Goal: Check status: Check status

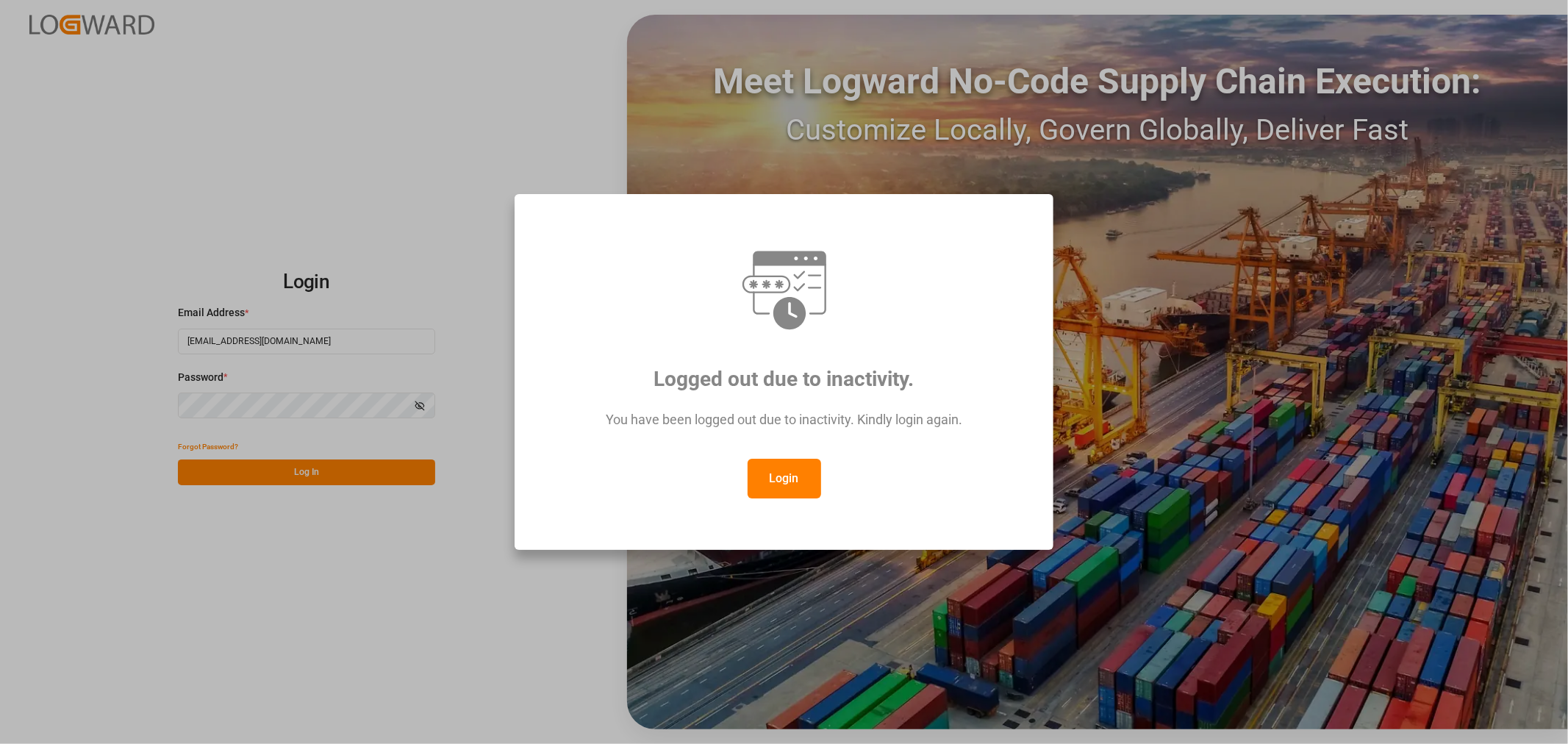
click at [796, 481] on button "Login" at bounding box center [784, 478] width 74 height 40
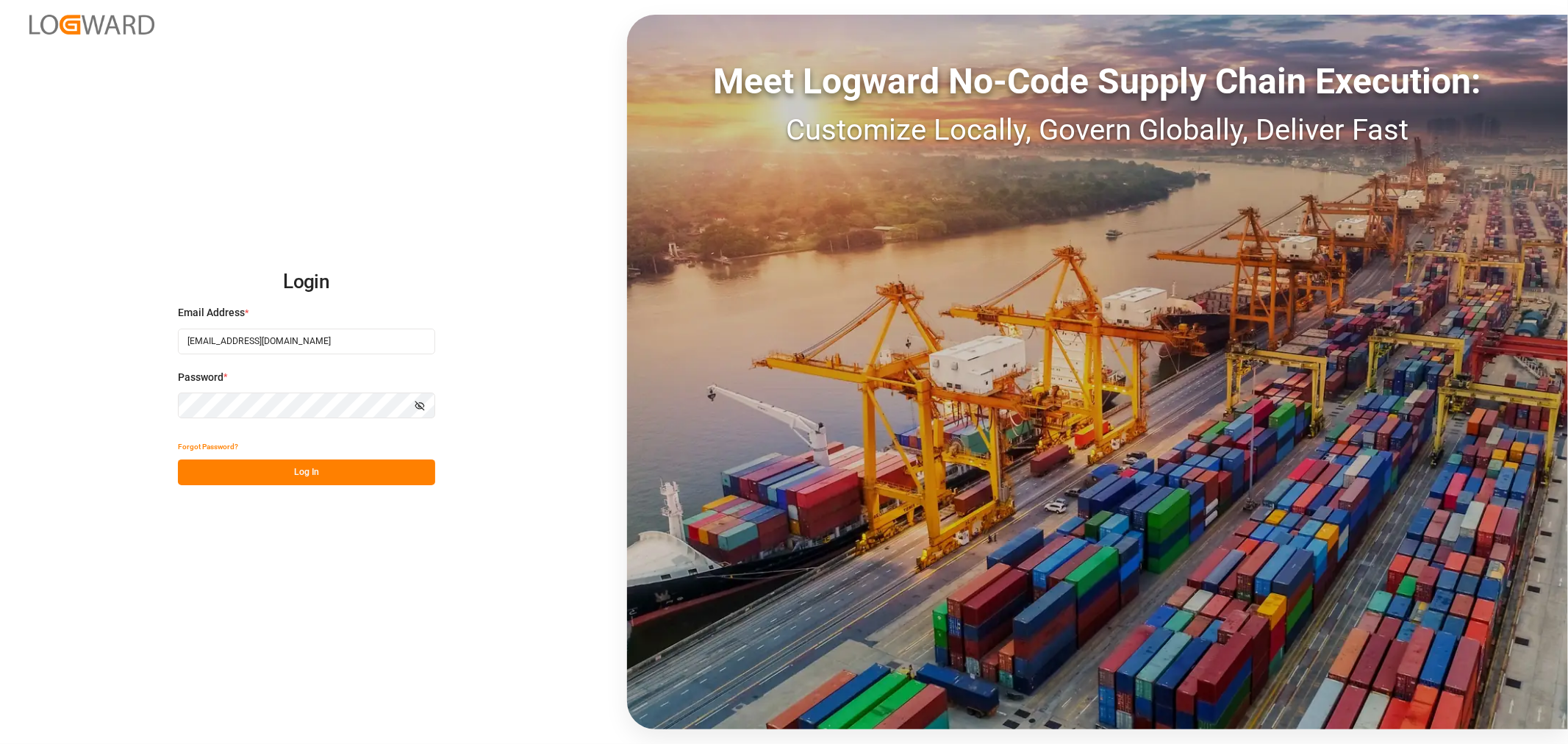
click at [312, 473] on button "Log In" at bounding box center [307, 472] width 257 height 26
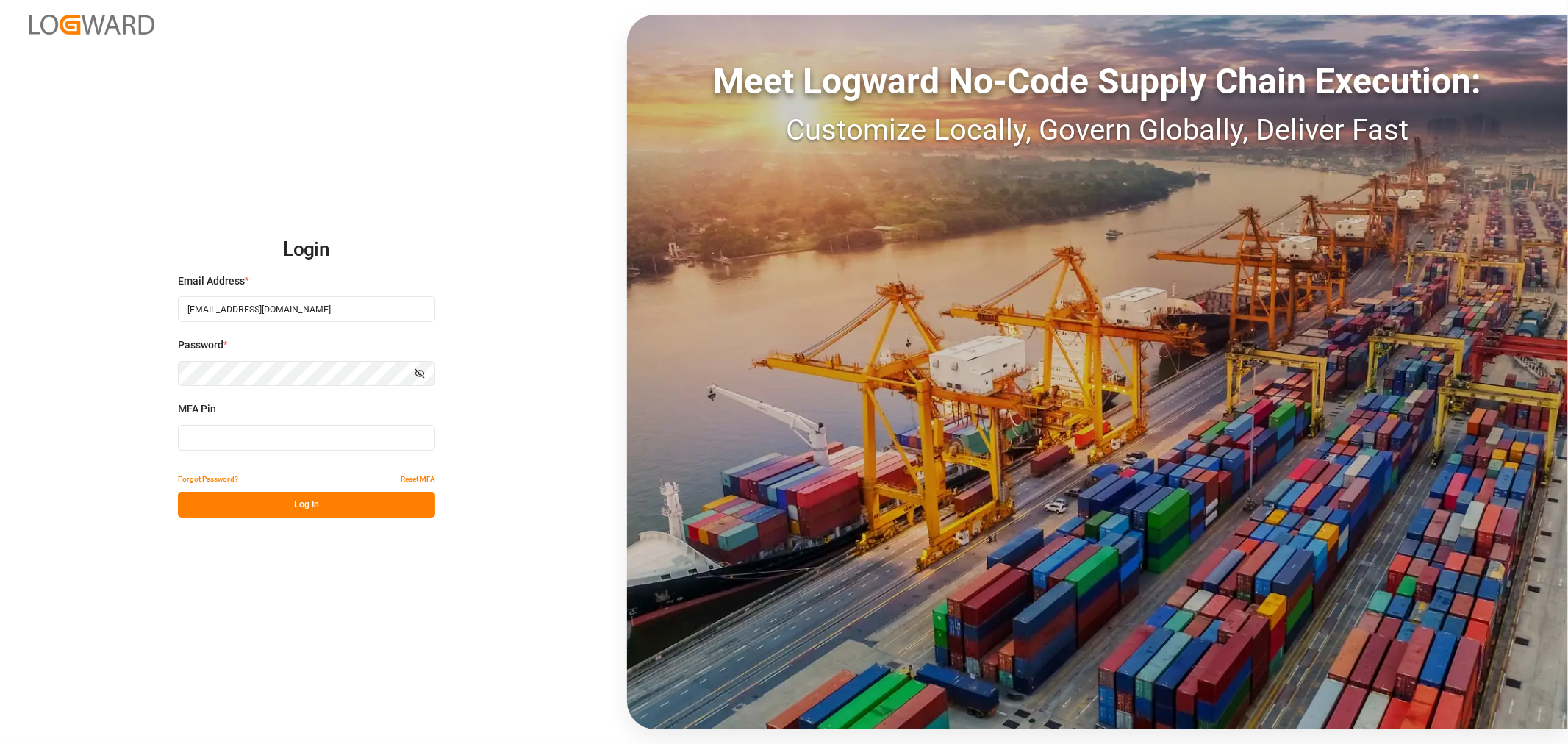
click at [244, 438] on input at bounding box center [307, 438] width 257 height 26
type input "498751"
click at [322, 505] on button "Log In" at bounding box center [307, 504] width 257 height 26
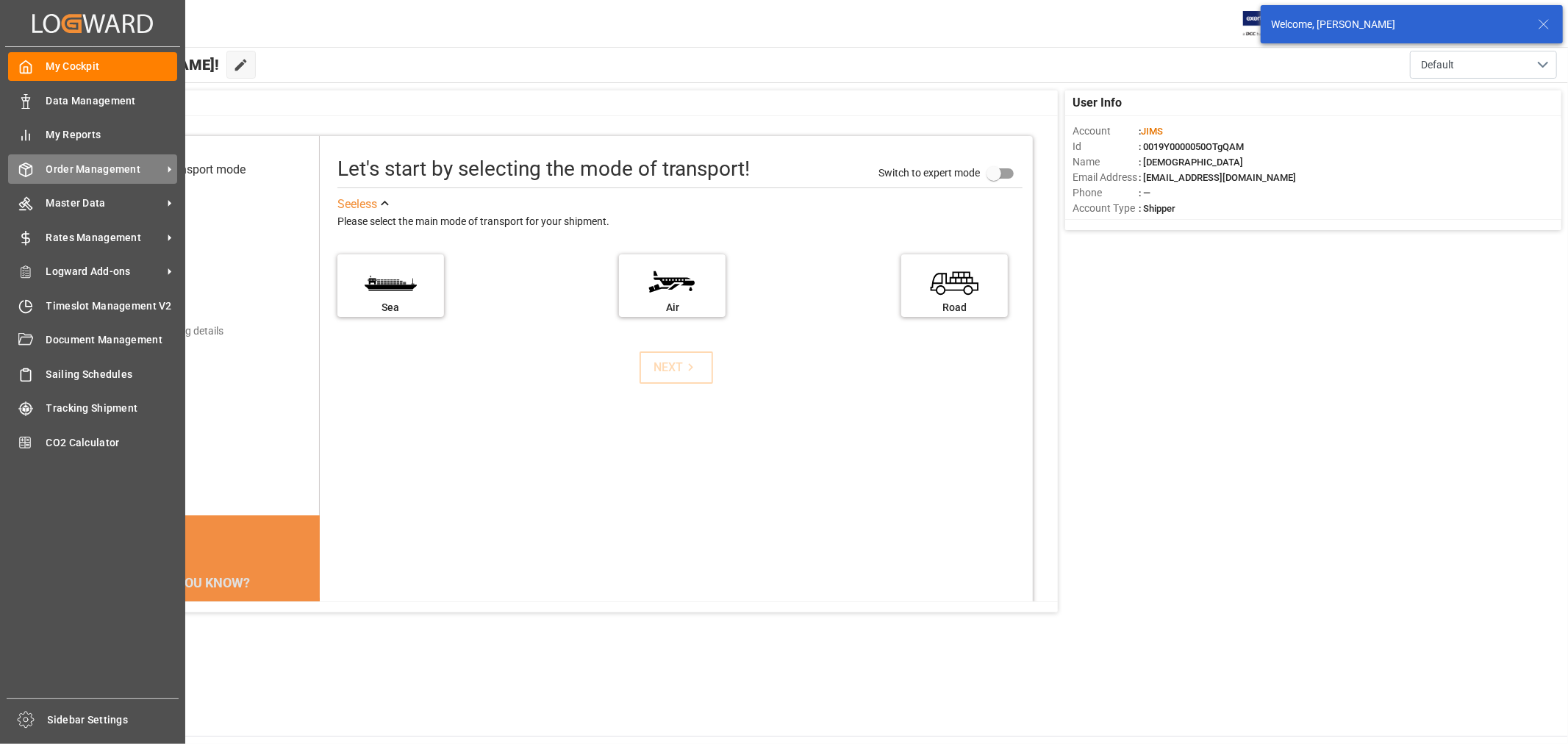
click at [93, 167] on span "Order Management" at bounding box center [104, 170] width 116 height 15
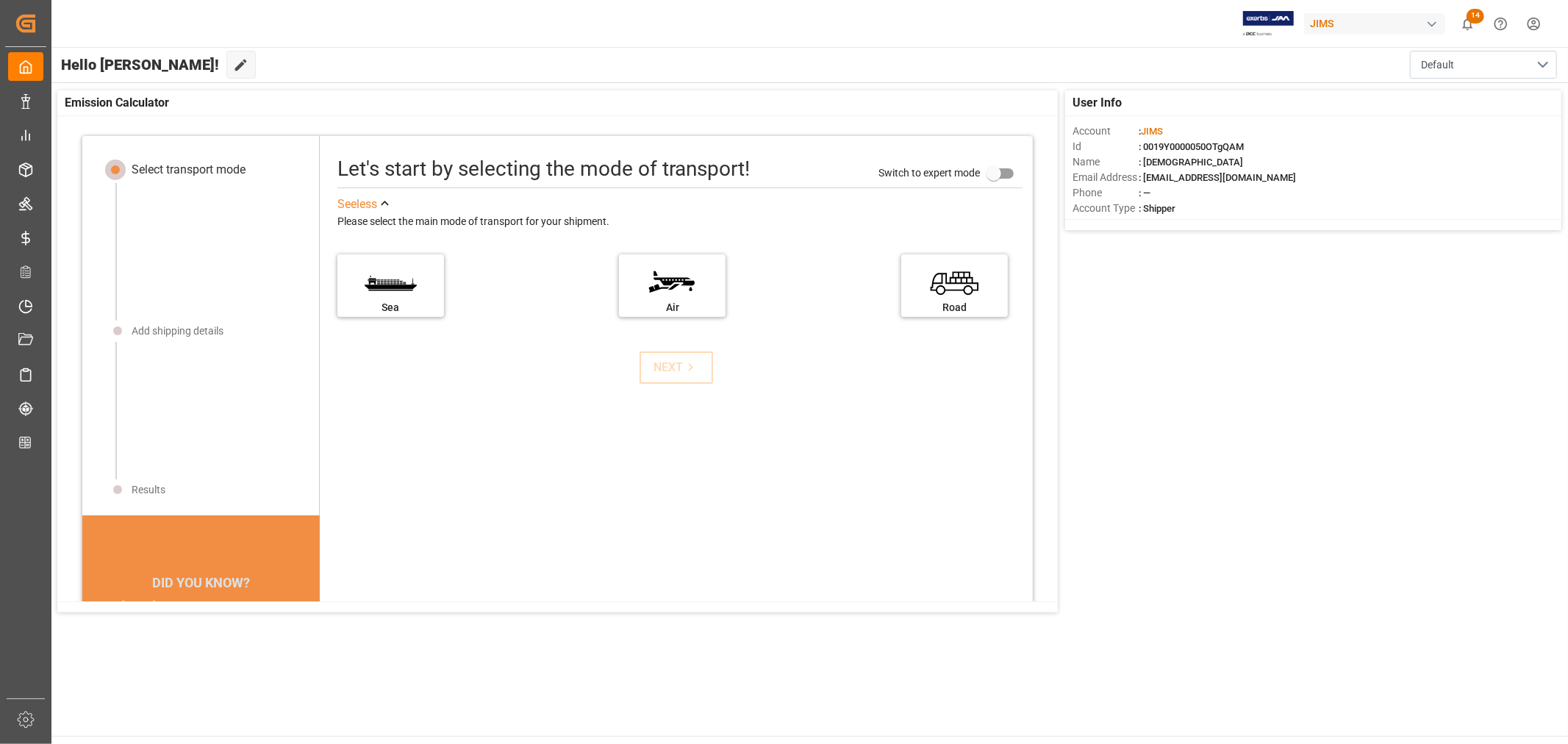
drag, startPoint x: 1230, startPoint y: 489, endPoint x: 1252, endPoint y: 483, distance: 22.8
click at [1230, 489] on div "User Info Account : [PERSON_NAME] Id : 0019Y0000050OTgQAM Name : [PERSON_NAME] …" at bounding box center [809, 351] width 1518 height 536
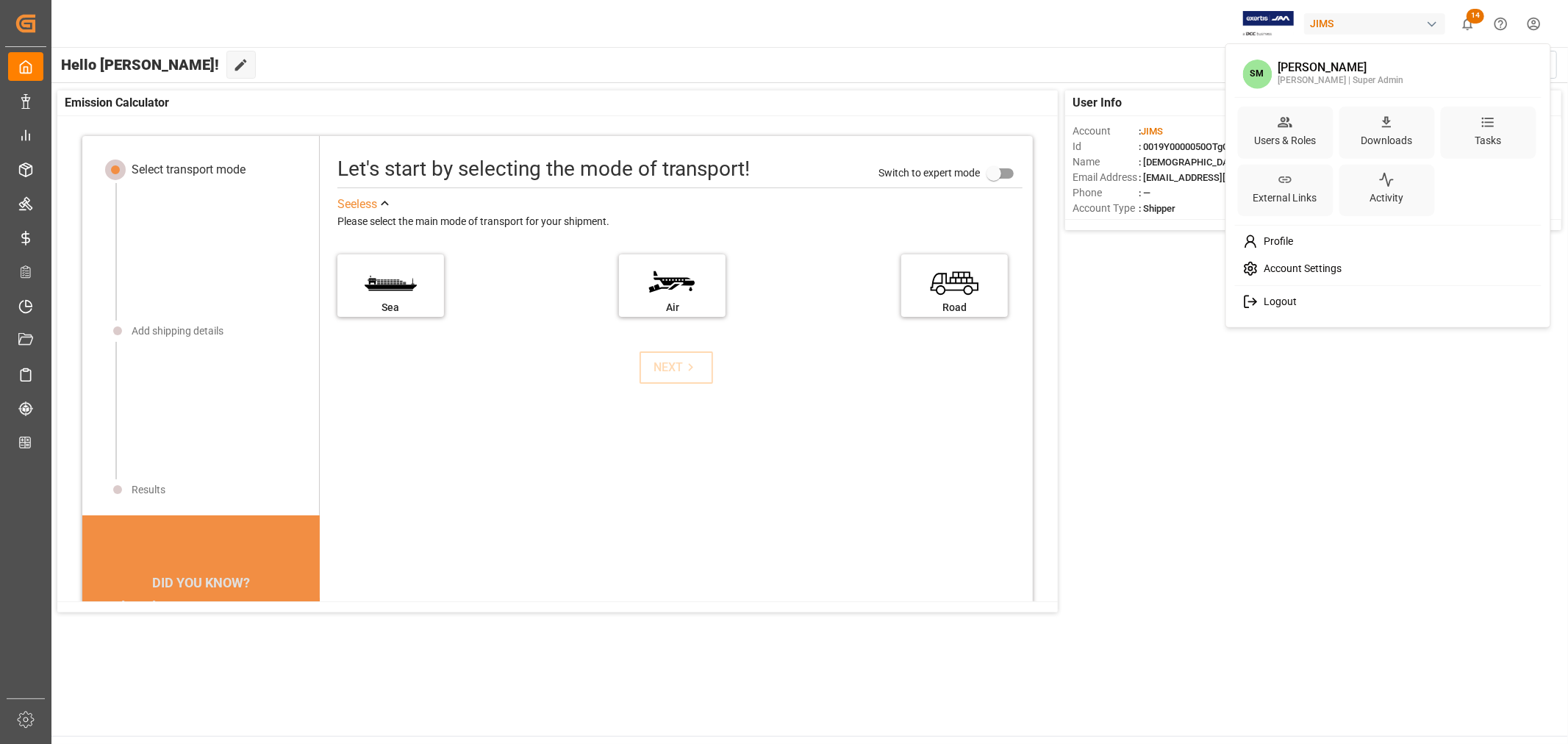
click at [1536, 21] on html "Created by potrace 1.15, written by [PERSON_NAME] [DATE]-[DATE] Created by potr…" at bounding box center [784, 372] width 1568 height 744
click at [1276, 130] on div "Users & Roles" at bounding box center [1285, 140] width 68 height 22
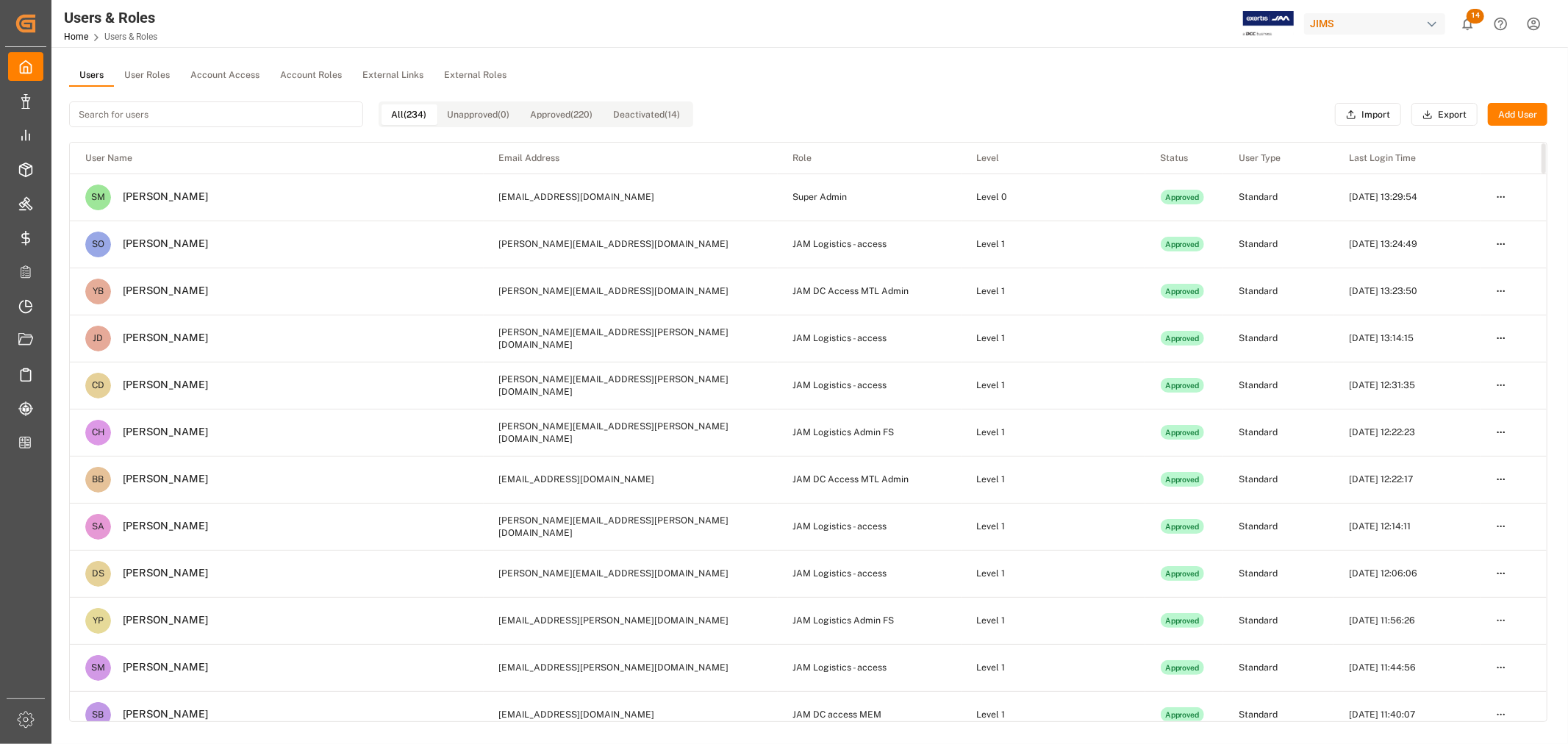
click at [142, 77] on button "User Roles" at bounding box center [146, 75] width 66 height 22
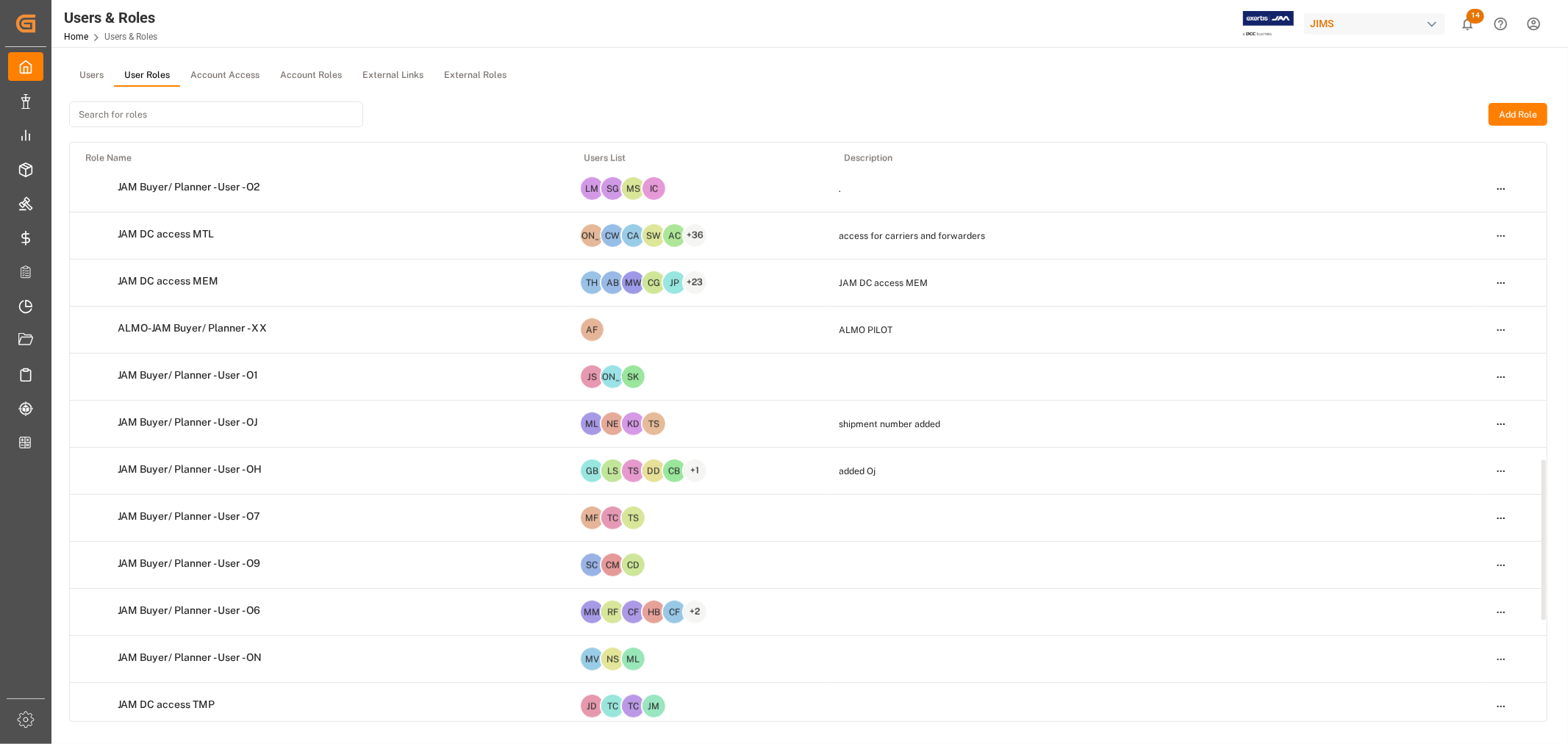
scroll to position [1142, 0]
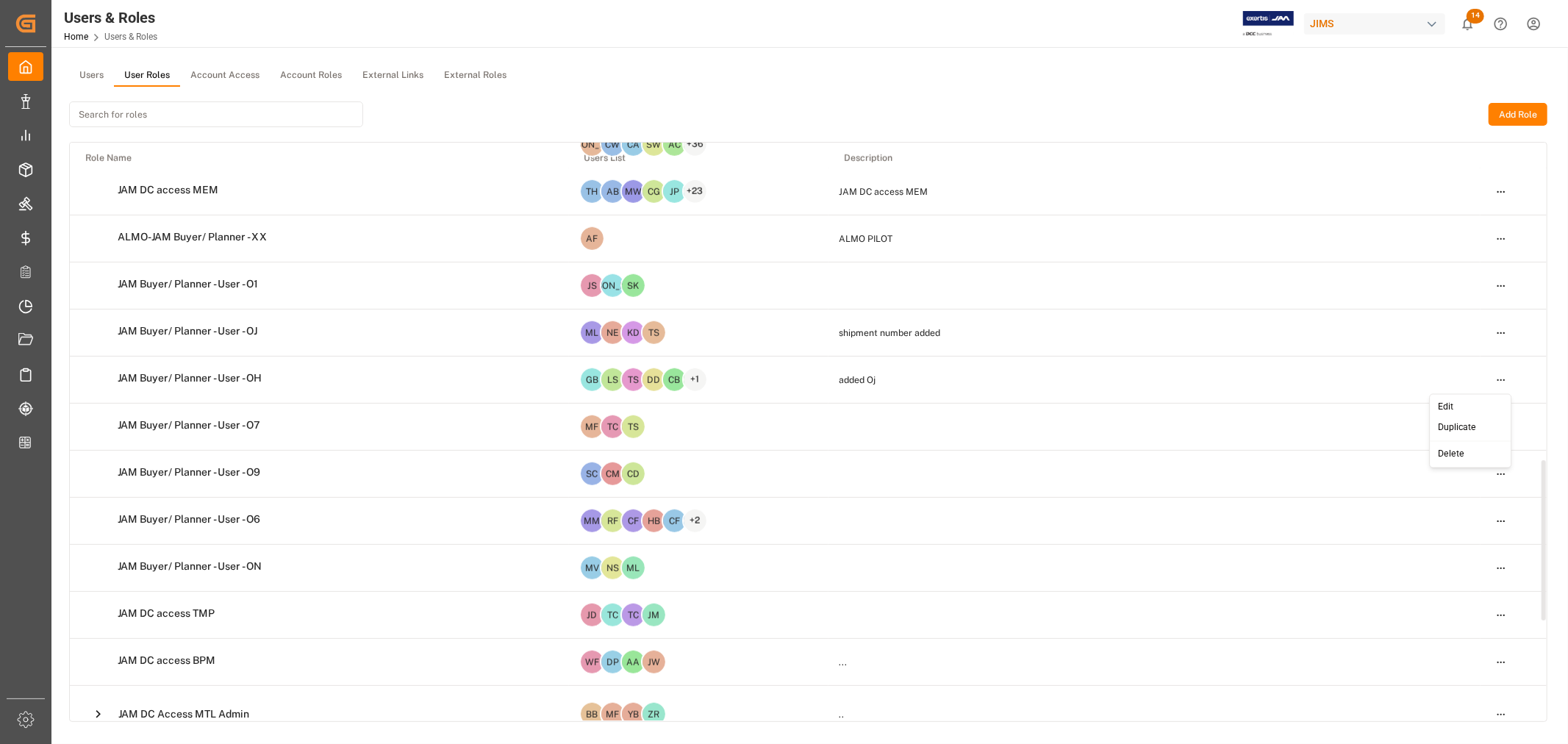
click at [1502, 380] on html "Created by potrace 1.15, written by [PERSON_NAME] [DATE]-[DATE] Created by potr…" at bounding box center [784, 372] width 1568 height 744
click at [1443, 407] on div "Edit" at bounding box center [1470, 407] width 76 height 21
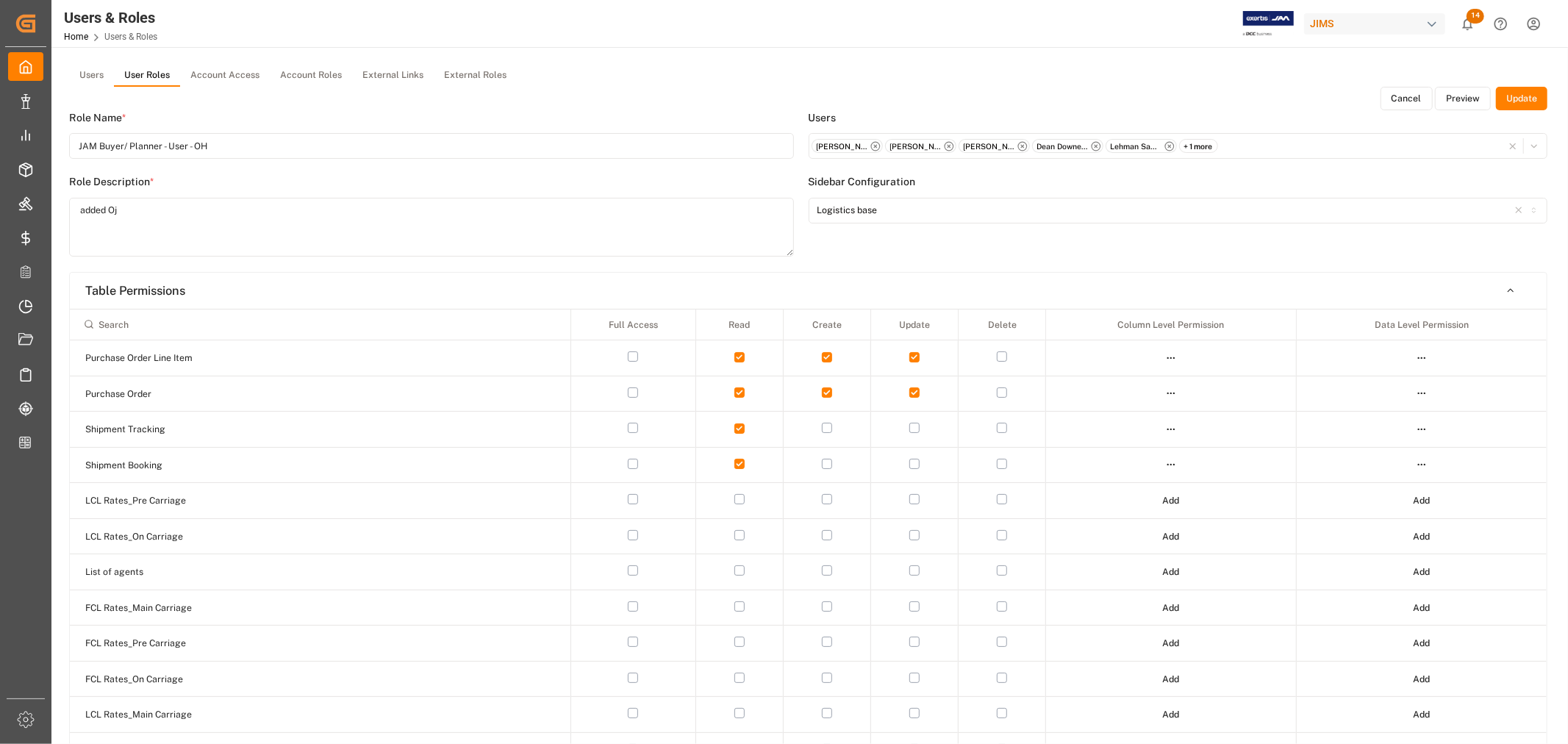
click at [1454, 99] on button "Preview" at bounding box center [1463, 99] width 56 height 23
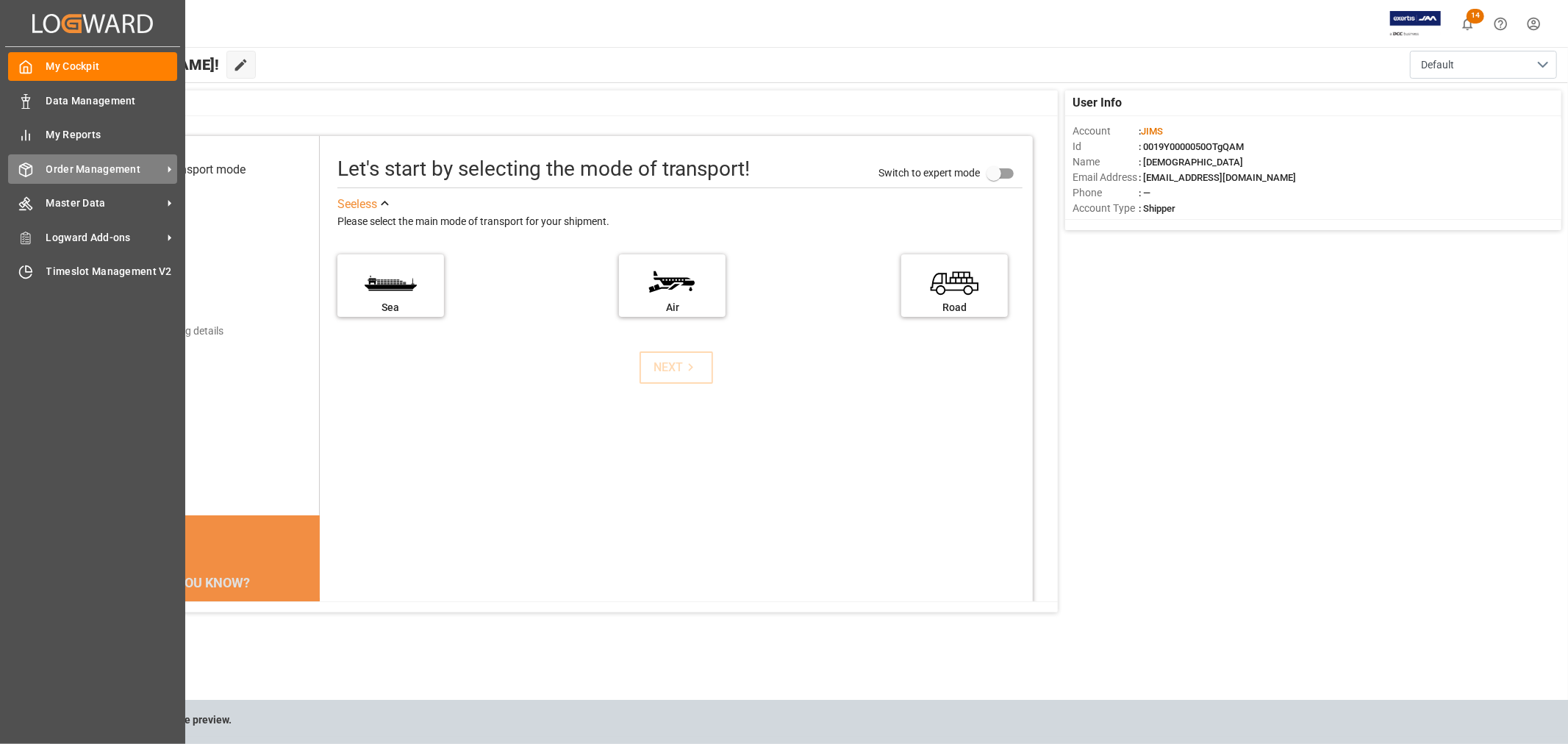
click at [89, 162] on span "Order Management" at bounding box center [104, 170] width 116 height 15
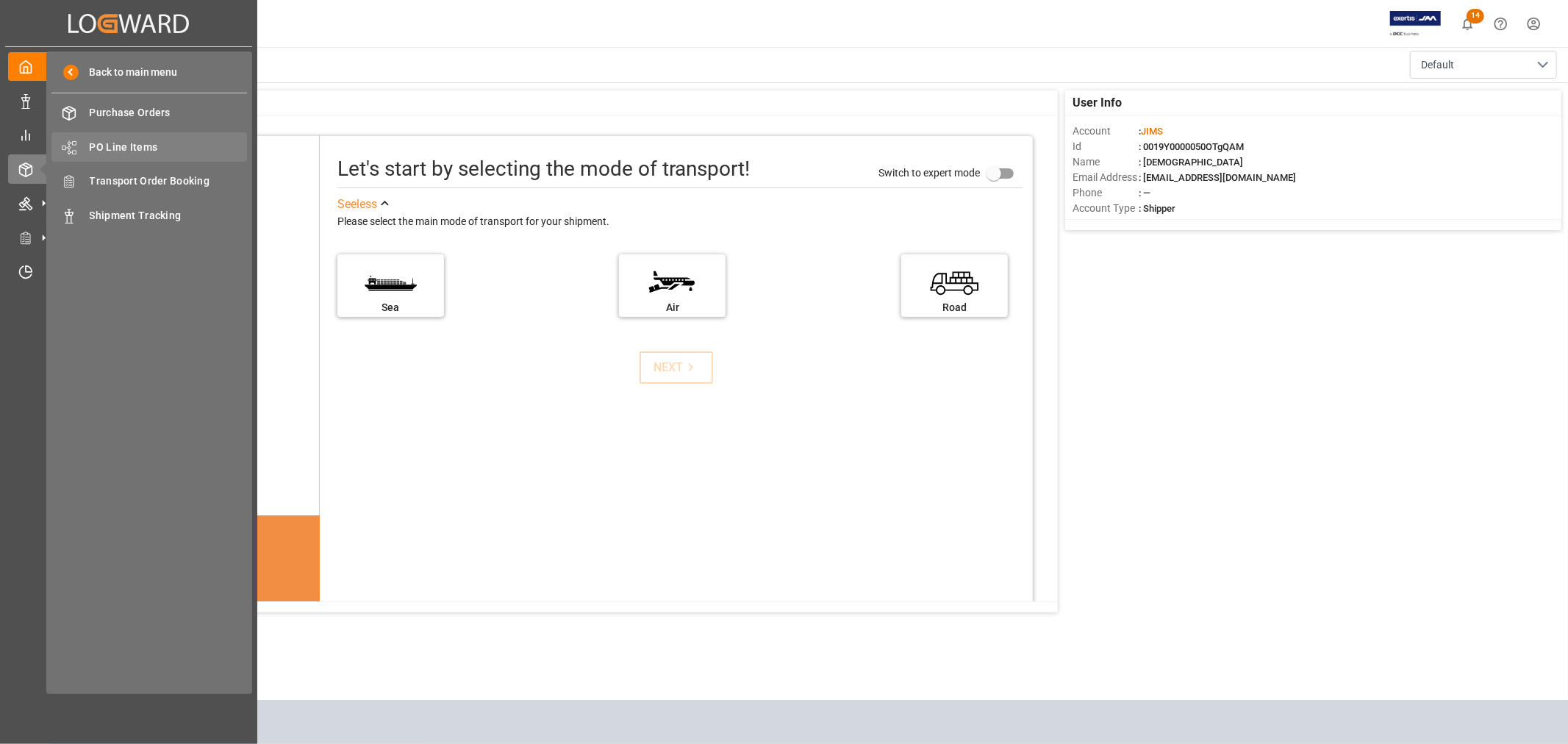
click at [111, 142] on span "PO Line Items" at bounding box center [168, 147] width 158 height 15
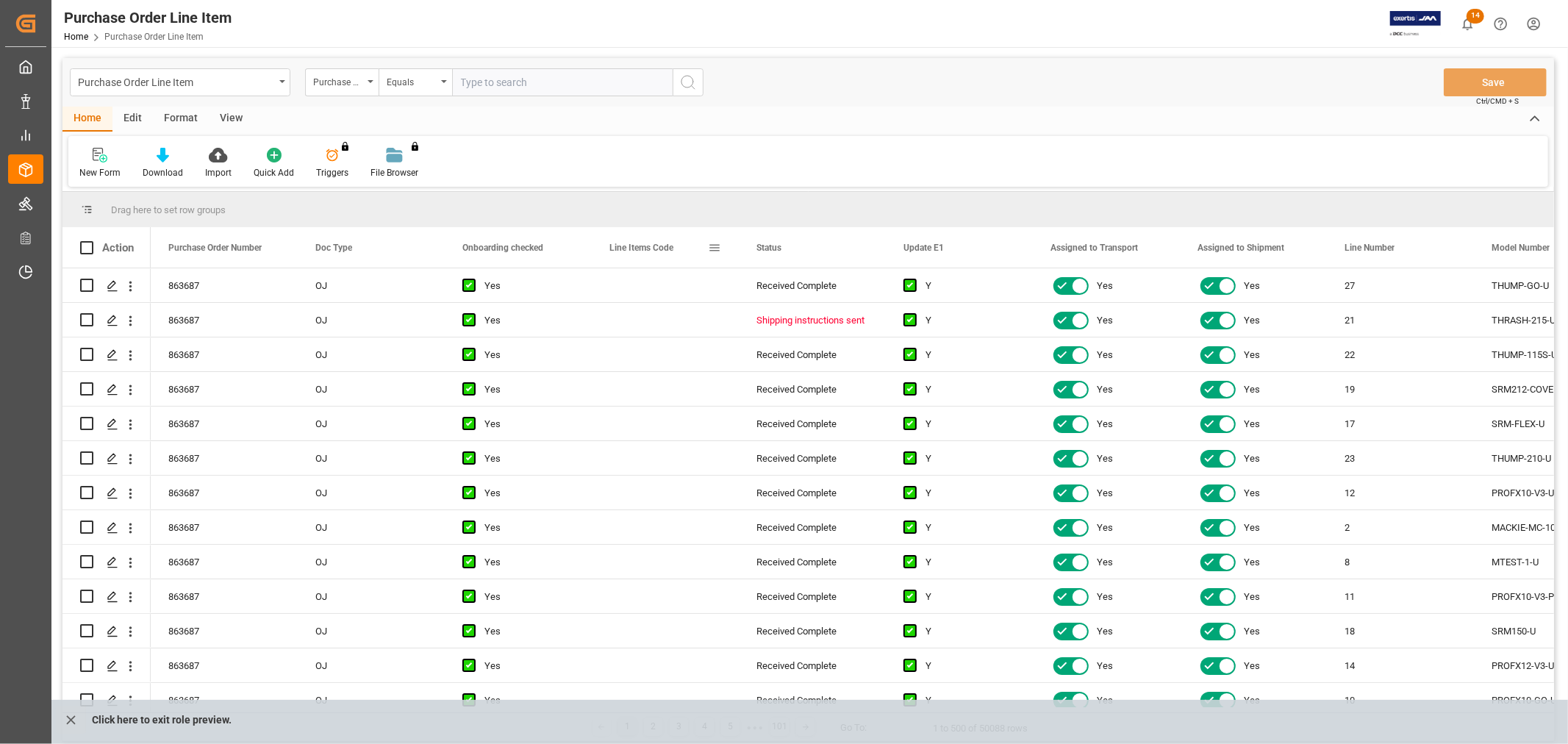
click at [713, 245] on span at bounding box center [714, 248] width 13 height 13
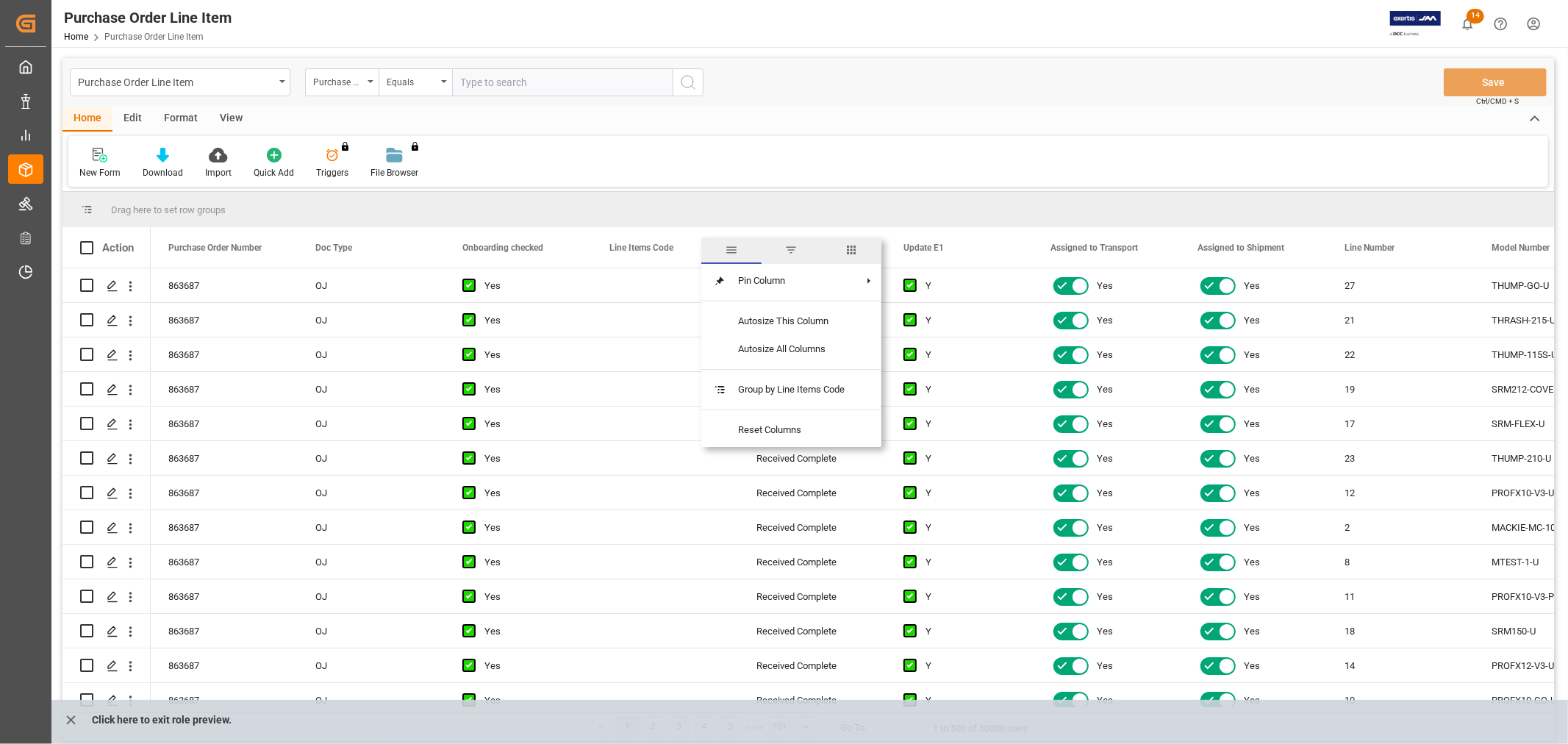
click at [854, 251] on span "columns" at bounding box center [851, 250] width 13 height 13
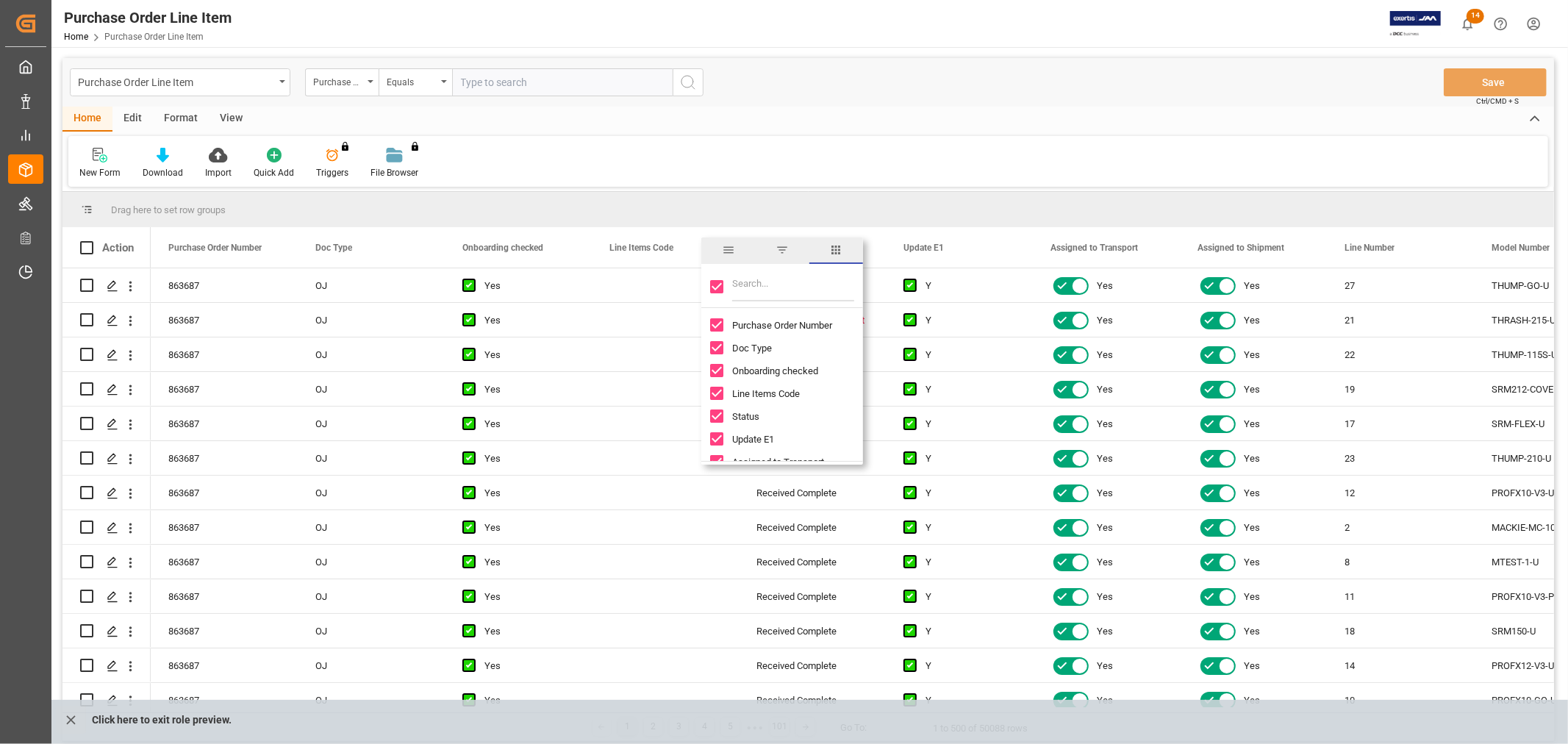
click at [713, 285] on input "Toggle Select All Columns" at bounding box center [717, 286] width 13 height 13
checkbox input "false"
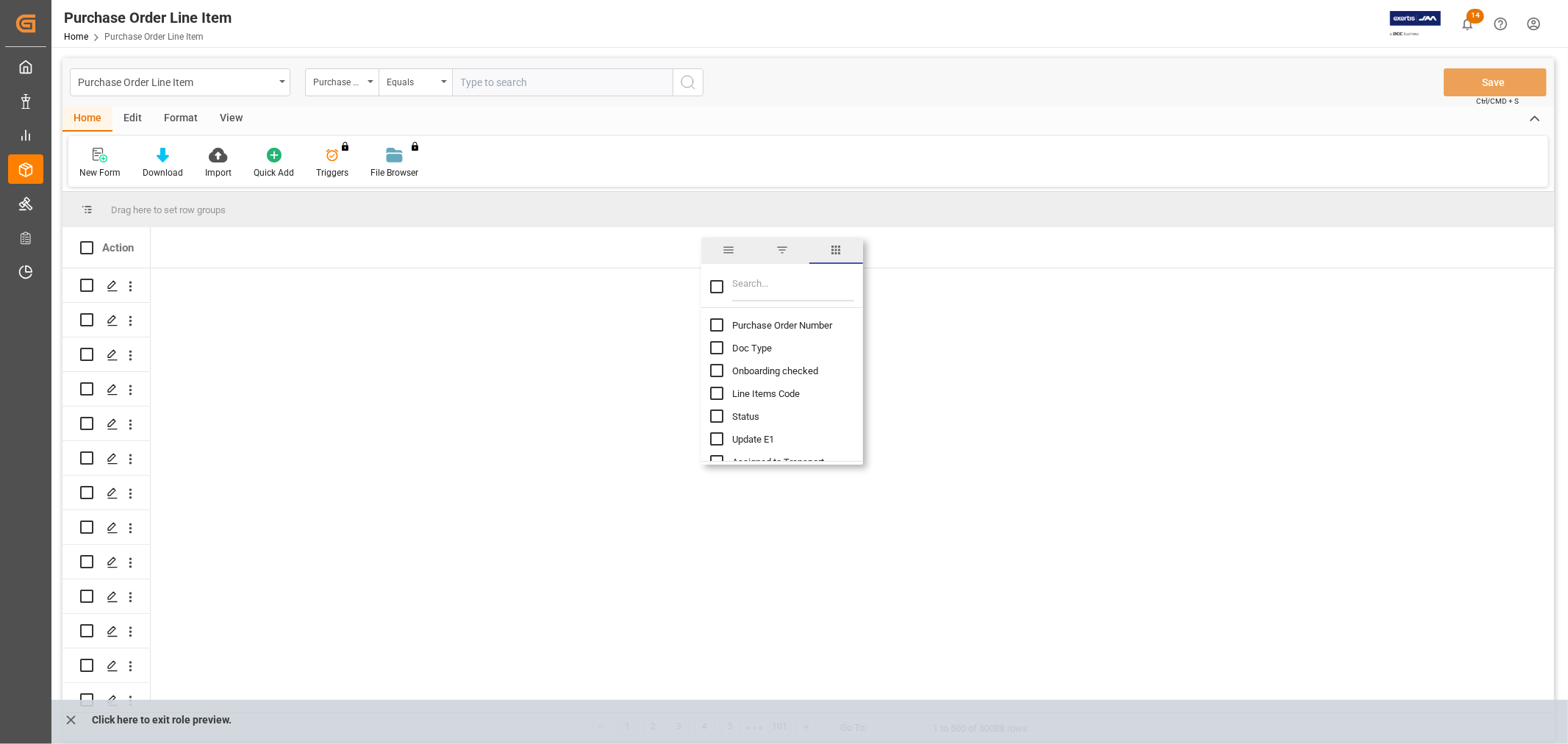
checkbox input "false"
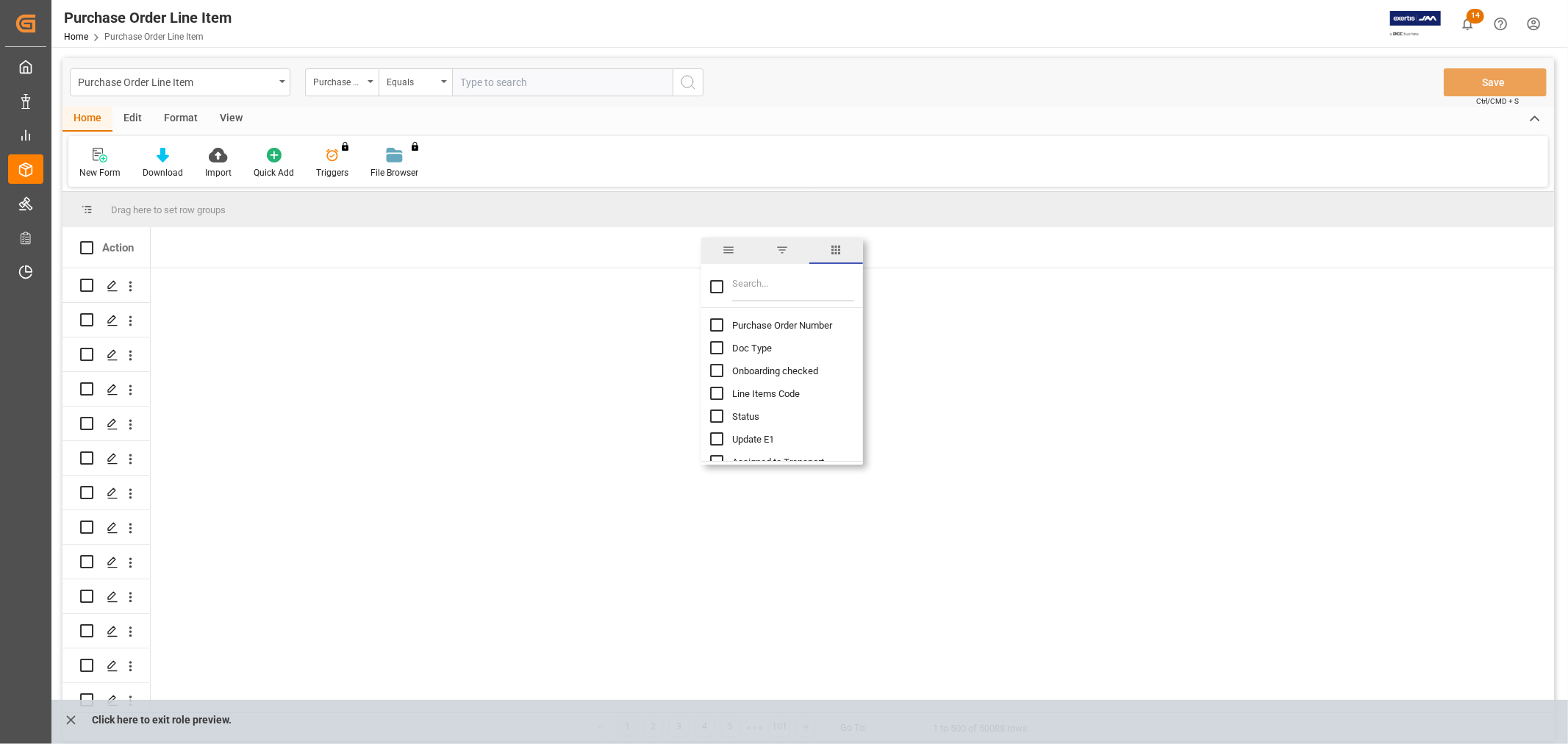
checkbox input "false"
click at [718, 327] on input "Purchase Order Number column toggle visibility (hidden)" at bounding box center [717, 325] width 13 height 13
checkbox input "true"
checkbox input "false"
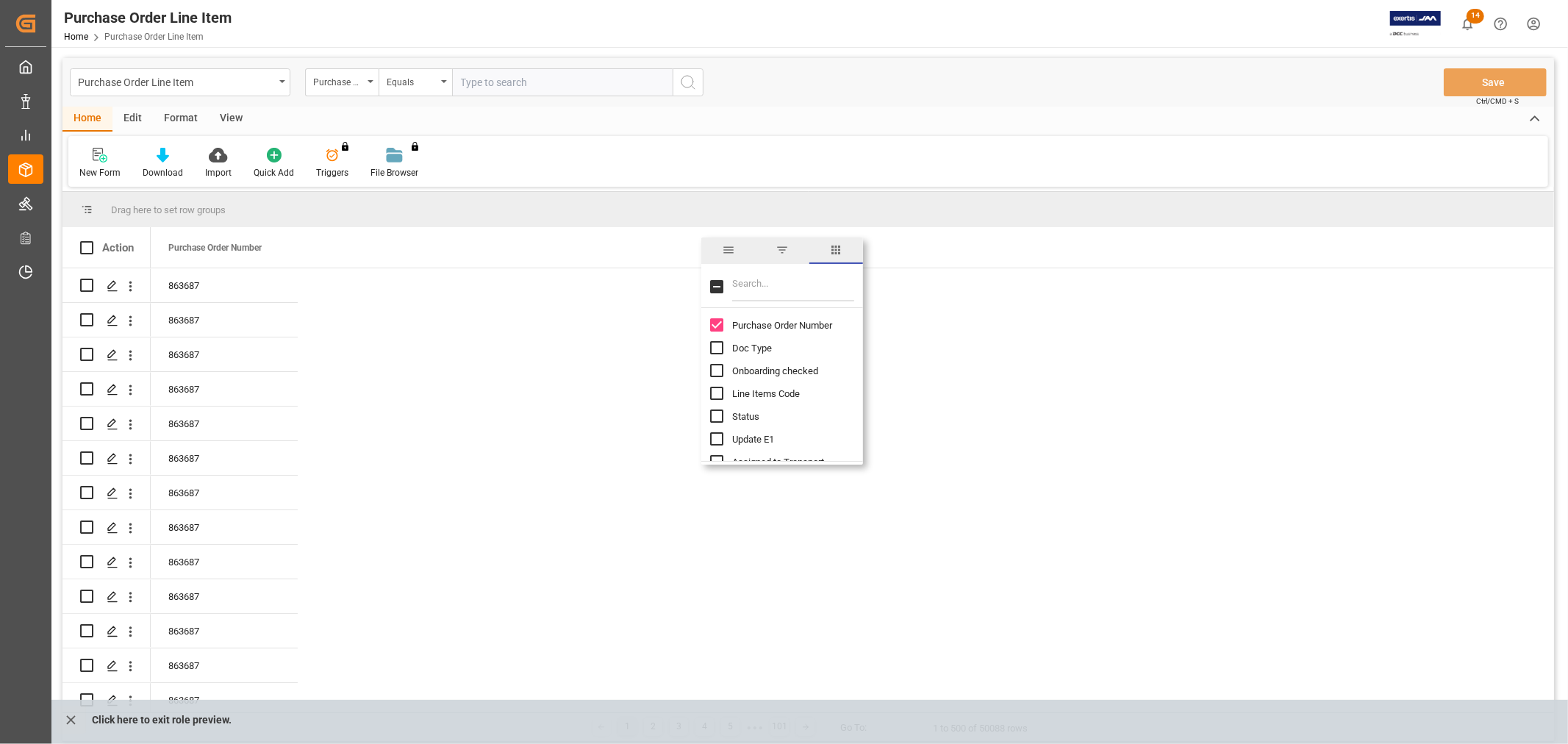
click at [766, 284] on input "Filter Columns Input" at bounding box center [793, 286] width 122 height 29
type input "supplier"
click at [714, 415] on input "Supplier Number column toggle visibility (hidden)" at bounding box center [717, 416] width 13 height 13
checkbox input "true"
checkbox input "false"
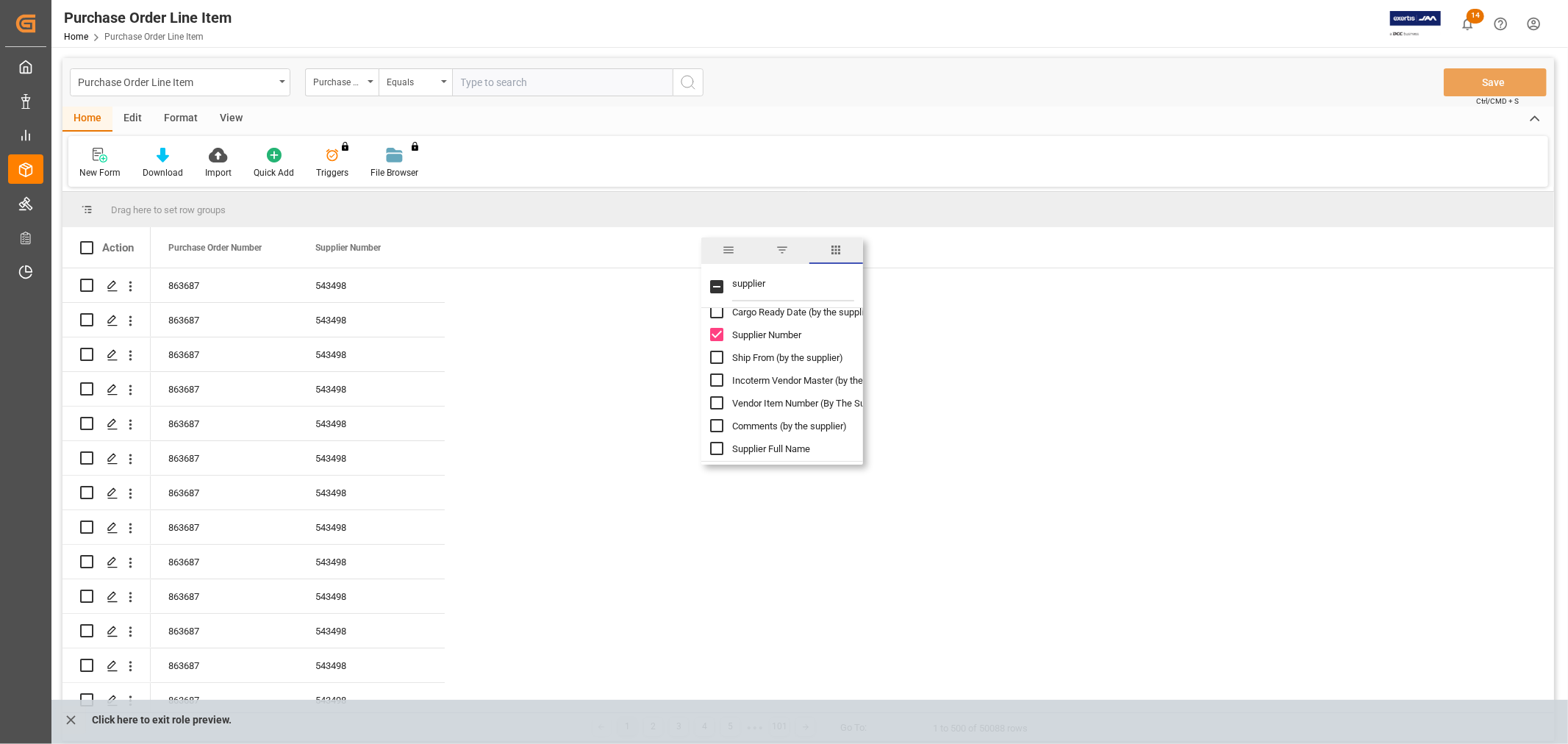
scroll to position [155, 0]
click at [718, 377] on input "Supplier Full Name column toggle visibility (hidden)" at bounding box center [717, 375] width 13 height 13
checkbox input "true"
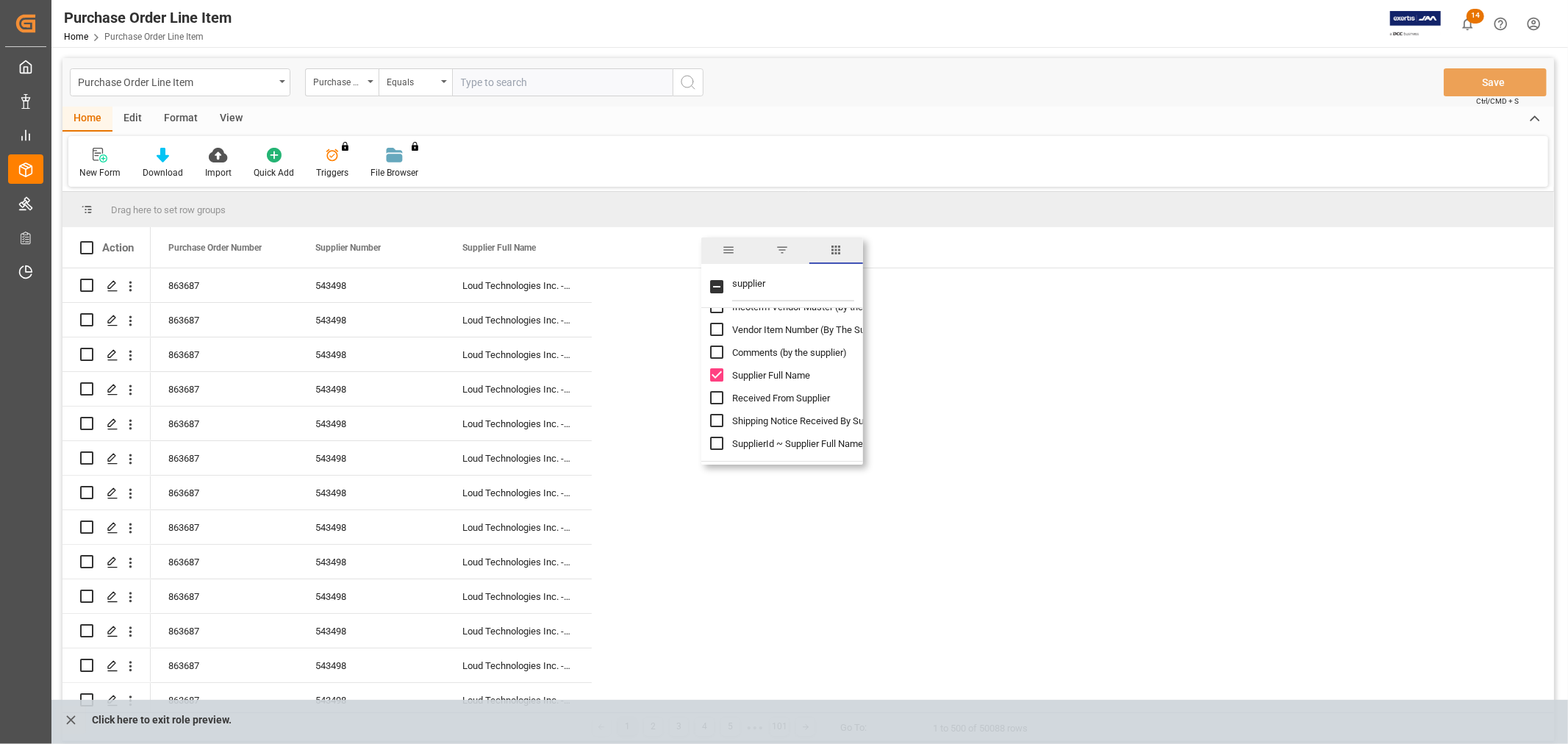
click at [805, 132] on div "Home Edit Format View New Form Download Import Quick Add Triggers You do not ha…" at bounding box center [809, 147] width 1492 height 80
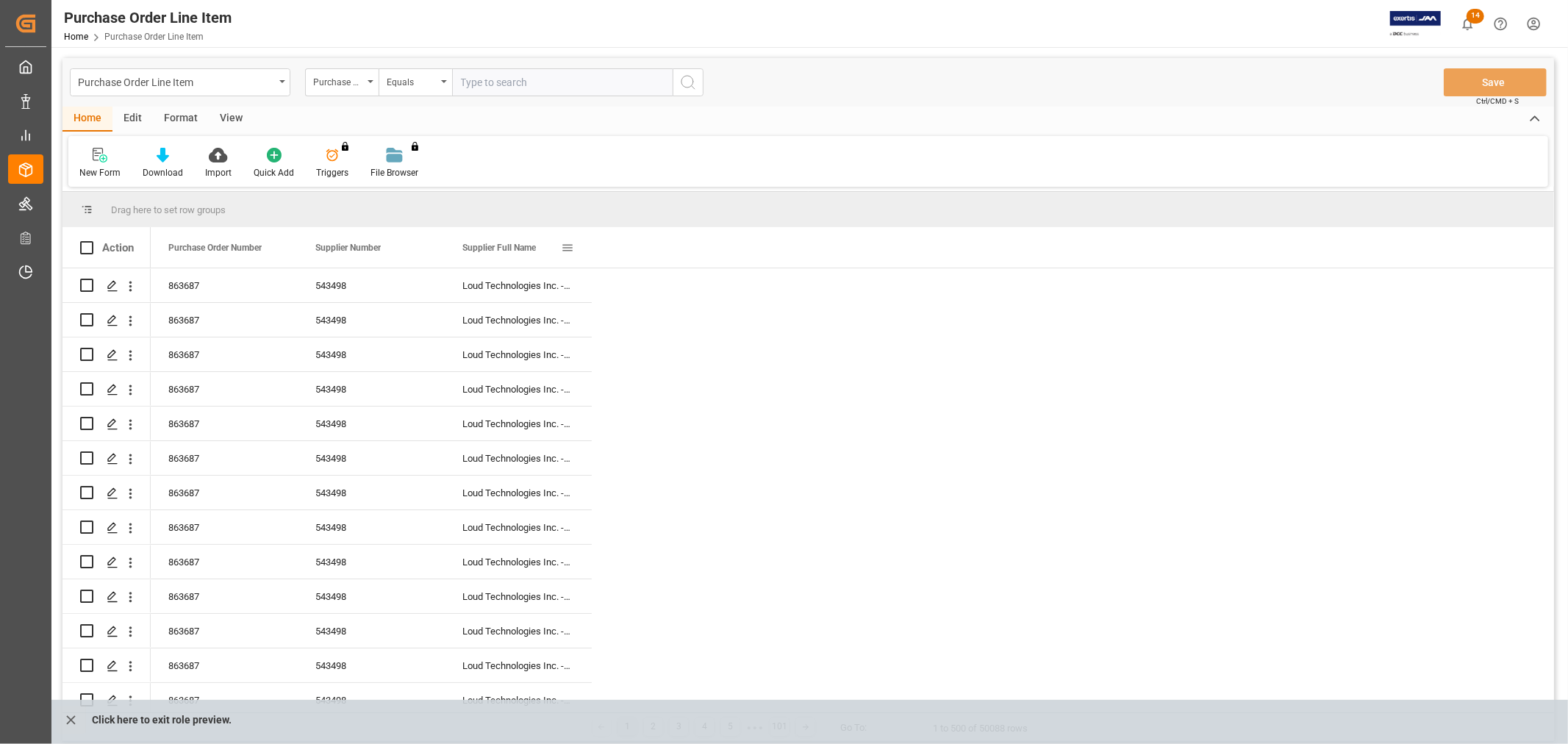
drag, startPoint x: 591, startPoint y: 251, endPoint x: 687, endPoint y: 286, distance: 102.2
click at [595, 247] on div at bounding box center [591, 247] width 6 height 40
click at [369, 83] on icon "open menu" at bounding box center [370, 82] width 6 height 3
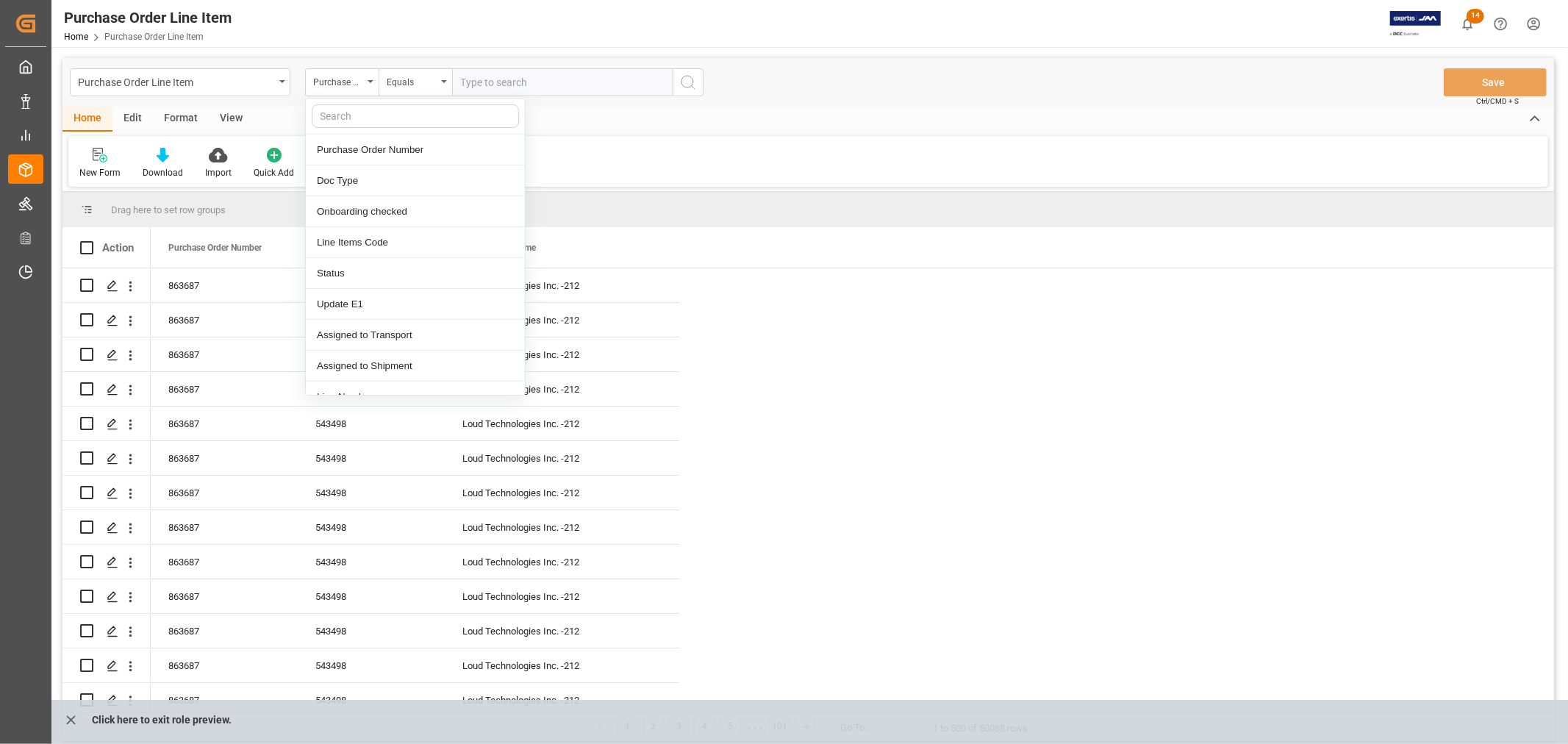
click at [358, 115] on input "text" at bounding box center [415, 116] width 207 height 23
type input "supplier"
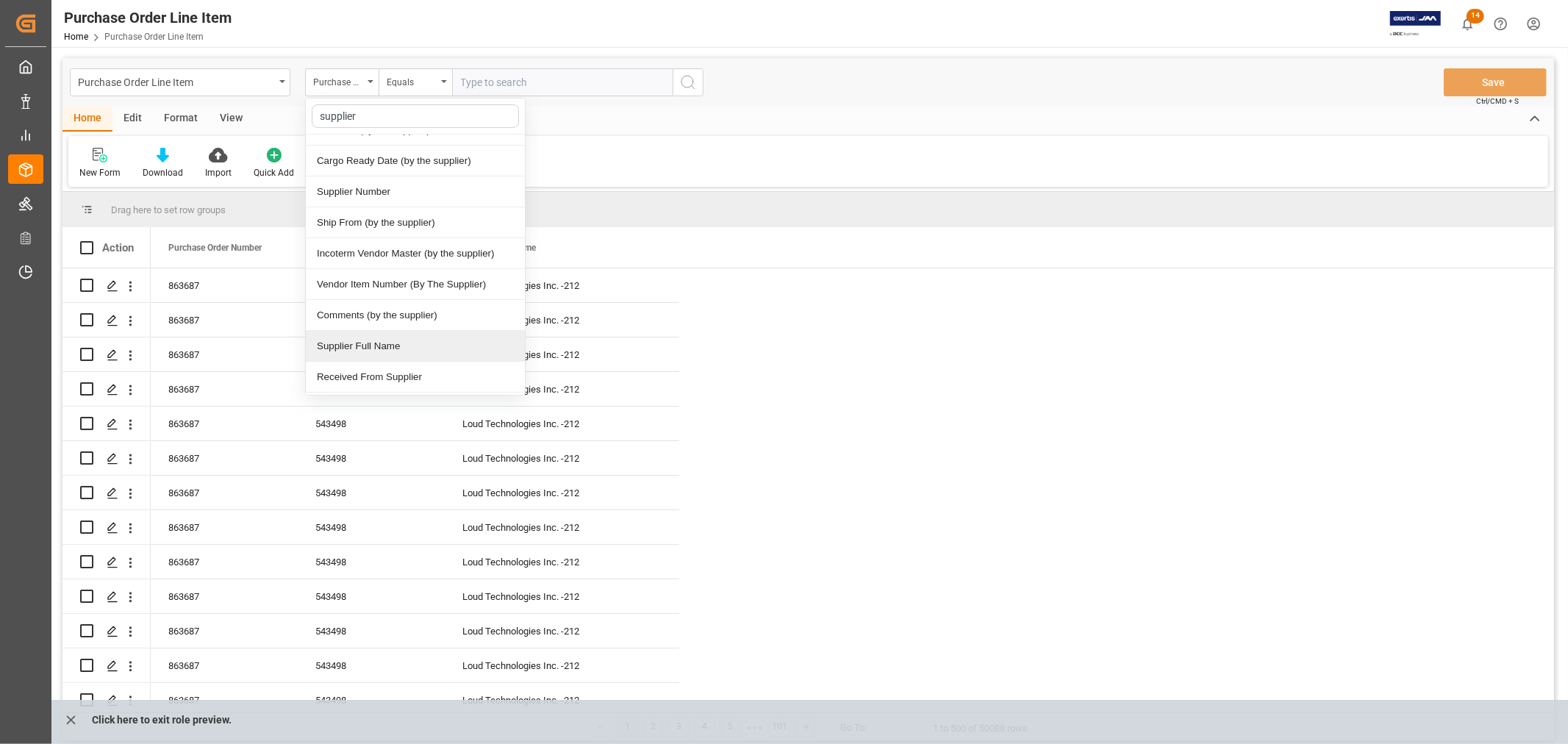
click at [379, 348] on div "Supplier Full Name" at bounding box center [415, 346] width 219 height 31
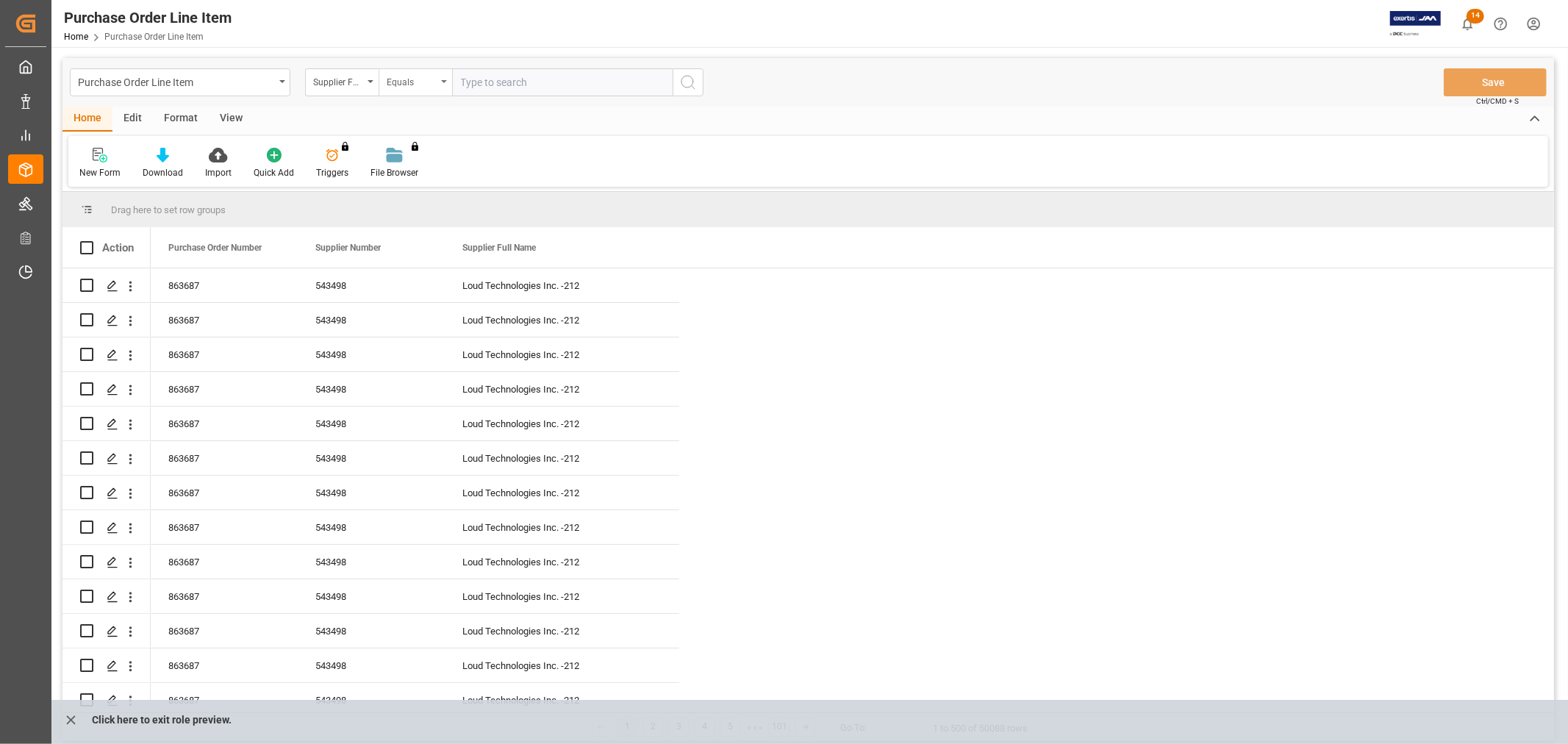
click at [444, 84] on div "Equals" at bounding box center [415, 82] width 74 height 28
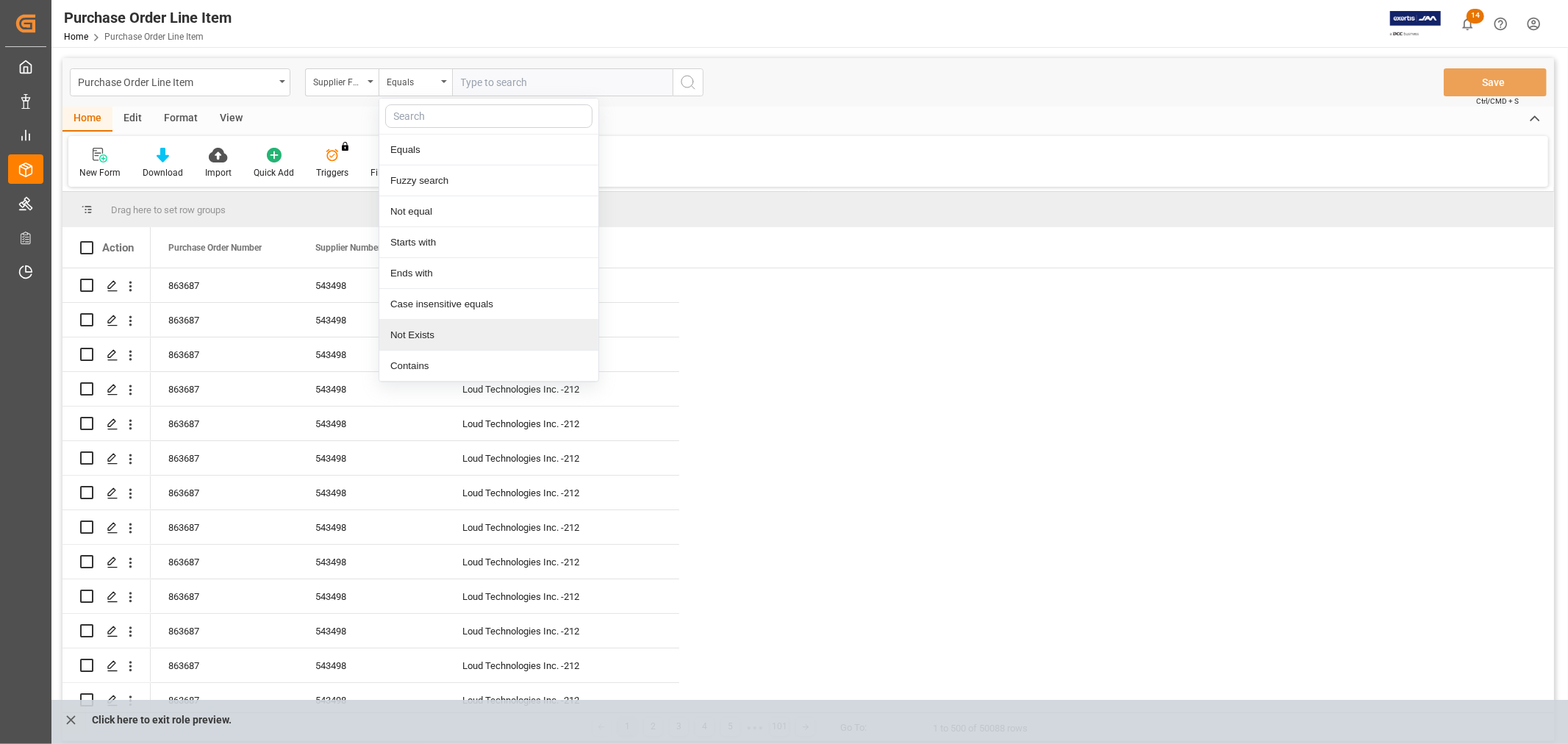
click at [428, 334] on div "Not Exists" at bounding box center [489, 335] width 219 height 31
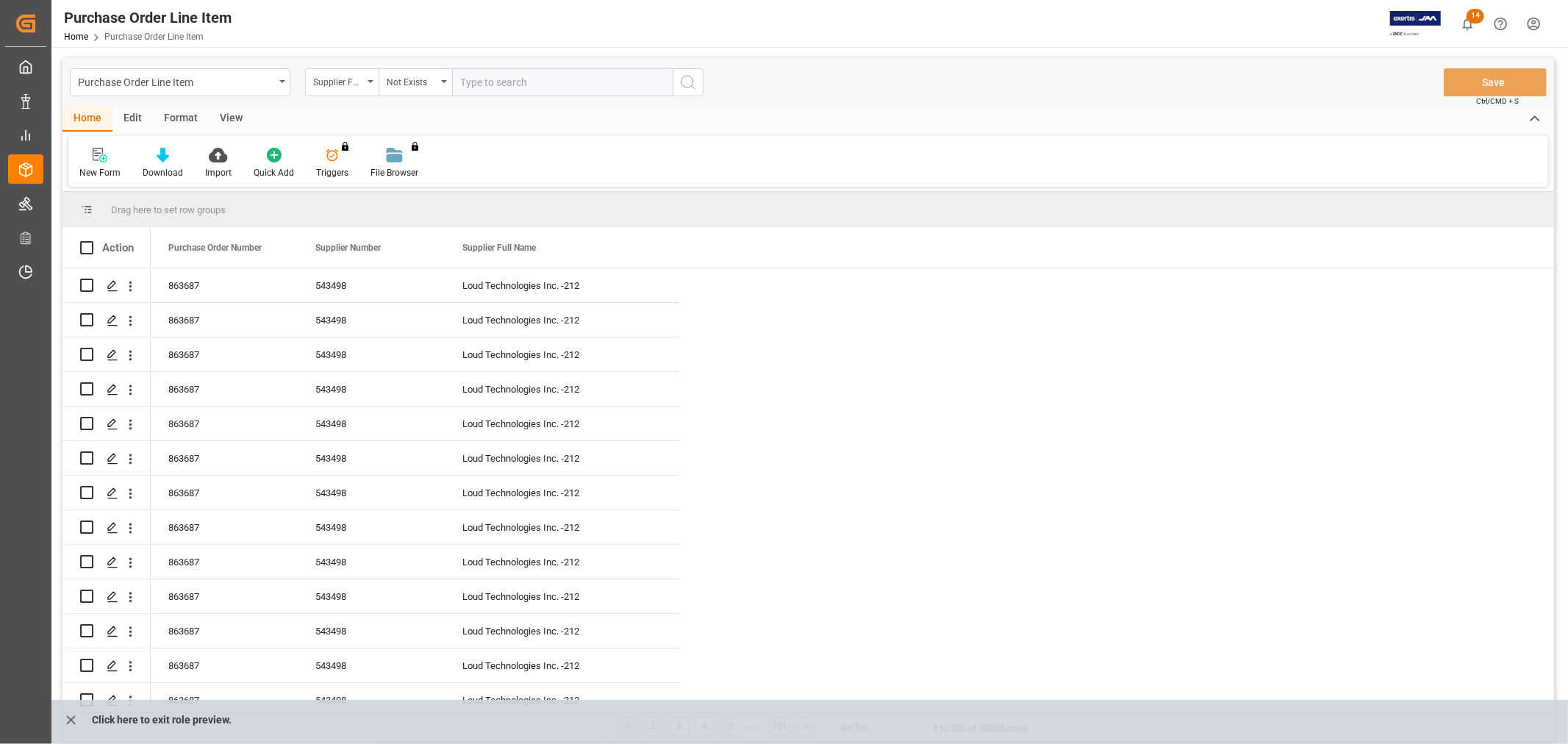
click at [695, 83] on icon "search button" at bounding box center [688, 82] width 18 height 18
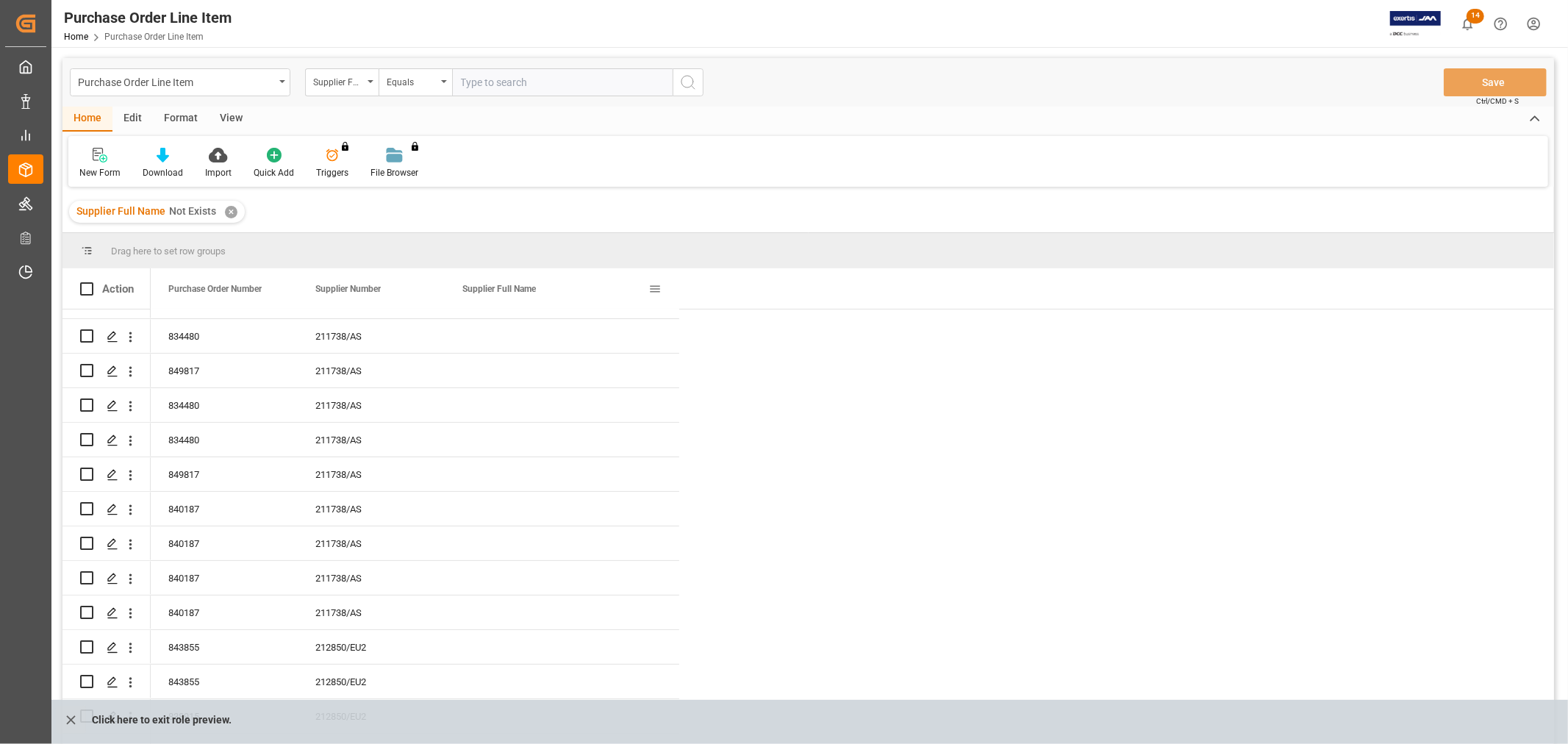
click at [652, 285] on span at bounding box center [655, 289] width 13 height 13
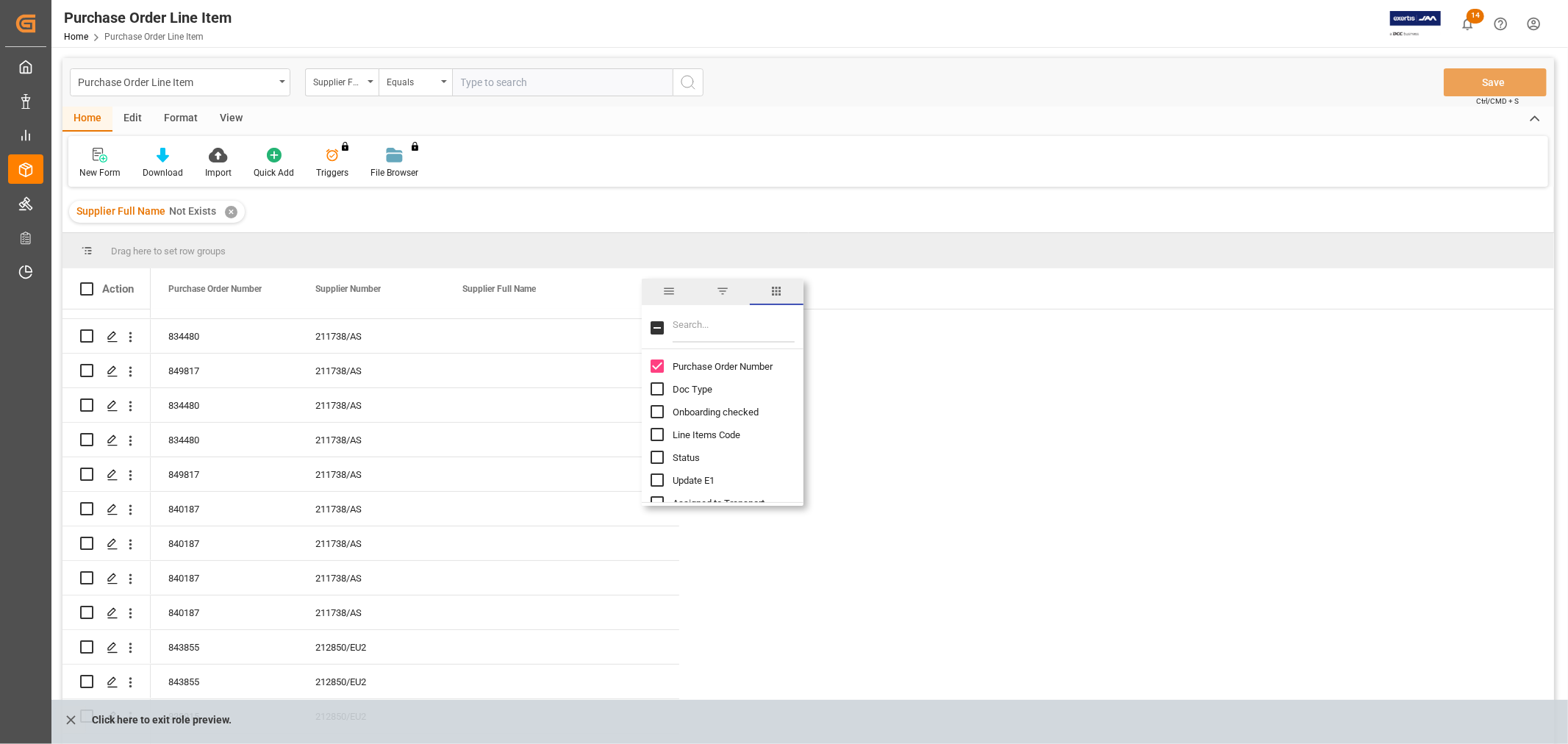
click at [707, 324] on input "Filter Columns Input" at bounding box center [733, 327] width 122 height 29
type input "ref"
click at [657, 415] on input "Reference 2 Vendor column toggle visibility (hidden)" at bounding box center [657, 412] width 13 height 13
click at [657, 413] on input "Reference 2 Vendor column toggle visibility (hidden)" at bounding box center [657, 412] width 13 height 13
checkbox input "false"
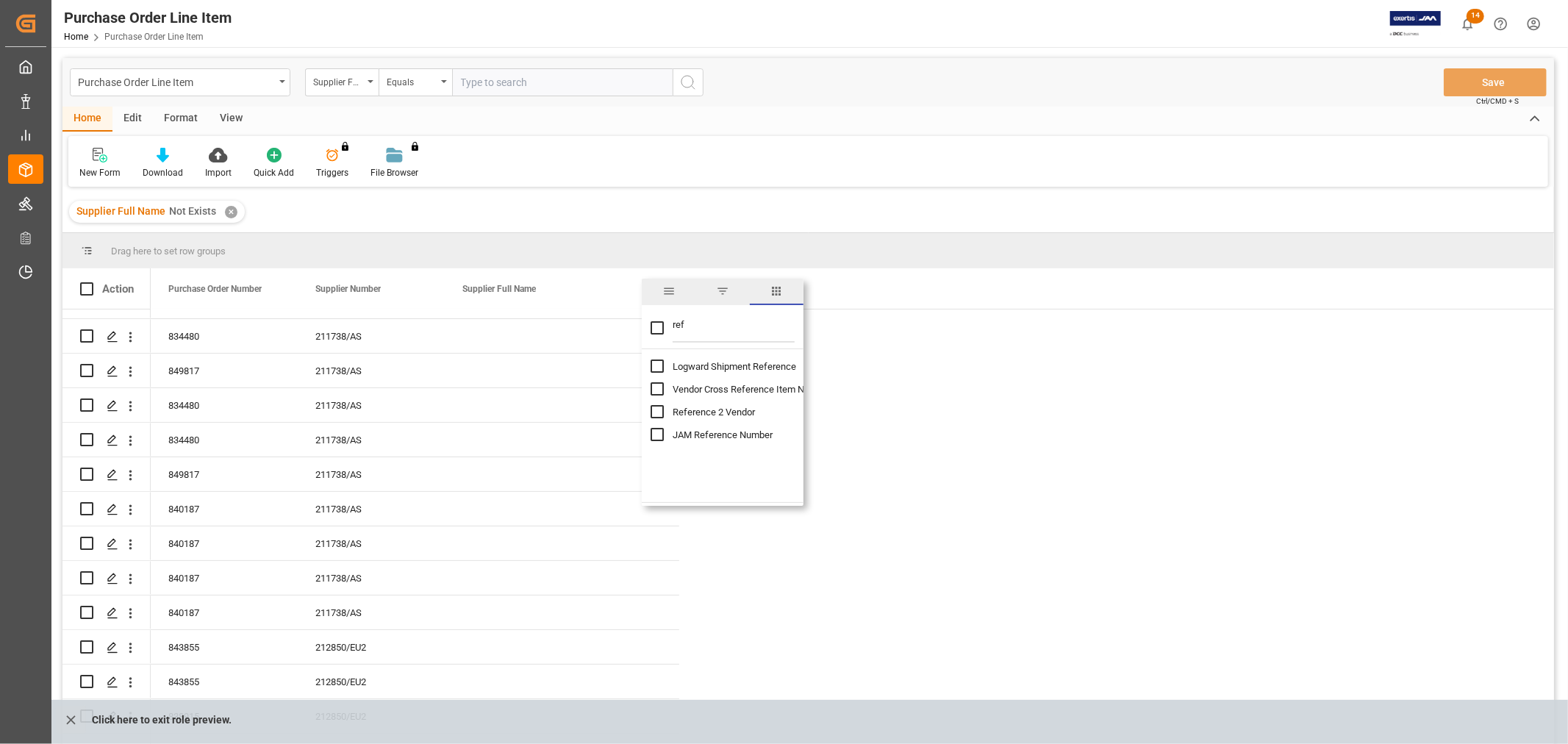
checkbox input "false"
click at [652, 406] on input "Reference 2 Vendor column toggle visibility (hidden)" at bounding box center [657, 412] width 13 height 13
checkbox input "true"
checkbox input "false"
click at [919, 75] on div "Purchase Order Line Item Supplier Full Name Equals Save Ctrl/CMD + S" at bounding box center [809, 83] width 1492 height 48
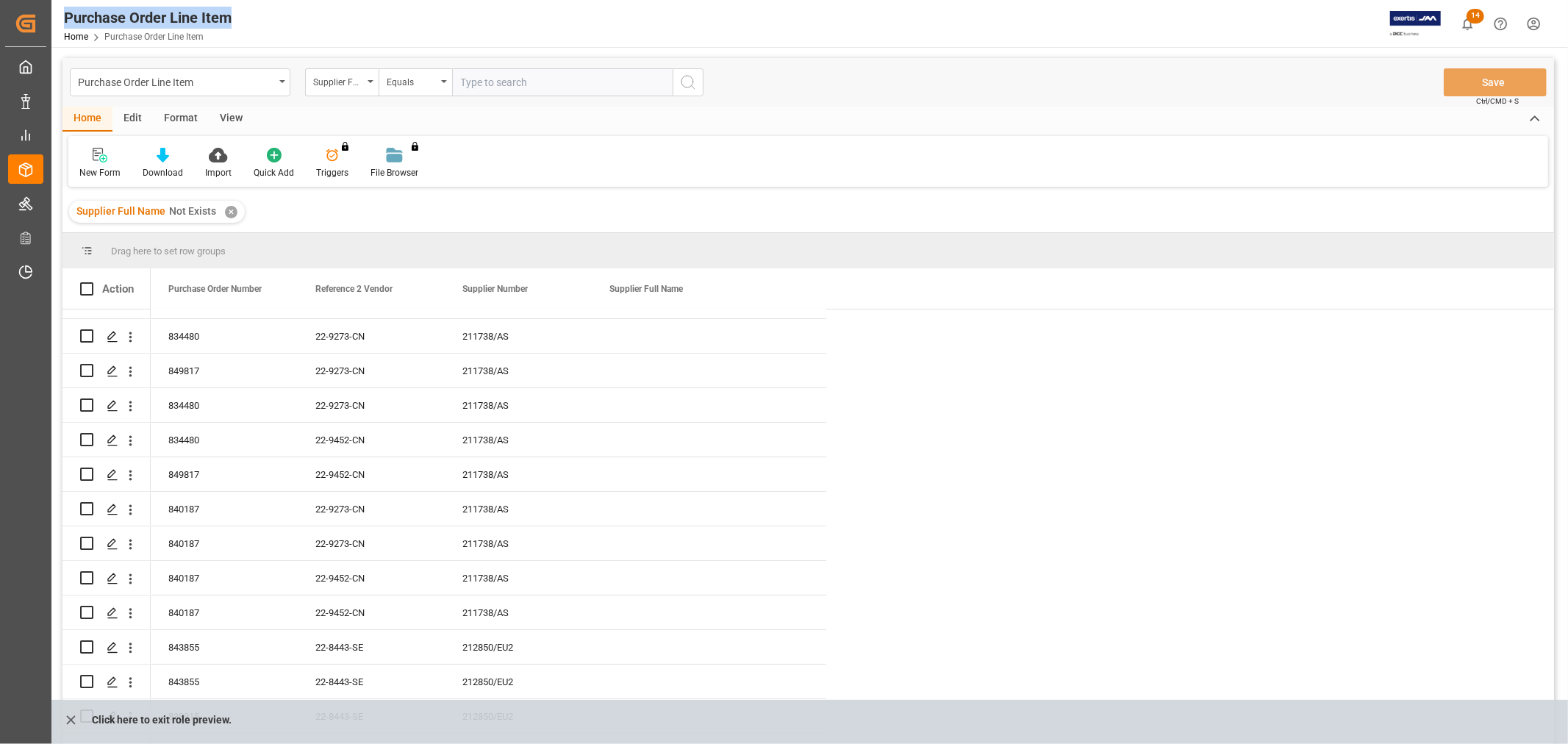
drag, startPoint x: 243, startPoint y: 17, endPoint x: 58, endPoint y: 16, distance: 185.0
click at [58, 16] on div "Purchase Order Line Item Home Purchase Order Line Item 14 Notifications Only sh…" at bounding box center [804, 23] width 1527 height 47
click at [67, 720] on icon "close role preview" at bounding box center [71, 720] width 15 height 15
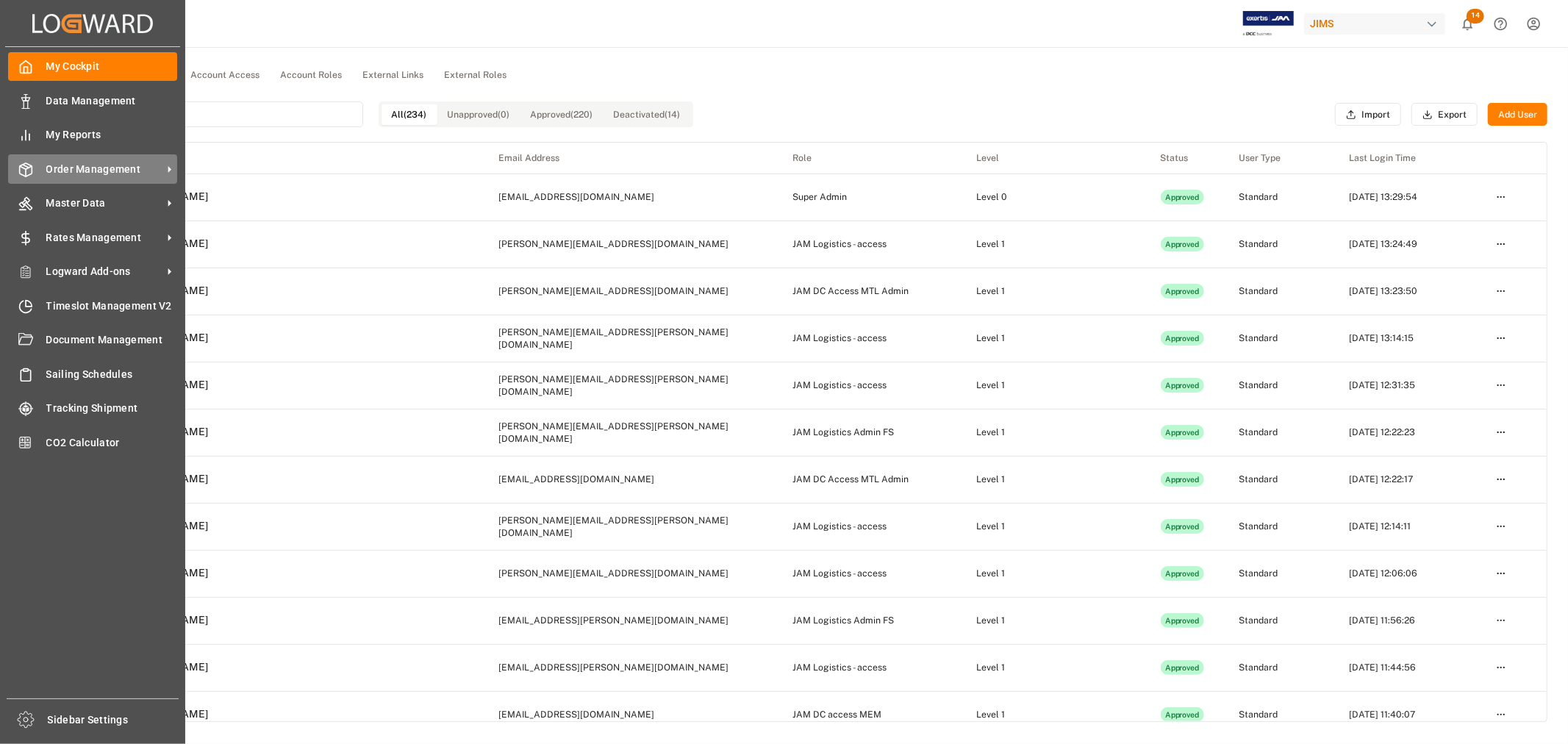
click at [94, 167] on span "Order Management" at bounding box center [104, 170] width 116 height 15
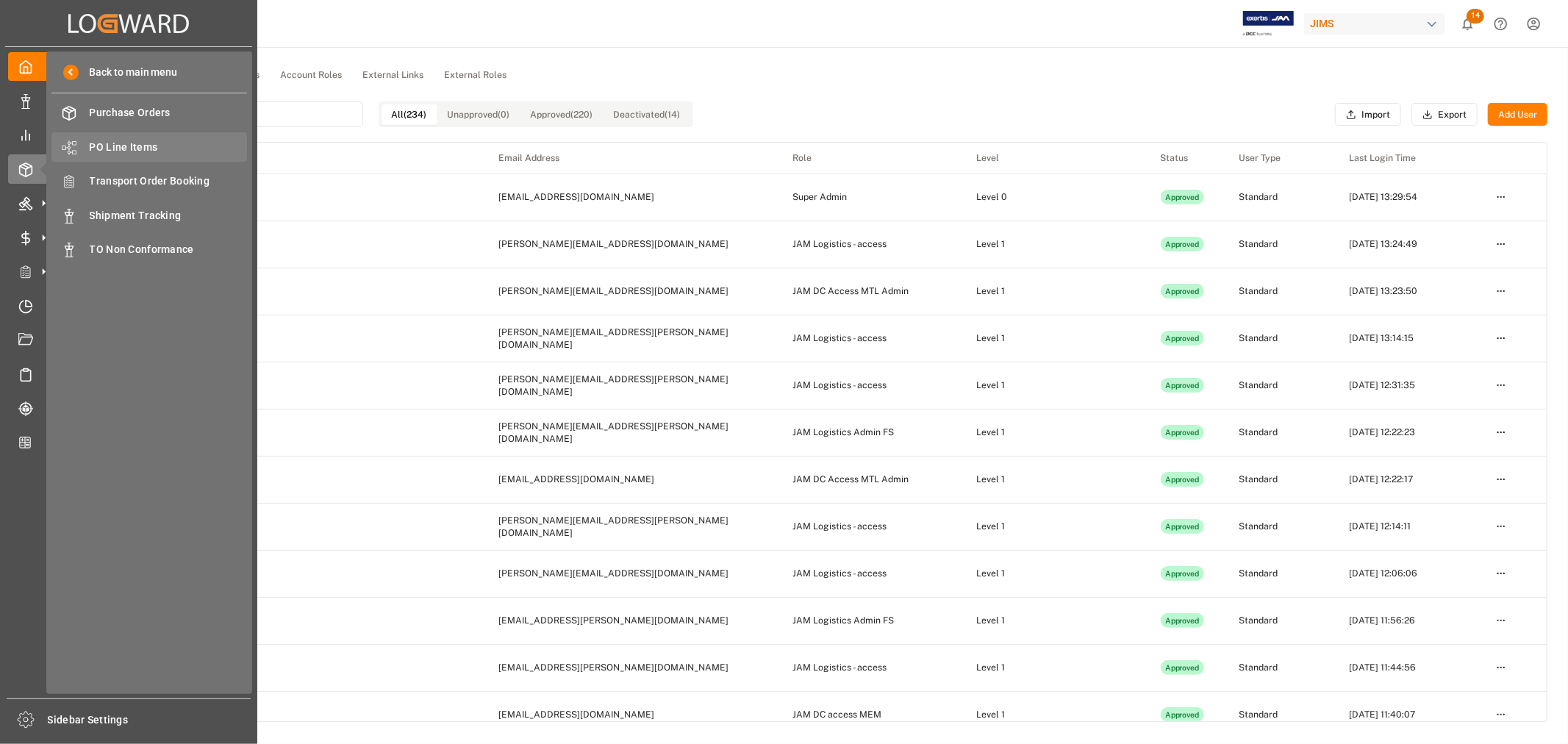
click at [135, 145] on span "PO Line Items" at bounding box center [168, 147] width 158 height 15
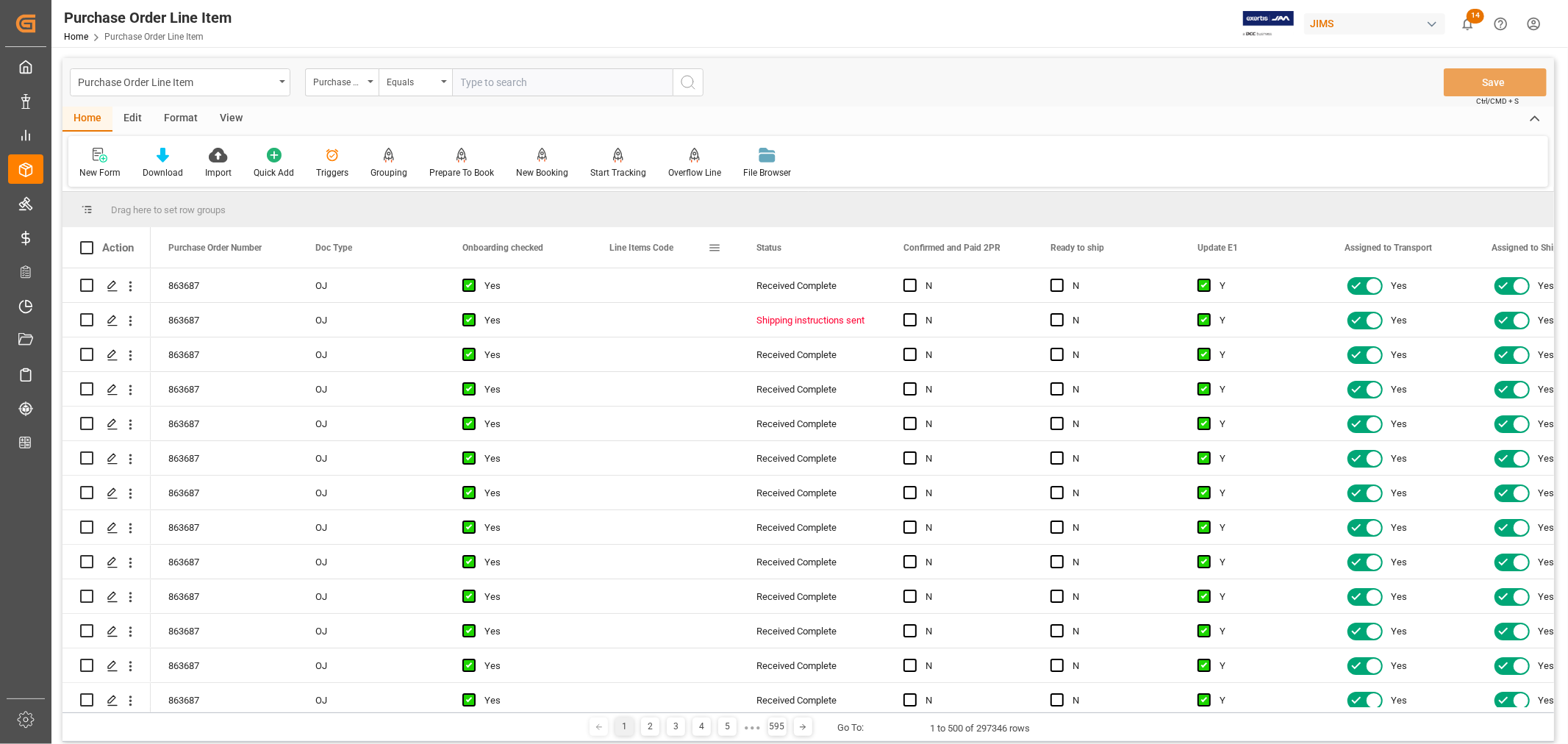
click at [718, 248] on span at bounding box center [714, 248] width 13 height 13
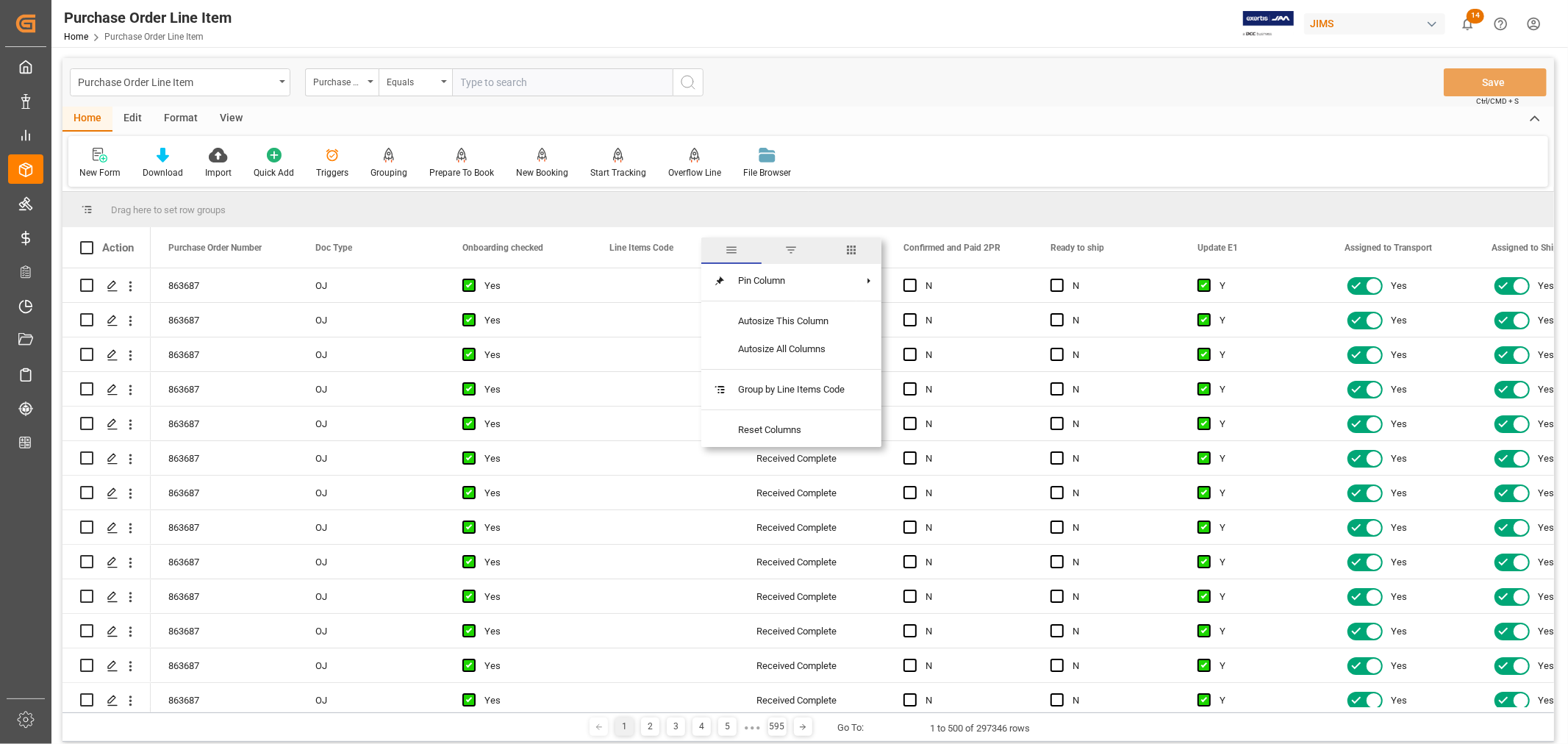
click at [849, 248] on span "columns" at bounding box center [851, 250] width 13 height 13
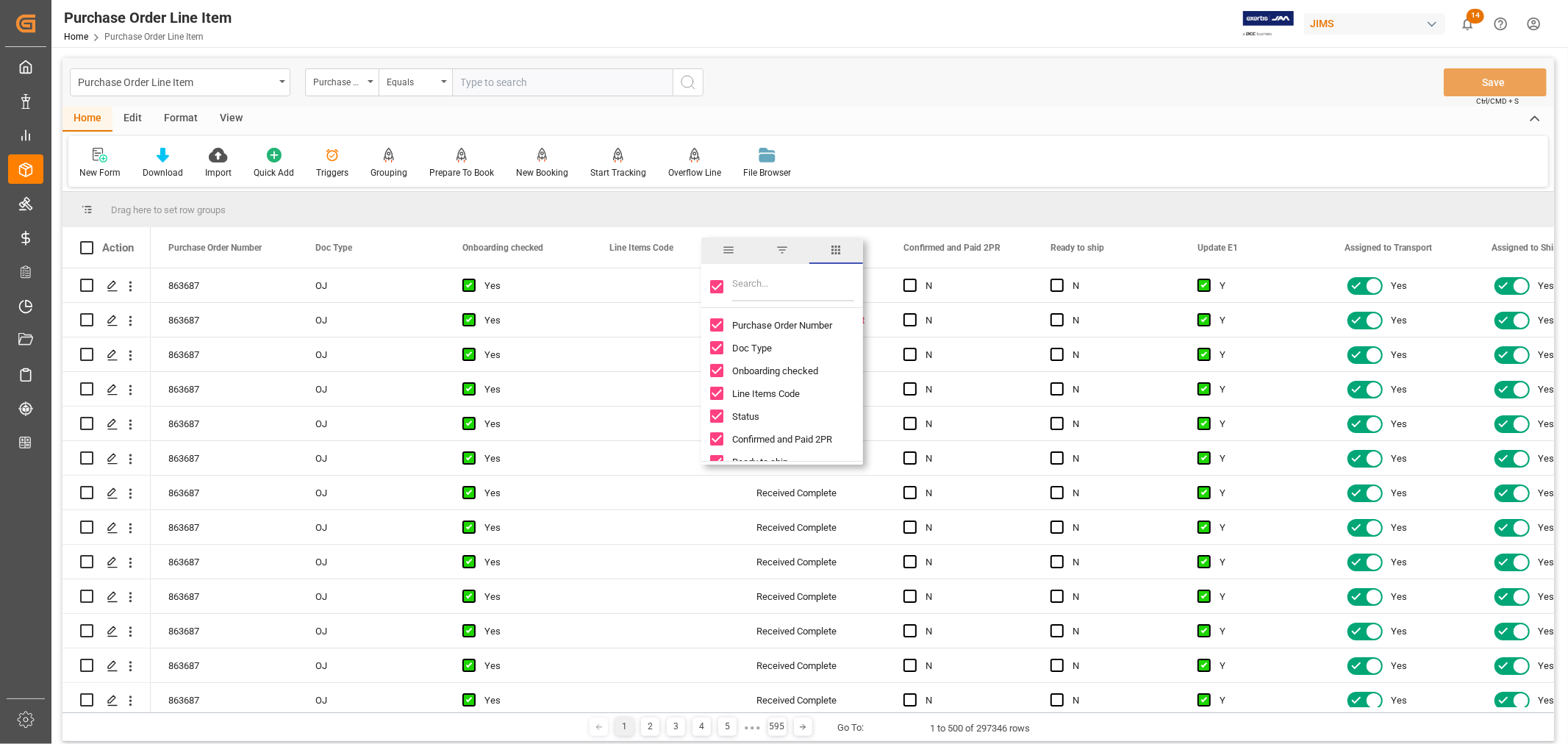
click at [717, 286] on input "Toggle Select All Columns" at bounding box center [717, 286] width 13 height 13
checkbox input "false"
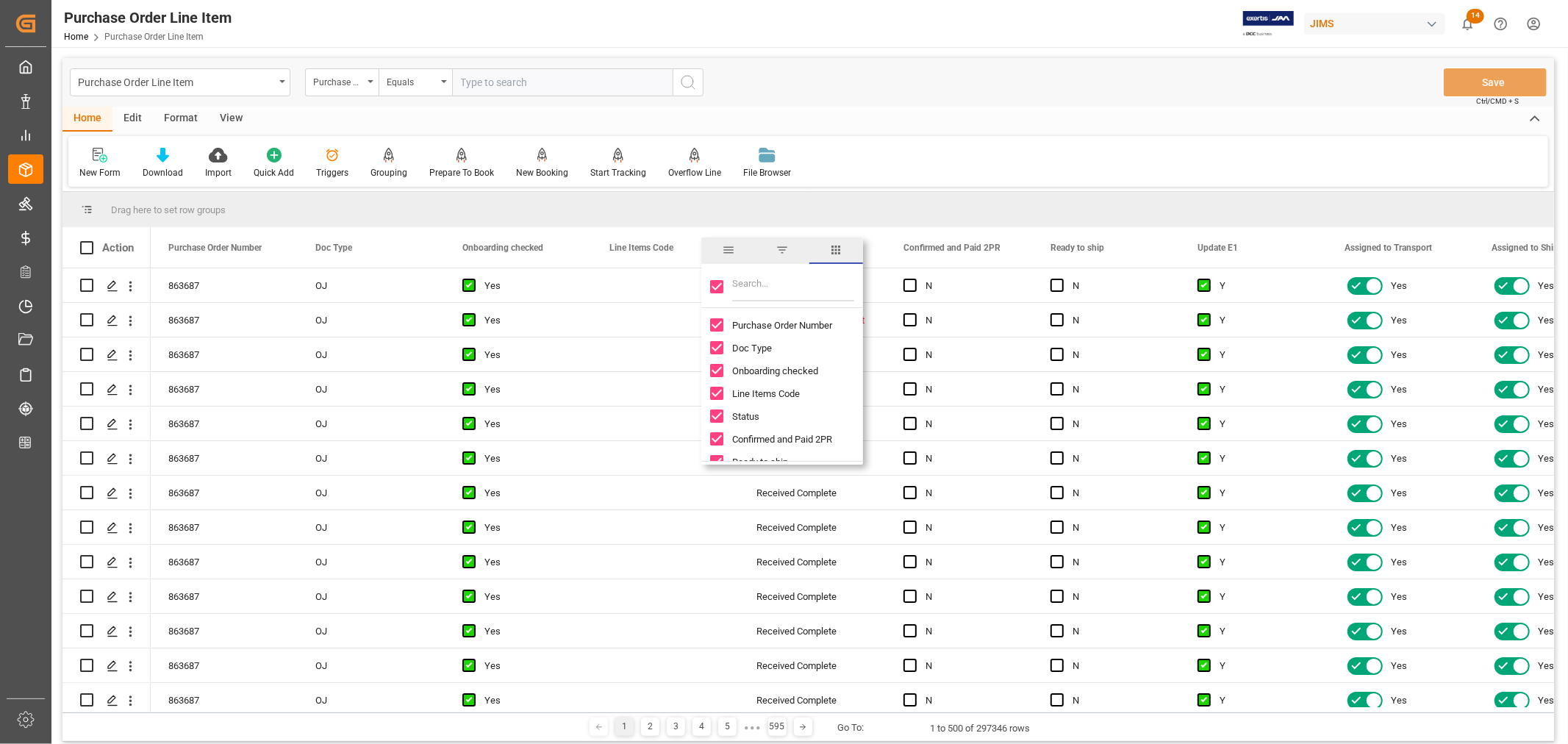
checkbox input "false"
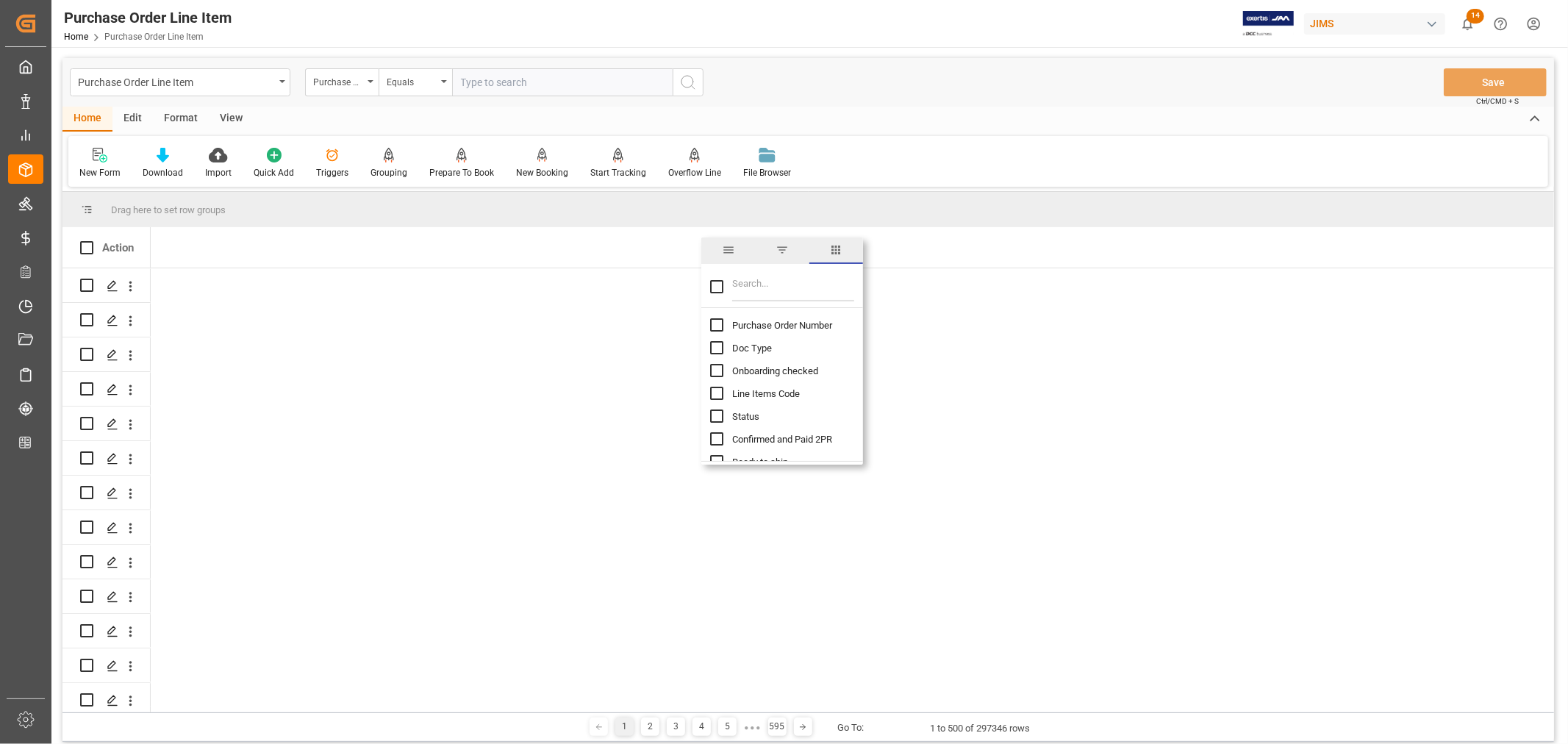
click at [715, 326] on input "Purchase Order Number column toggle visibility (hidden)" at bounding box center [717, 325] width 13 height 13
checkbox input "true"
checkbox input "false"
click at [761, 291] on input "Filter Columns Input" at bounding box center [793, 286] width 122 height 29
type input "supplier"
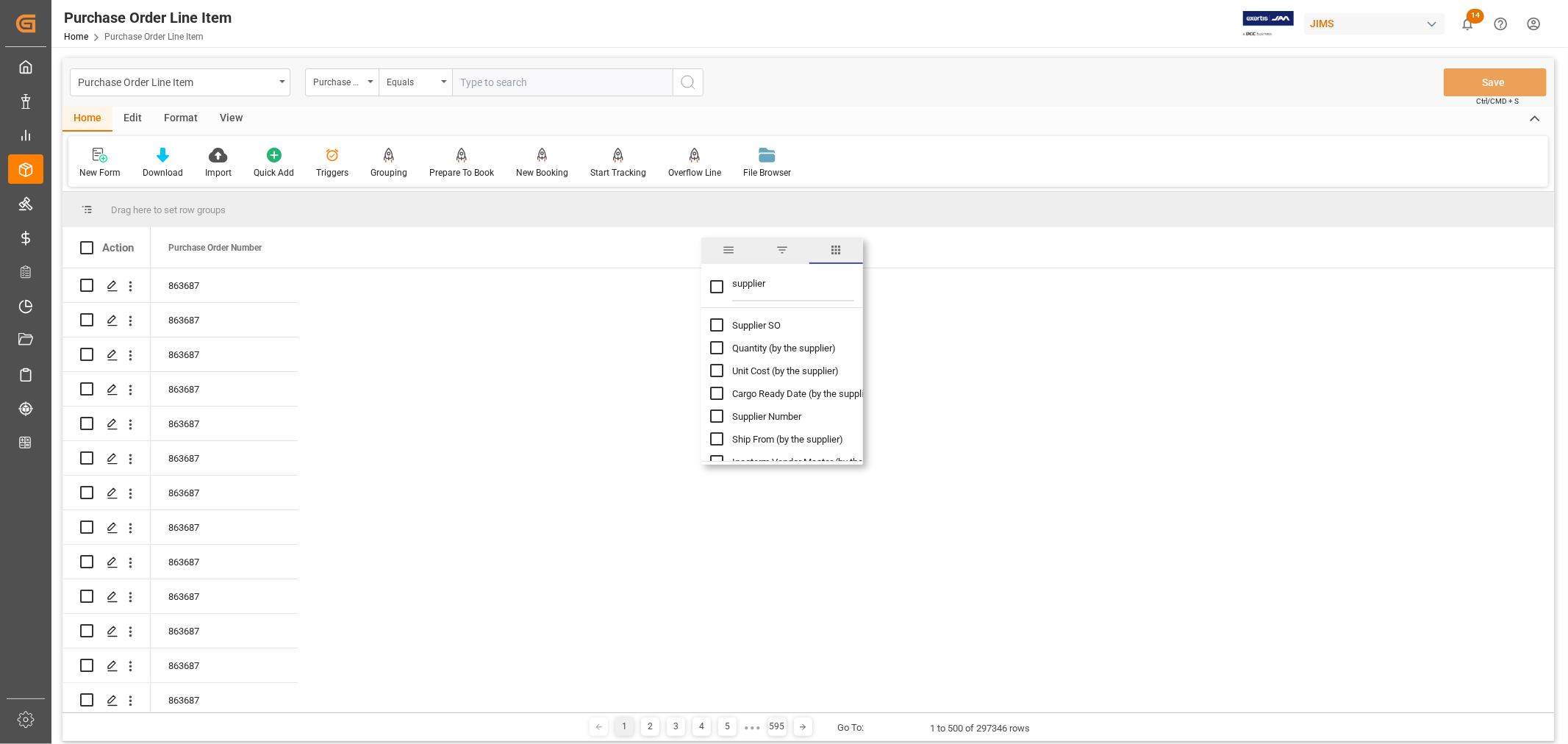
click at [710, 421] on input "Supplier Number column toggle visibility (hidden)" at bounding box center [717, 416] width 13 height 13
checkbox input "true"
checkbox input "false"
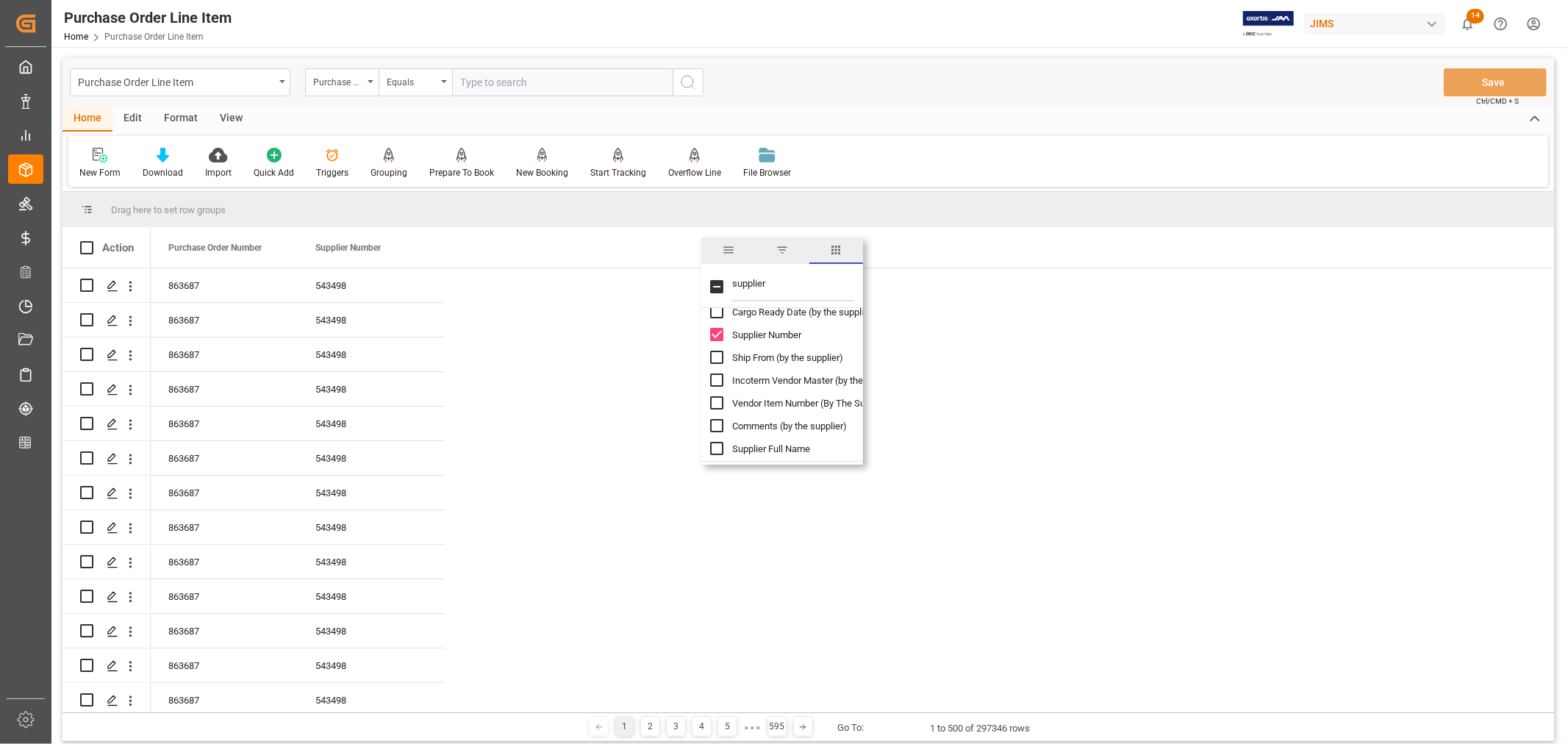
click at [713, 449] on input "Supplier Full Name column toggle visibility (hidden)" at bounding box center [717, 448] width 13 height 13
checkbox input "true"
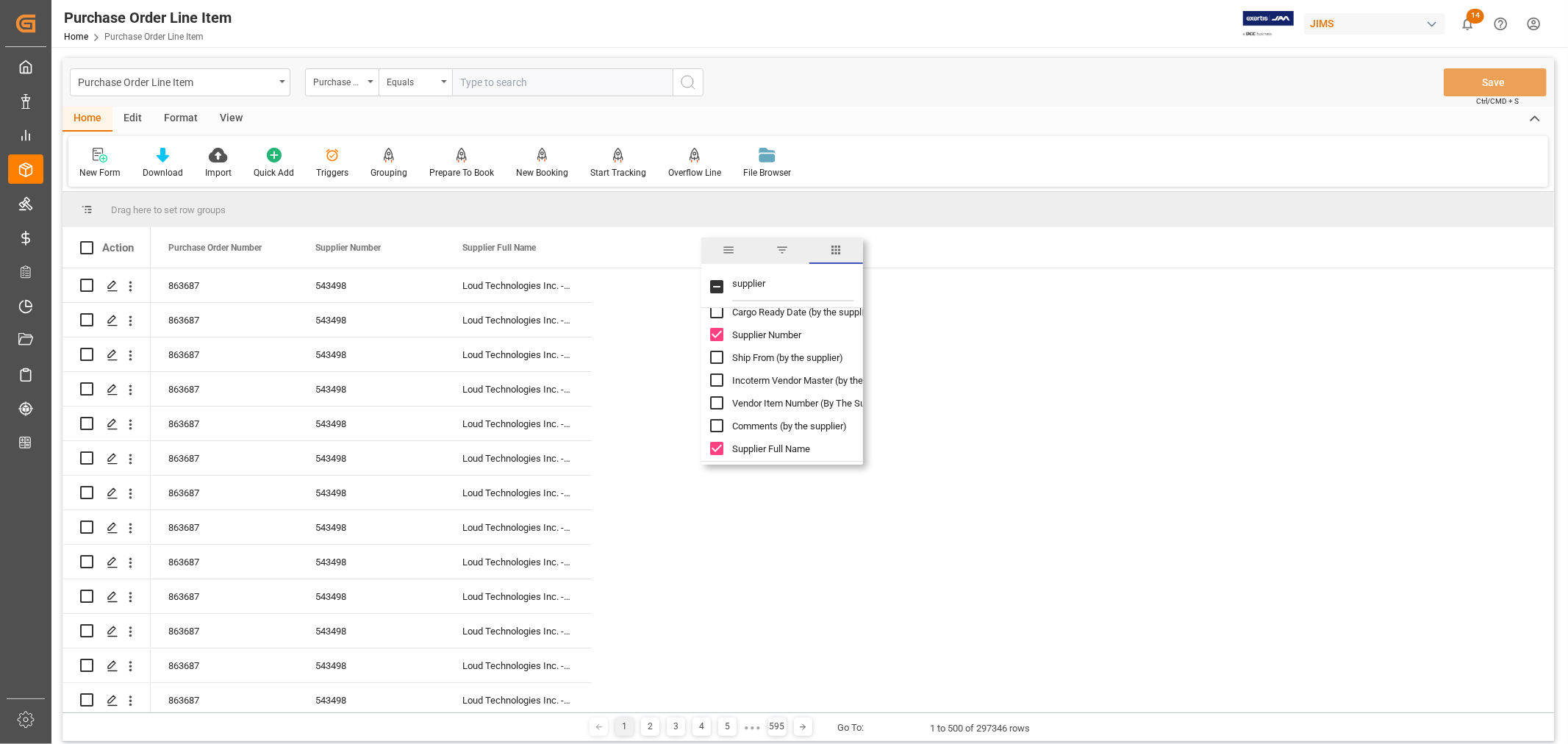
click at [975, 107] on div "Home Edit Format View" at bounding box center [809, 119] width 1492 height 25
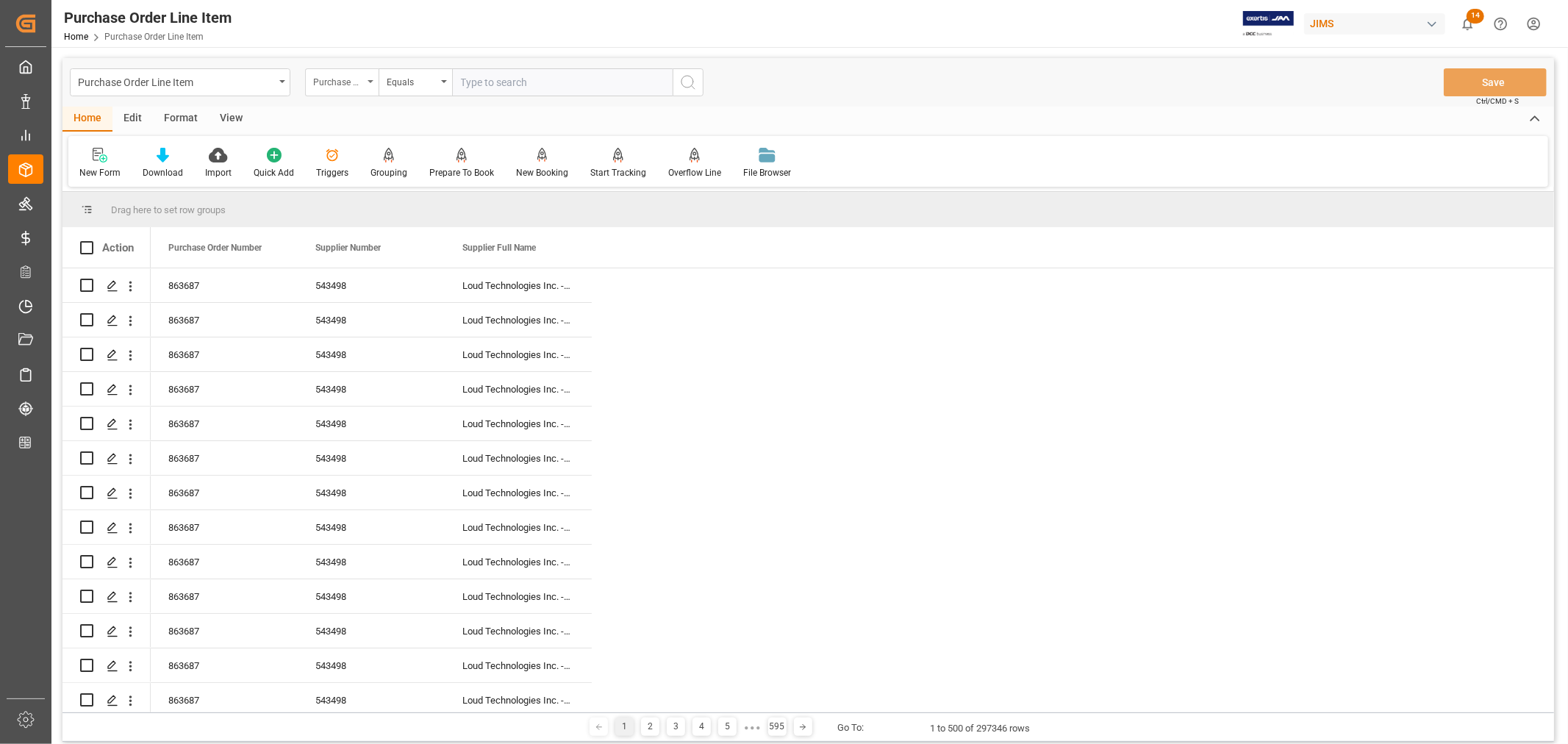
click at [371, 83] on icon "open menu" at bounding box center [370, 82] width 6 height 3
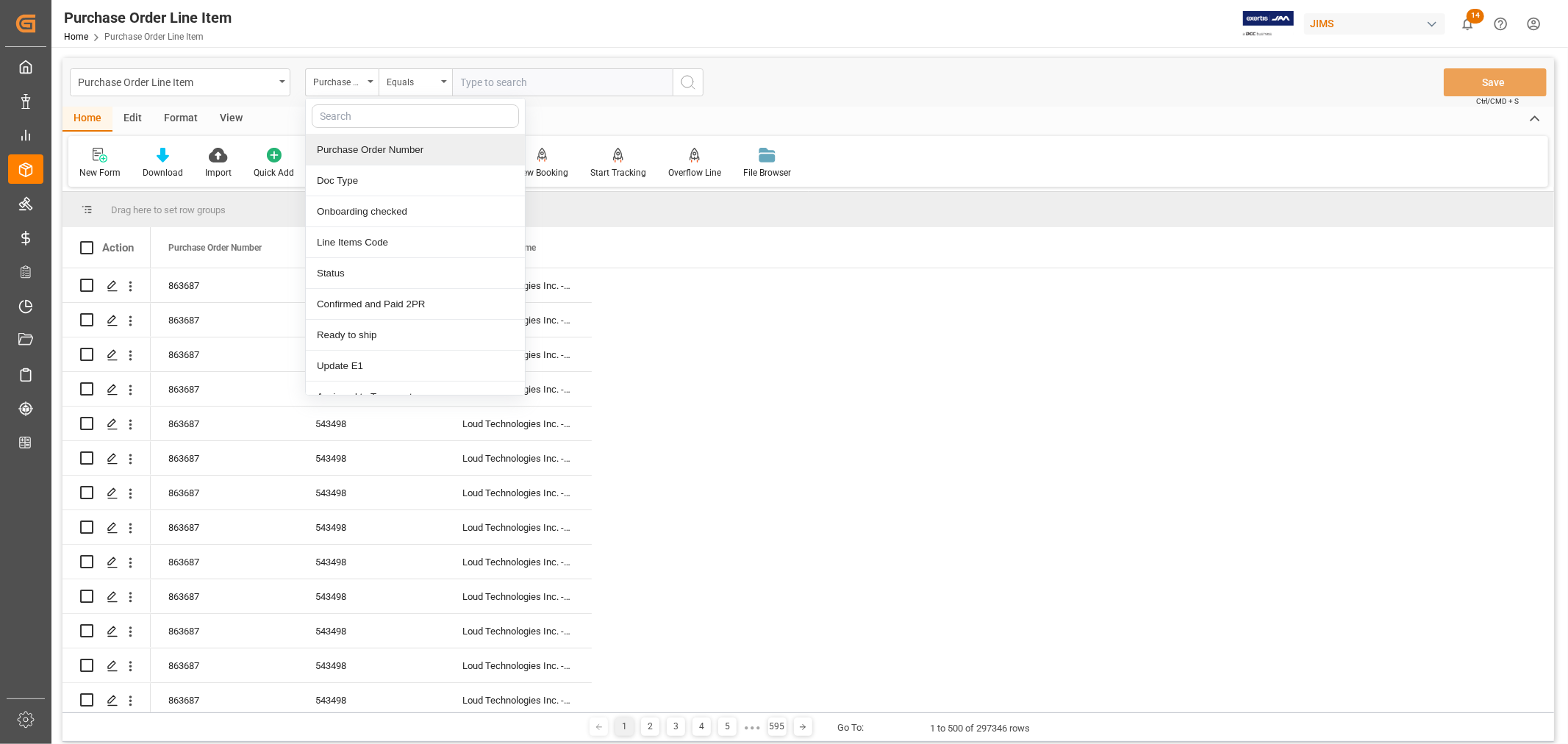
click at [347, 116] on input "text" at bounding box center [415, 116] width 207 height 23
type input "supplier"
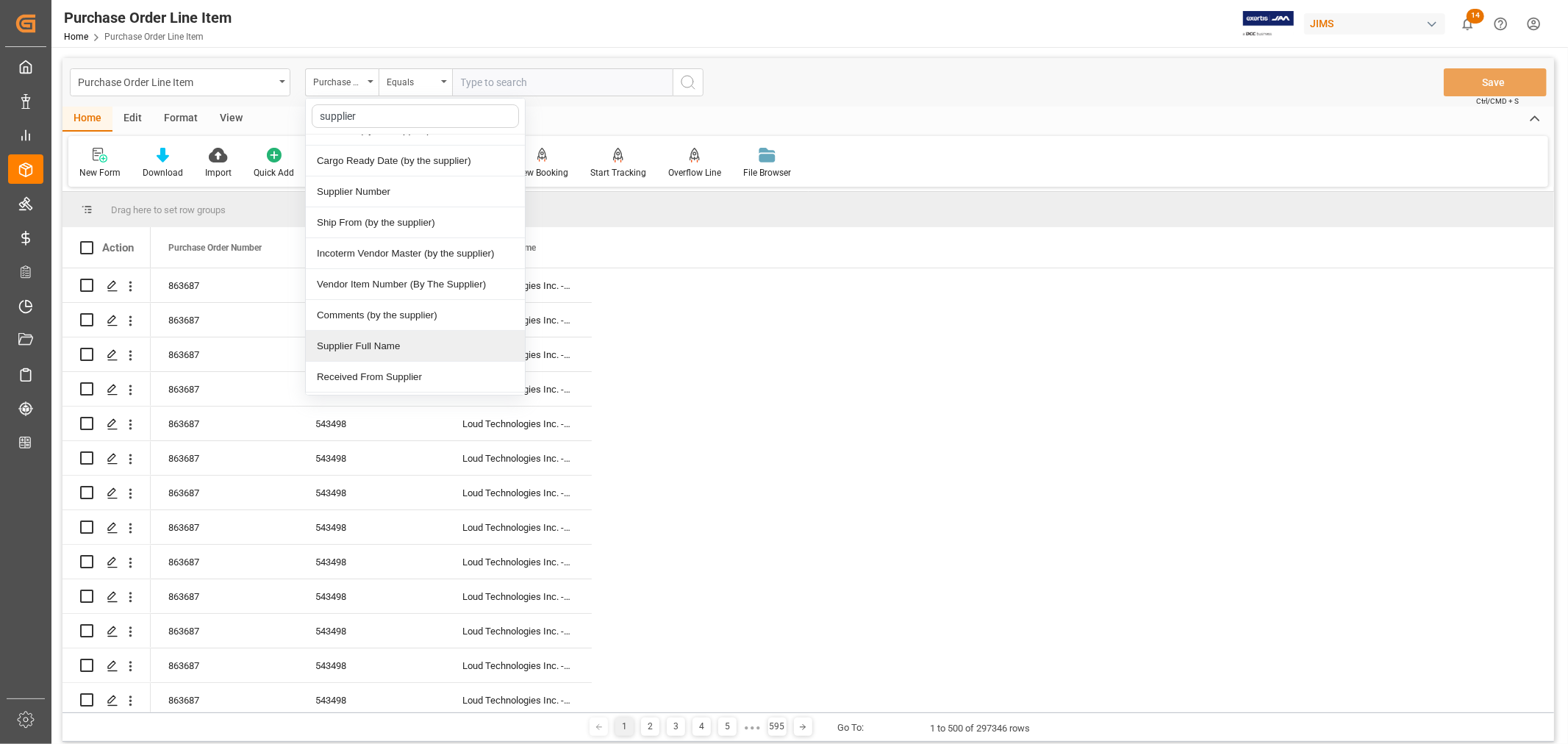
click at [358, 347] on div "Supplier Full Name" at bounding box center [415, 346] width 219 height 31
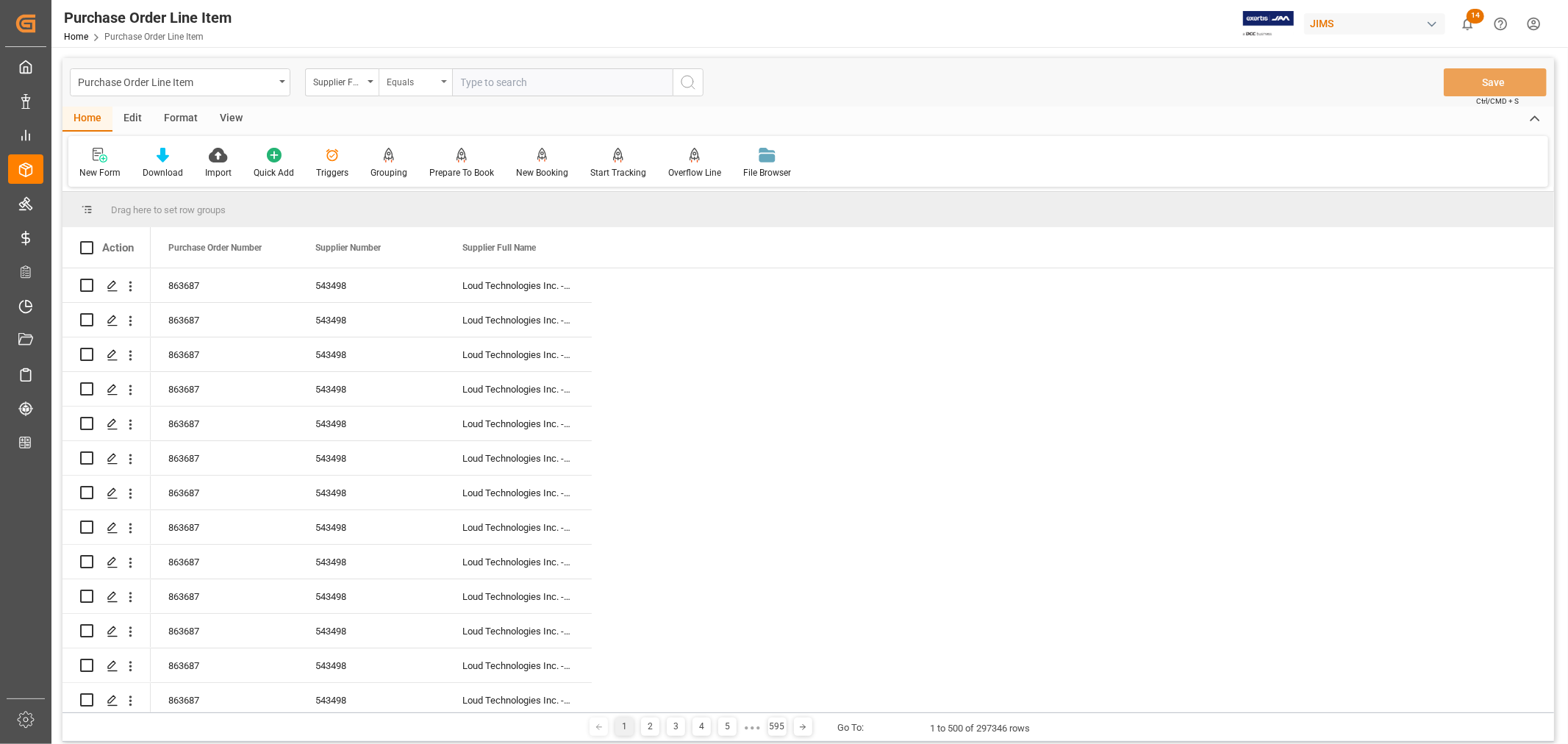
click at [445, 81] on icon "open menu" at bounding box center [444, 82] width 6 height 3
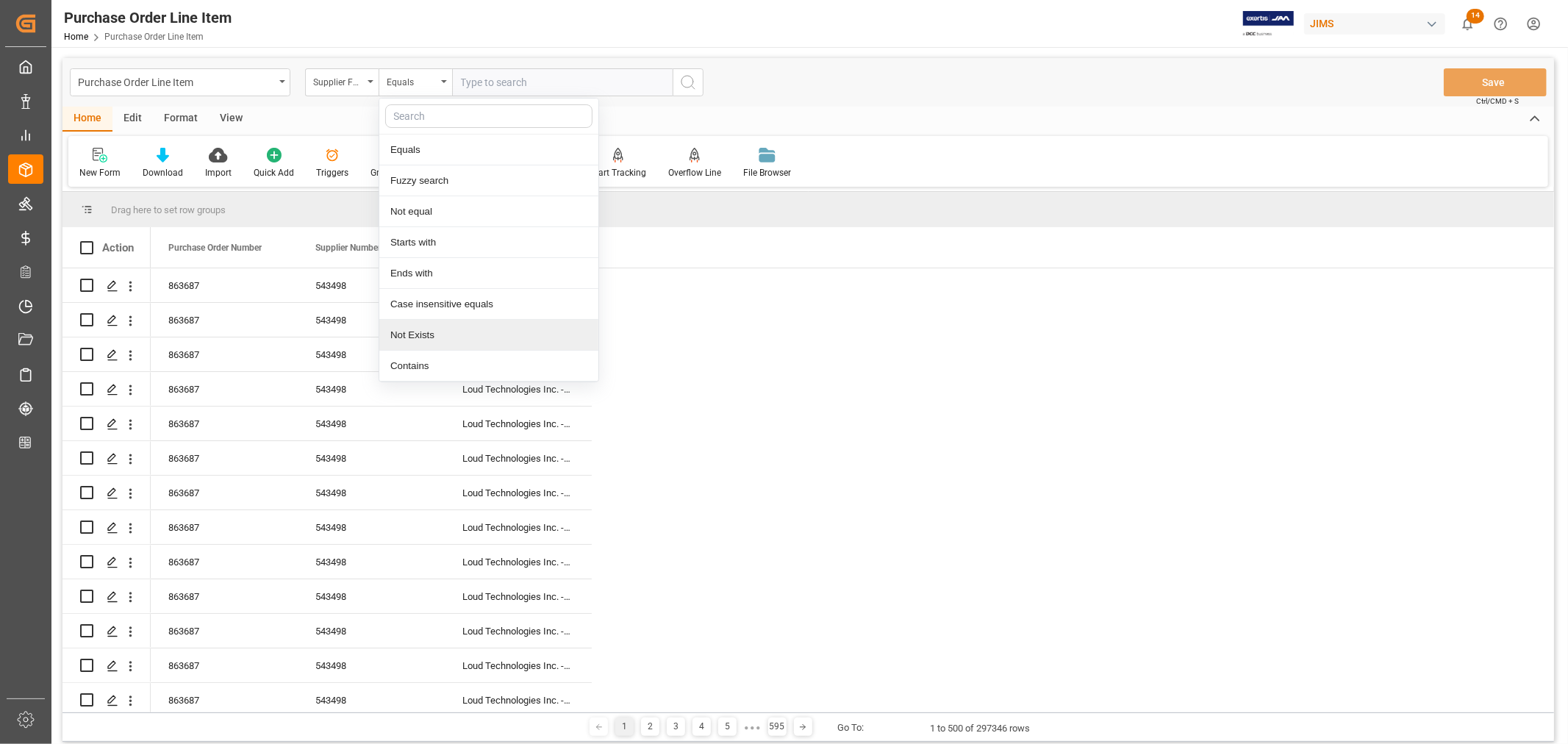
click at [414, 340] on div "Not Exists" at bounding box center [489, 335] width 219 height 31
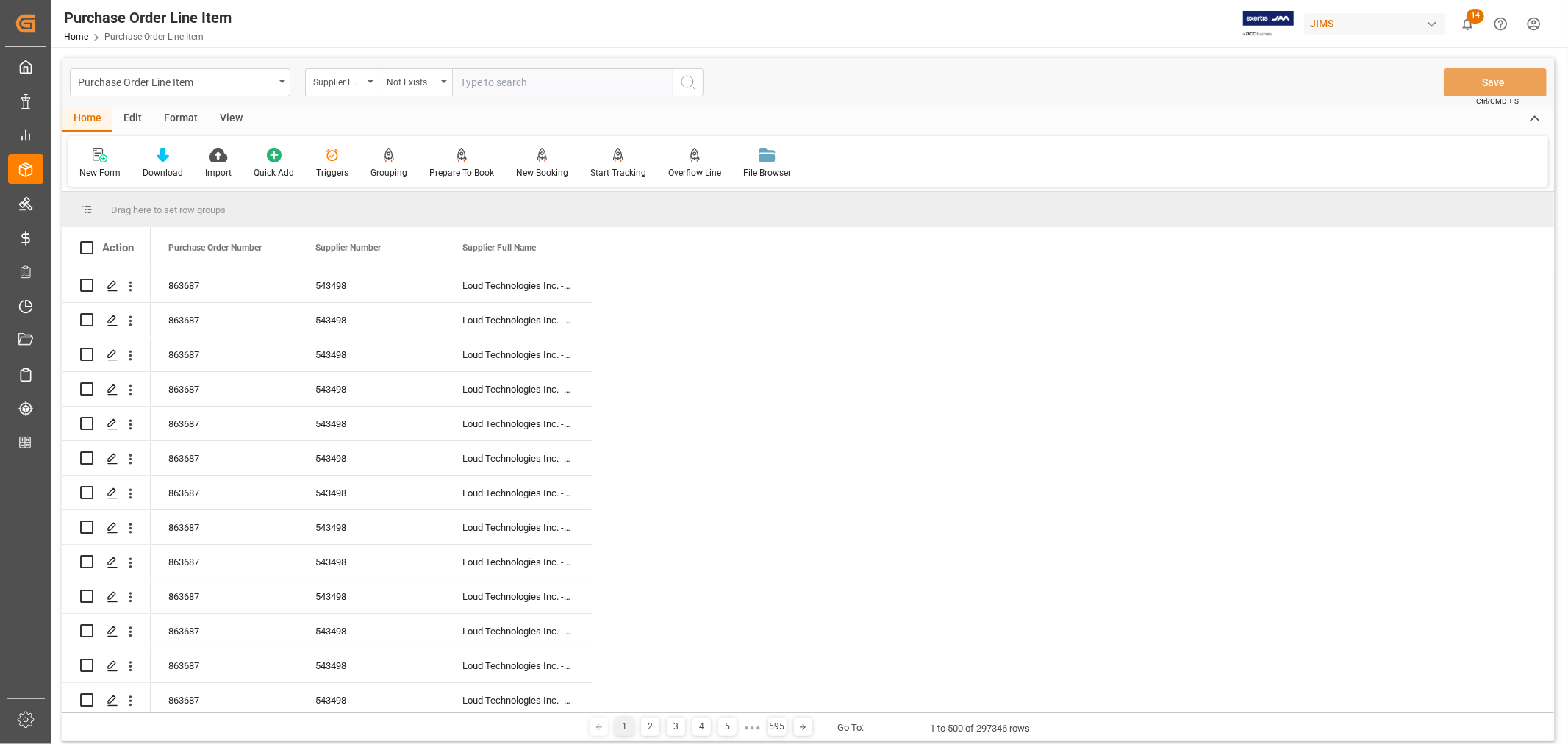
click at [684, 79] on icon "search button" at bounding box center [688, 82] width 18 height 18
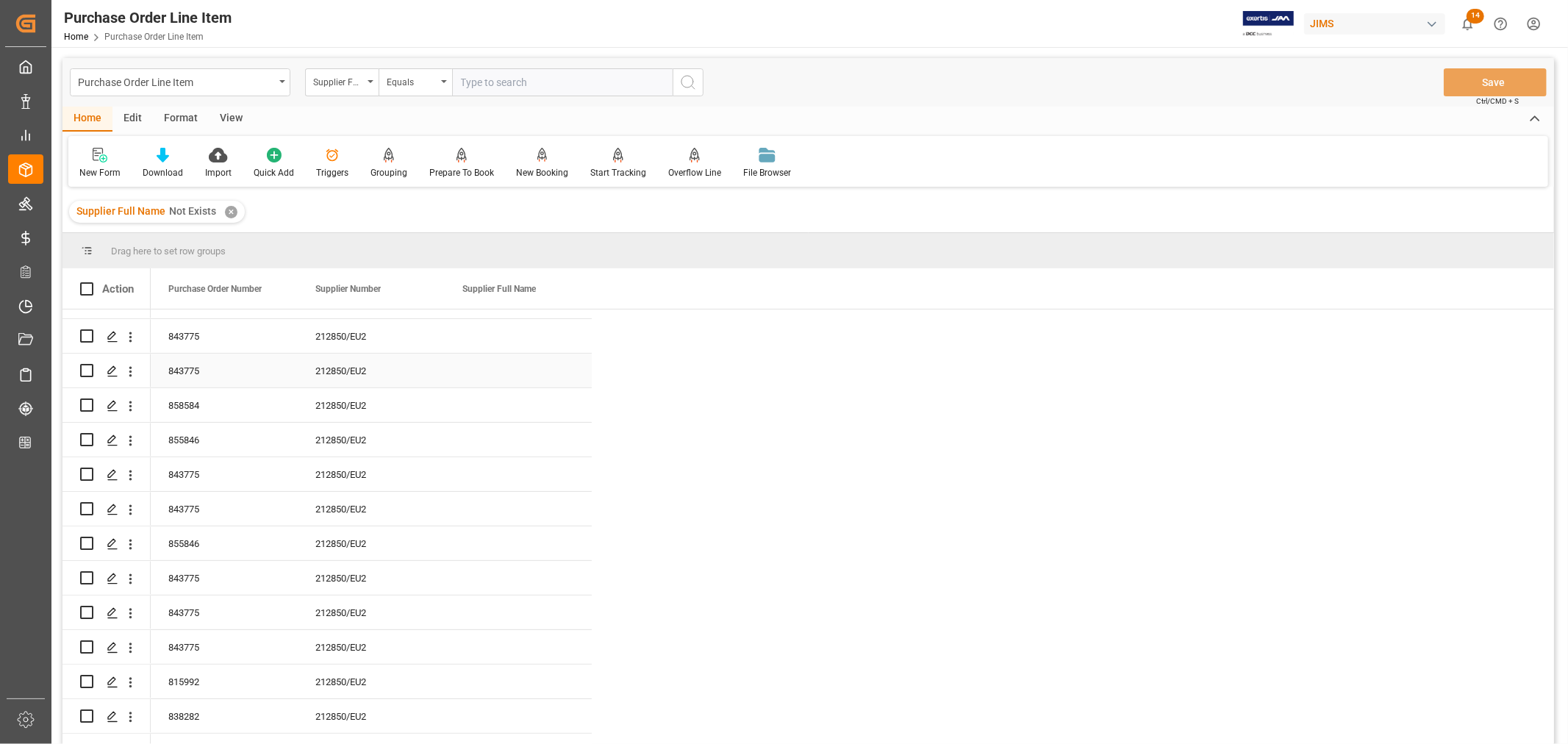
scroll to position [407, 0]
click at [358, 332] on div "212850/EU2" at bounding box center [371, 332] width 147 height 33
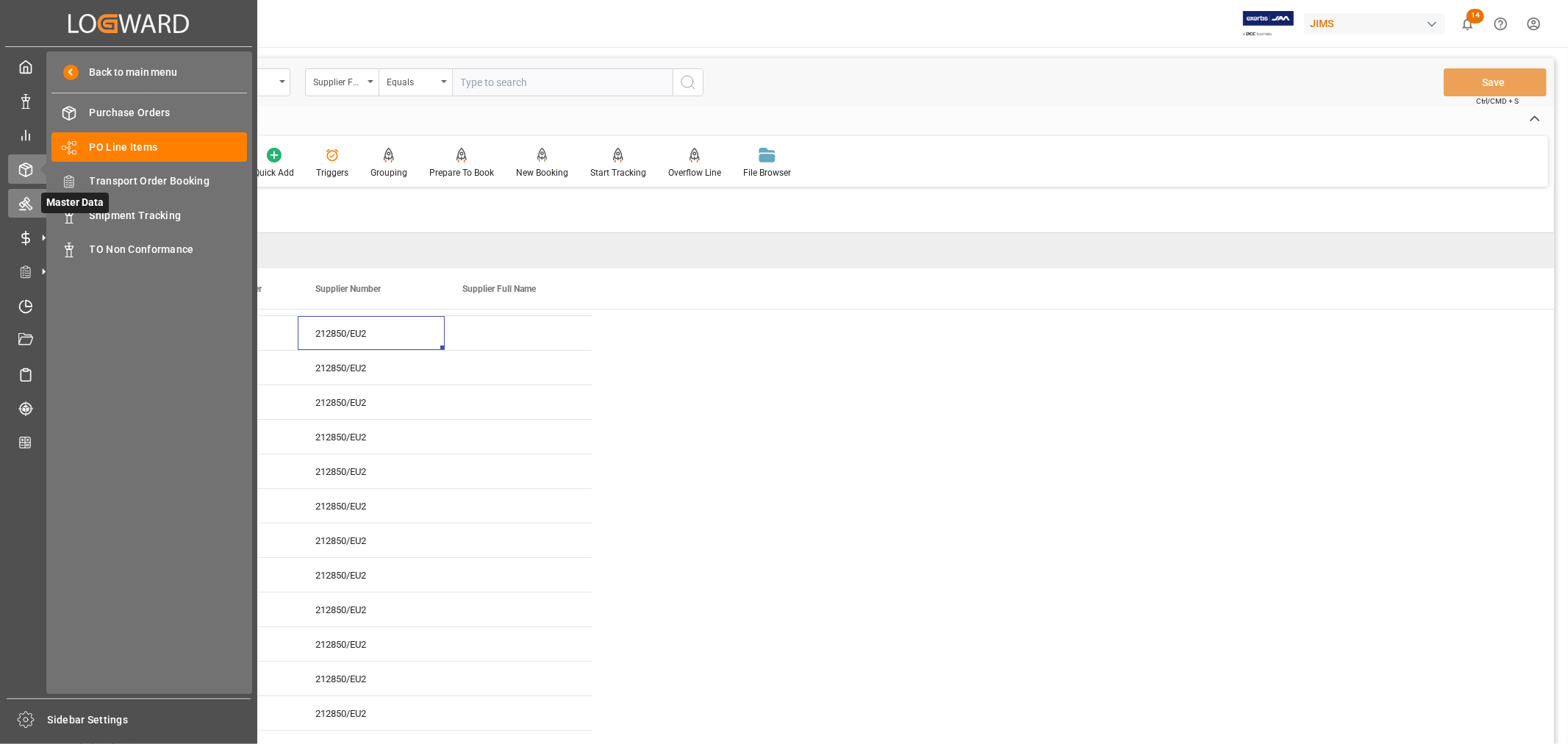
click at [27, 207] on icon at bounding box center [26, 204] width 15 height 15
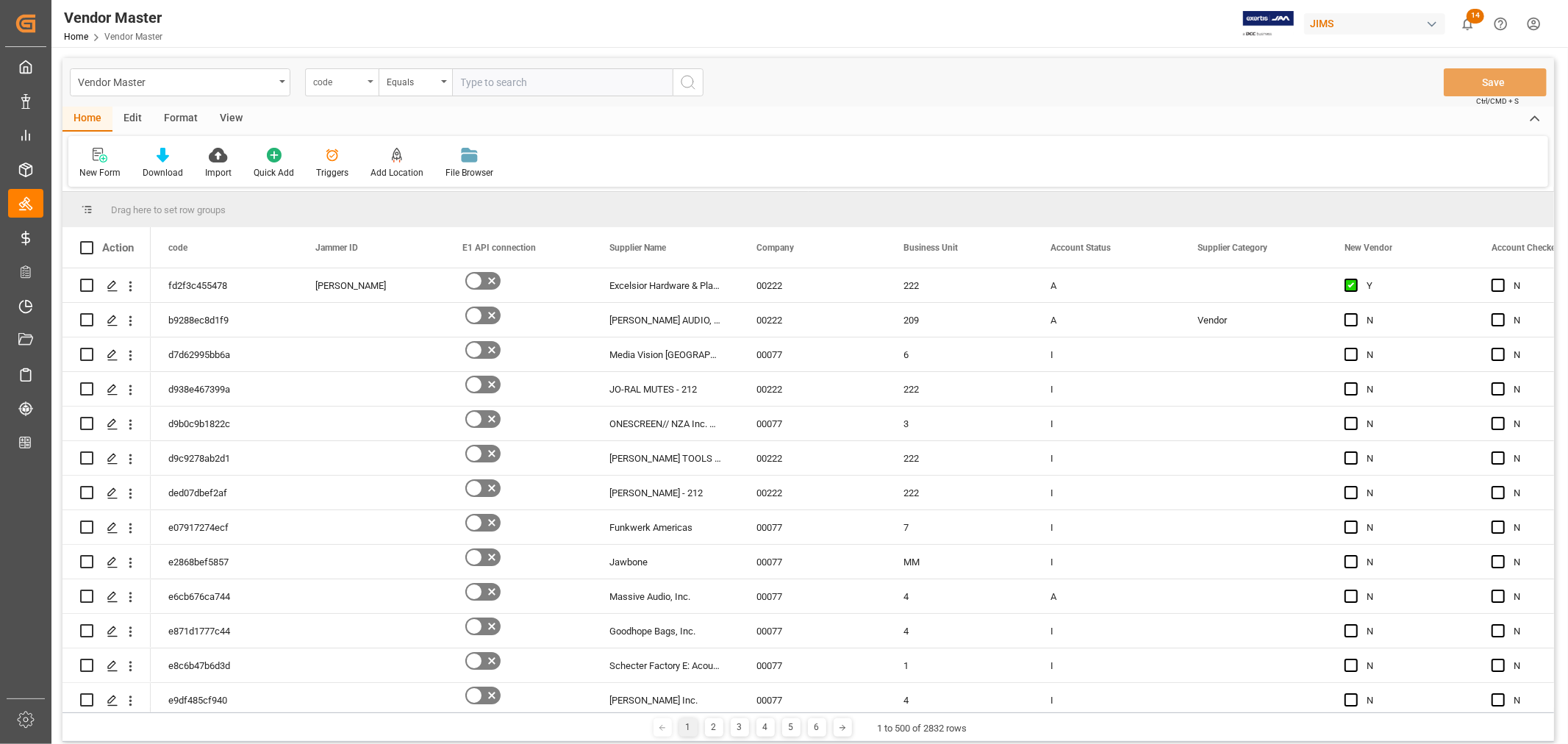
click at [371, 80] on icon "open menu" at bounding box center [370, 82] width 6 height 3
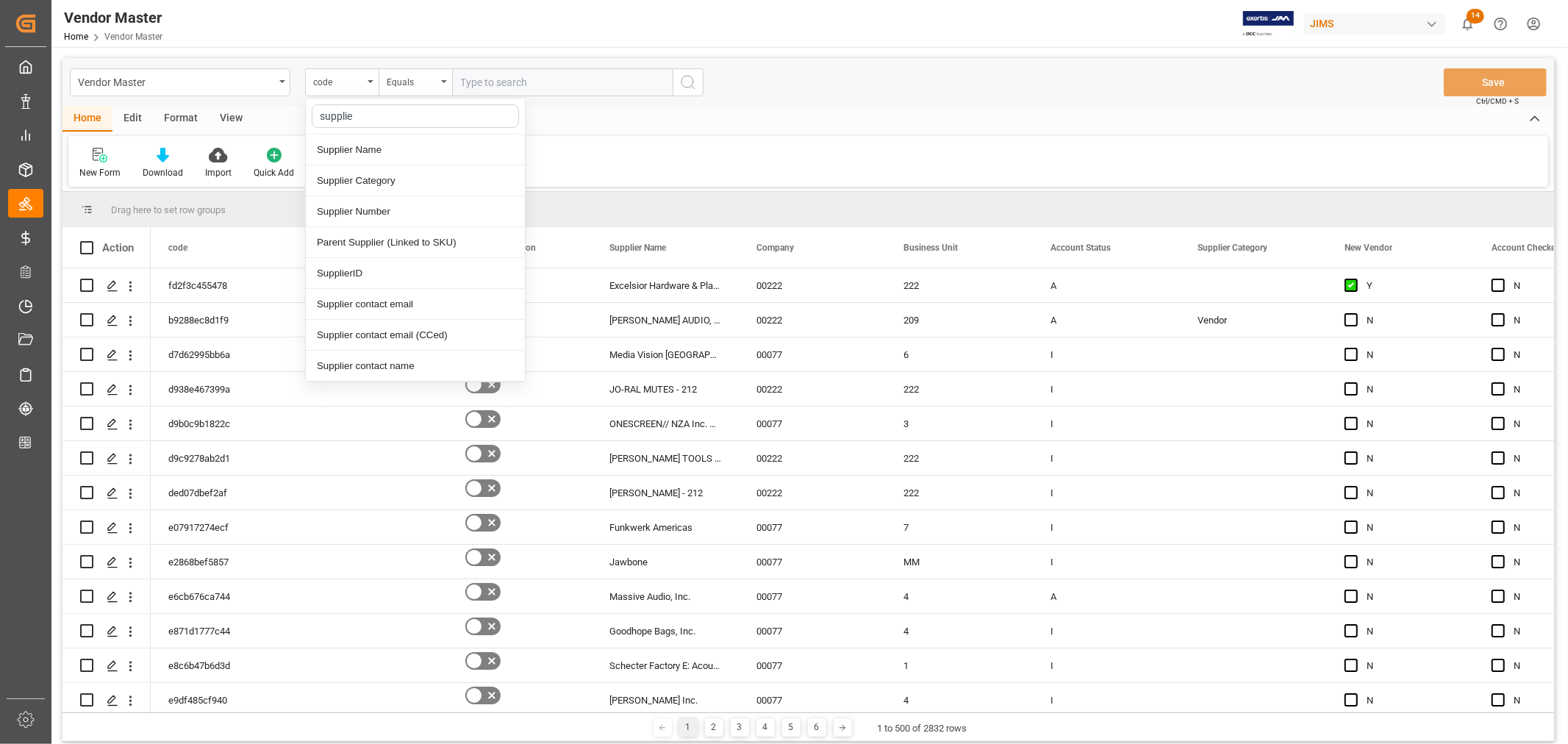
type input "supplier"
click at [369, 213] on div "Supplier Number" at bounding box center [415, 211] width 219 height 31
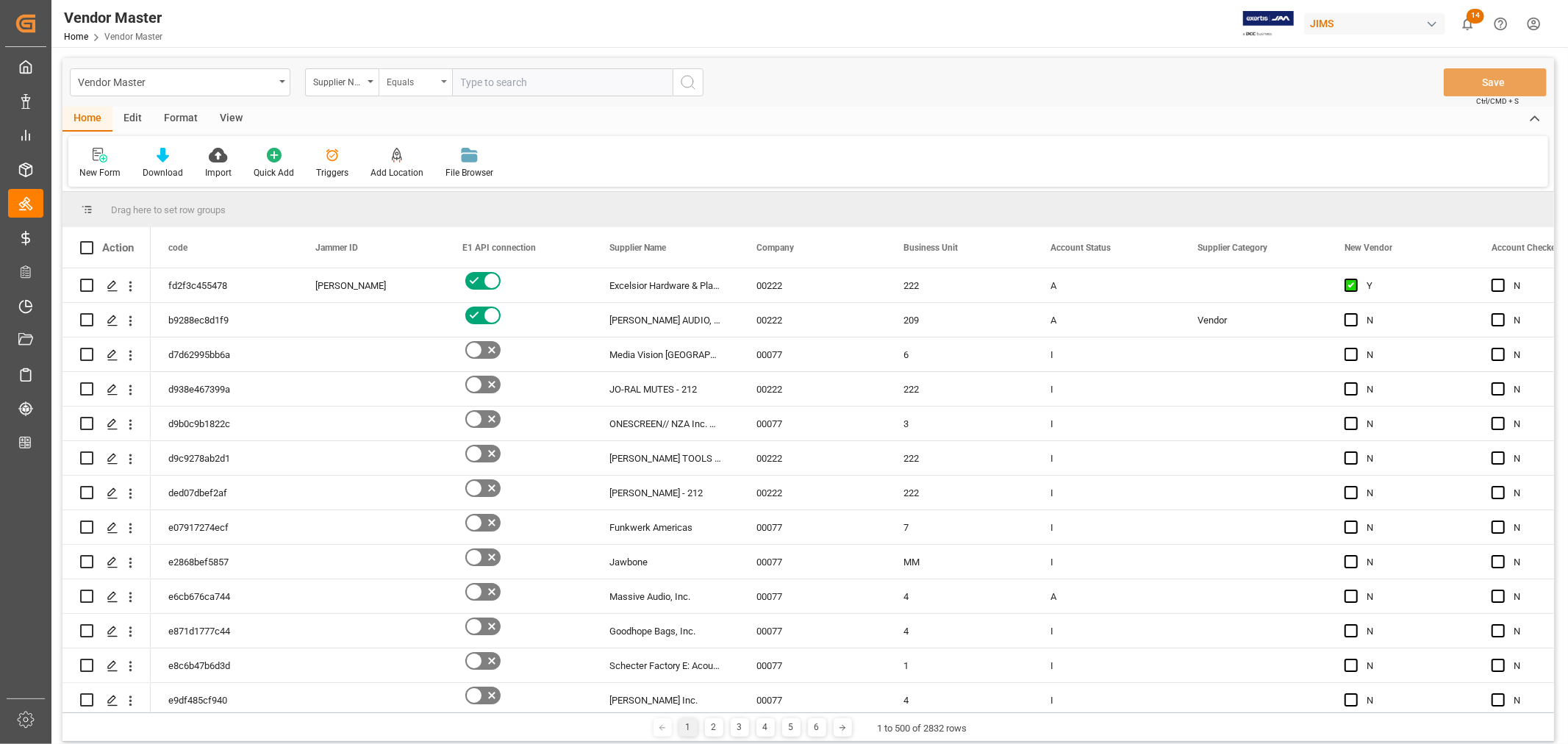
click at [446, 83] on div "Equals" at bounding box center [415, 82] width 74 height 28
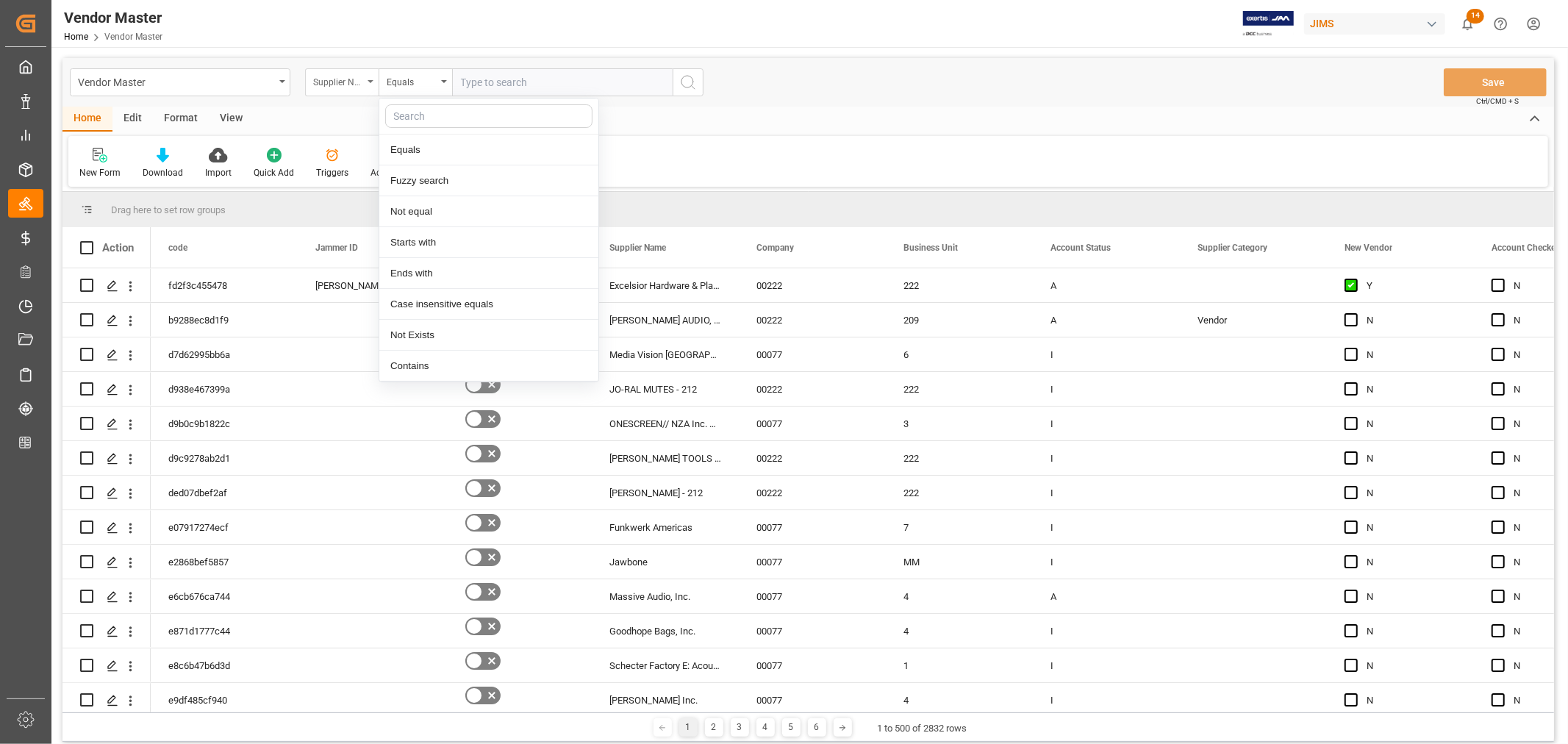
click at [366, 78] on div "Supplier Number" at bounding box center [342, 82] width 74 height 28
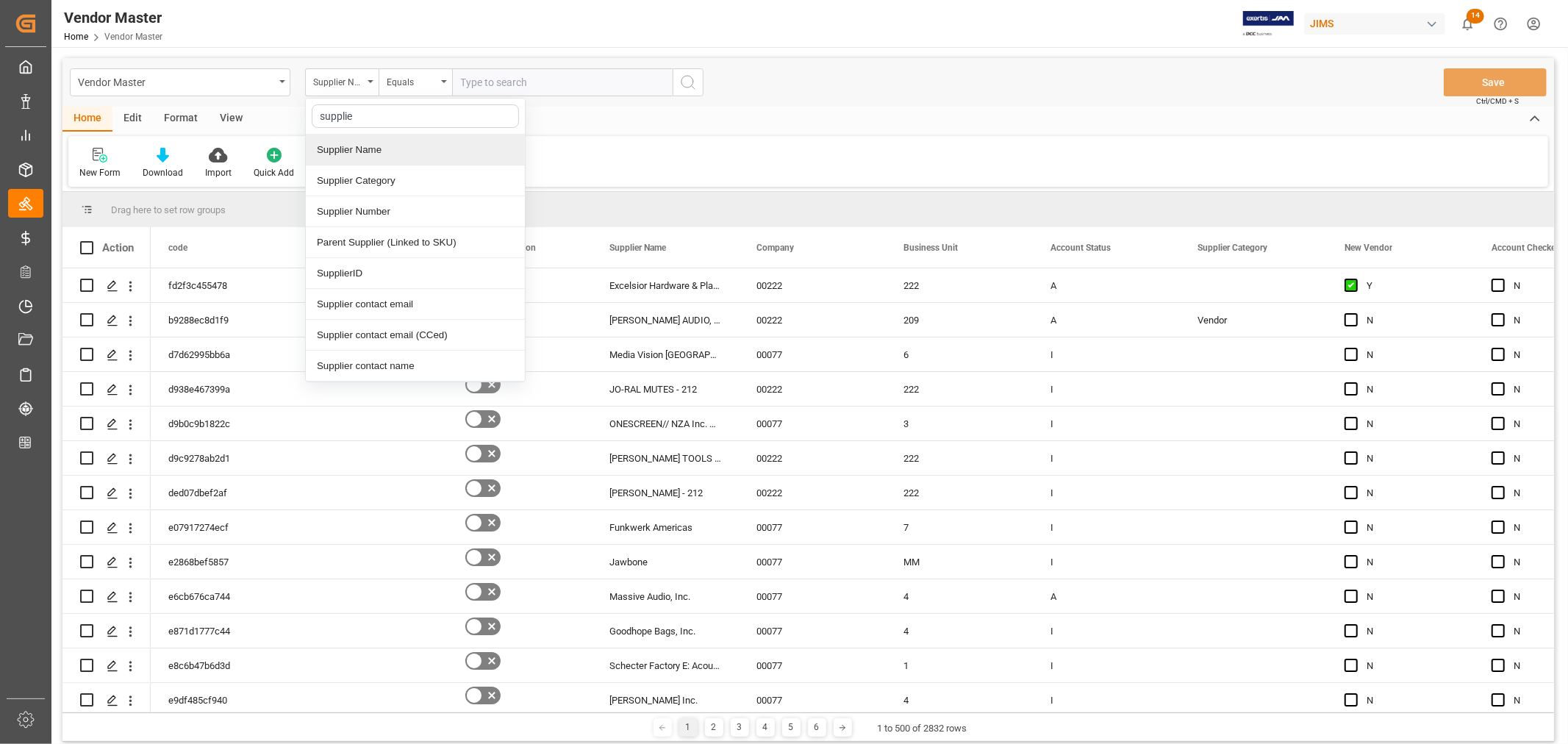
type input "supplier"
click at [343, 209] on div "Supplier Number" at bounding box center [415, 211] width 219 height 31
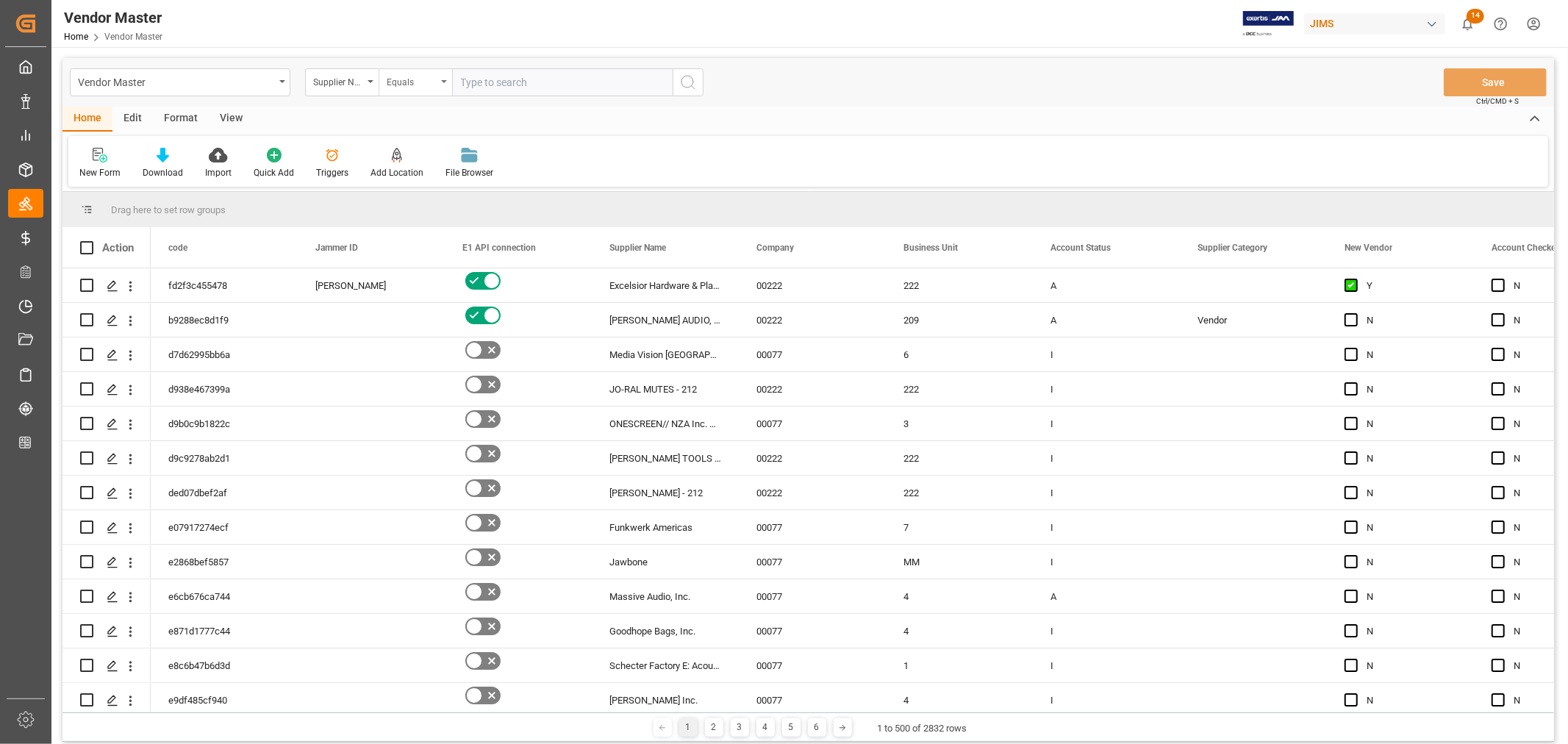
click at [441, 83] on div "Equals" at bounding box center [415, 82] width 74 height 28
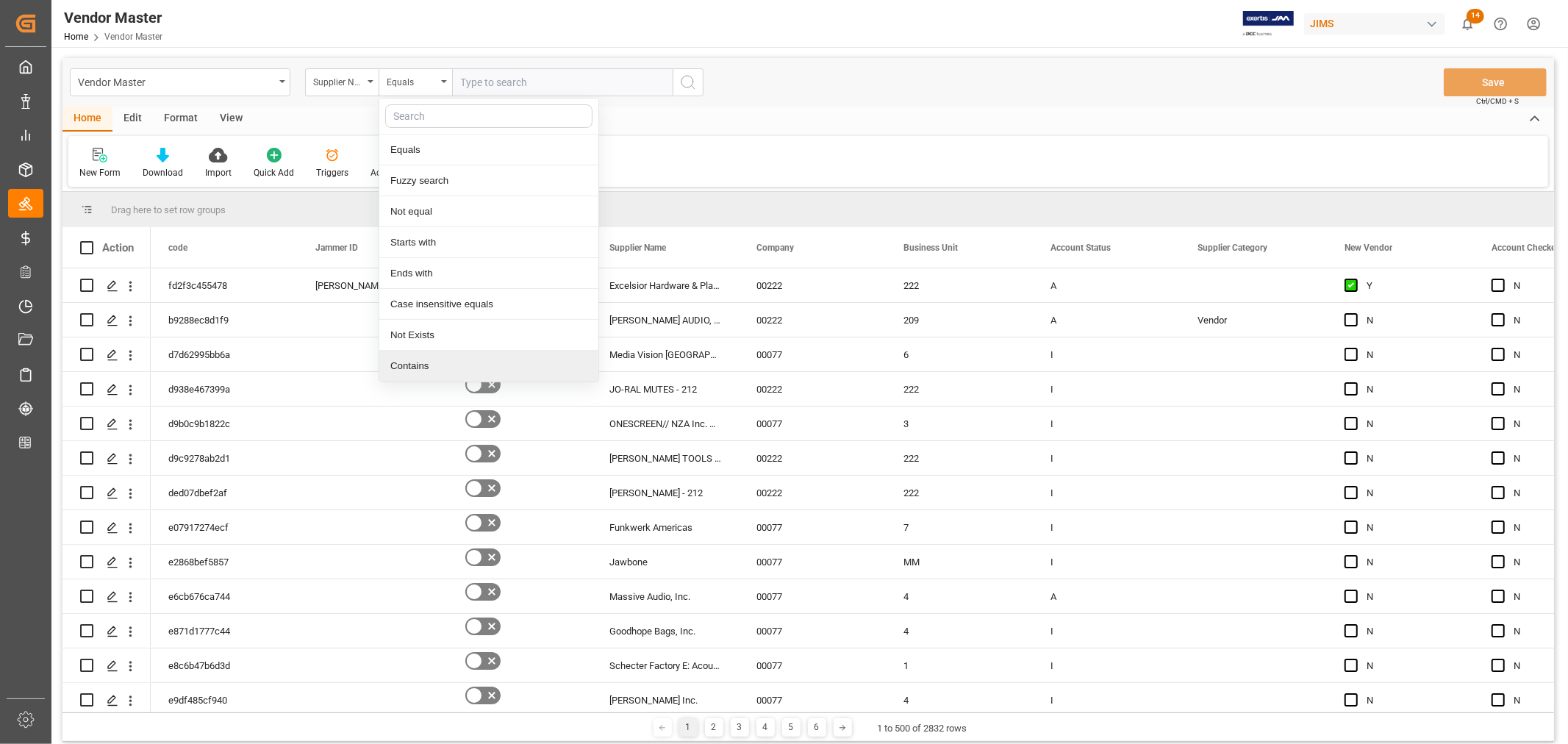
click at [414, 369] on div "Contains" at bounding box center [489, 366] width 219 height 31
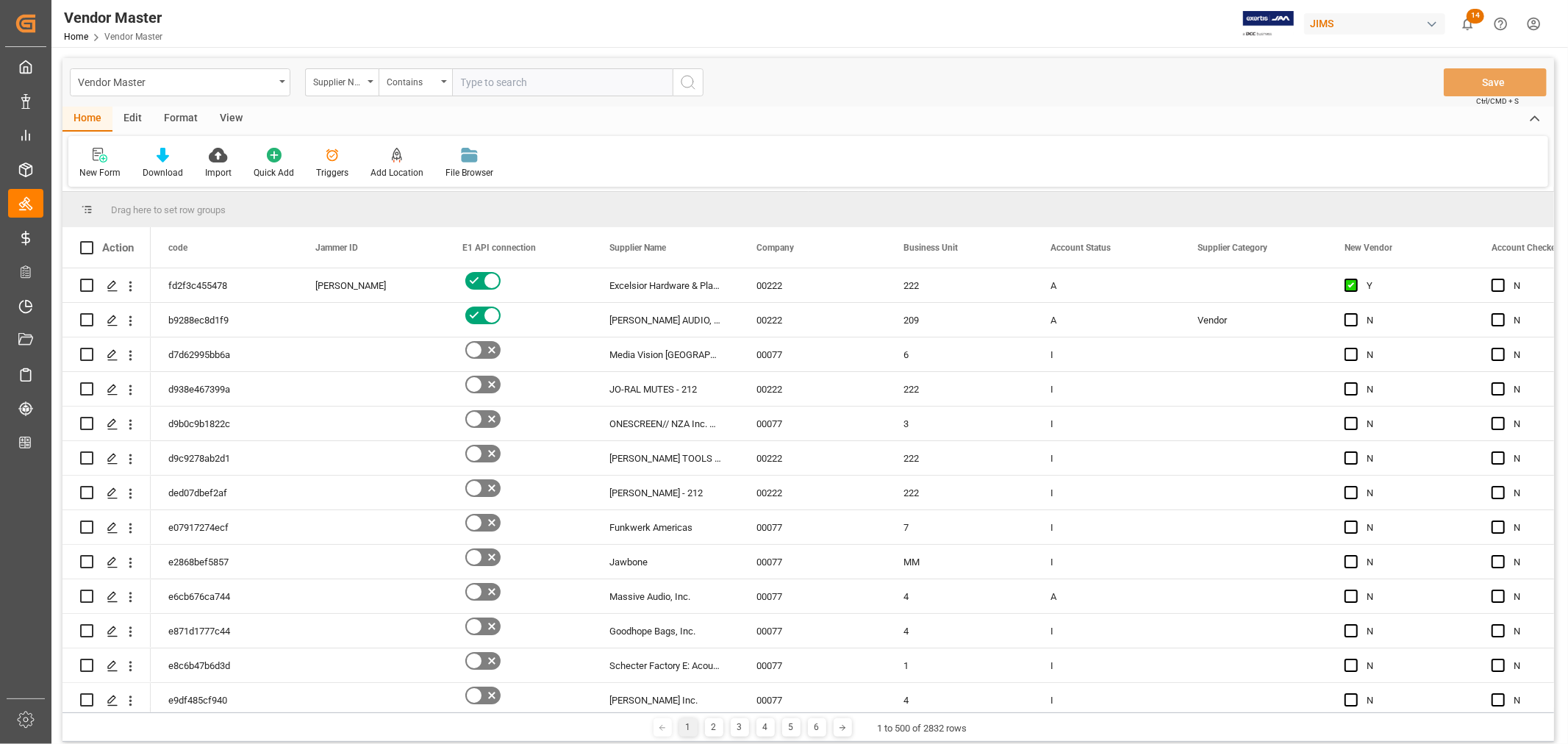
paste input "212850/EU2"
type input "212850/EU2"
click at [686, 81] on icon "search button" at bounding box center [688, 82] width 18 height 18
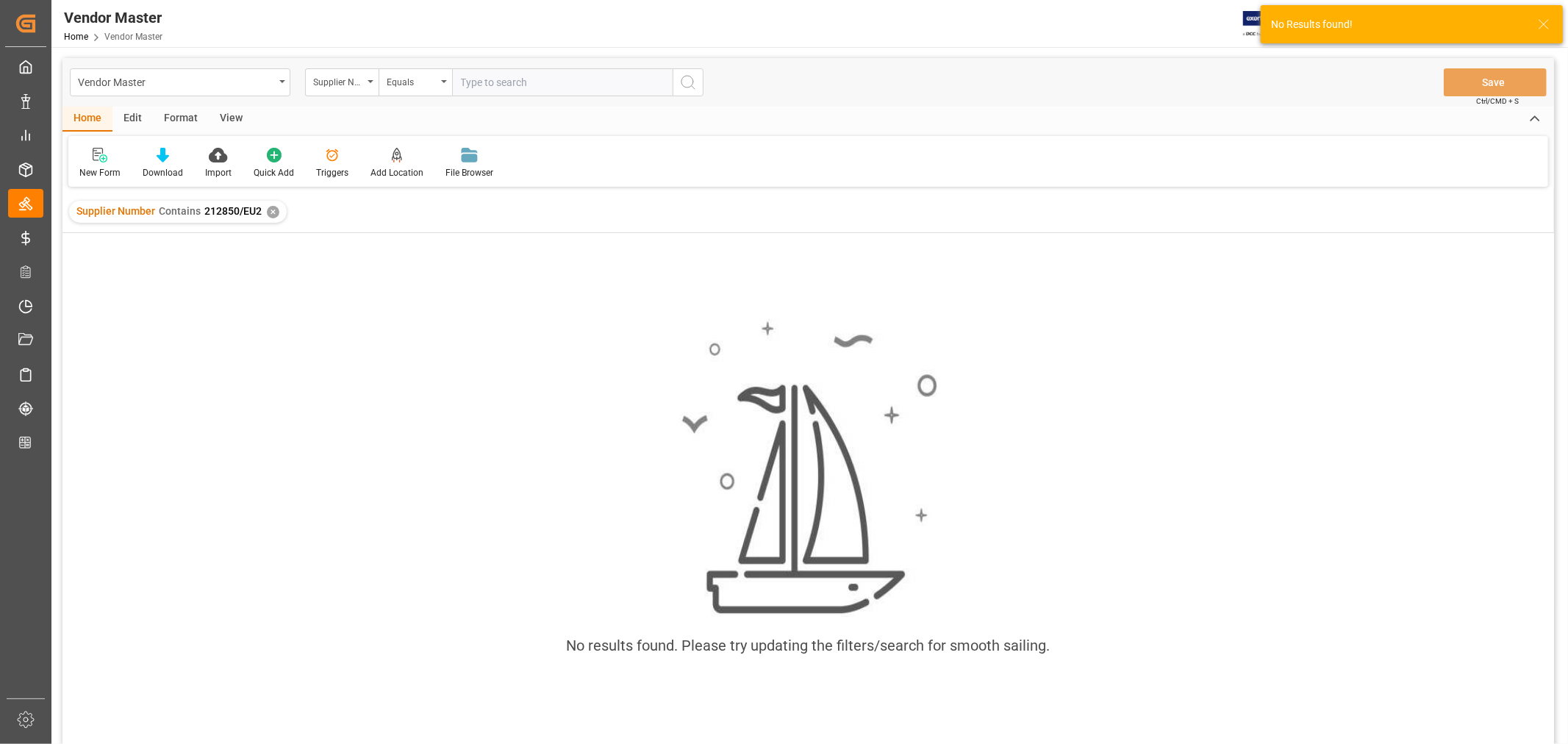
click at [271, 209] on div "✕" at bounding box center [272, 211] width 13 height 13
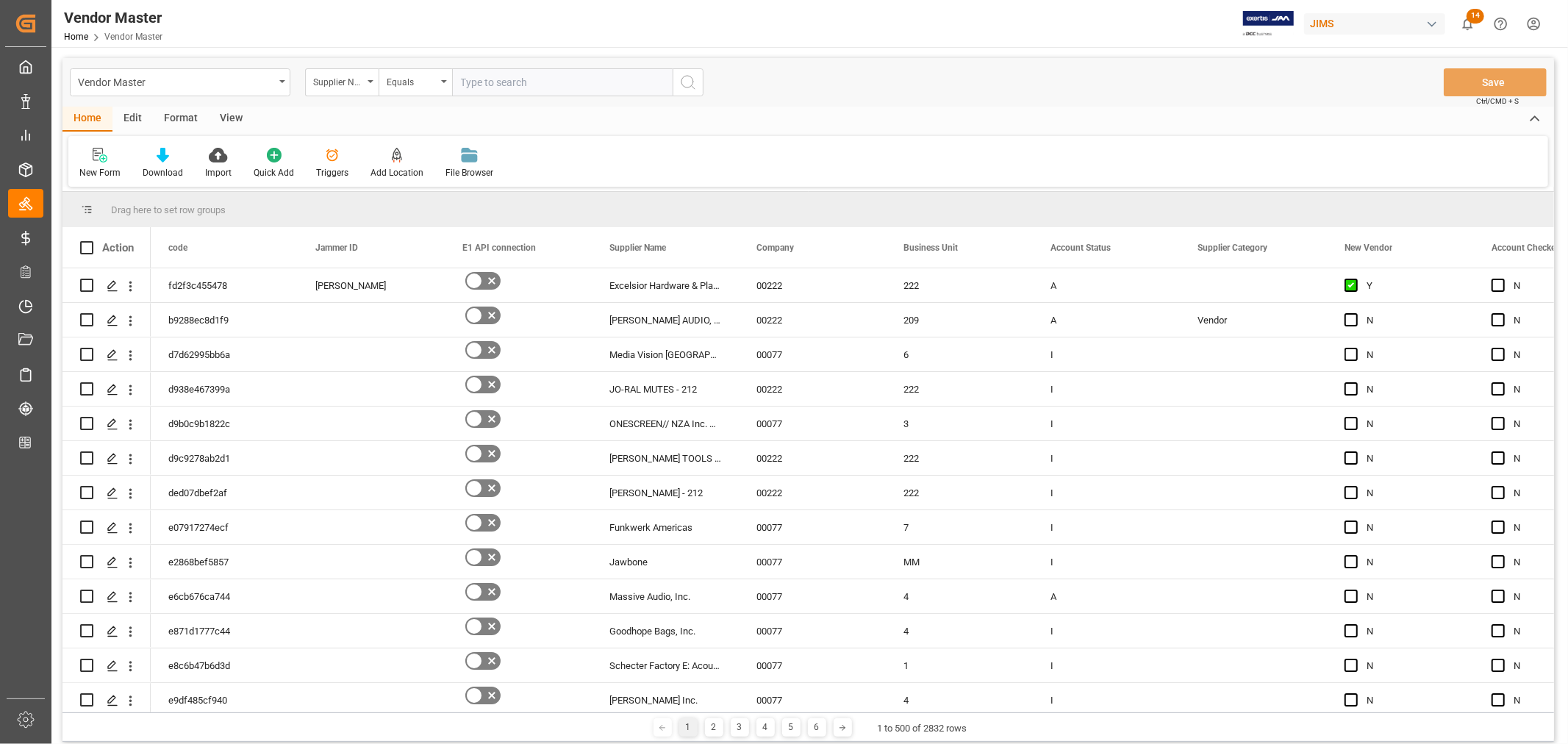
click at [480, 83] on input "text" at bounding box center [562, 82] width 221 height 28
click at [444, 83] on div "Equals" at bounding box center [415, 82] width 74 height 28
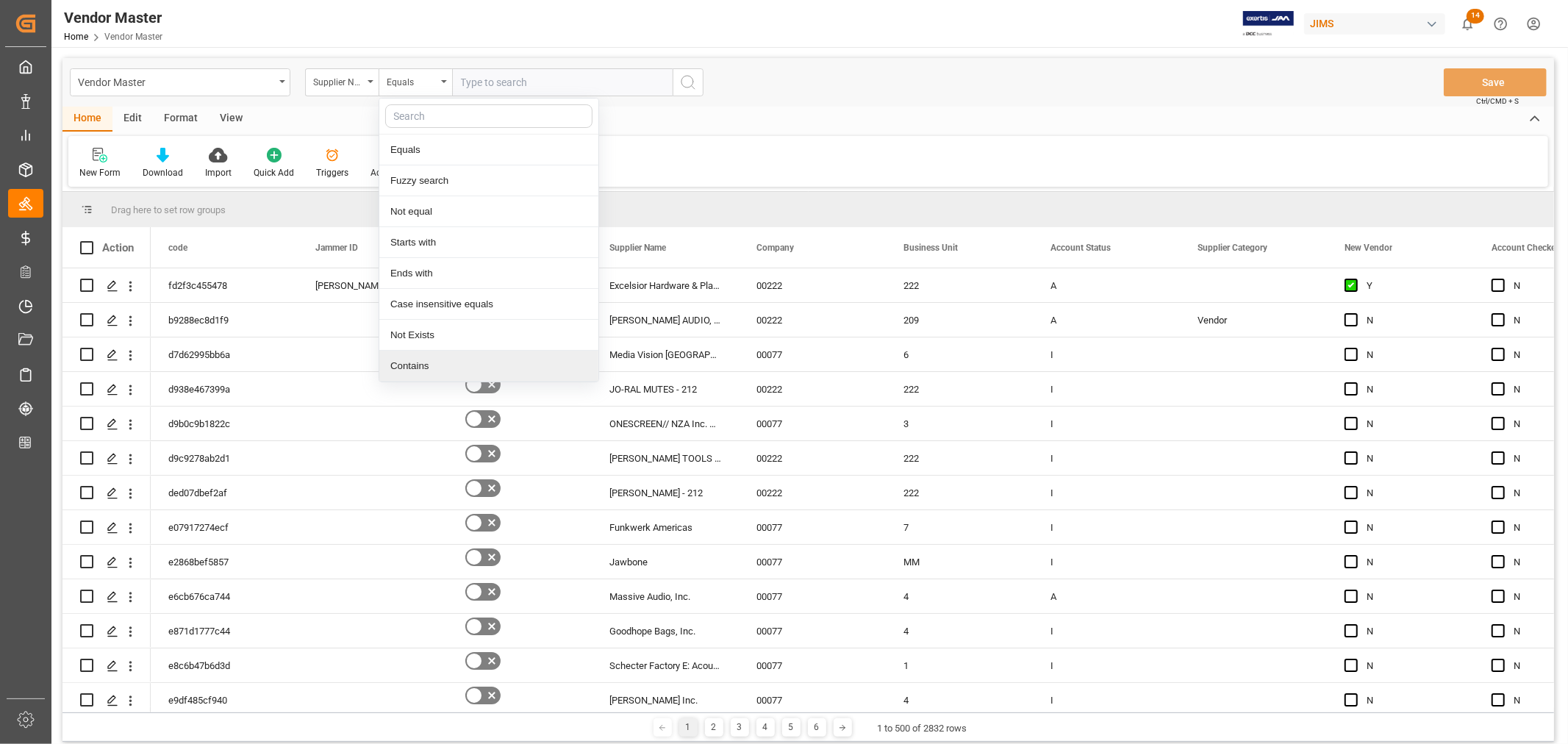
click at [407, 368] on div "Contains" at bounding box center [489, 366] width 219 height 31
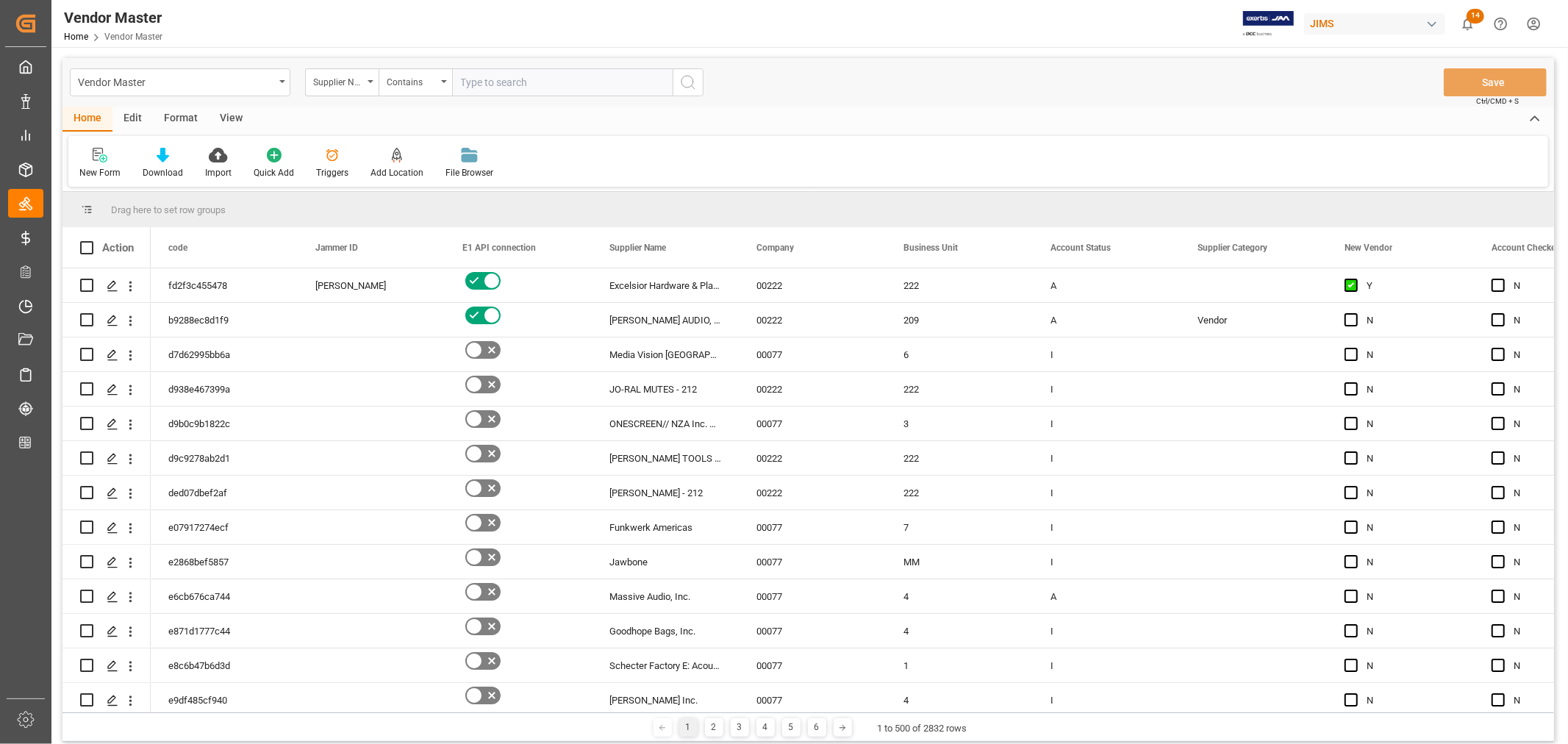
paste input "212850/EU2"
type input "212850"
click at [688, 85] on icon "search button" at bounding box center [688, 82] width 18 height 18
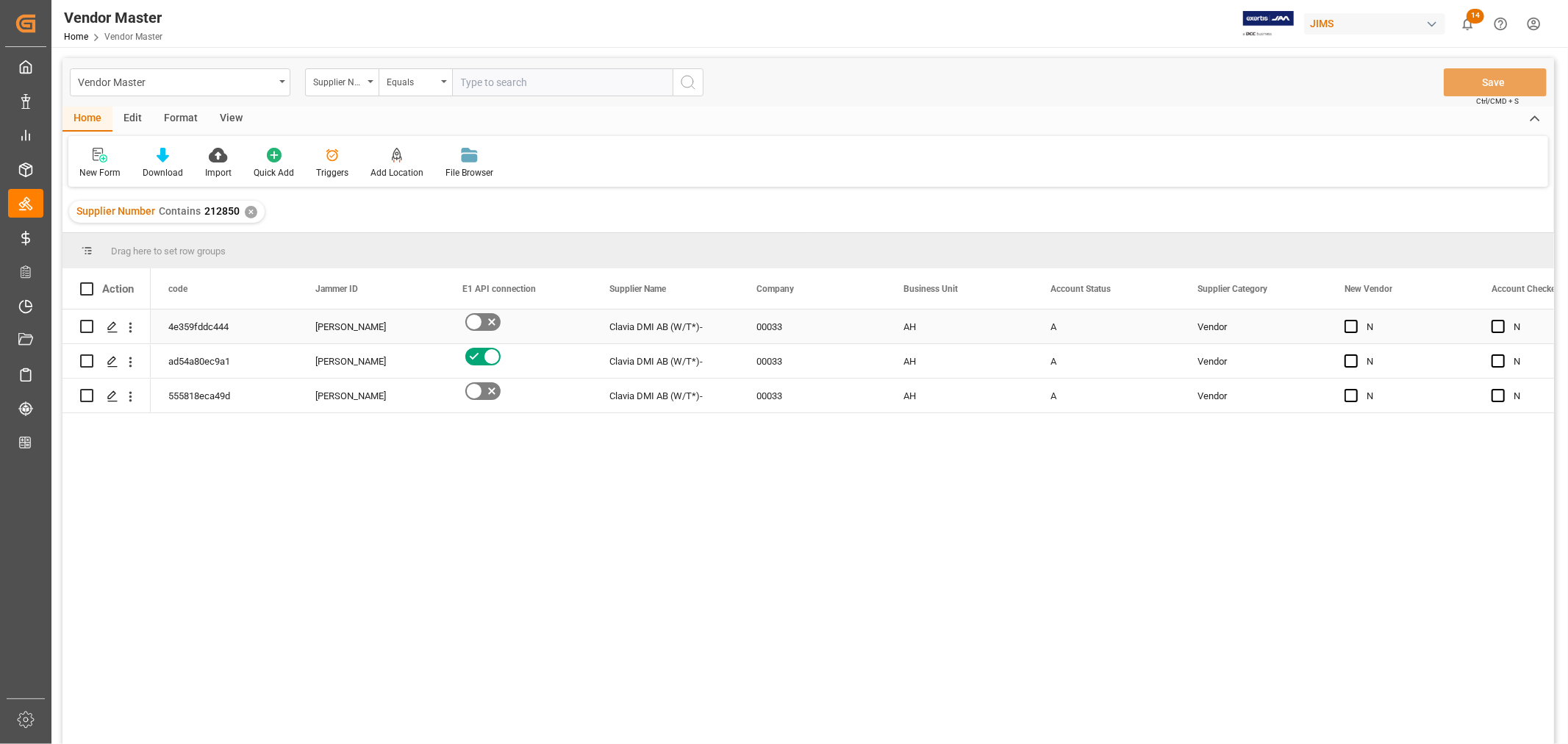
click at [1215, 328] on div "Vendor" at bounding box center [1254, 326] width 112 height 33
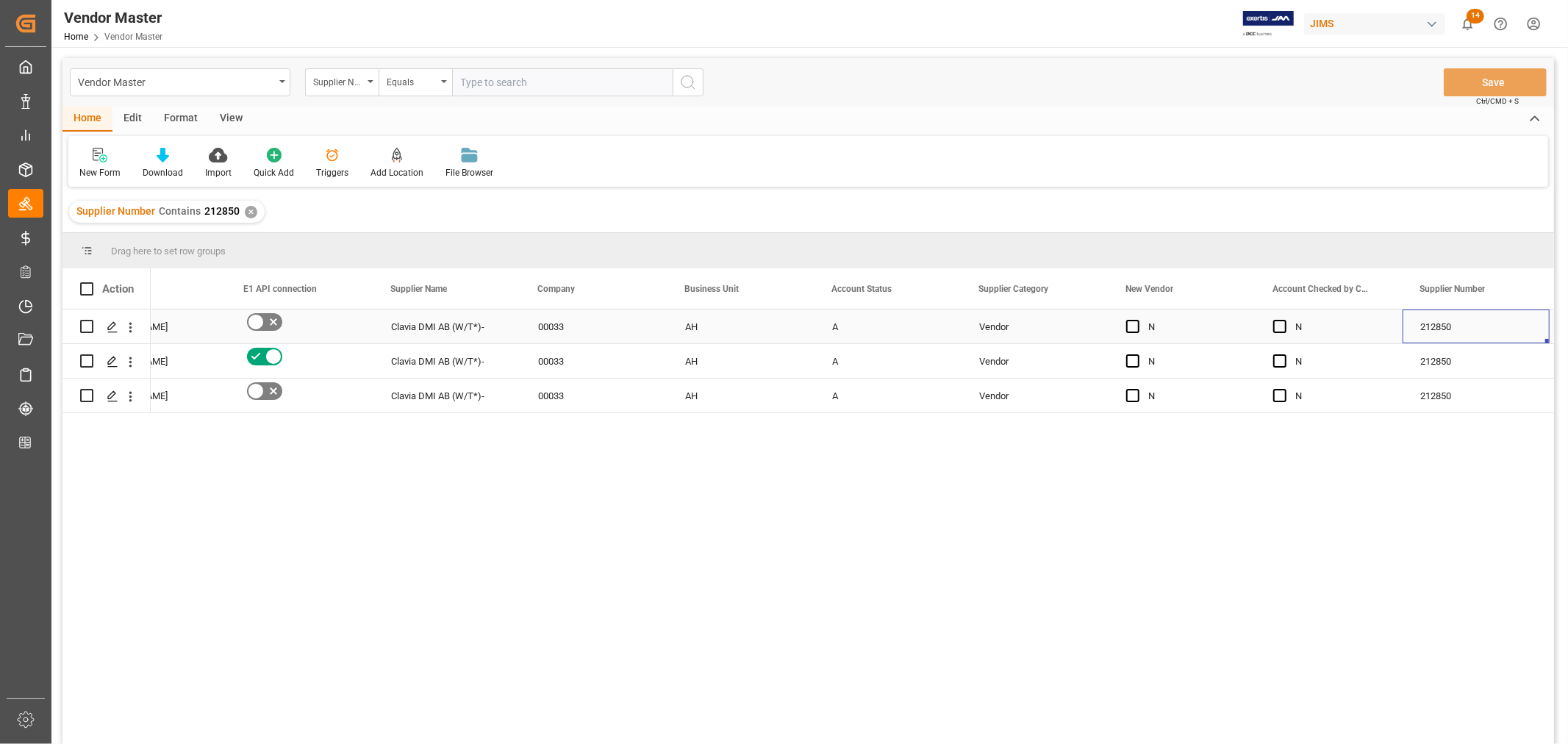
scroll to position [0, 365]
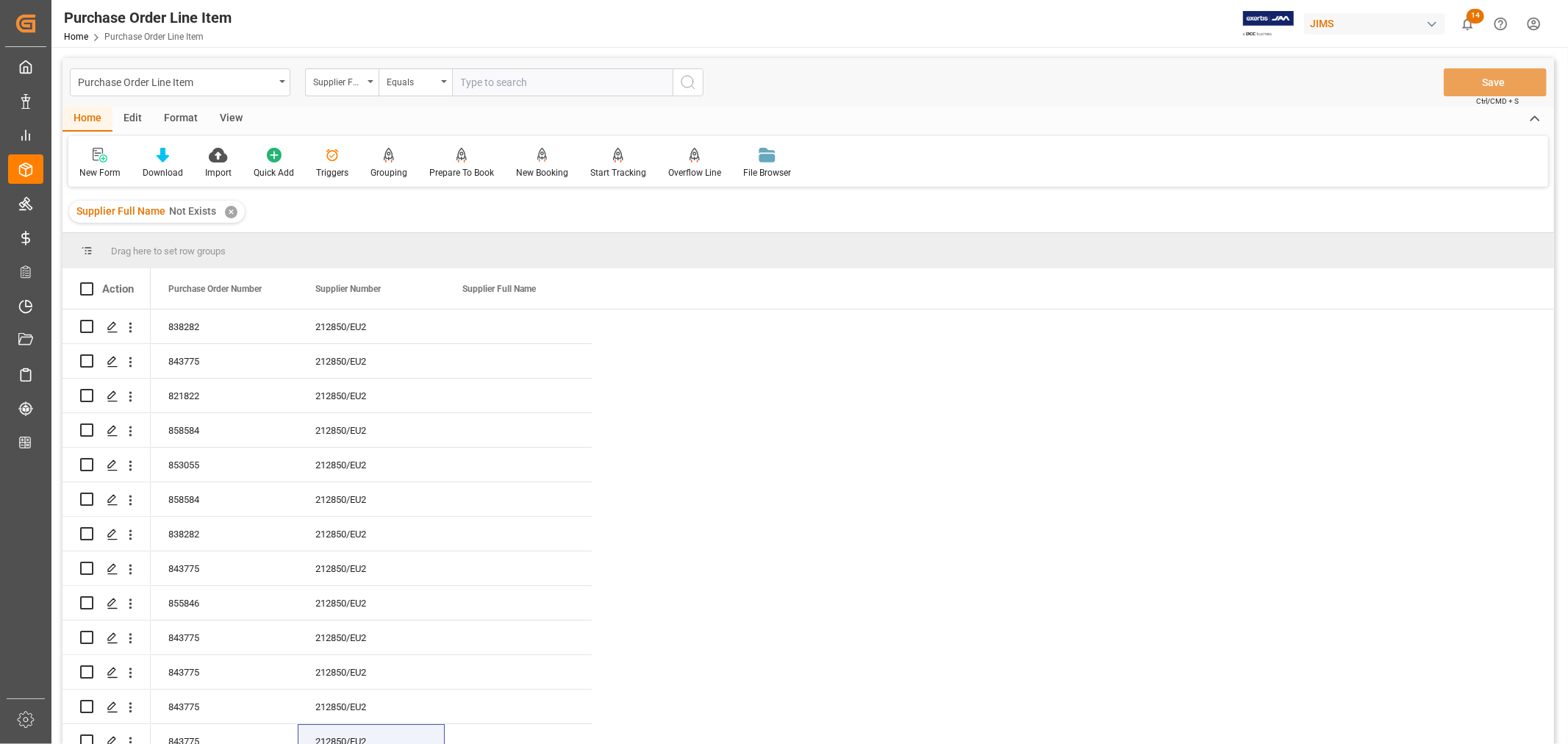
scroll to position [4, 0]
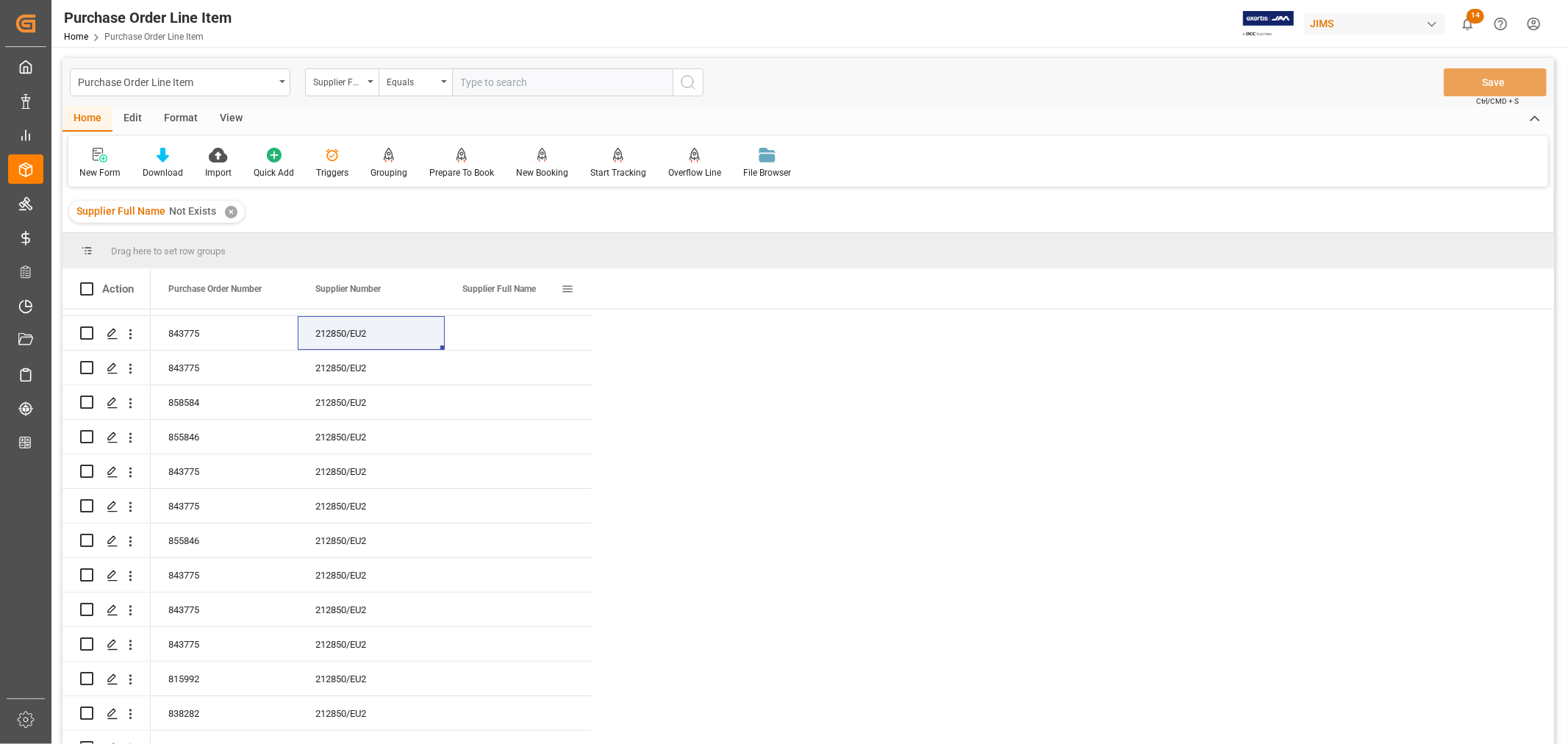
click at [572, 287] on span at bounding box center [567, 289] width 13 height 13
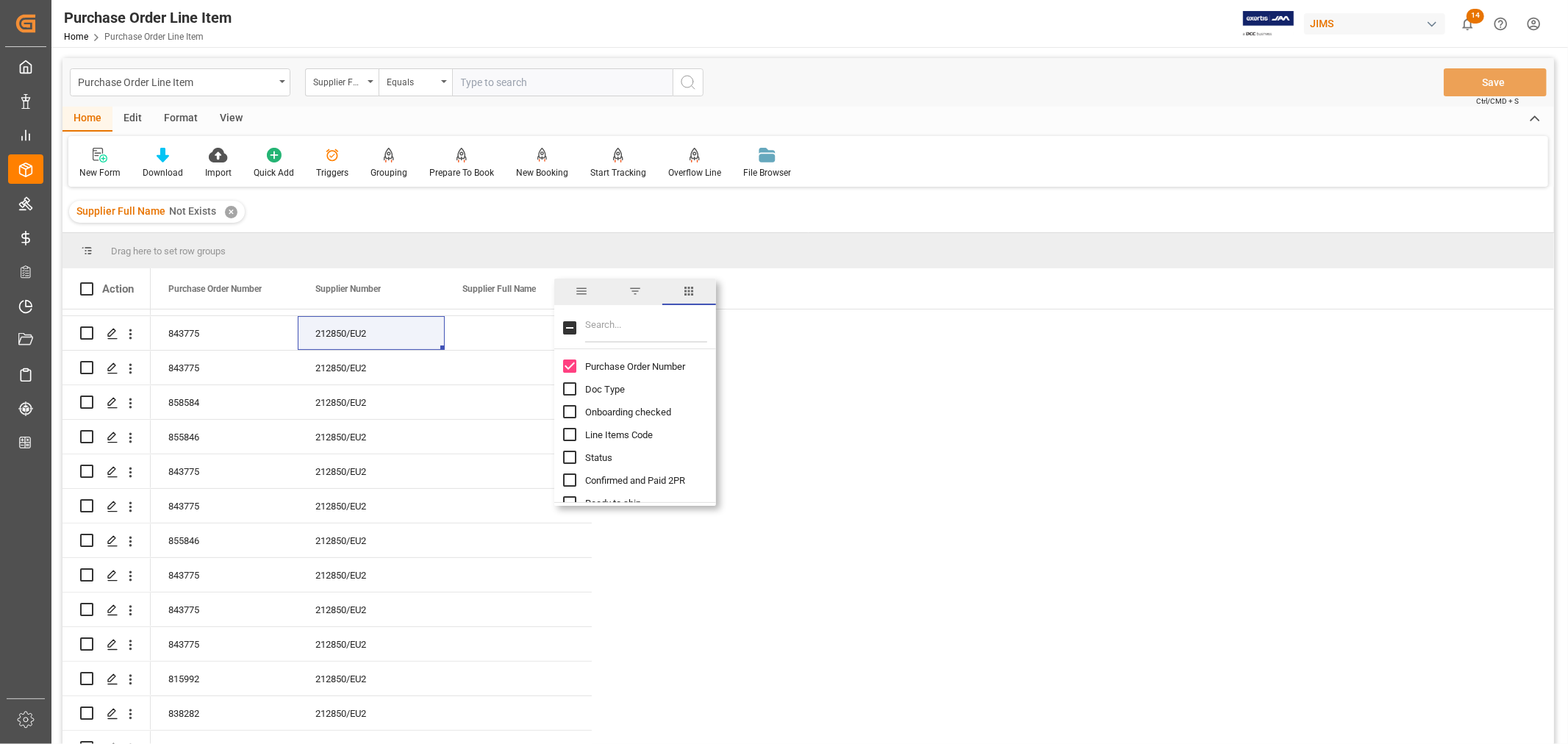
click at [597, 329] on input "Filter Columns Input" at bounding box center [646, 327] width 122 height 29
type input "ref"
click at [568, 441] on div "Reference 2 Vendor column toggle visibility (hidden)" at bounding box center [570, 434] width 13 height 13
click at [569, 434] on input "Reference 2 Vendor column toggle visibility (hidden)" at bounding box center [570, 434] width 13 height 13
checkbox input "true"
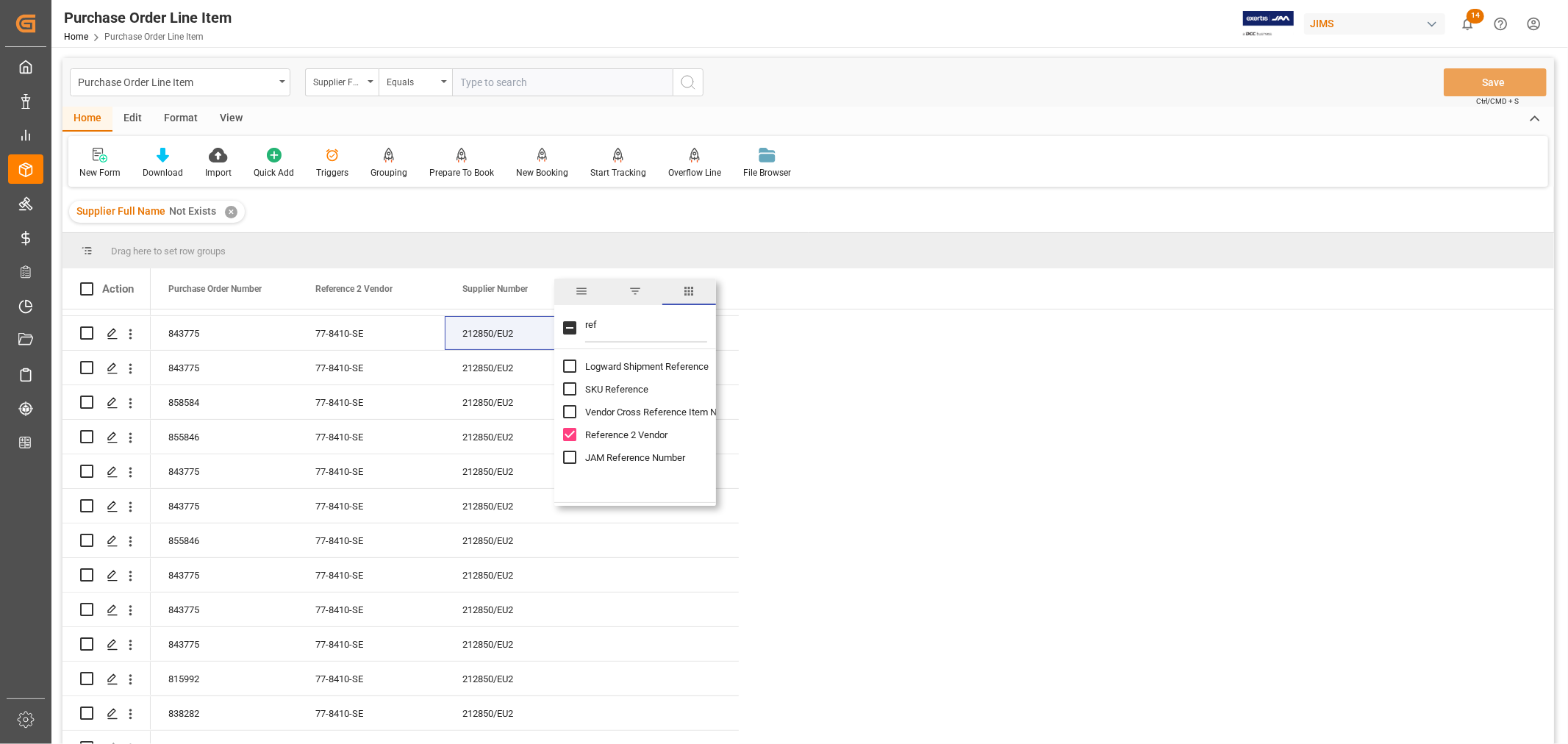
checkbox input "false"
click at [1011, 144] on div "New Form Download Import Quick Add Triggers Grouping Grouping Tooltip Prepare T…" at bounding box center [808, 161] width 1479 height 51
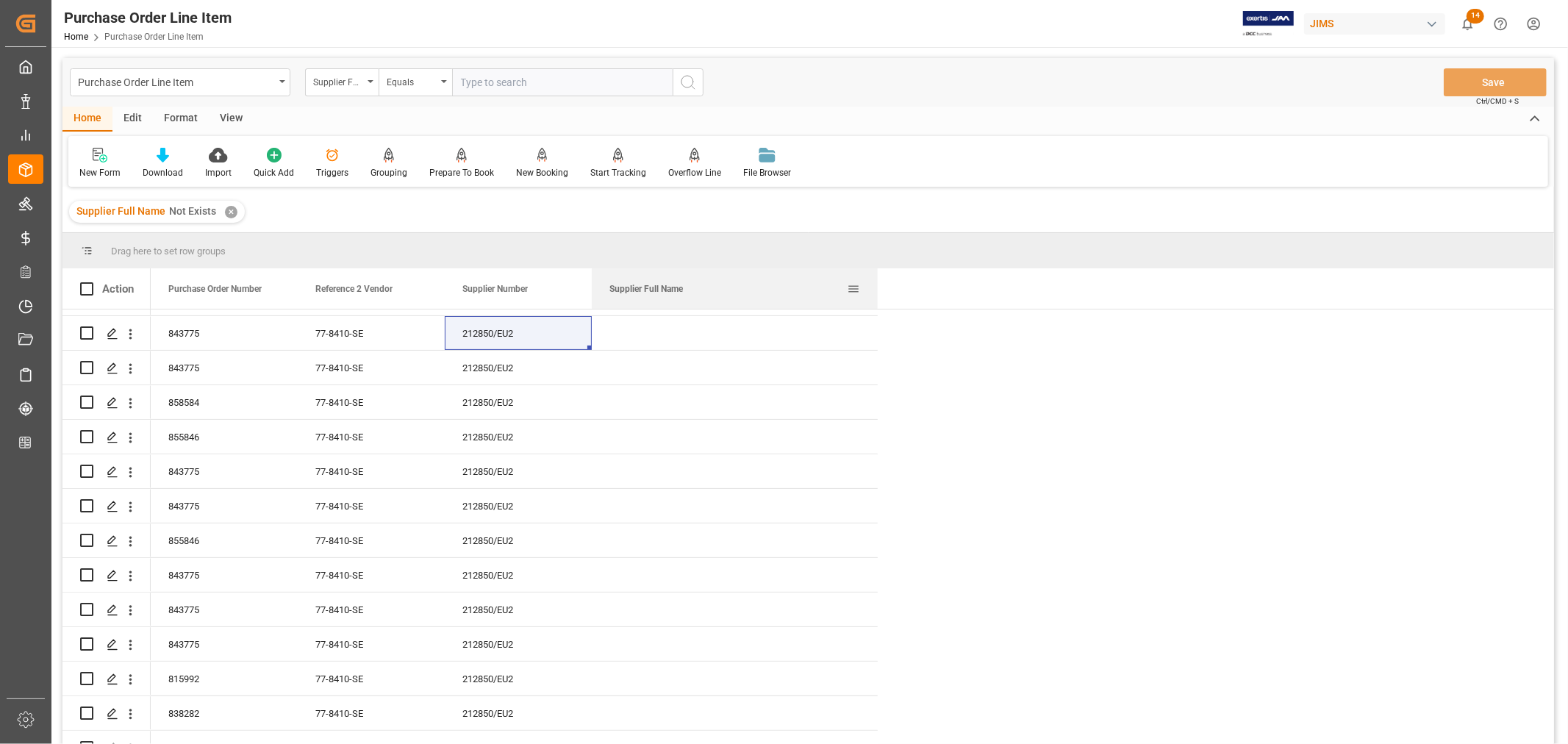
drag, startPoint x: 737, startPoint y: 282, endPoint x: 812, endPoint y: 291, distance: 75.5
click at [877, 273] on div at bounding box center [877, 288] width 6 height 40
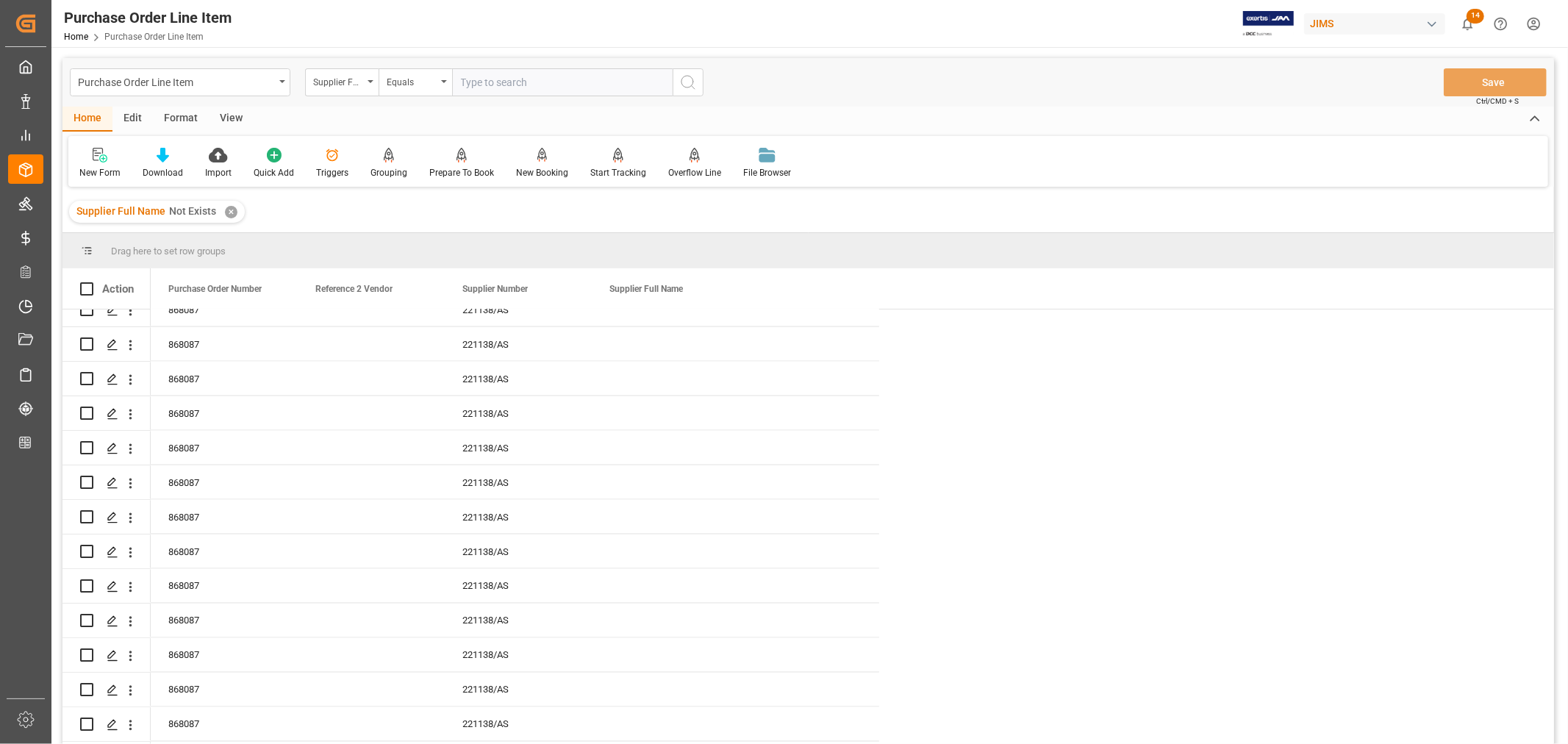
scroll to position [1796, 0]
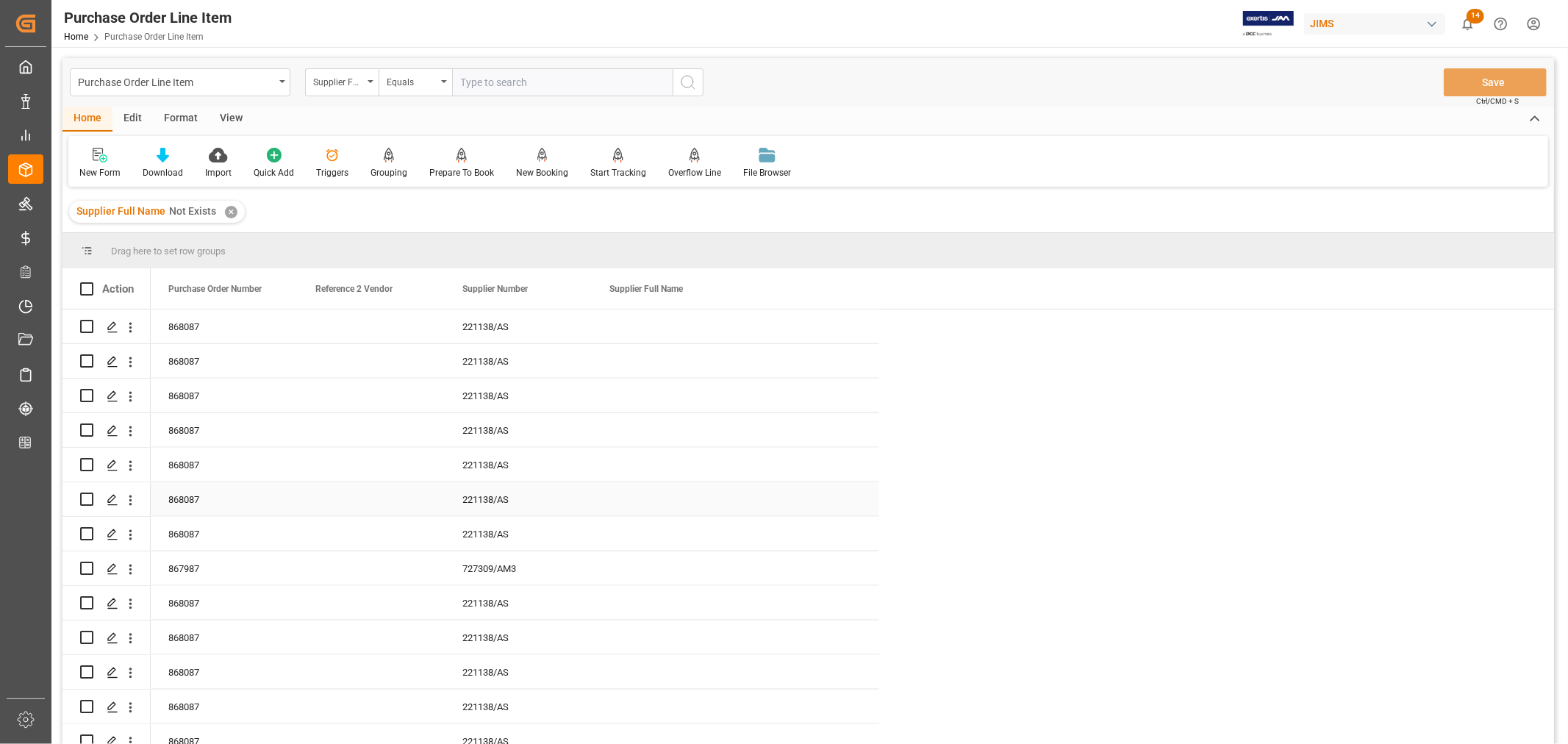
click at [199, 498] on div "868087" at bounding box center [224, 499] width 147 height 33
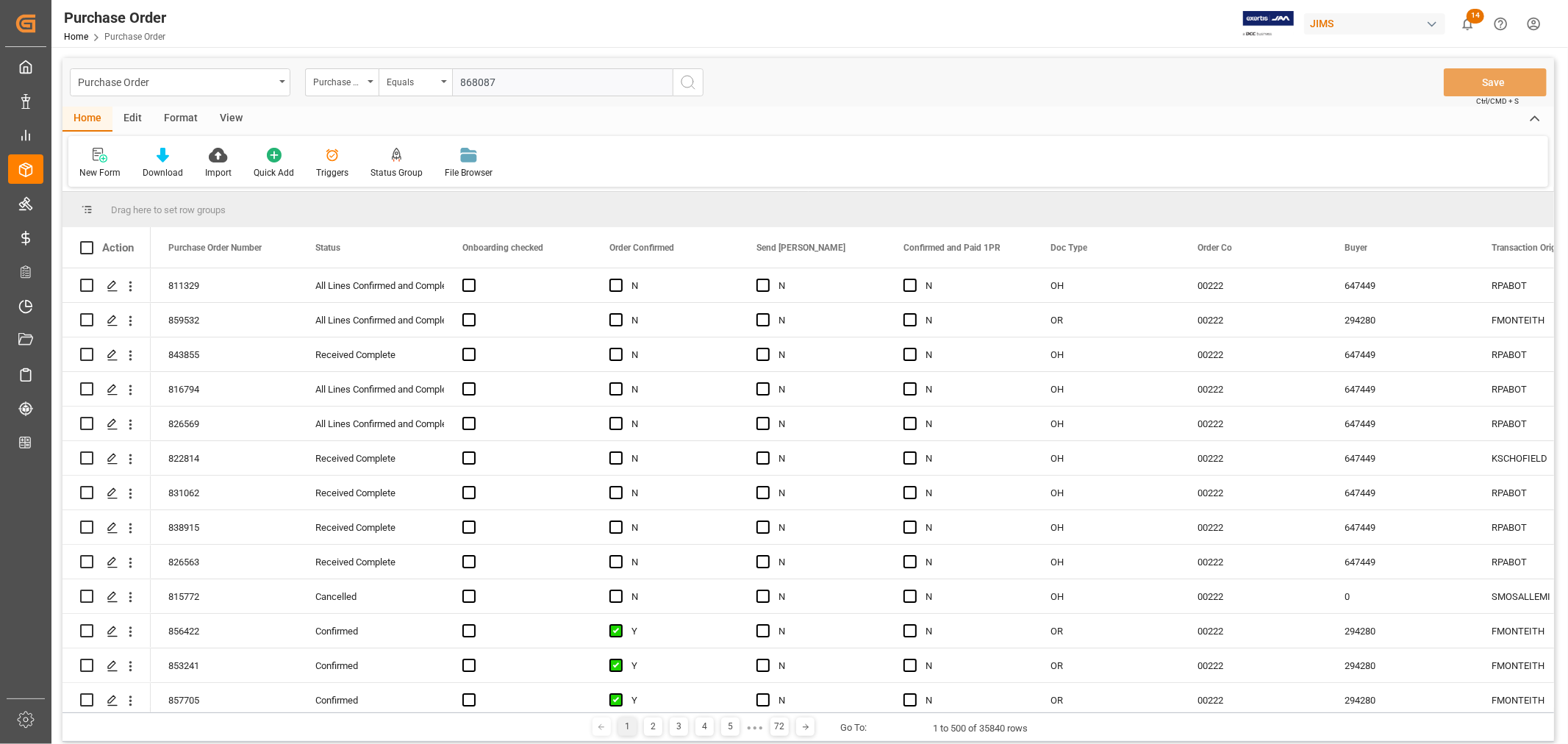
type input "868087"
click at [688, 83] on icon "search button" at bounding box center [688, 82] width 18 height 18
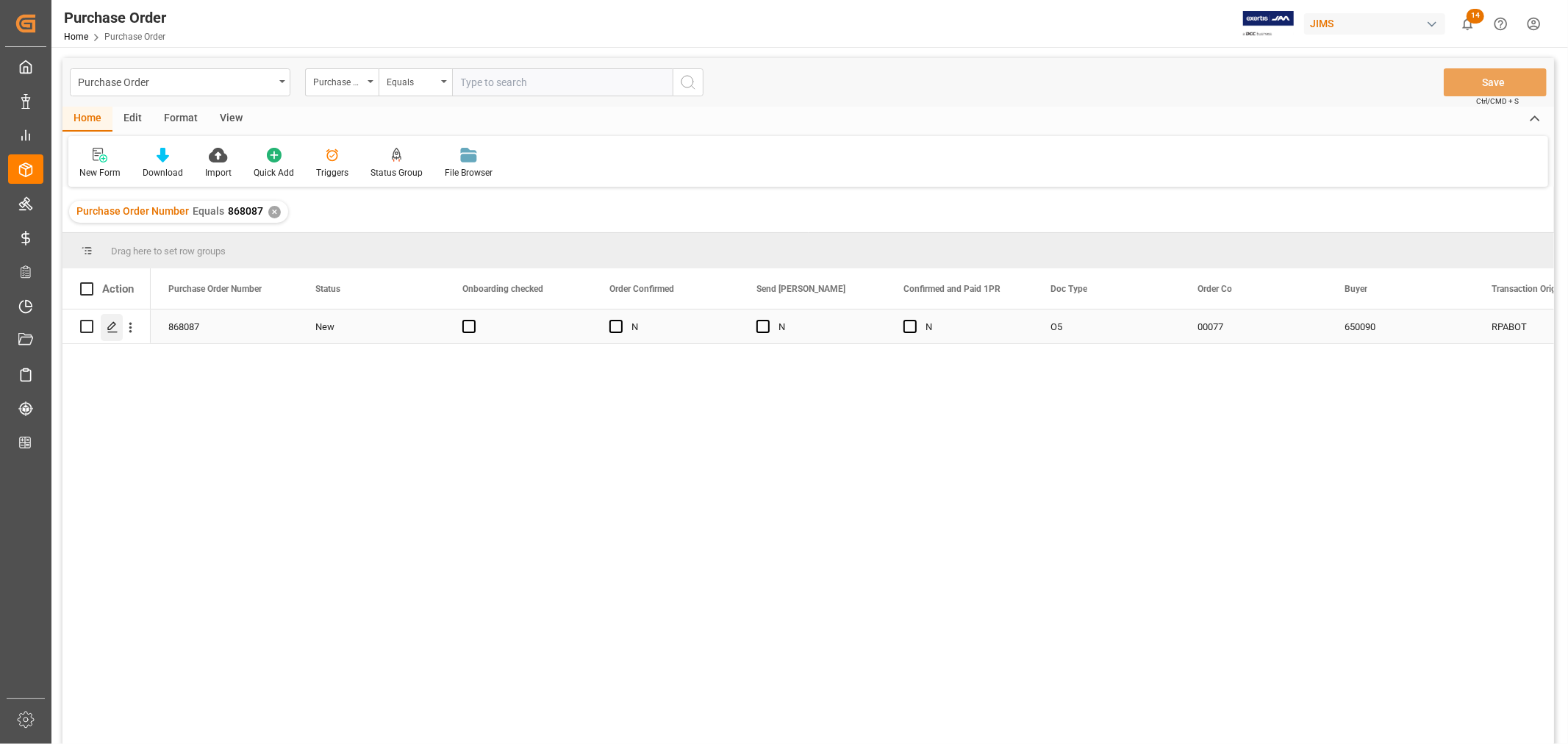
click at [112, 328] on icon "Press SPACE to select this row." at bounding box center [113, 327] width 12 height 12
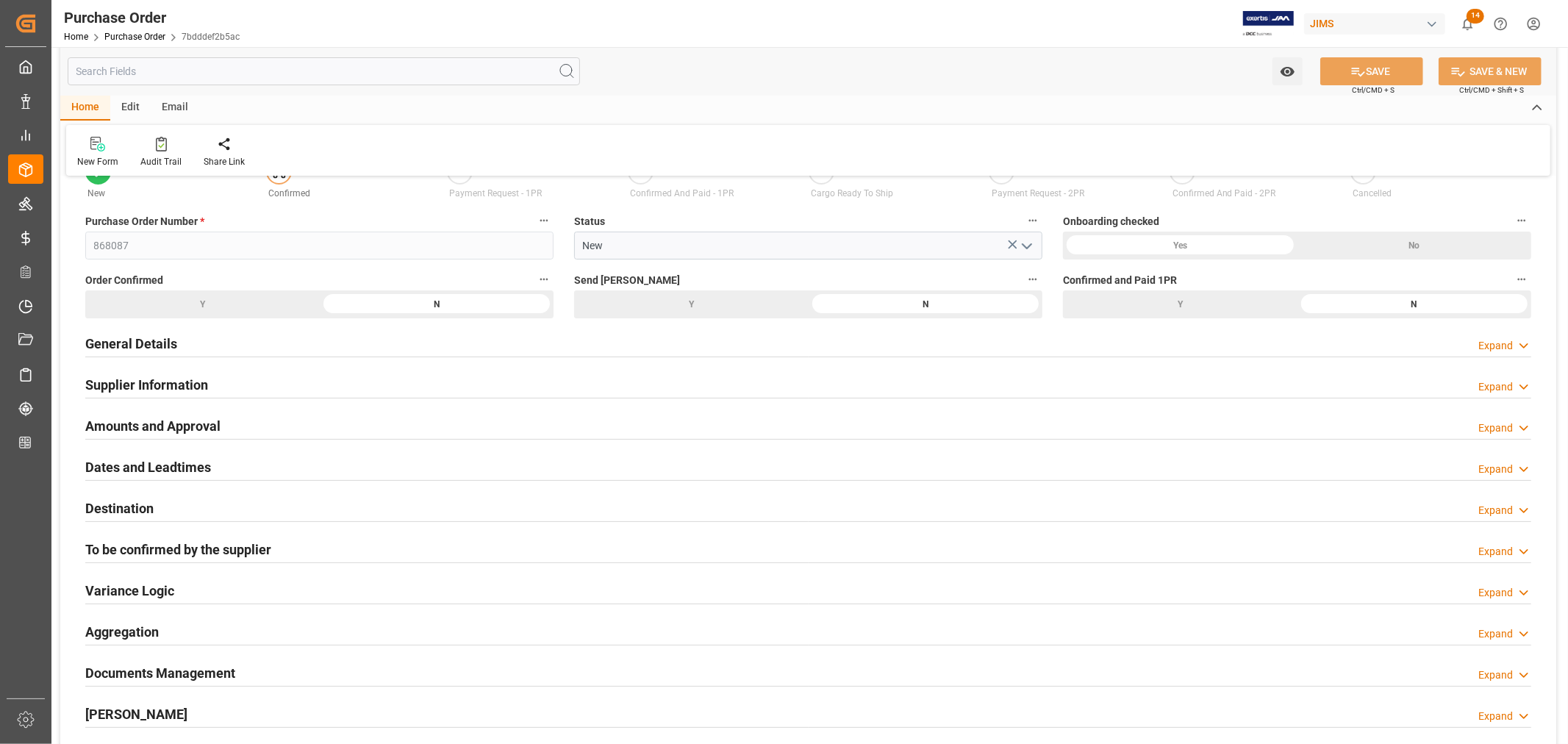
scroll to position [82, 0]
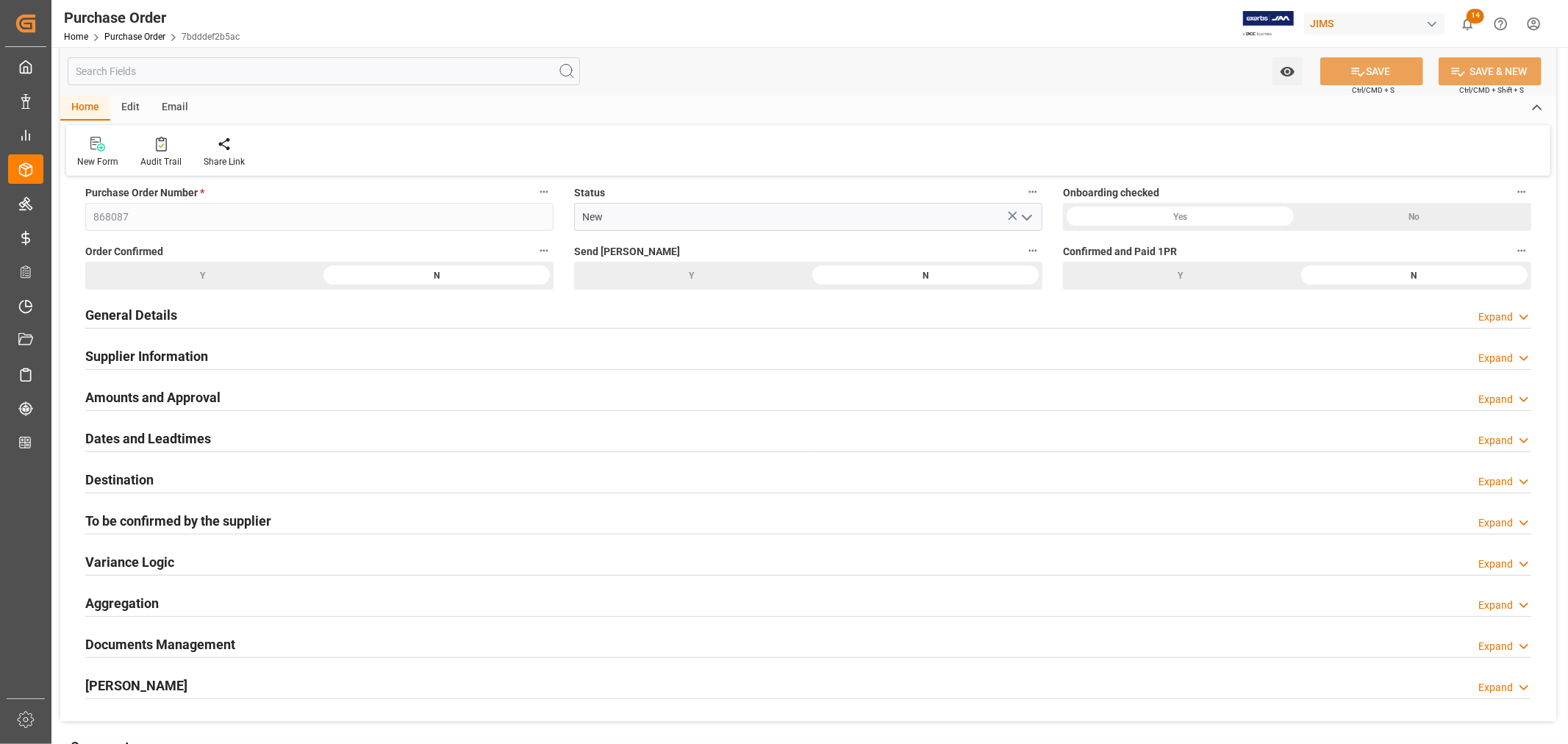
click at [185, 361] on h2 "Supplier Information" at bounding box center [146, 356] width 123 height 20
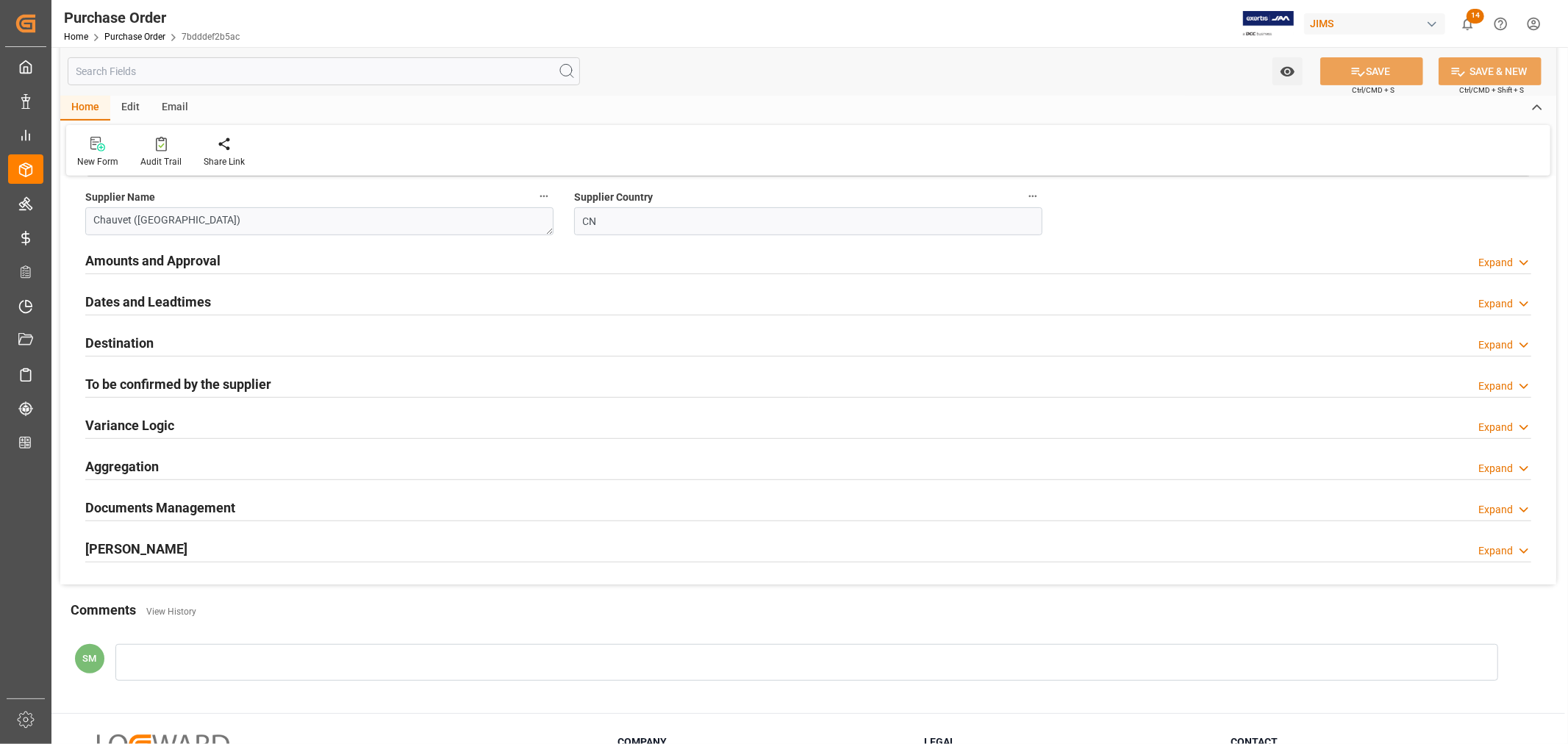
scroll to position [489, 0]
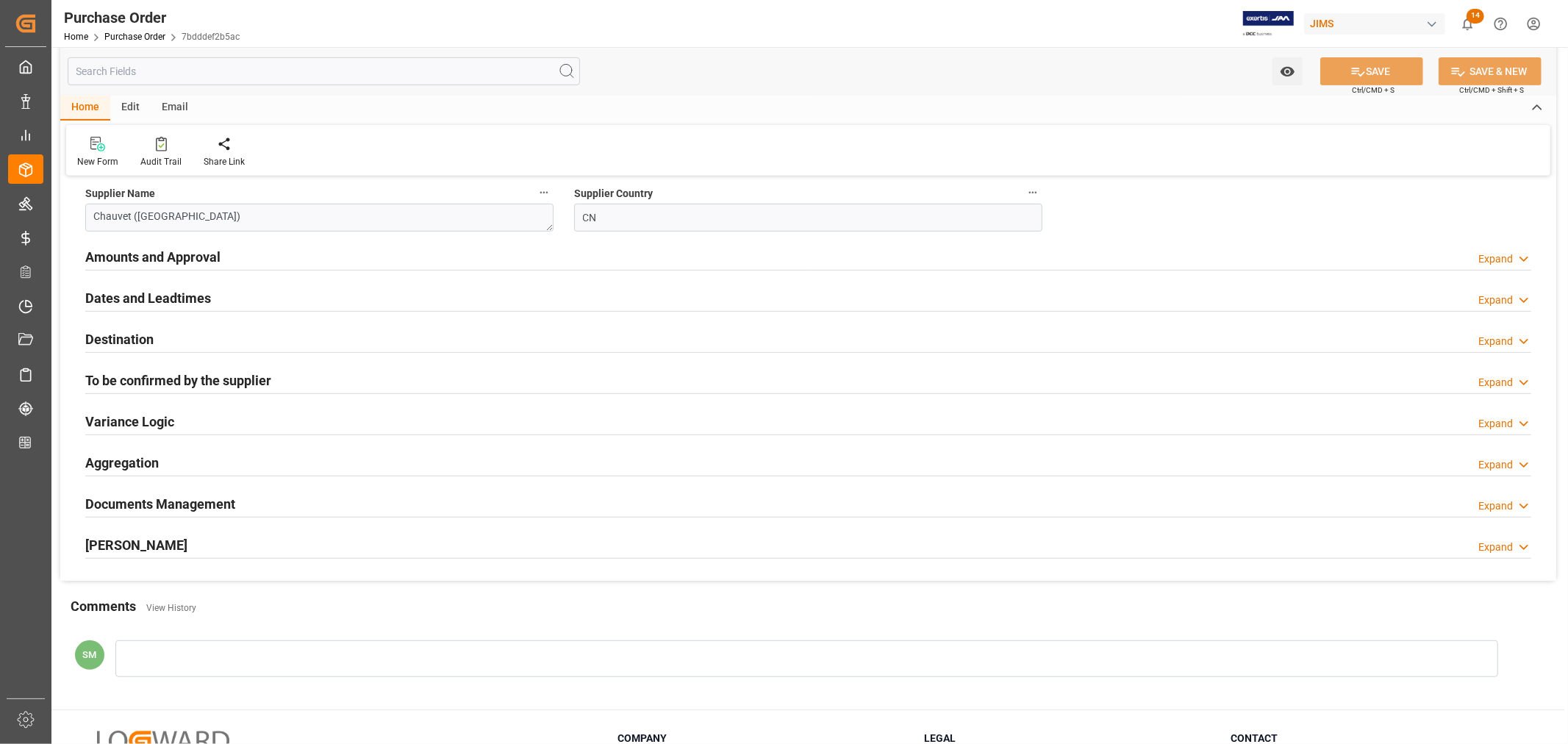
click at [170, 384] on h2 "To be confirmed by the supplier" at bounding box center [178, 381] width 186 height 20
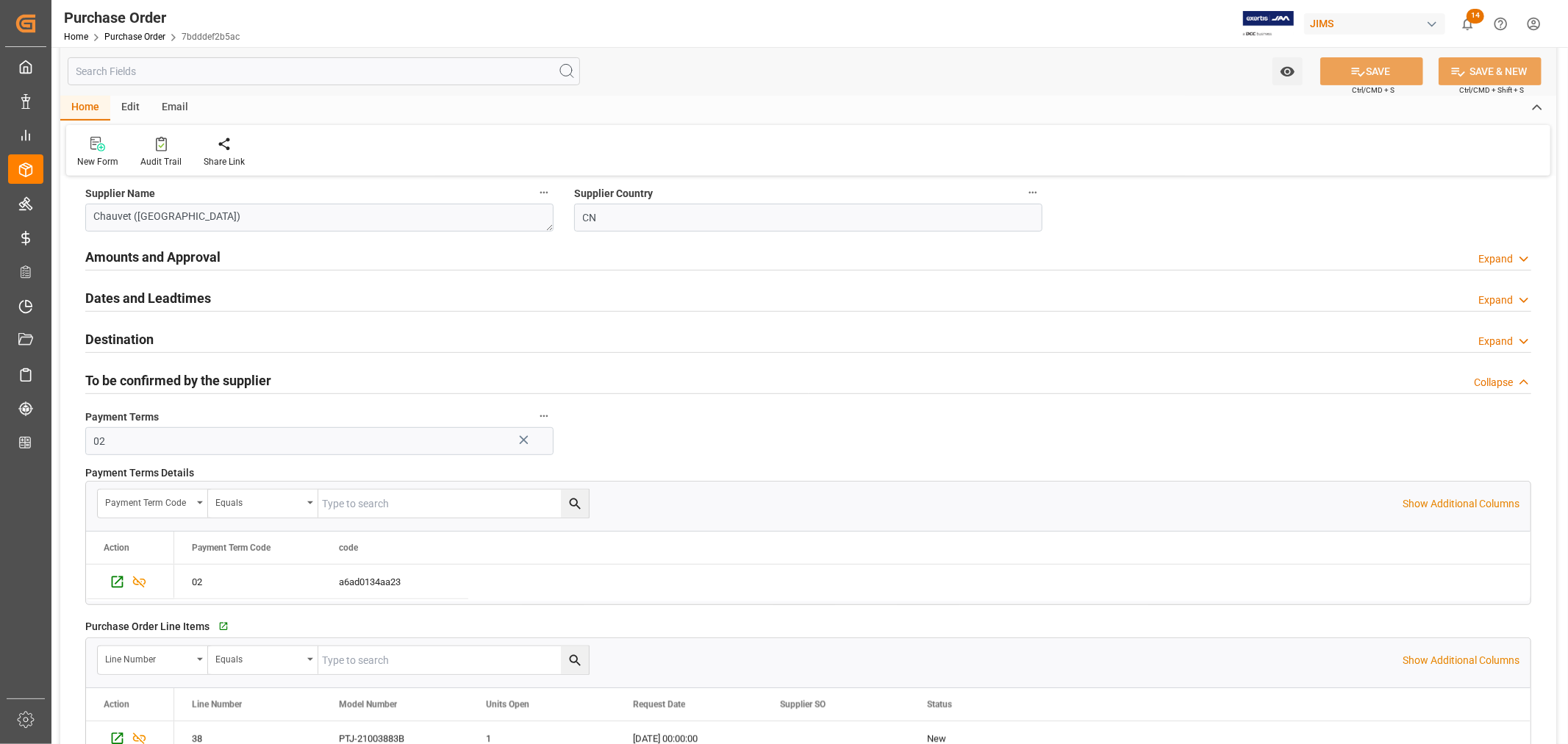
type input "NET 30"
click at [177, 383] on h2 "To be confirmed by the supplier" at bounding box center [178, 381] width 186 height 20
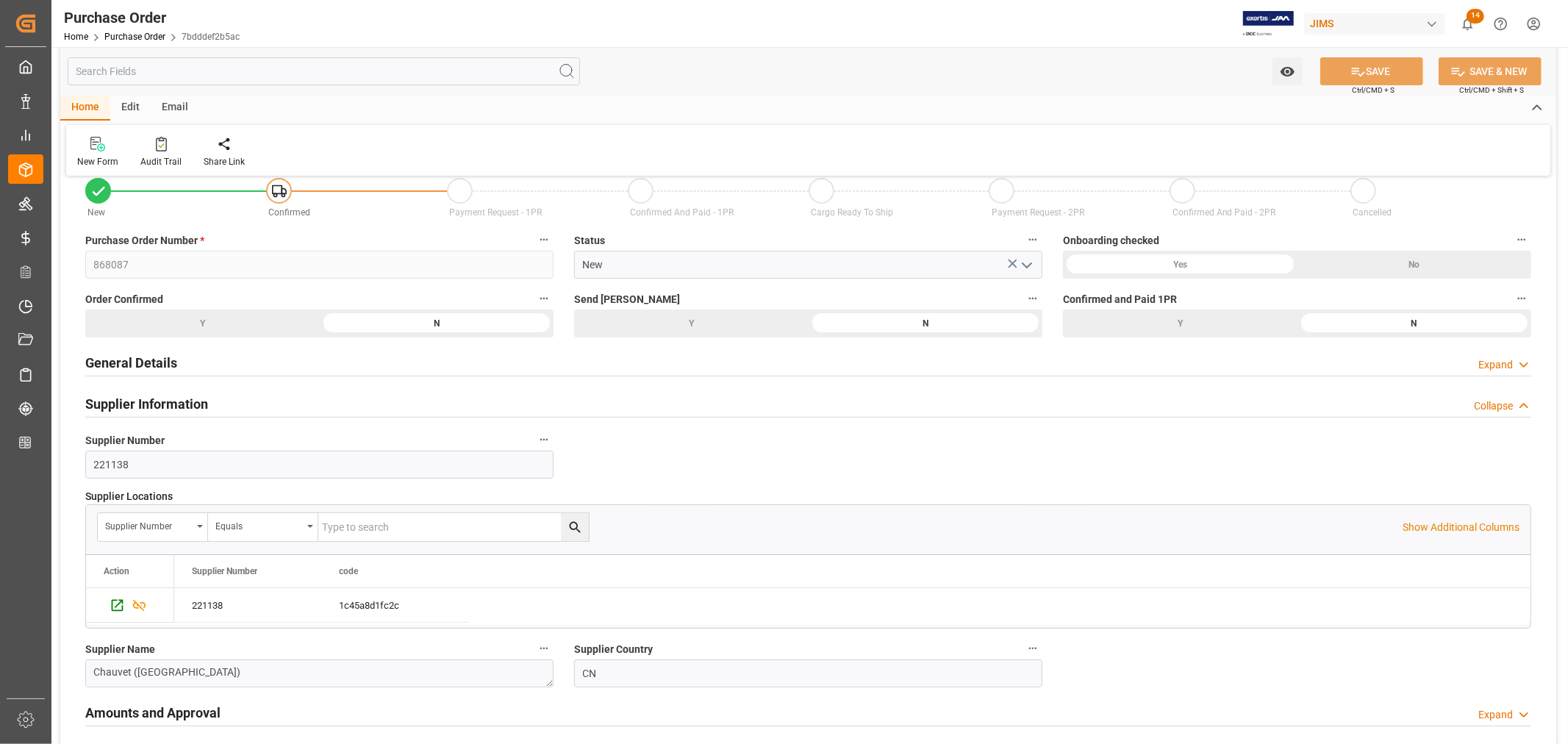
scroll to position [0, 0]
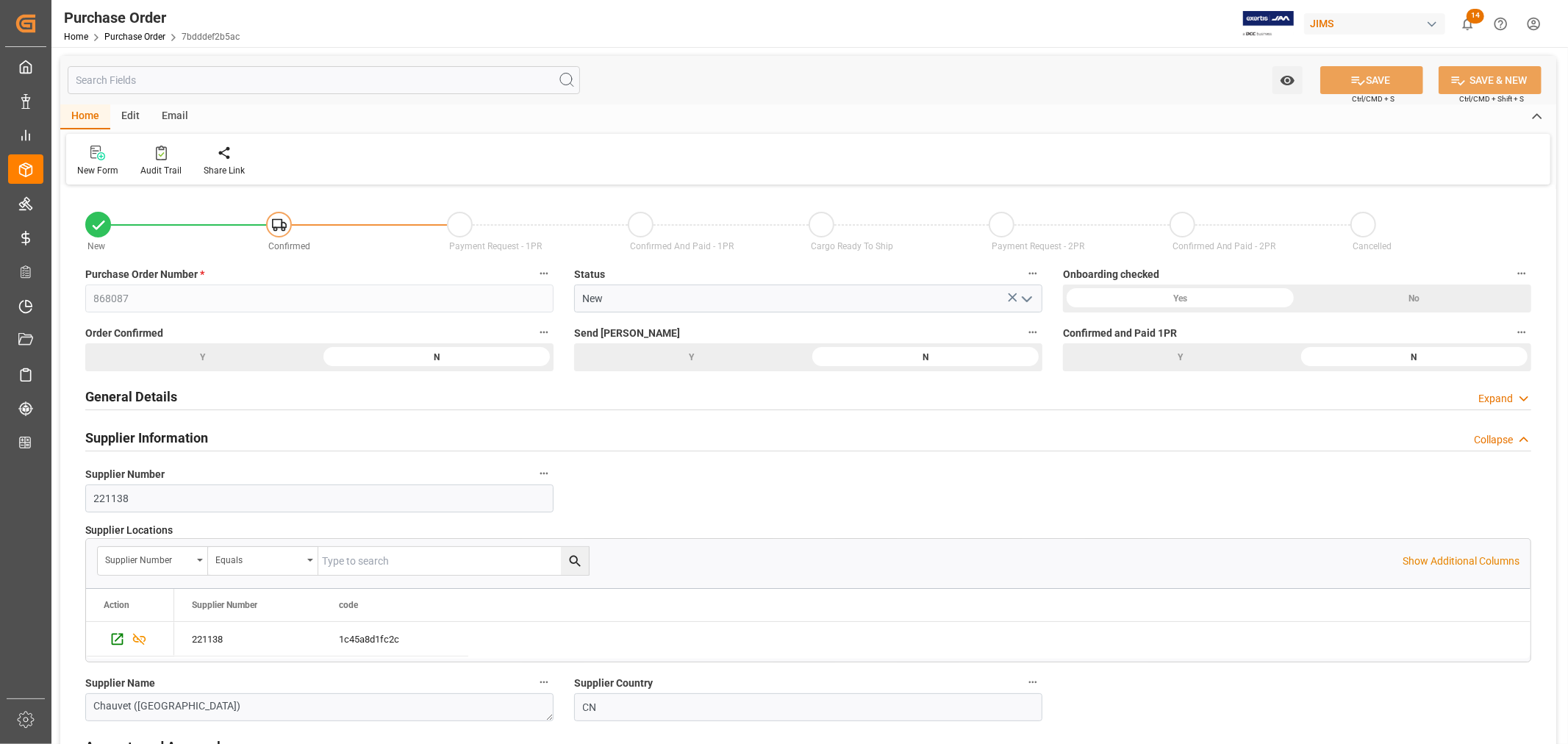
click at [138, 443] on h2 "Supplier Information" at bounding box center [146, 438] width 123 height 20
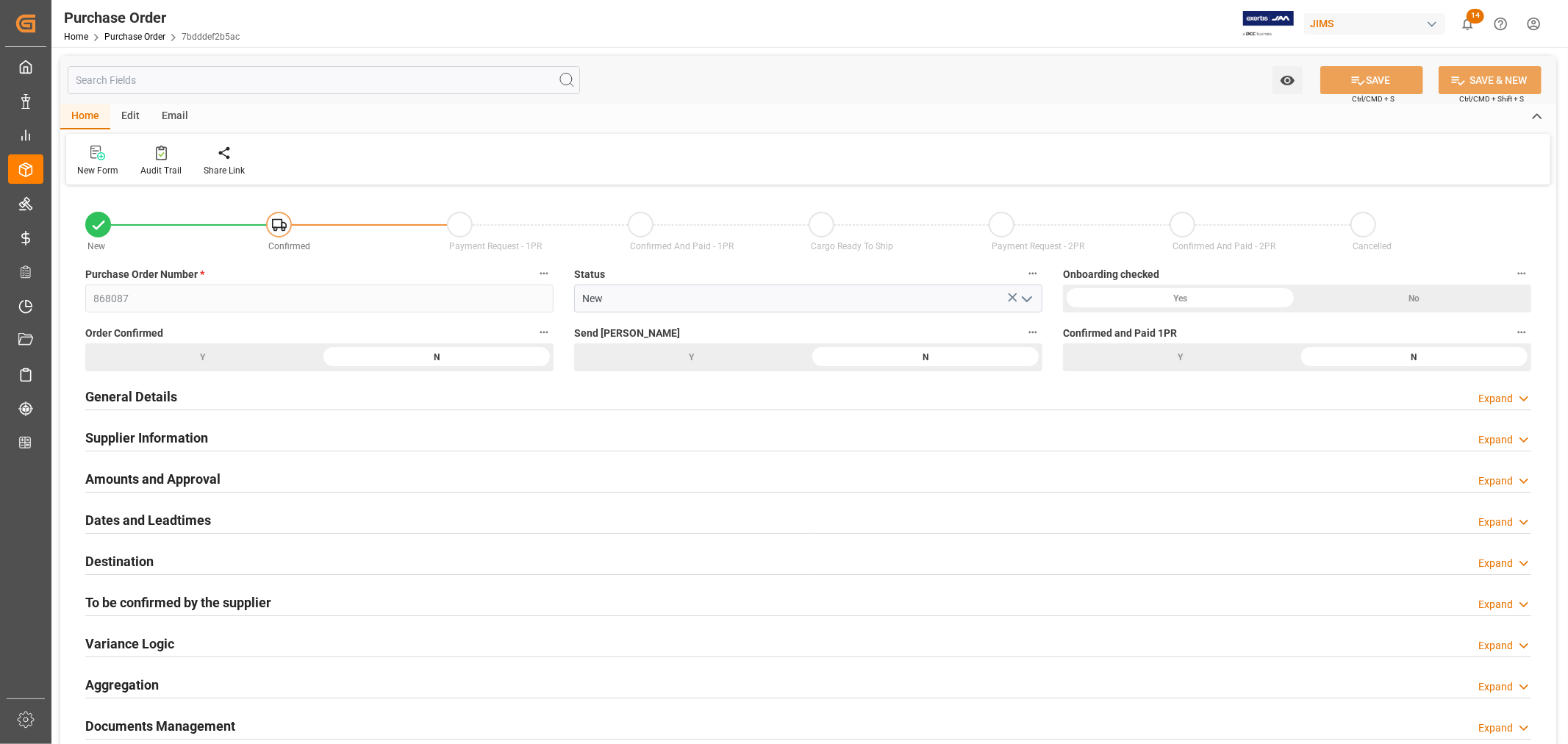
click at [147, 399] on h2 "General Details" at bounding box center [131, 397] width 92 height 20
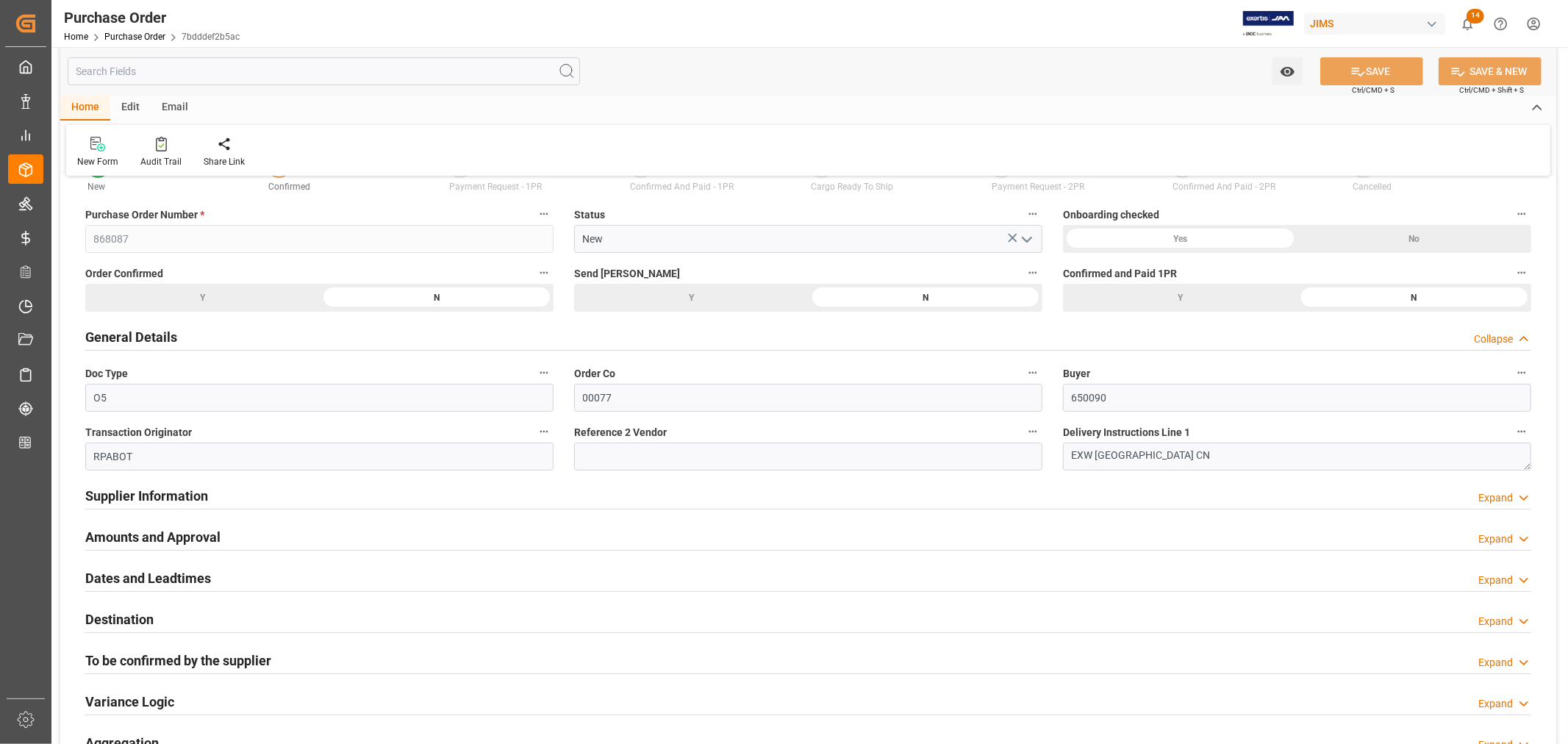
scroll to position [82, 0]
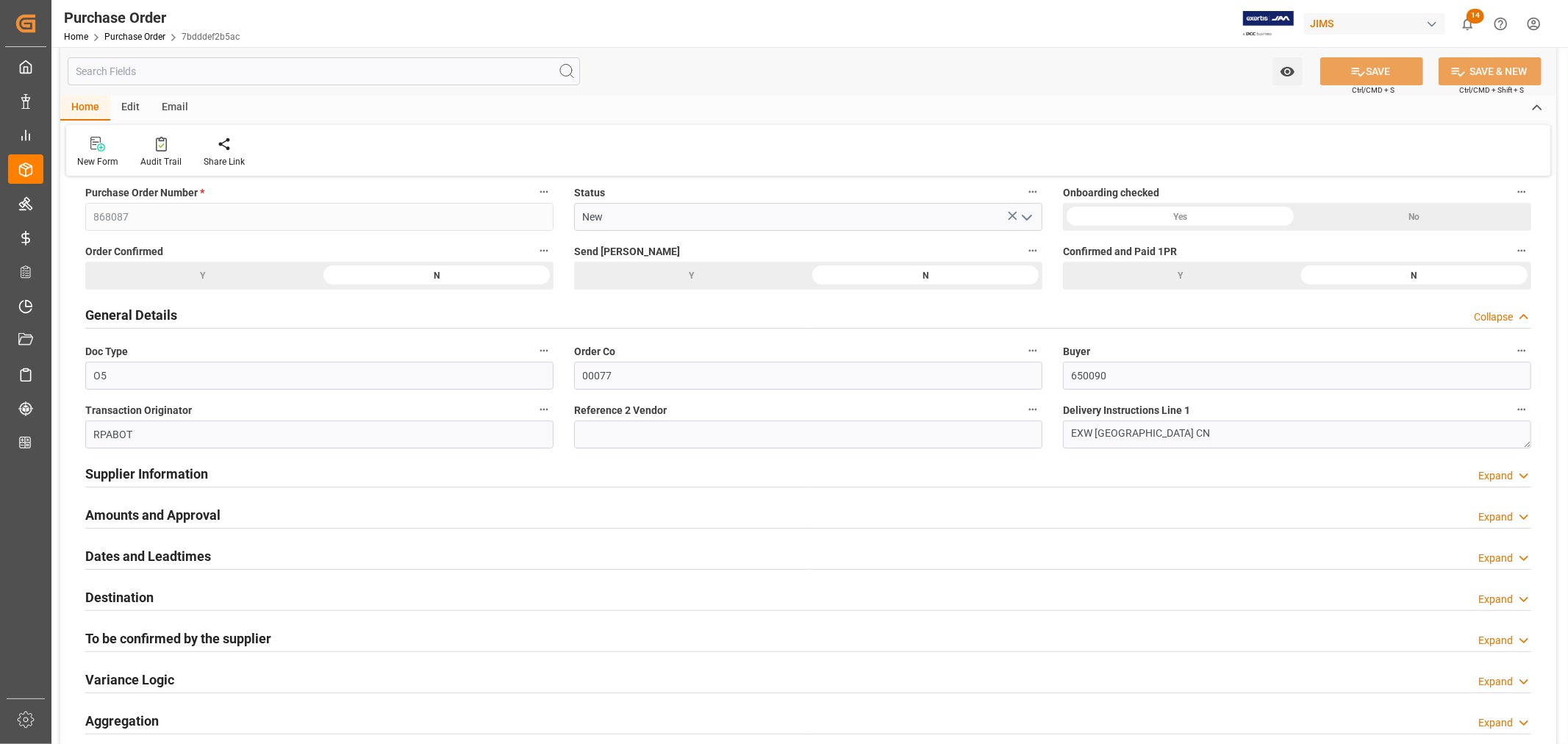
click at [140, 468] on h2 "Supplier Information" at bounding box center [146, 473] width 123 height 20
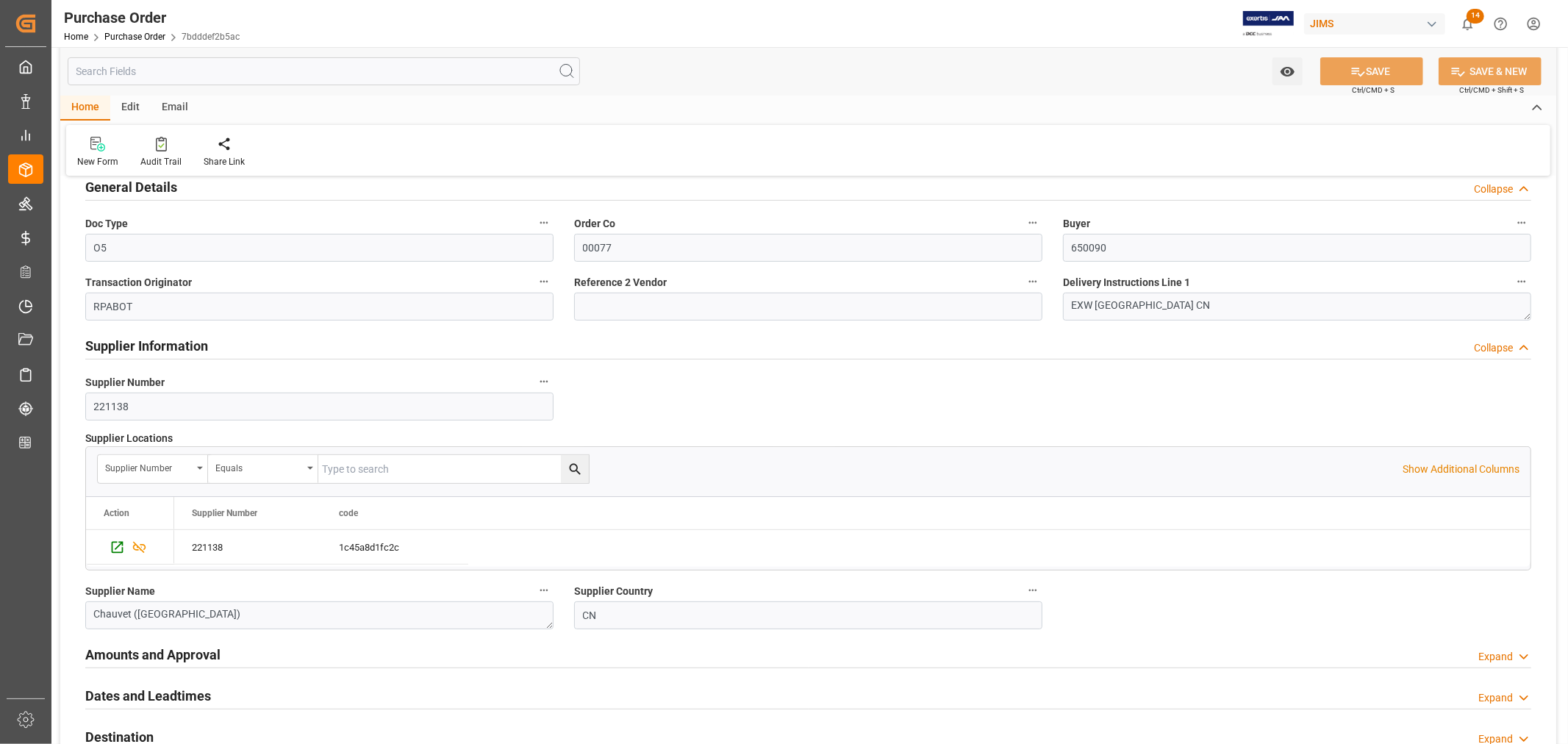
scroll to position [0, 0]
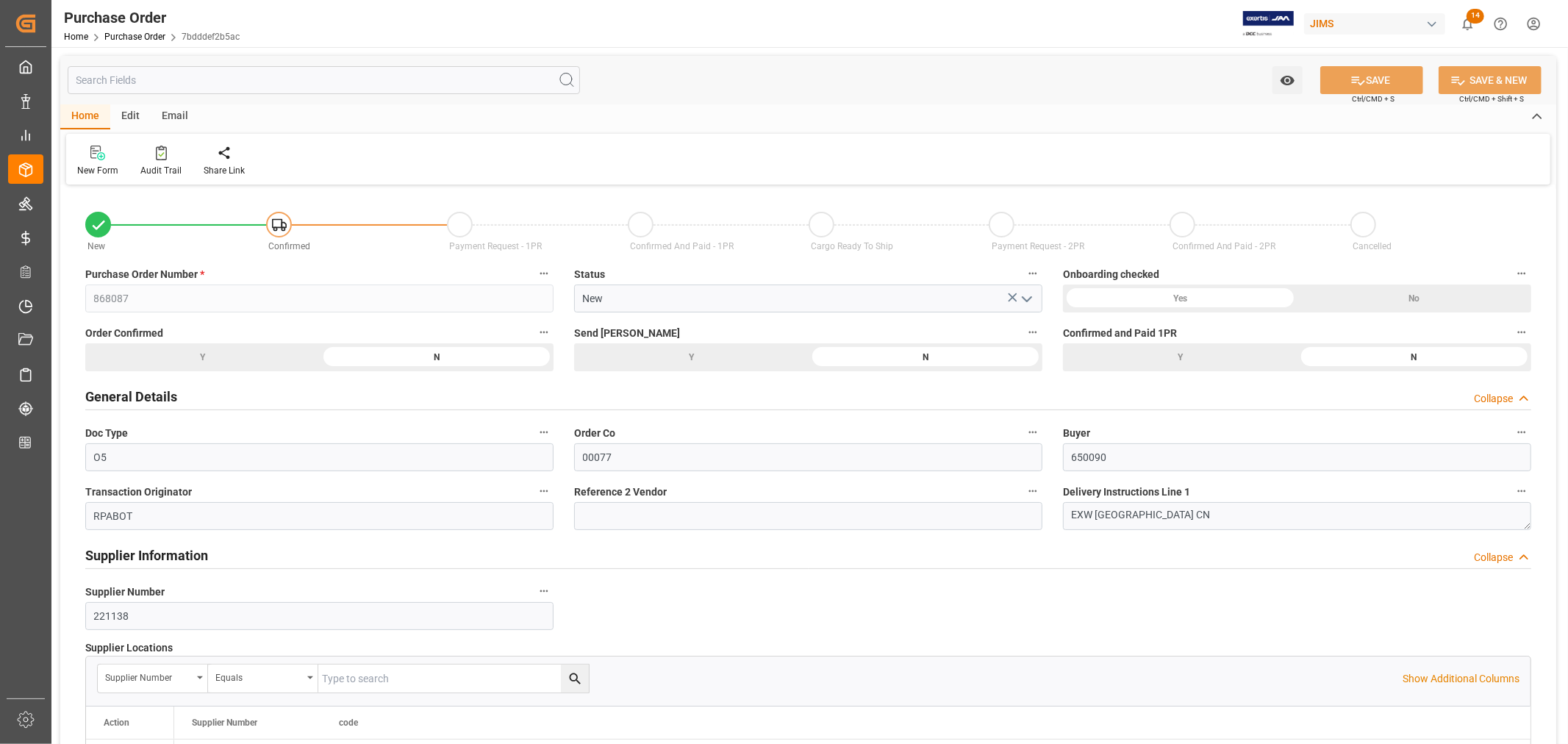
click at [150, 395] on h2 "General Details" at bounding box center [131, 397] width 92 height 20
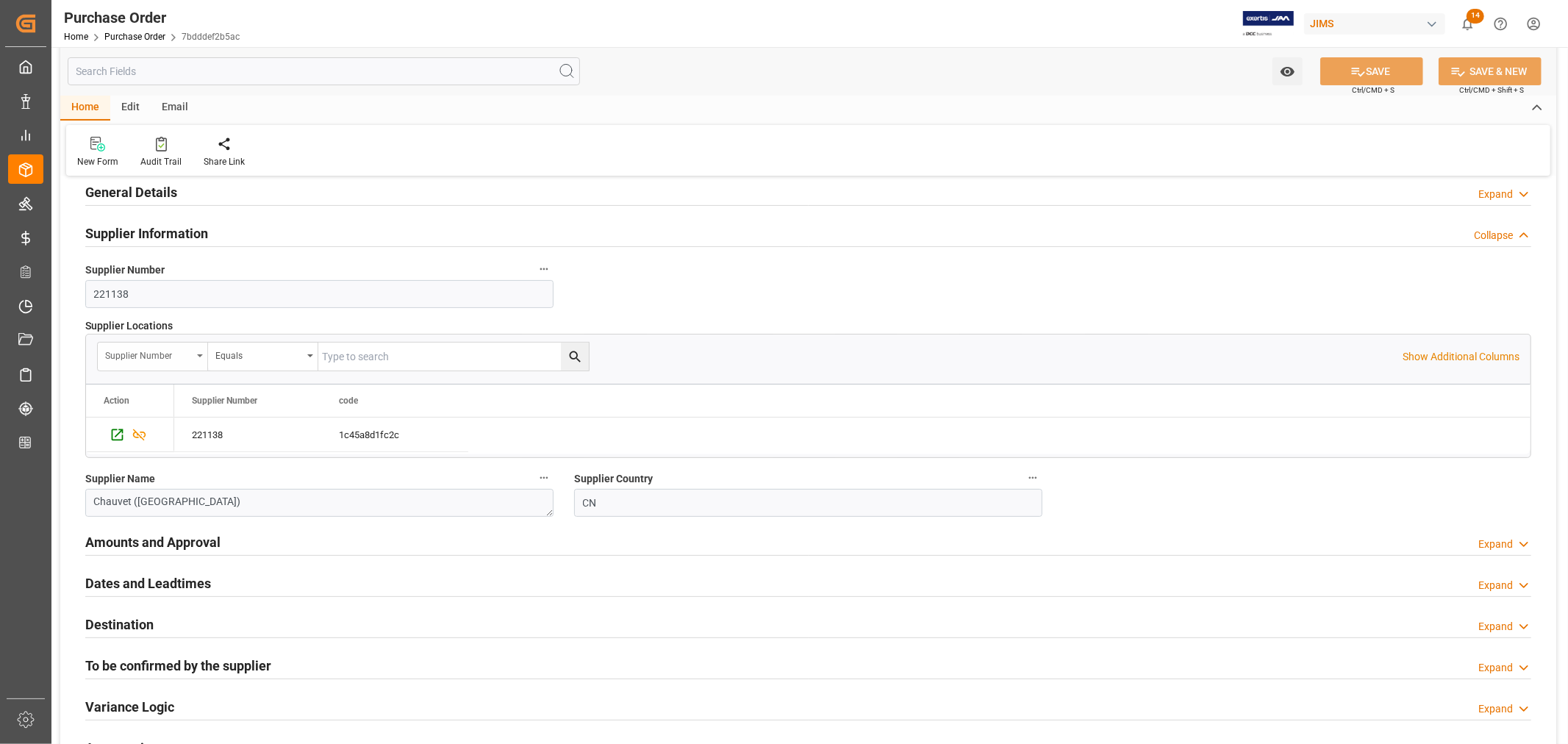
scroll to position [245, 0]
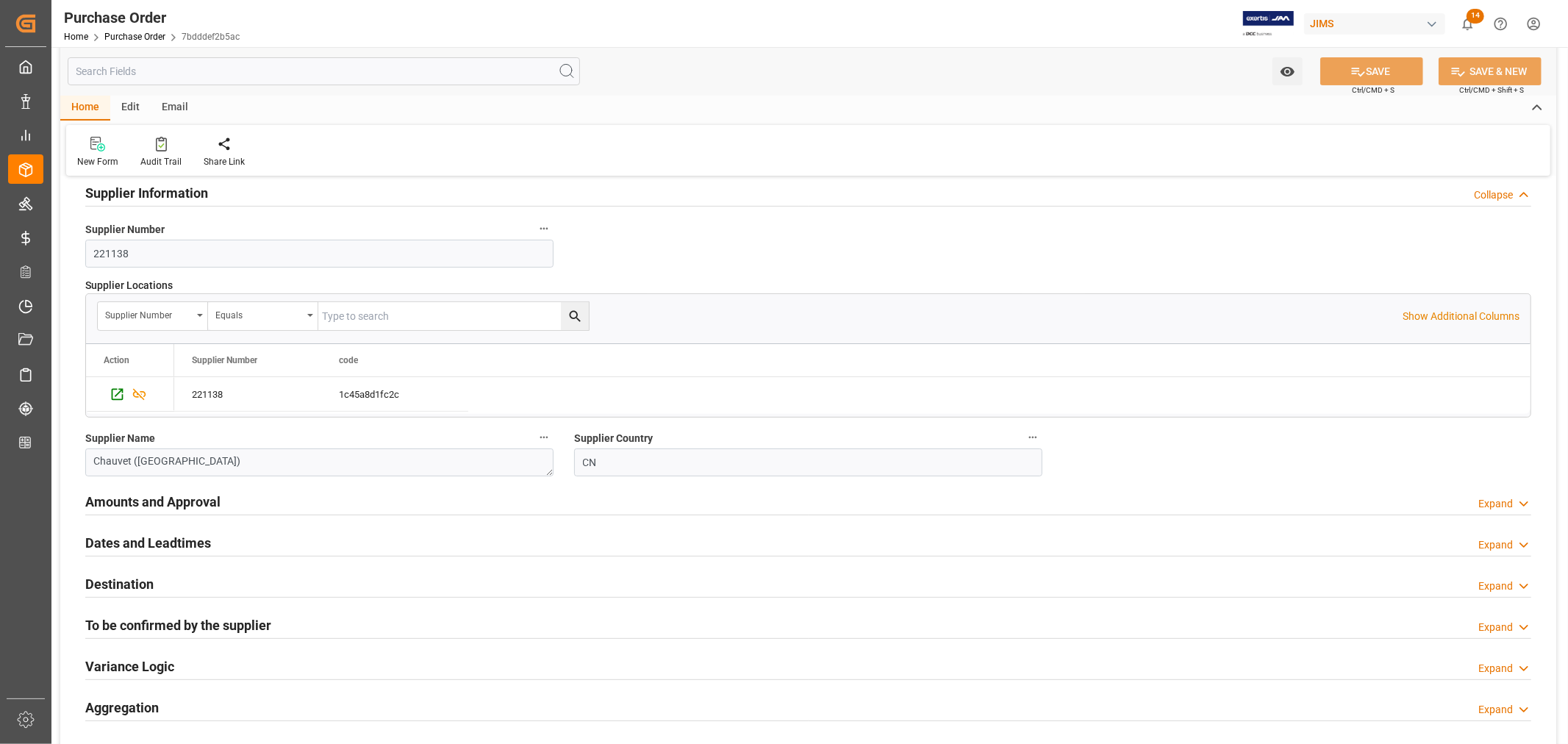
click at [172, 502] on h2 "Amounts and Approval" at bounding box center [153, 502] width 135 height 20
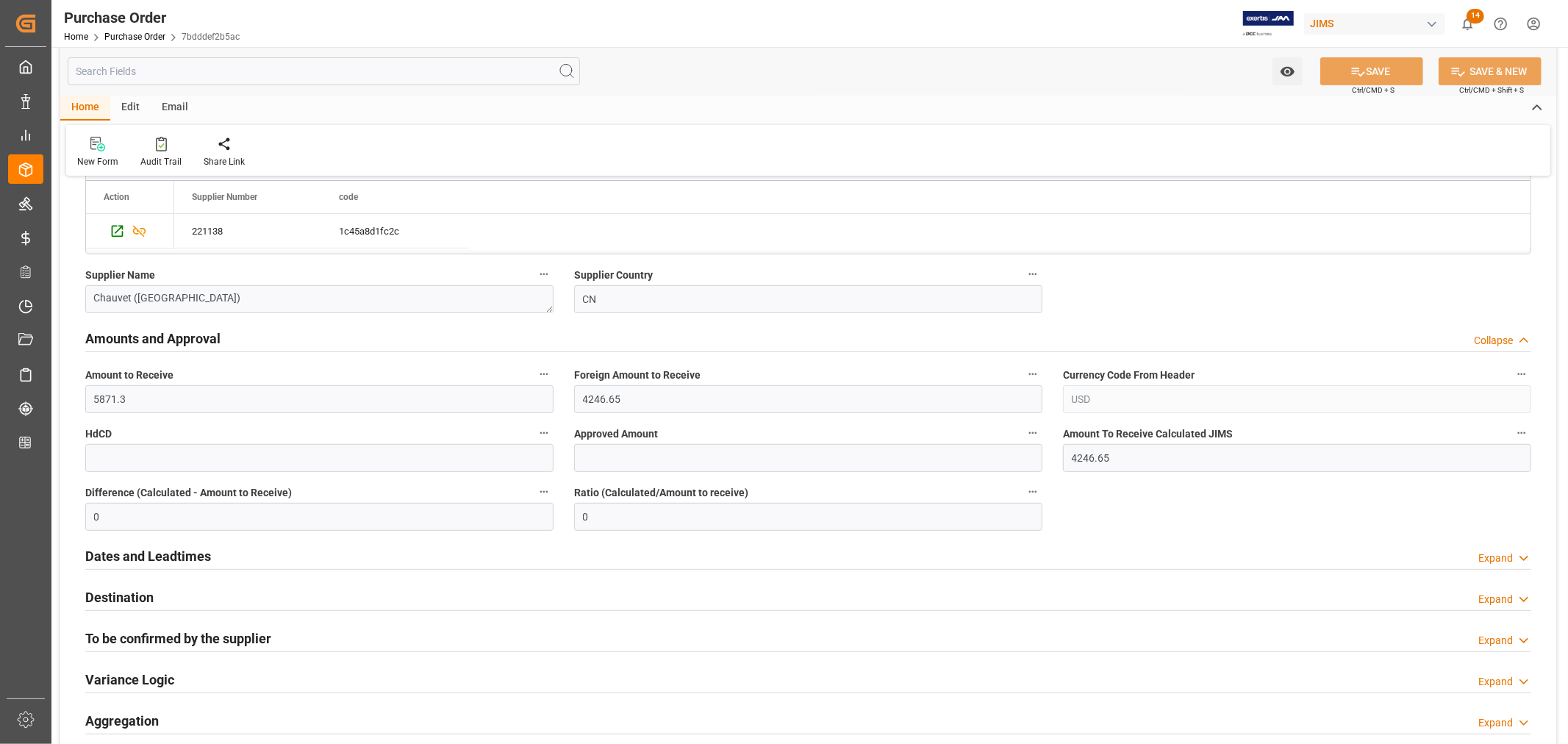
scroll to position [489, 0]
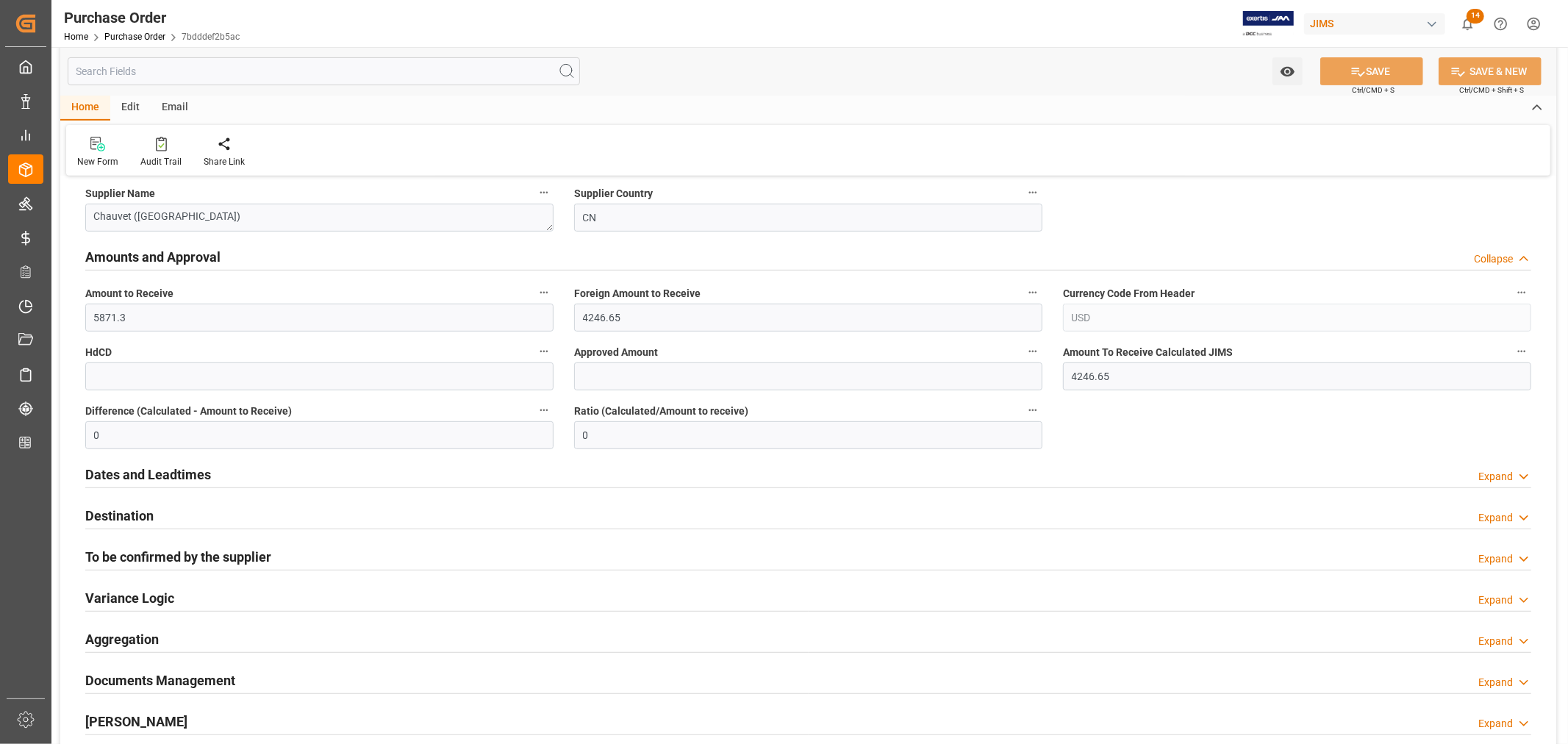
click at [157, 476] on h2 "Dates and Leadtimes" at bounding box center [148, 474] width 125 height 20
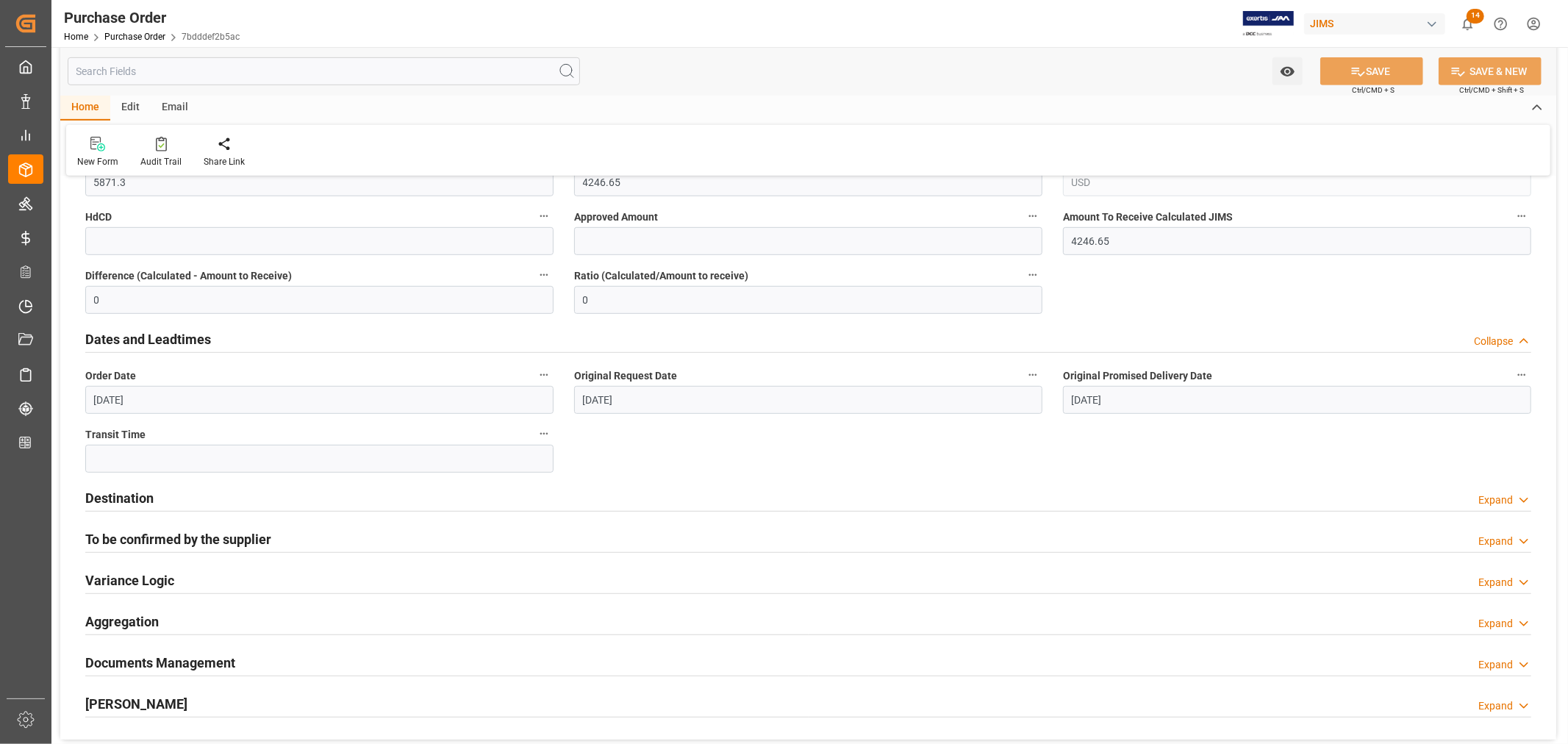
scroll to position [652, 0]
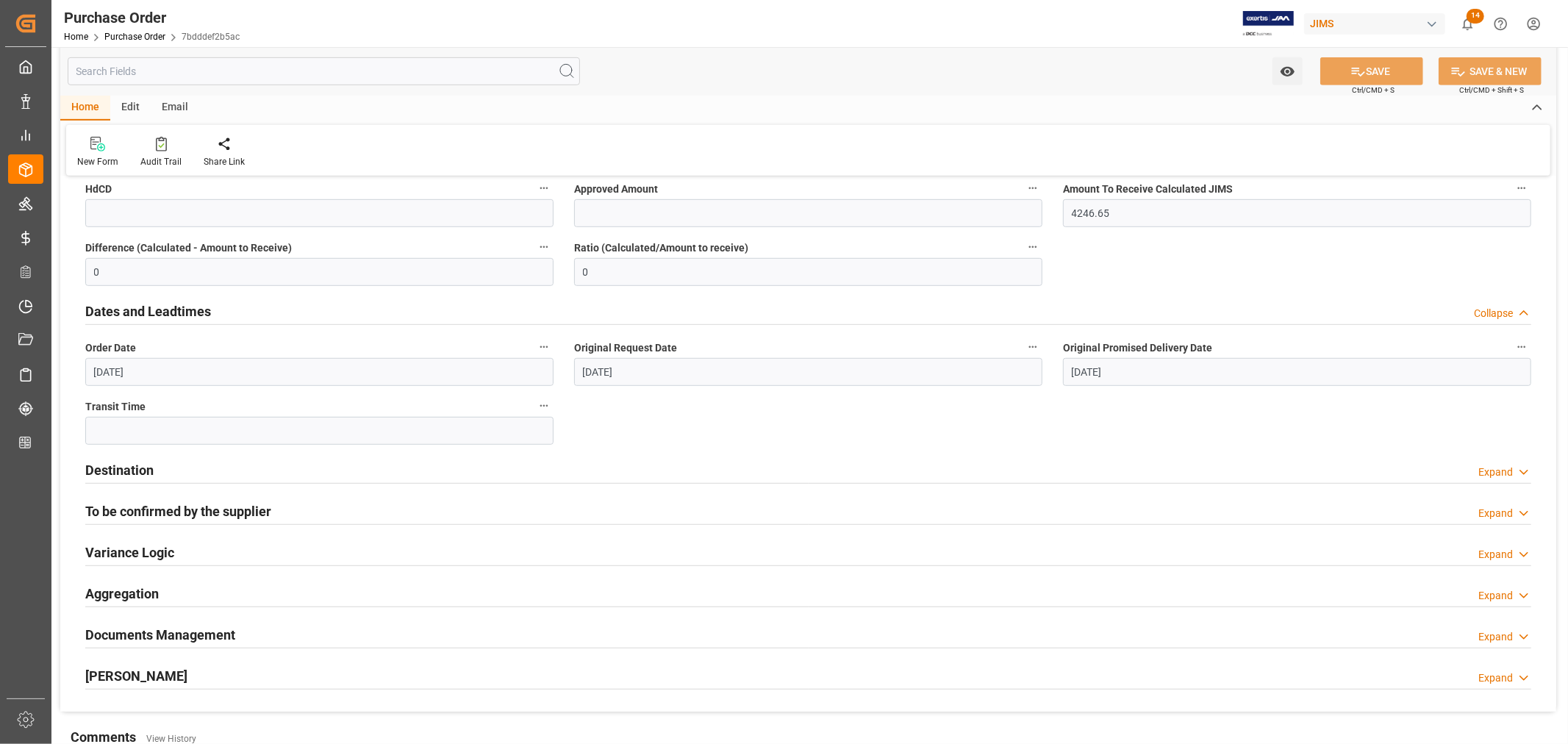
click at [150, 468] on h2 "Destination" at bounding box center [119, 470] width 69 height 20
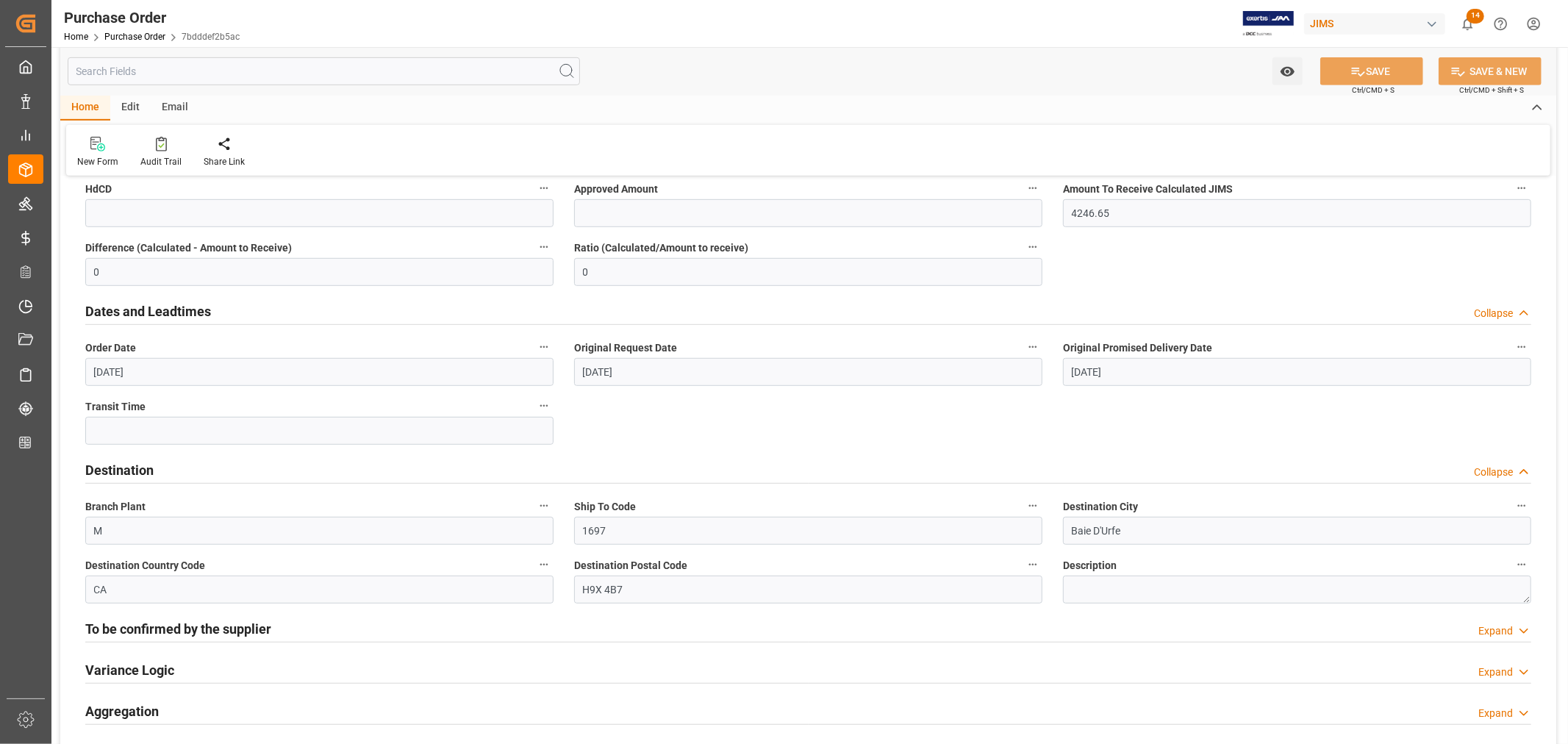
scroll to position [735, 0]
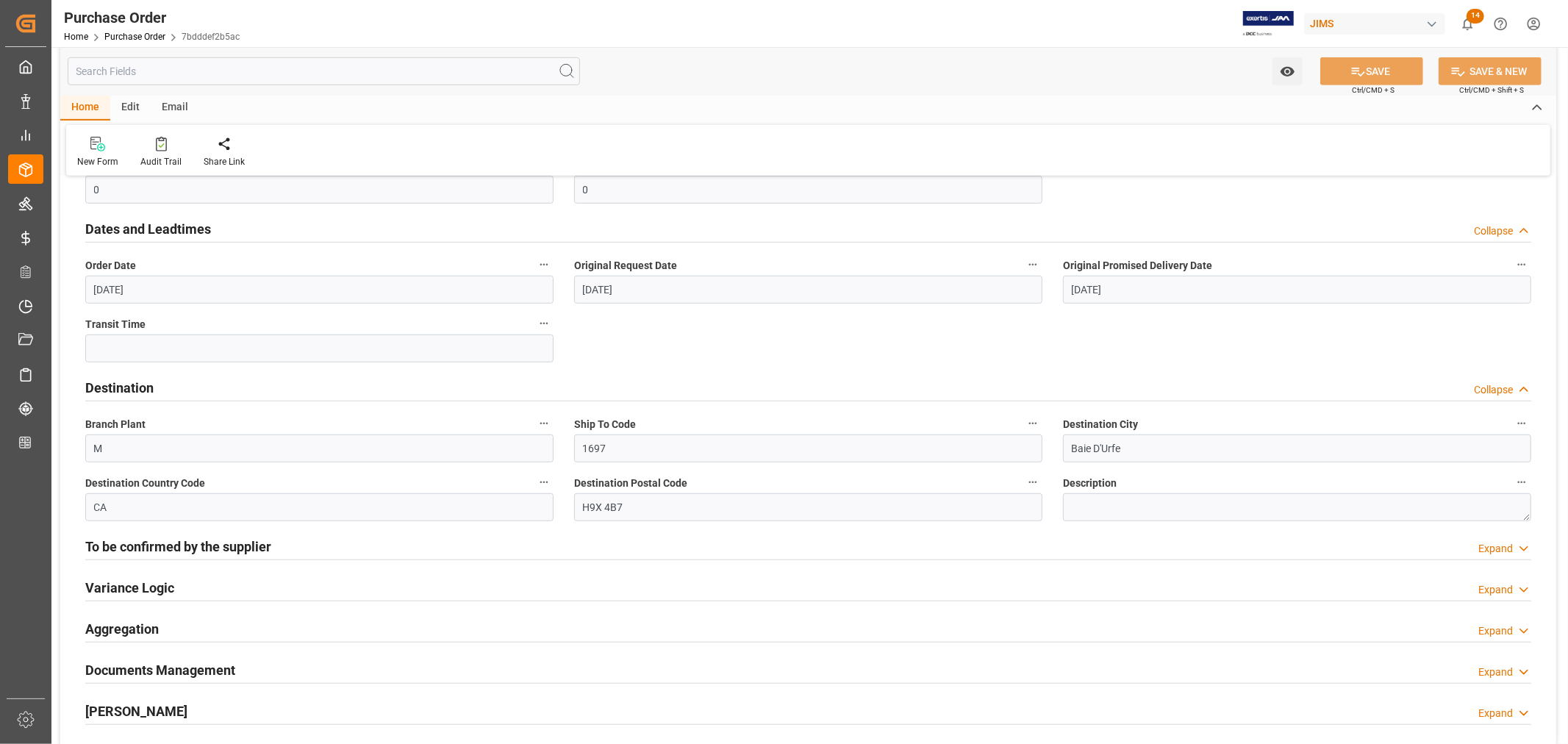
click at [143, 548] on h2 "To be confirmed by the supplier" at bounding box center [178, 546] width 186 height 20
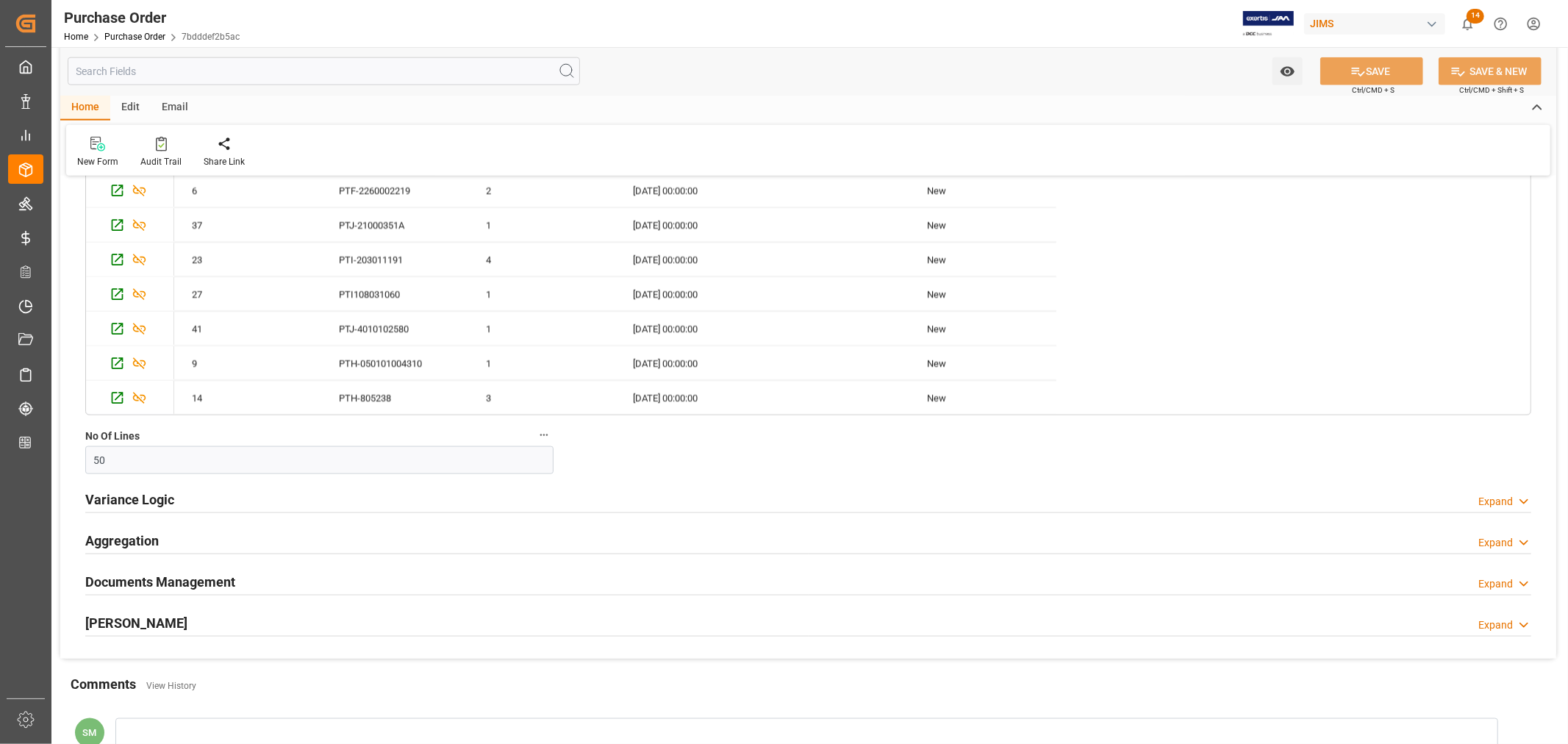
scroll to position [1551, 0]
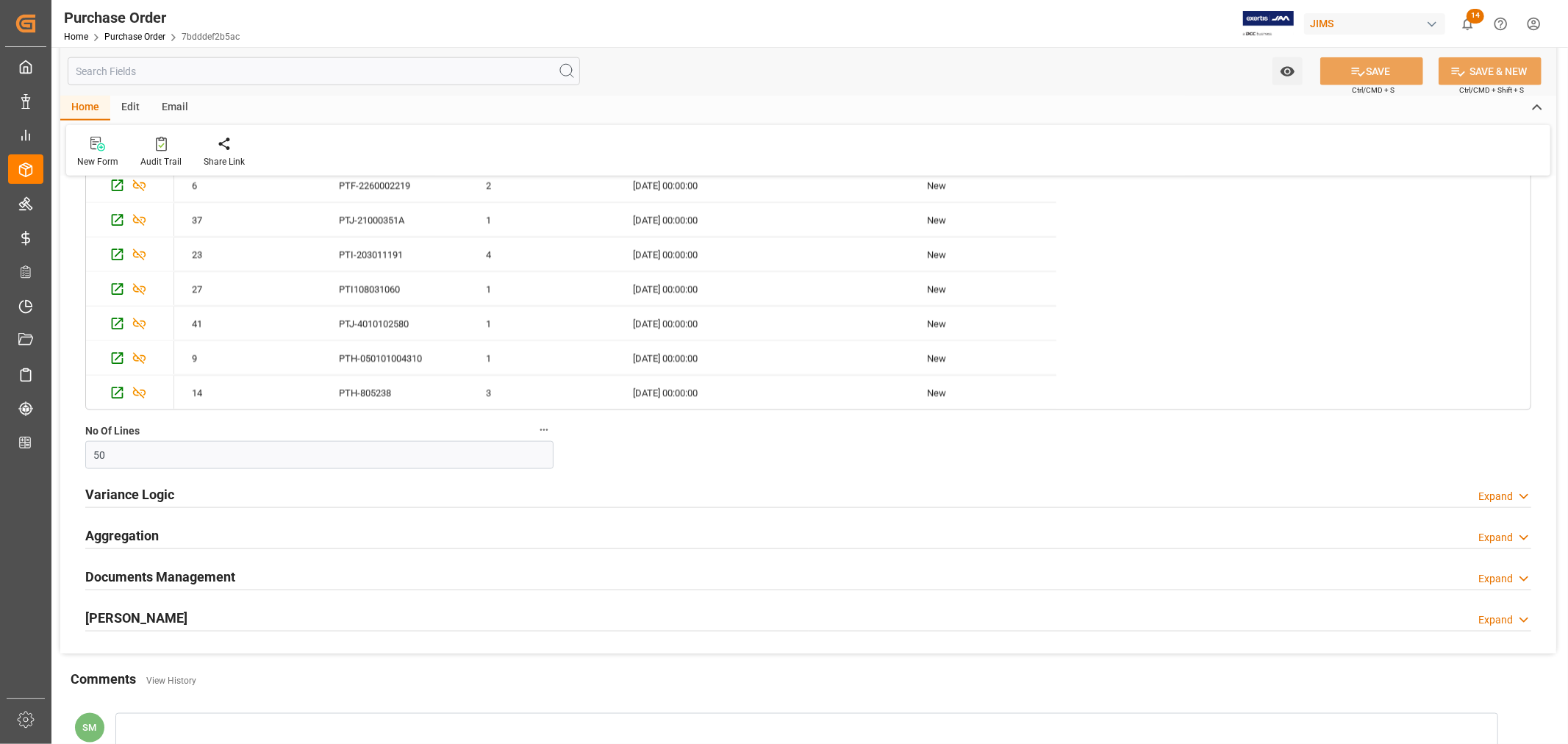
click at [151, 497] on h2 "Variance Logic" at bounding box center [129, 494] width 89 height 20
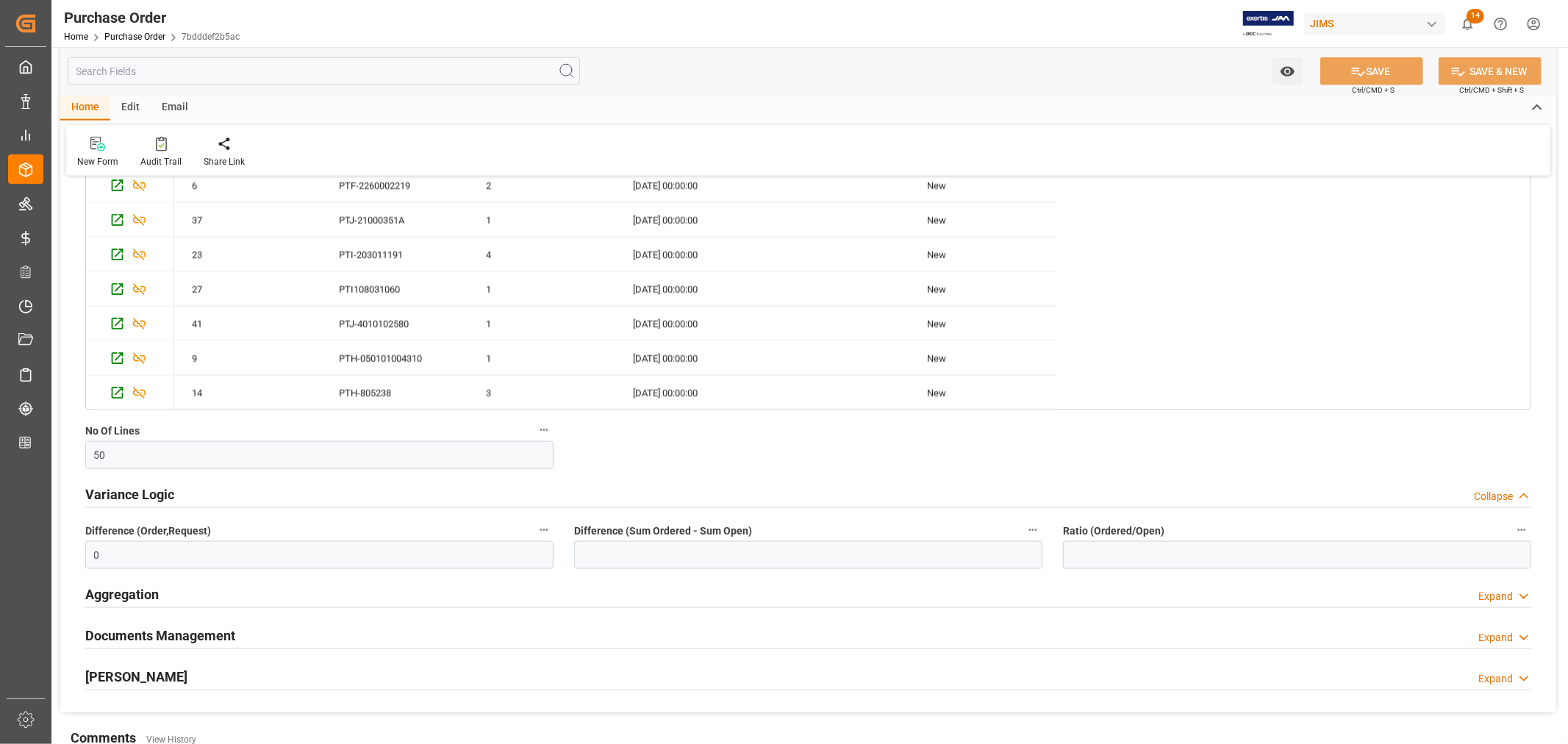
click at [151, 497] on h2 "Variance Logic" at bounding box center [129, 494] width 89 height 20
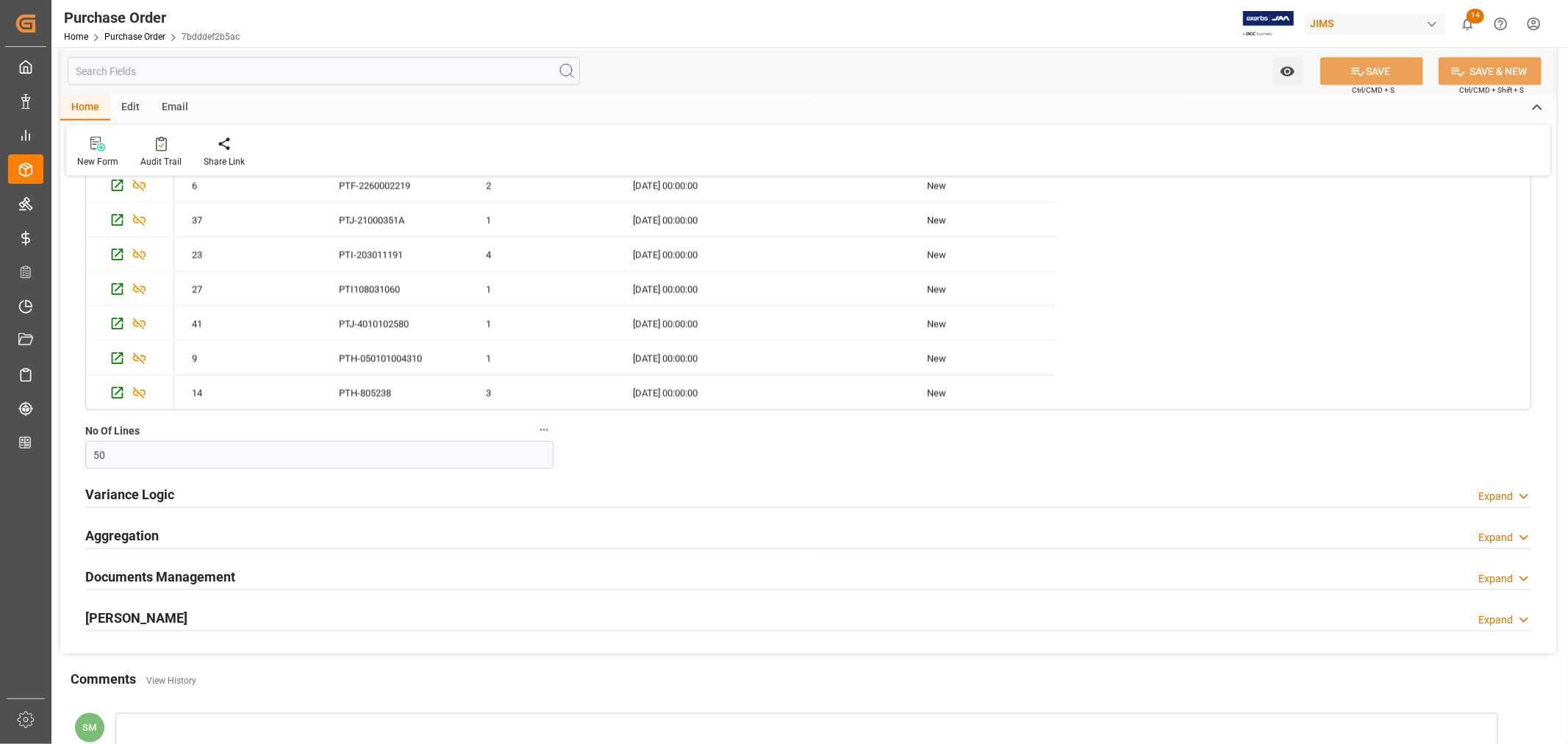
click at [133, 541] on h2 "Aggregation" at bounding box center [122, 535] width 74 height 20
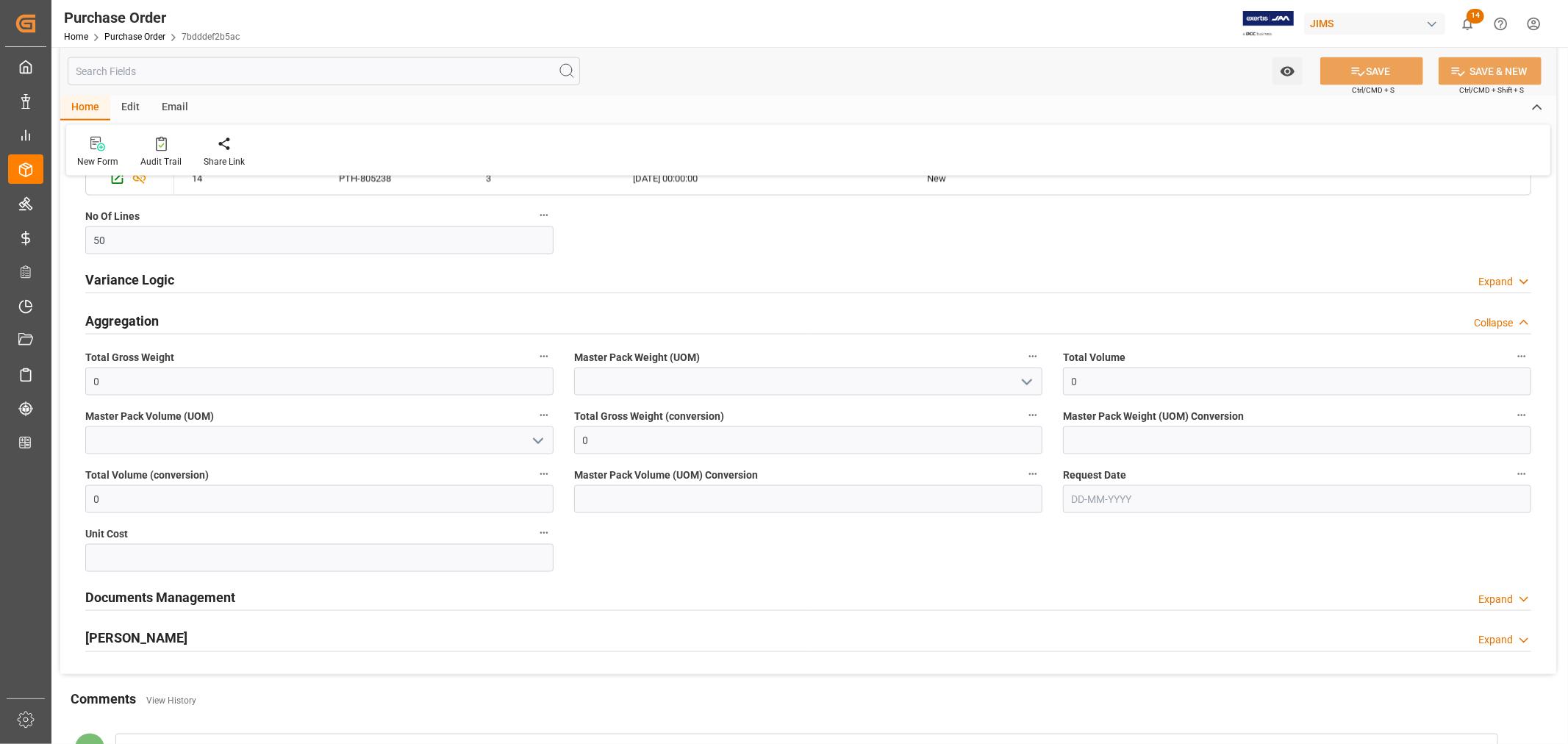
scroll to position [1877, 0]
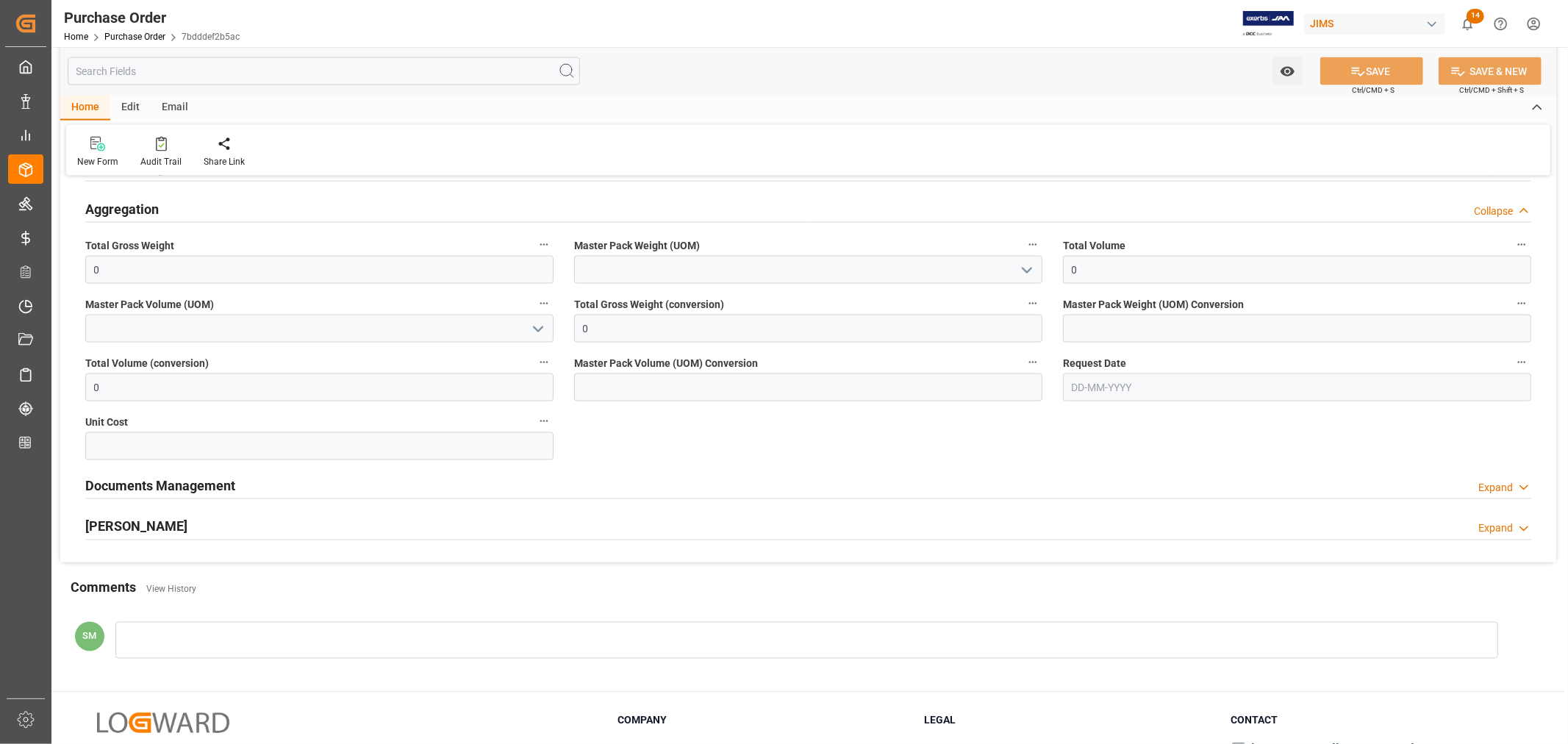
click at [144, 488] on h2 "Documents Management" at bounding box center [160, 485] width 150 height 20
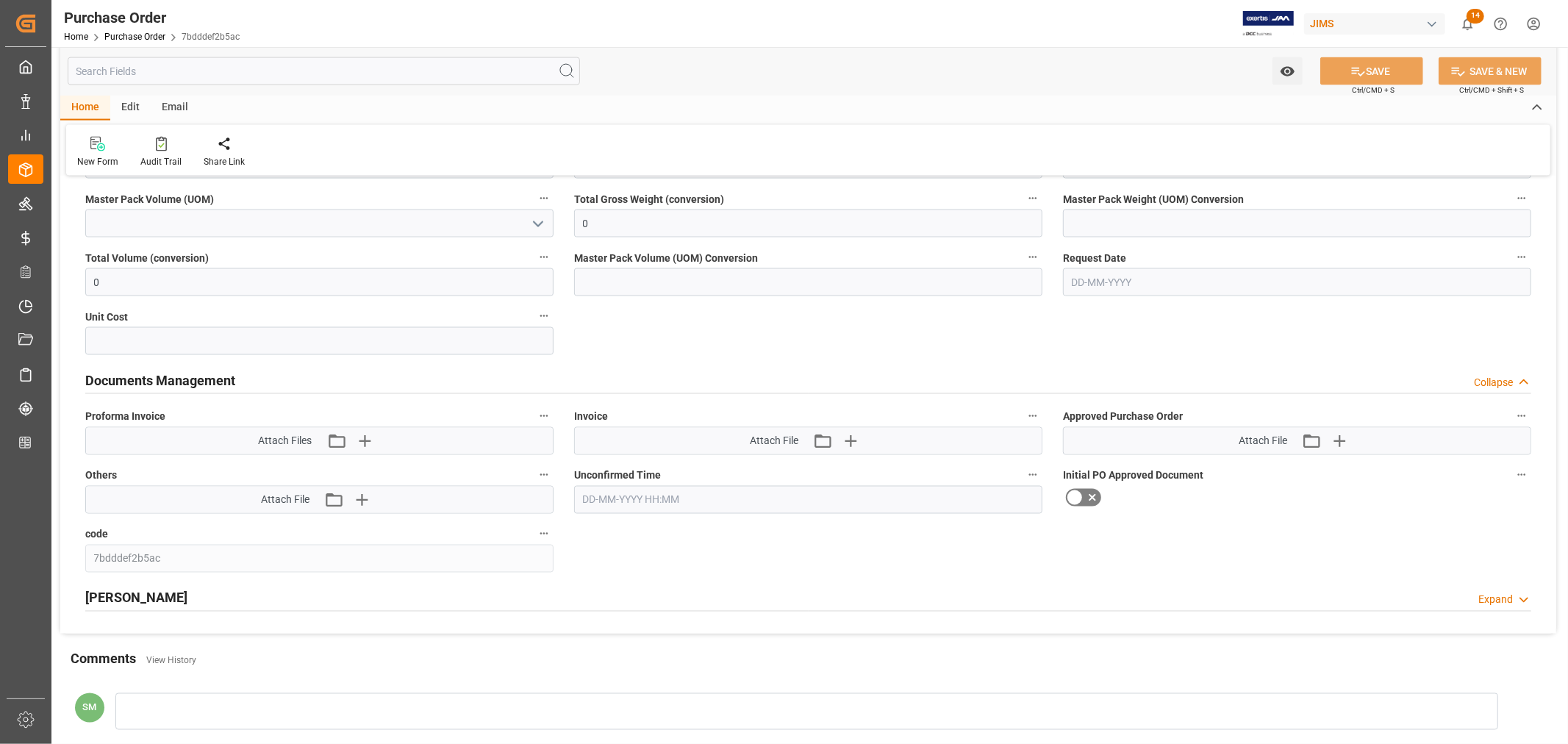
scroll to position [2122, 0]
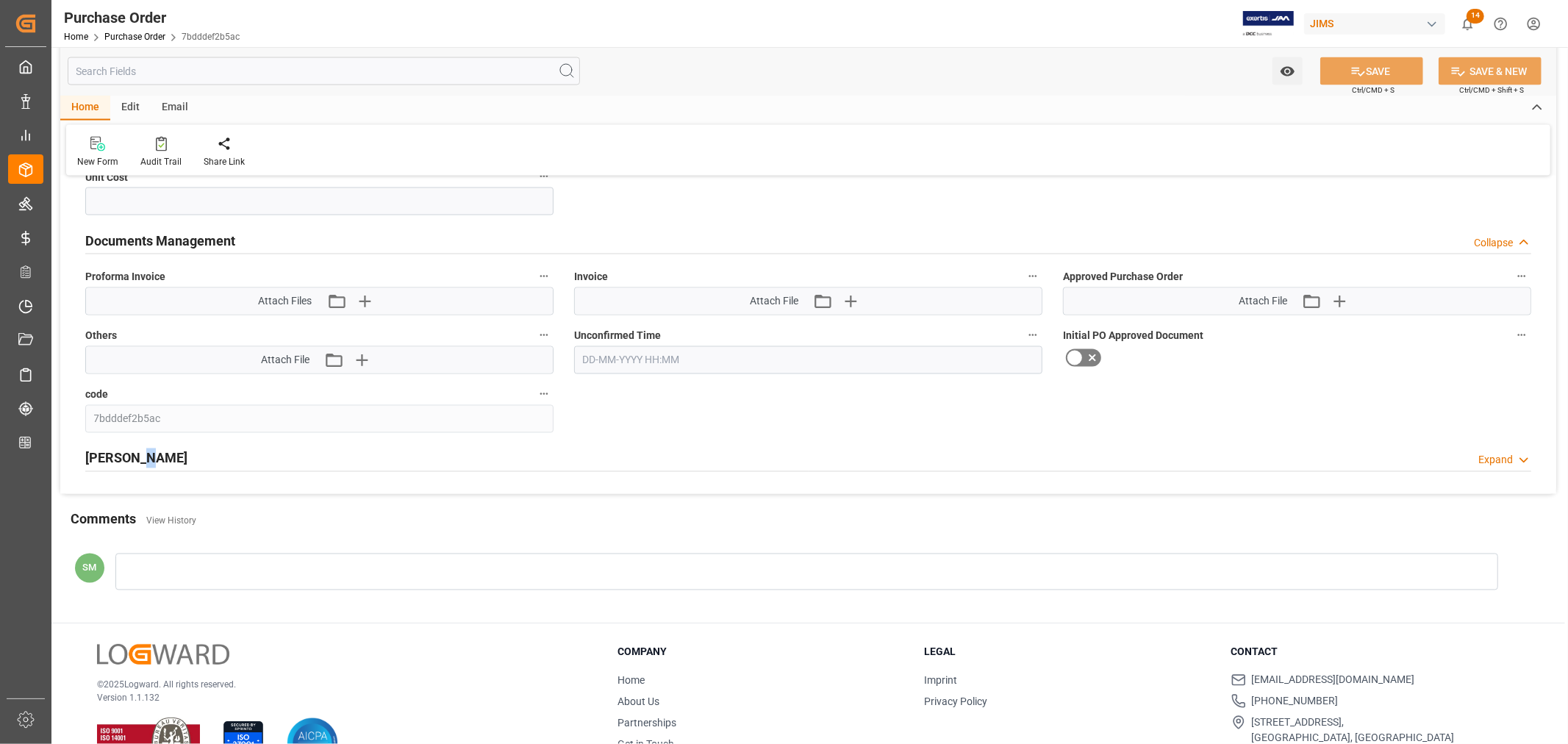
click at [137, 457] on h2 "EDI Milestones" at bounding box center [136, 458] width 102 height 20
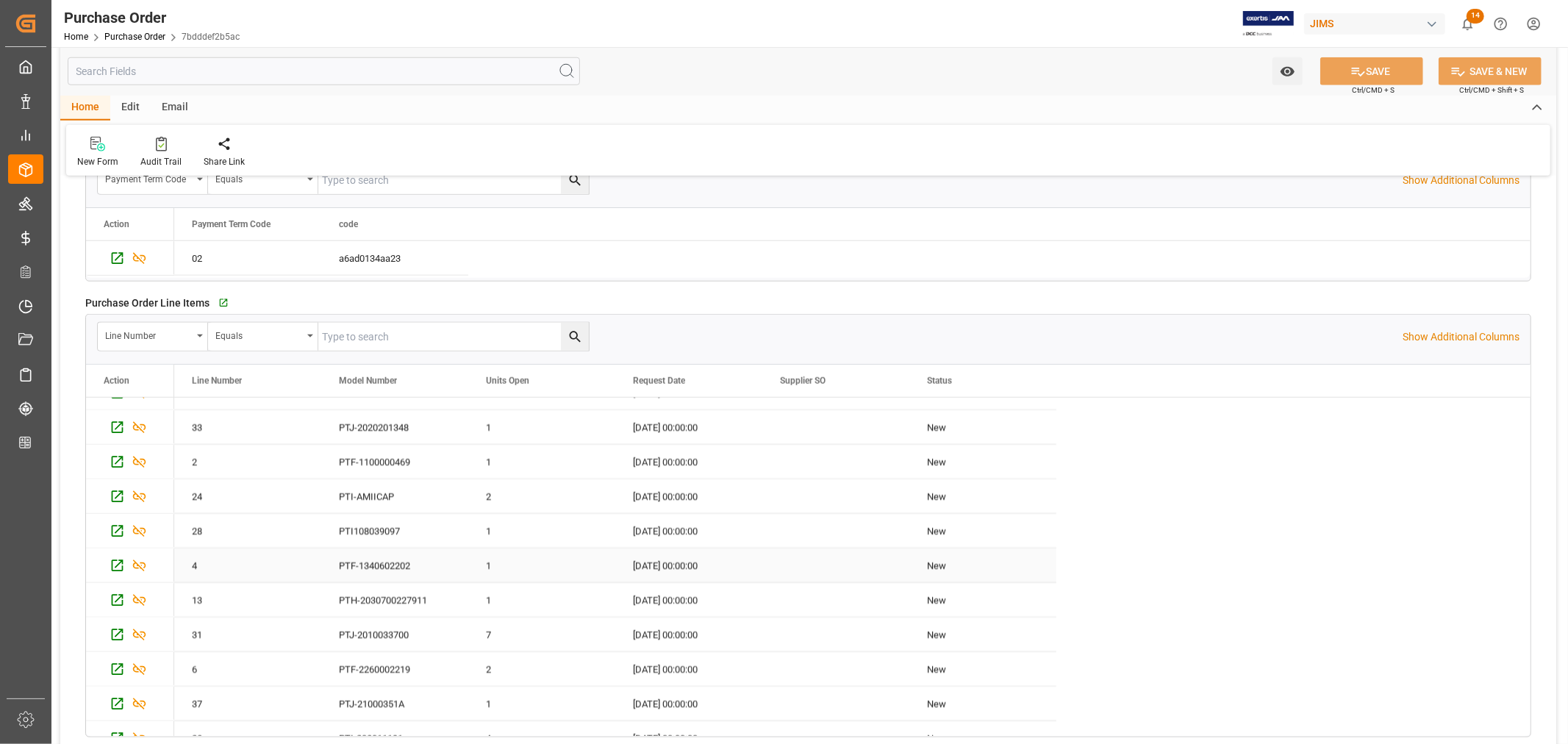
scroll to position [1224, 0]
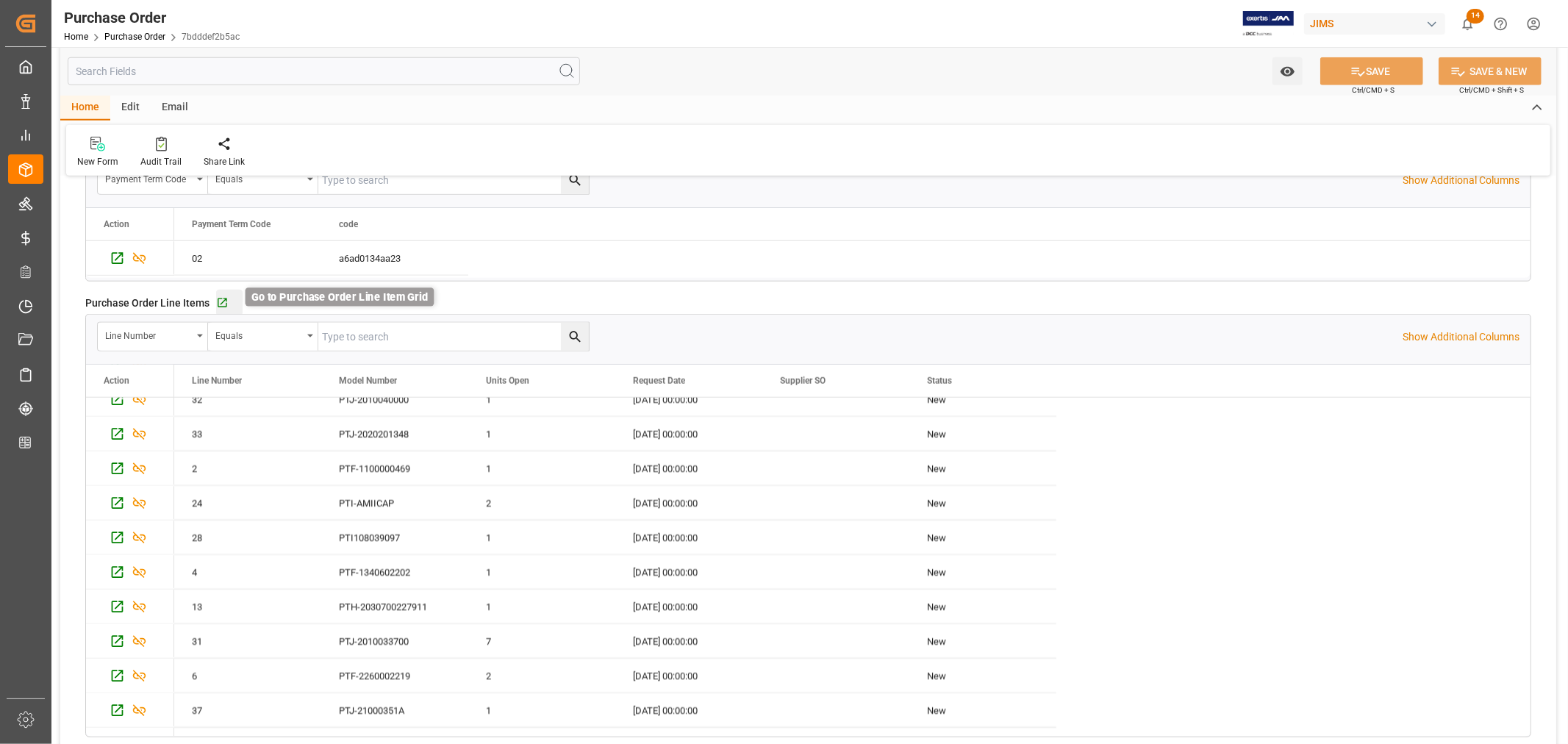
click at [219, 304] on icon "button" at bounding box center [222, 303] width 13 height 13
click at [221, 301] on icon "button" at bounding box center [221, 302] width 9 height 9
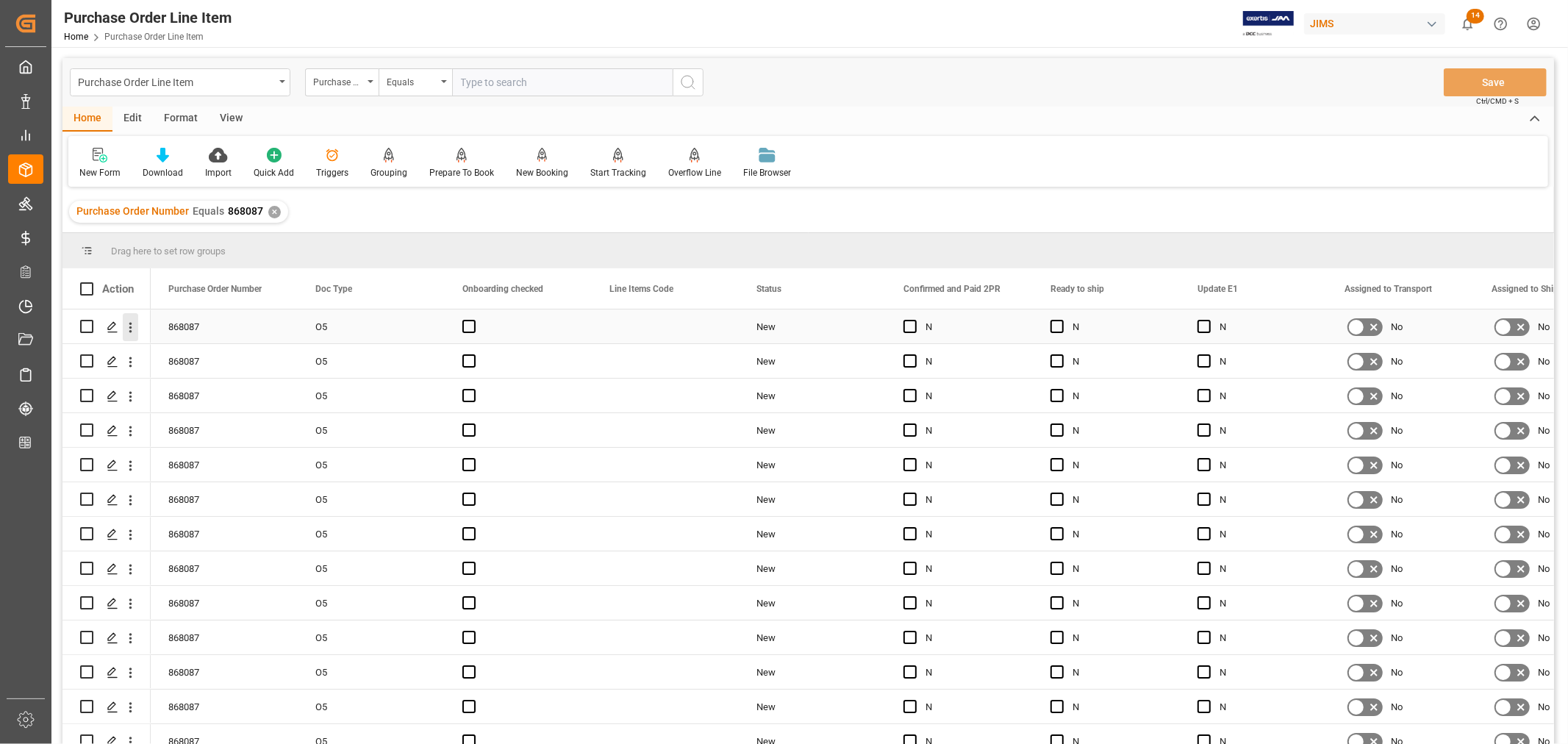
click at [131, 327] on icon "open menu" at bounding box center [130, 327] width 15 height 15
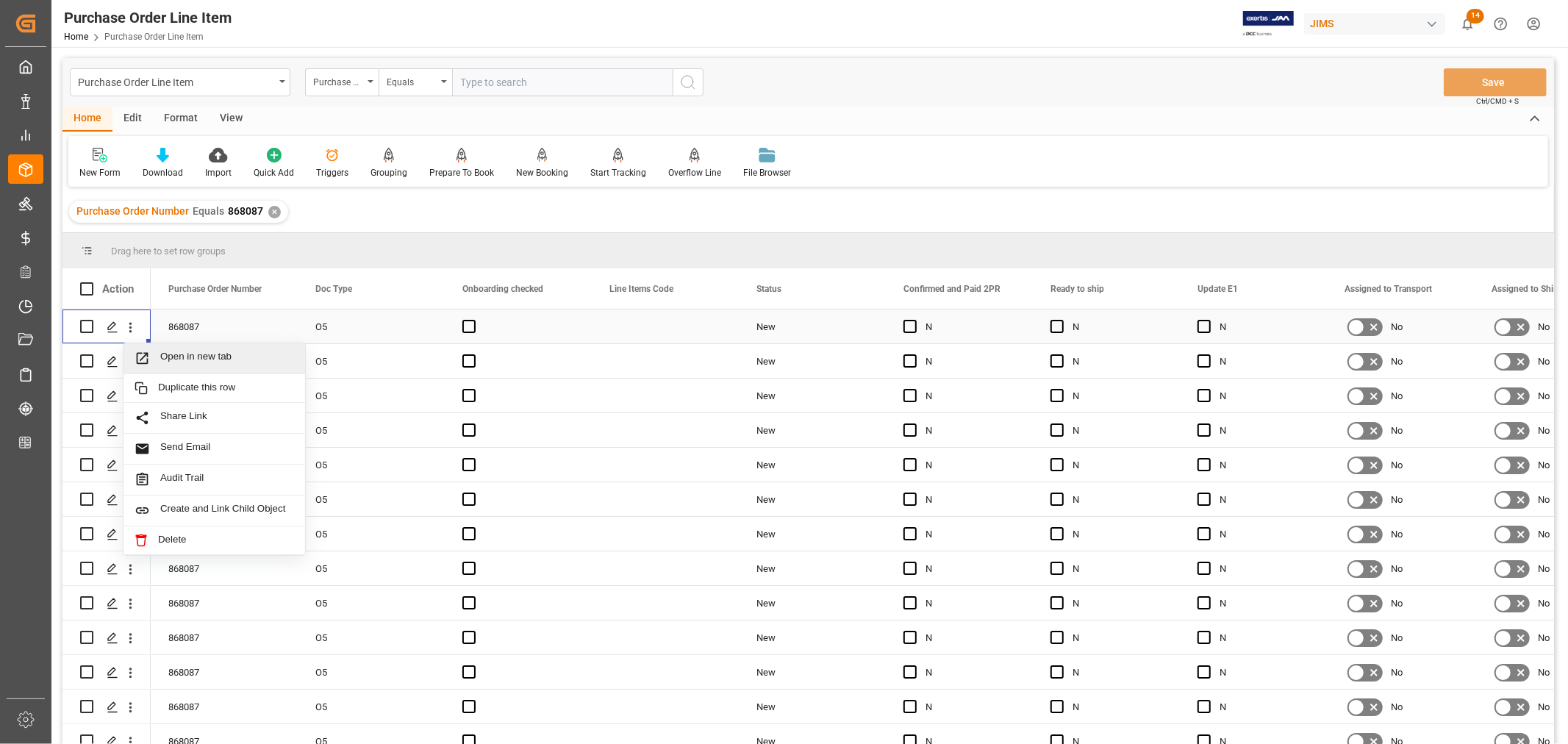
click at [160, 357] on span "Open in new tab" at bounding box center [227, 358] width 134 height 15
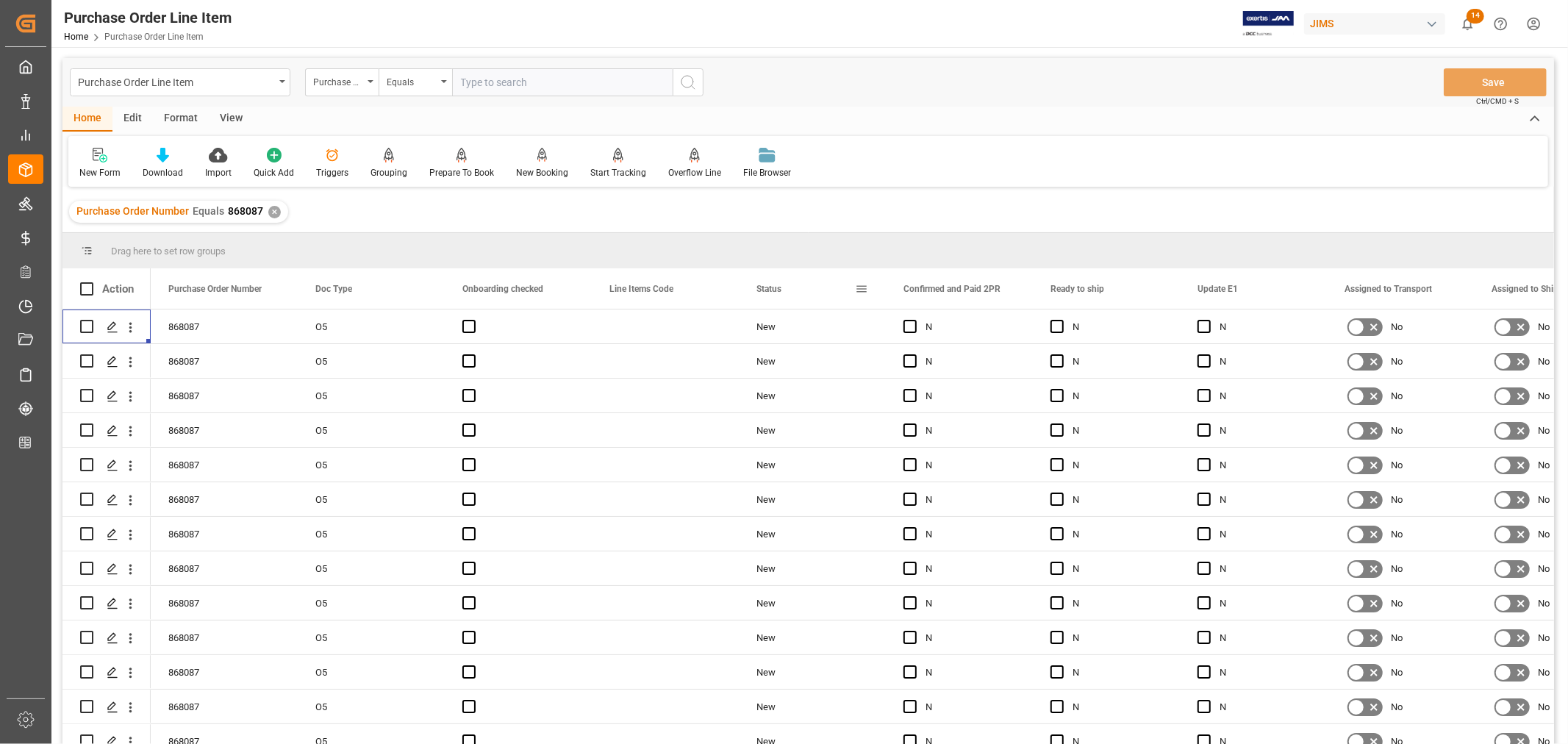
click at [863, 288] on span at bounding box center [861, 289] width 13 height 13
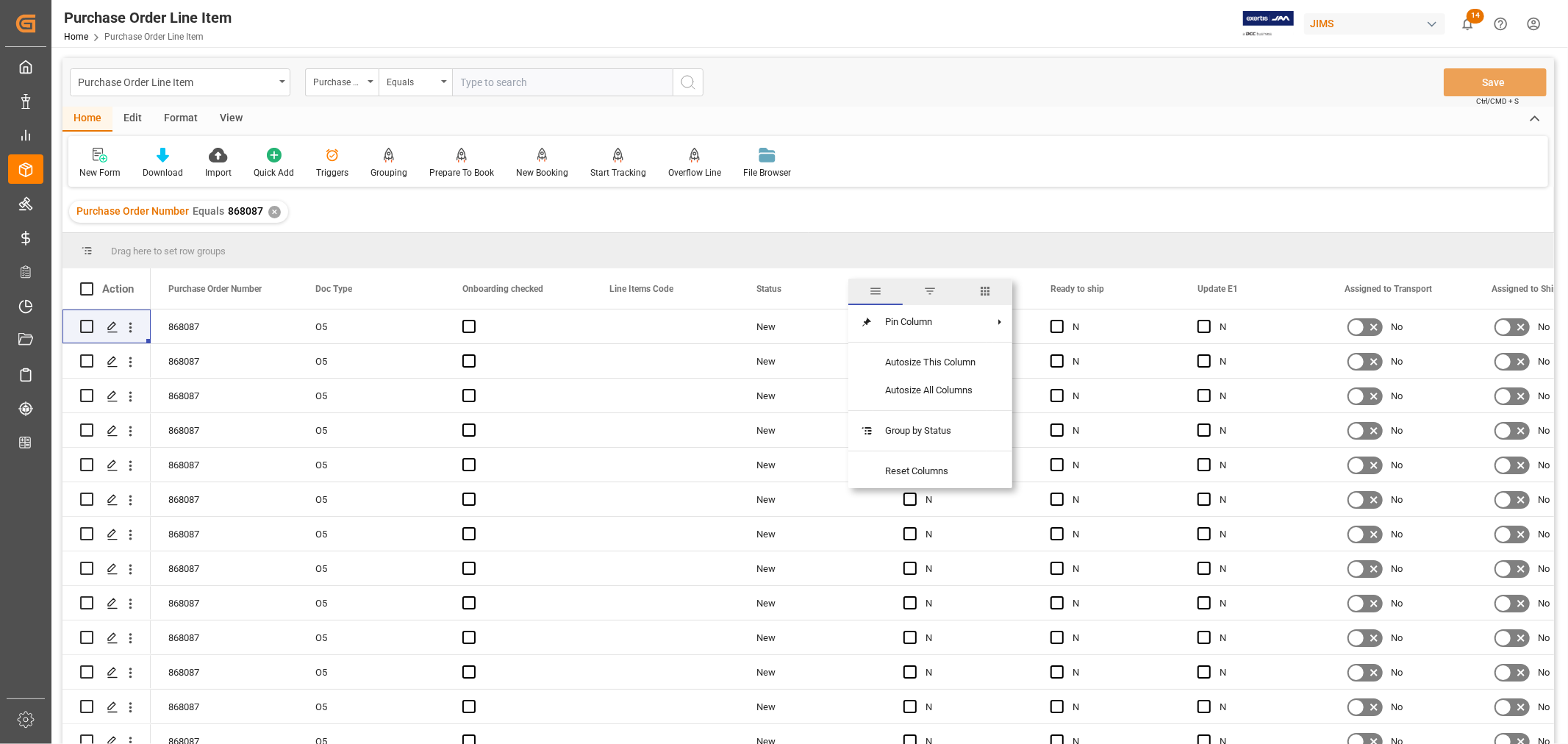
click at [992, 290] on span "columns" at bounding box center [985, 291] width 13 height 13
click at [865, 323] on input "Toggle Select All Columns" at bounding box center [864, 328] width 13 height 13
checkbox input "false"
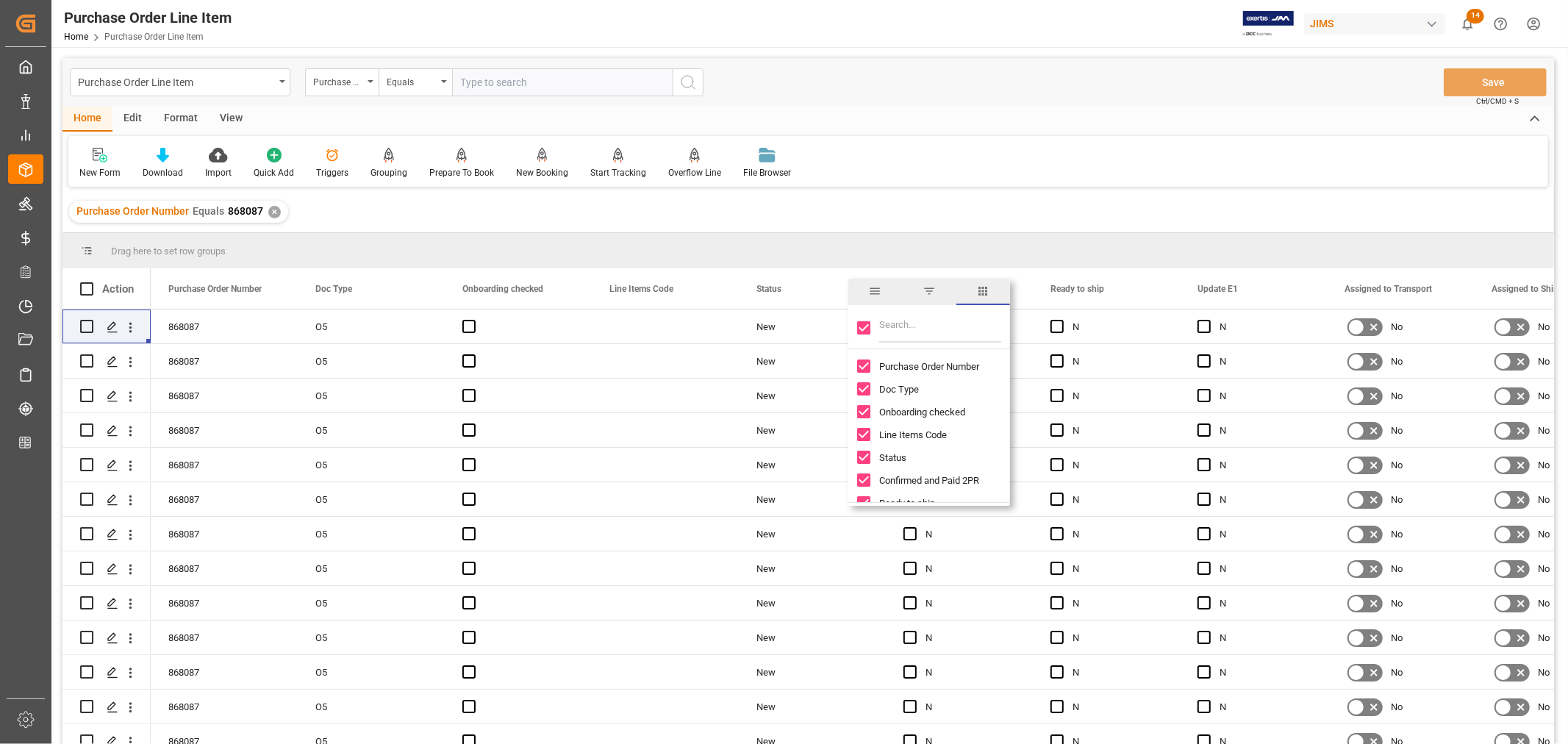
checkbox input "false"
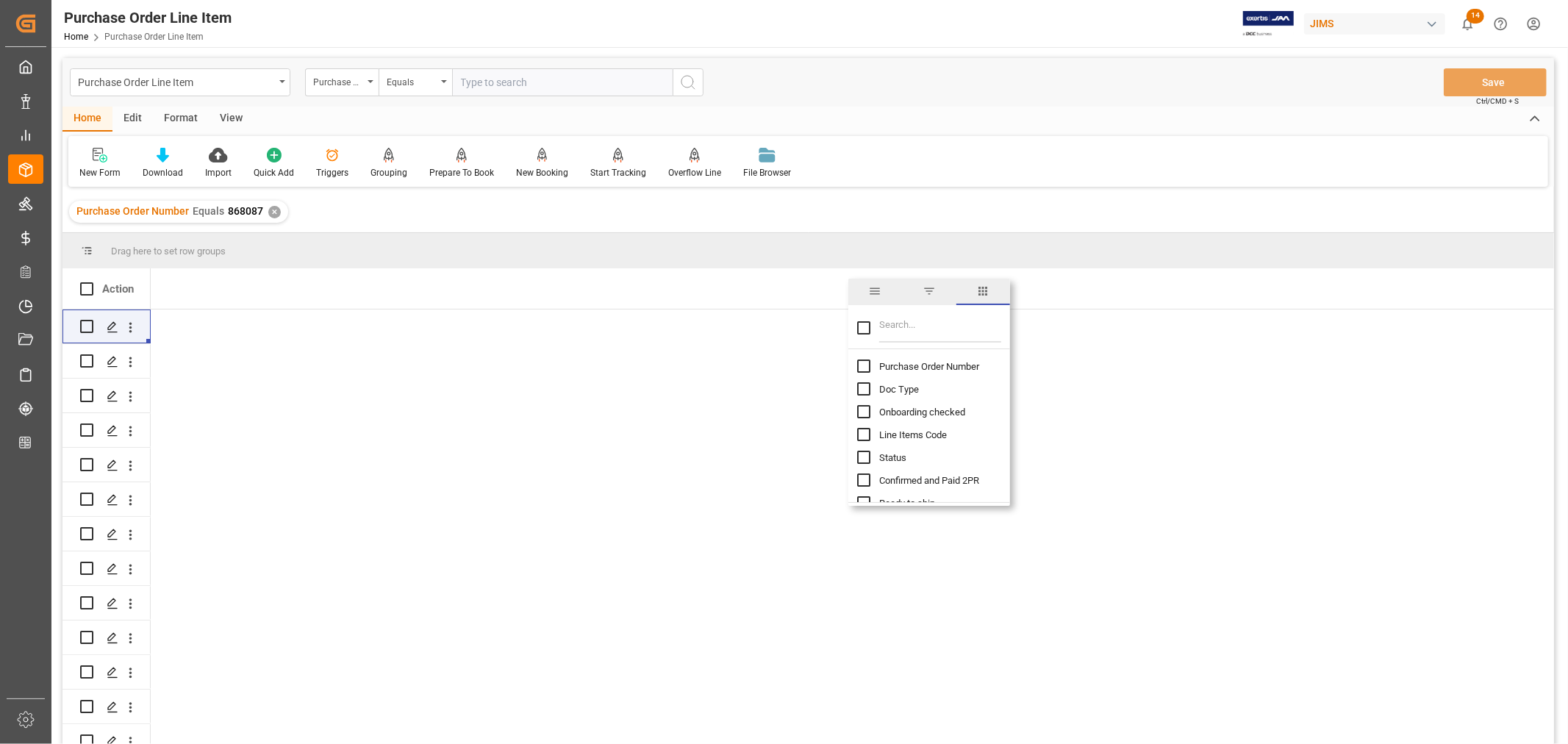
click at [861, 367] on input "Purchase Order Number column toggle visibility (hidden)" at bounding box center [864, 366] width 13 height 13
checkbox input "true"
checkbox input "false"
click at [902, 331] on input "Filter Columns Input" at bounding box center [941, 327] width 122 height 29
type input "supplier"
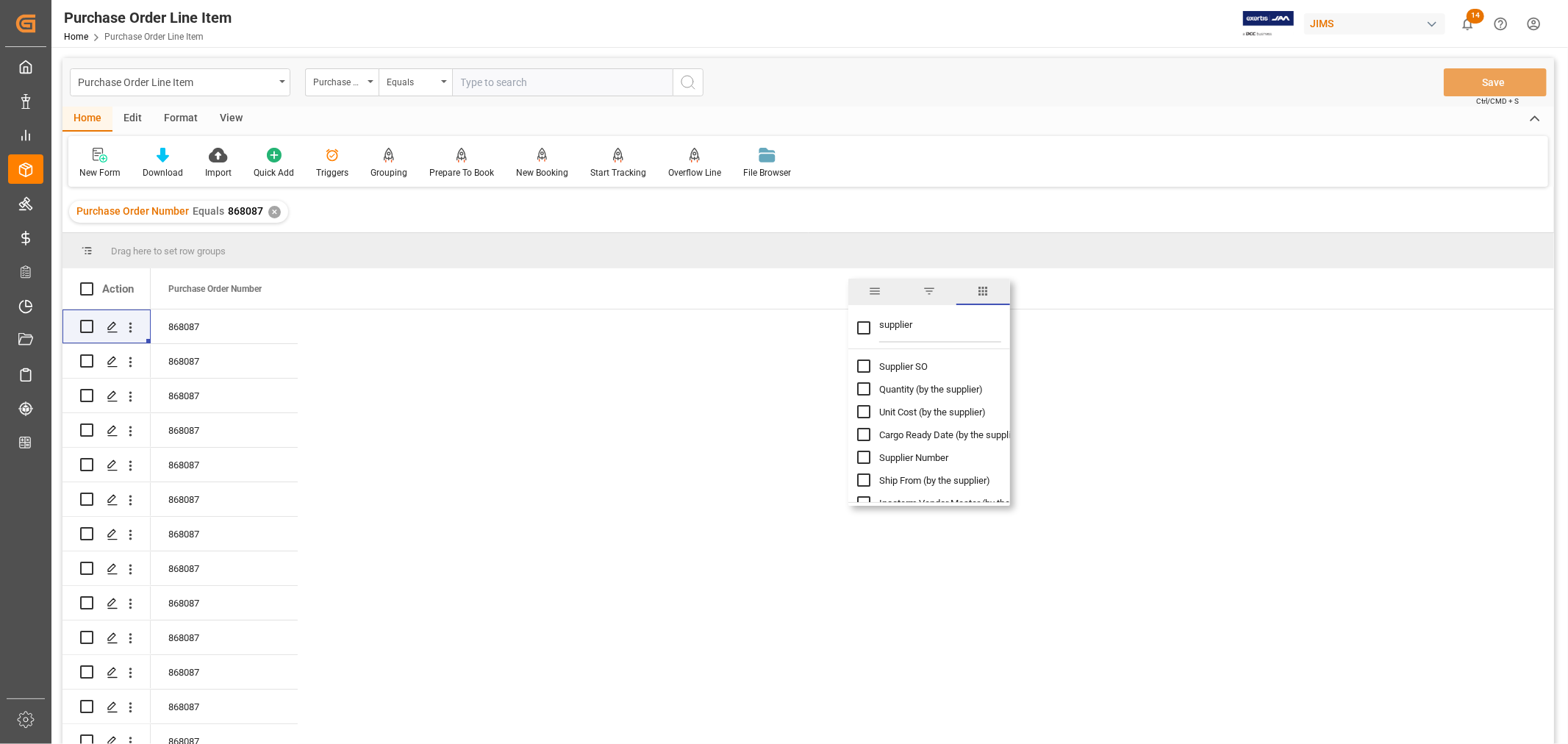
click at [864, 456] on input "Supplier Number column toggle visibility (hidden)" at bounding box center [864, 457] width 13 height 13
checkbox input "true"
checkbox input "false"
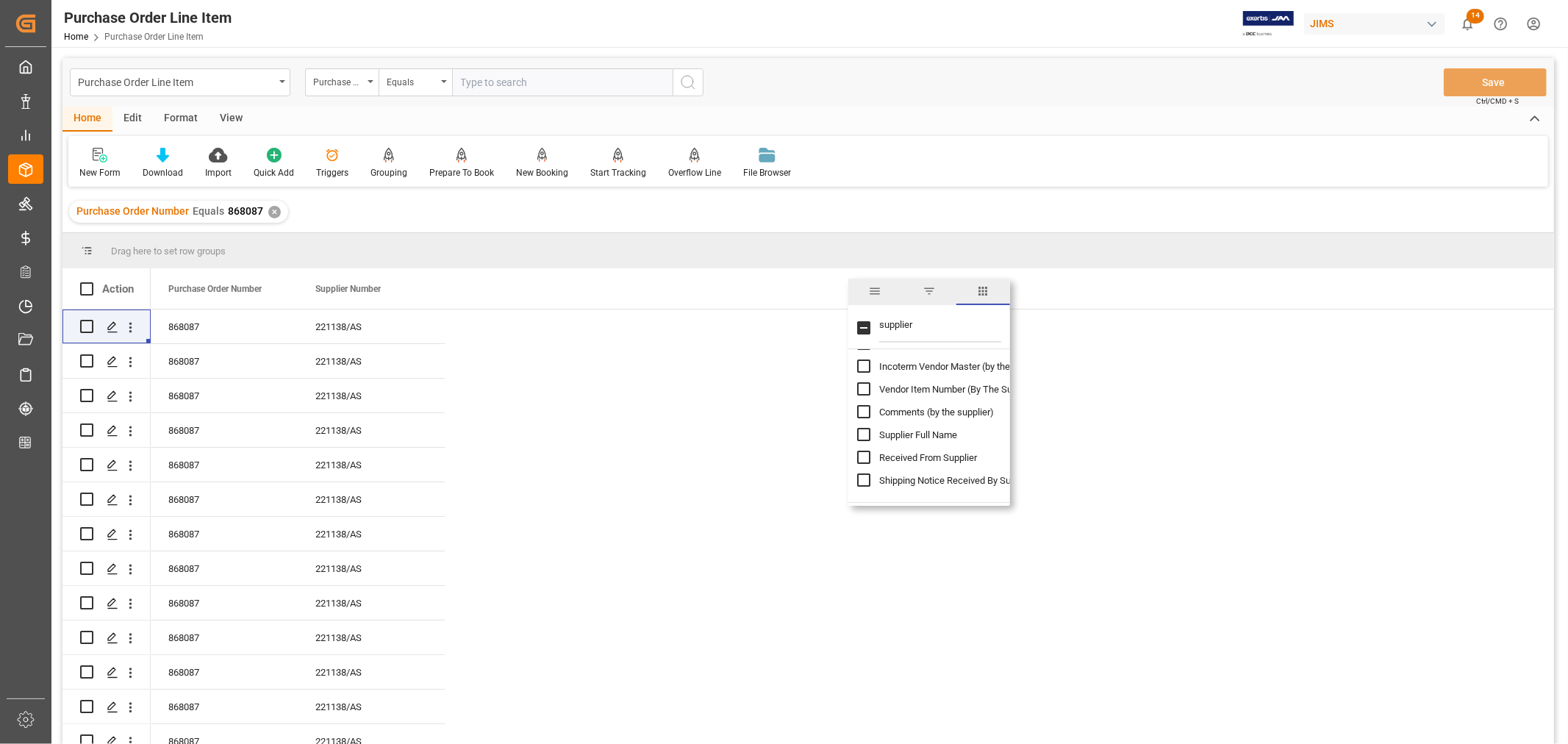
scroll to position [155, 0]
click at [865, 415] on input "Supplier Full Name column toggle visibility (hidden)" at bounding box center [864, 416] width 13 height 13
checkbox input "true"
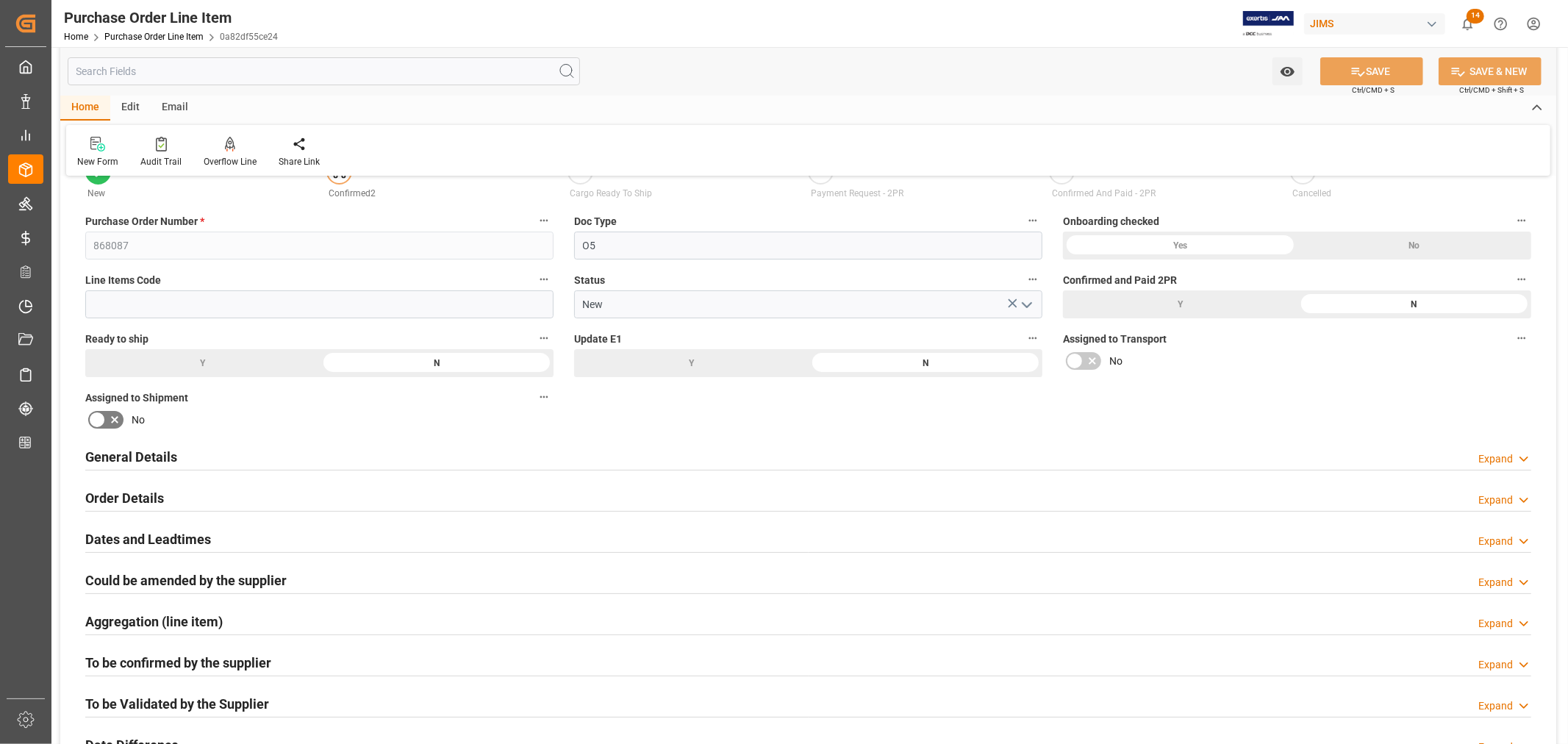
scroll to position [82, 0]
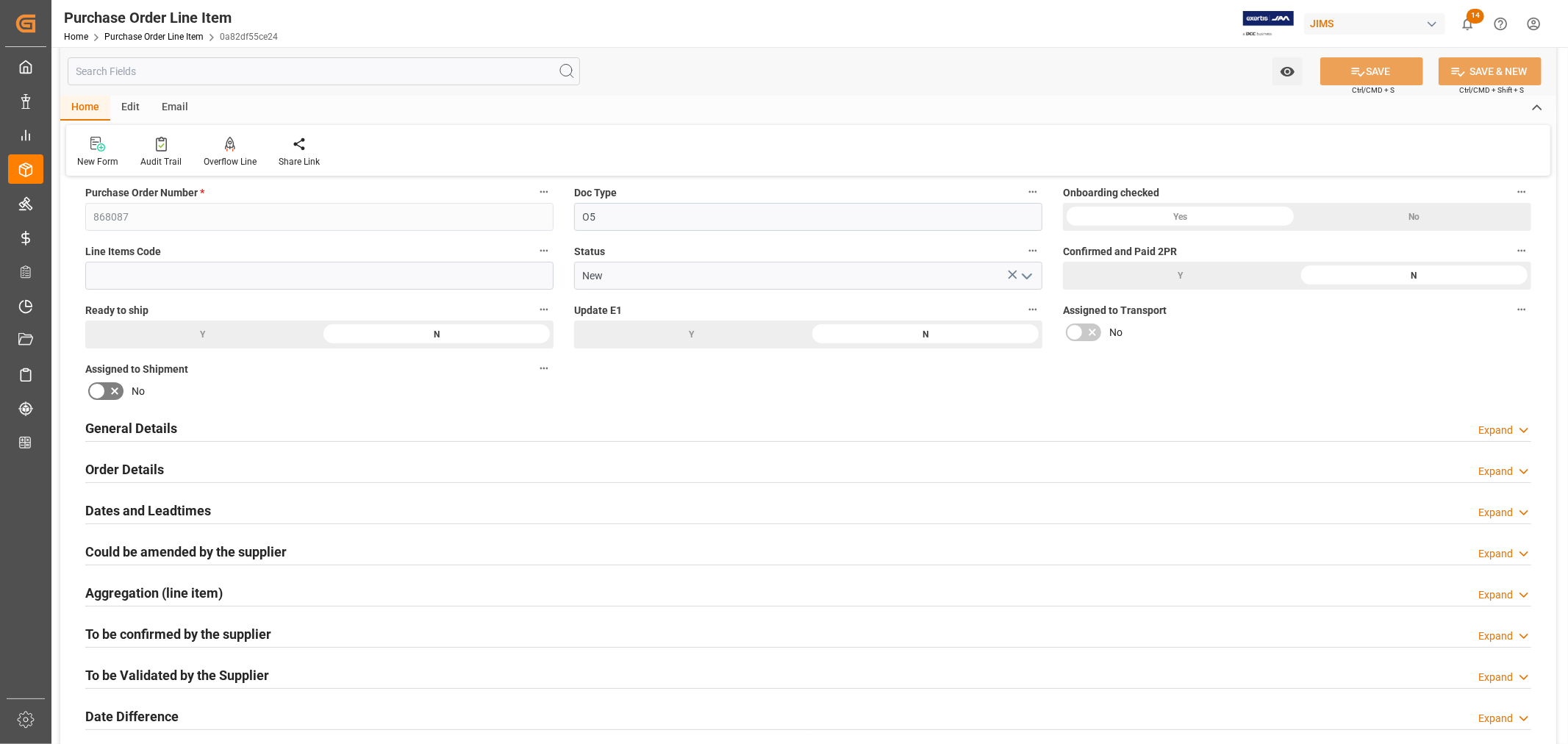
click at [156, 428] on h2 "General Details" at bounding box center [131, 428] width 92 height 20
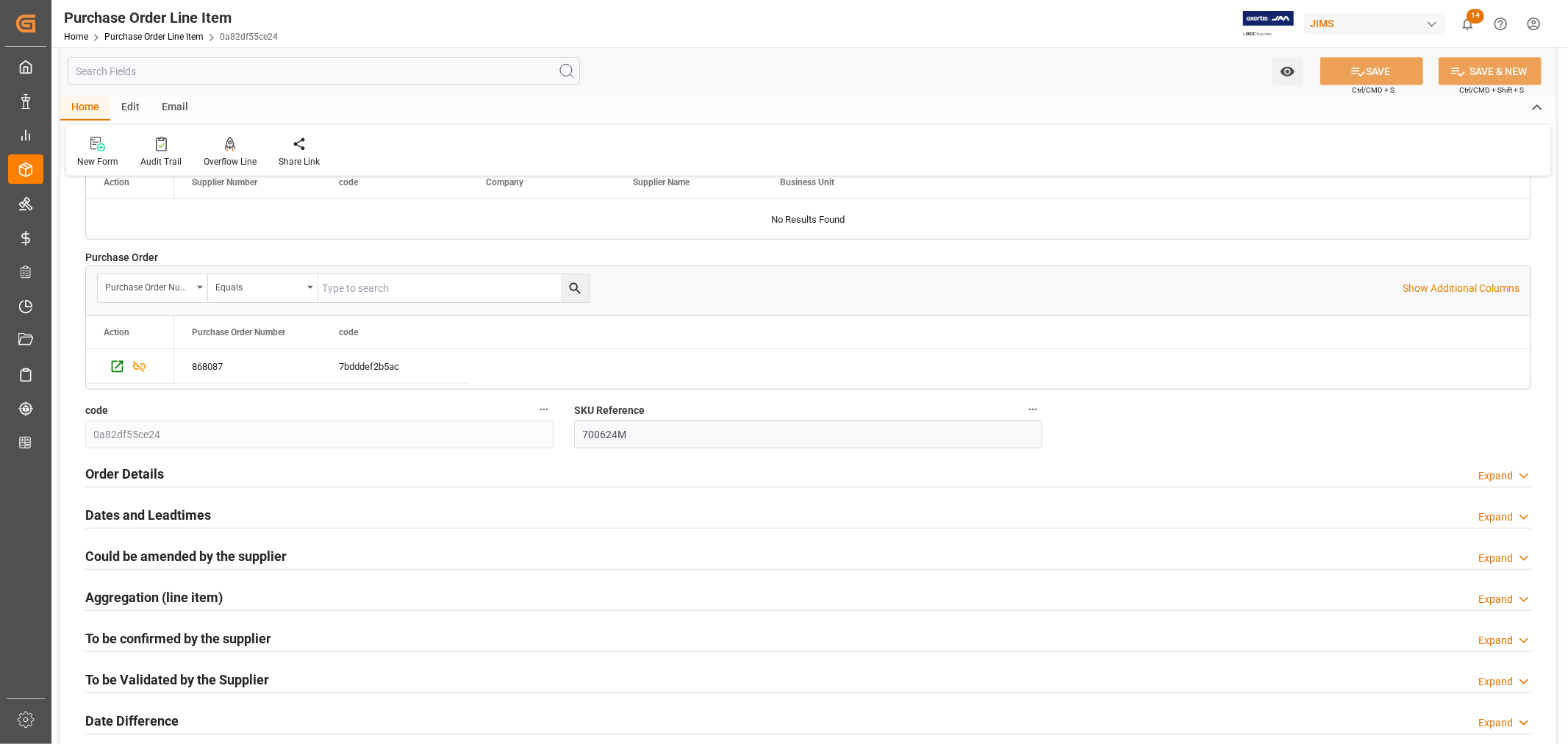
scroll to position [735, 0]
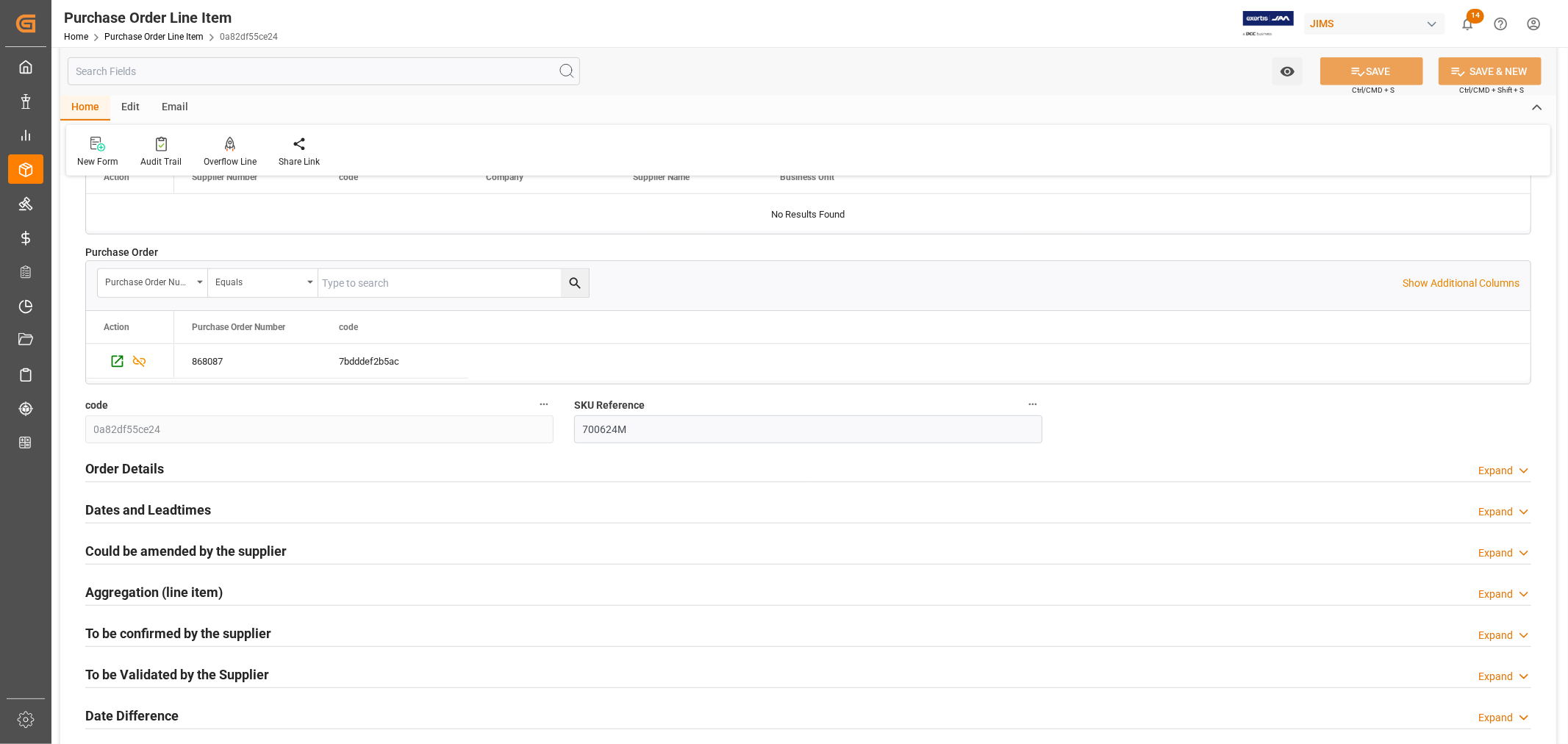
click at [145, 463] on h2 "Order Details" at bounding box center [124, 468] width 79 height 20
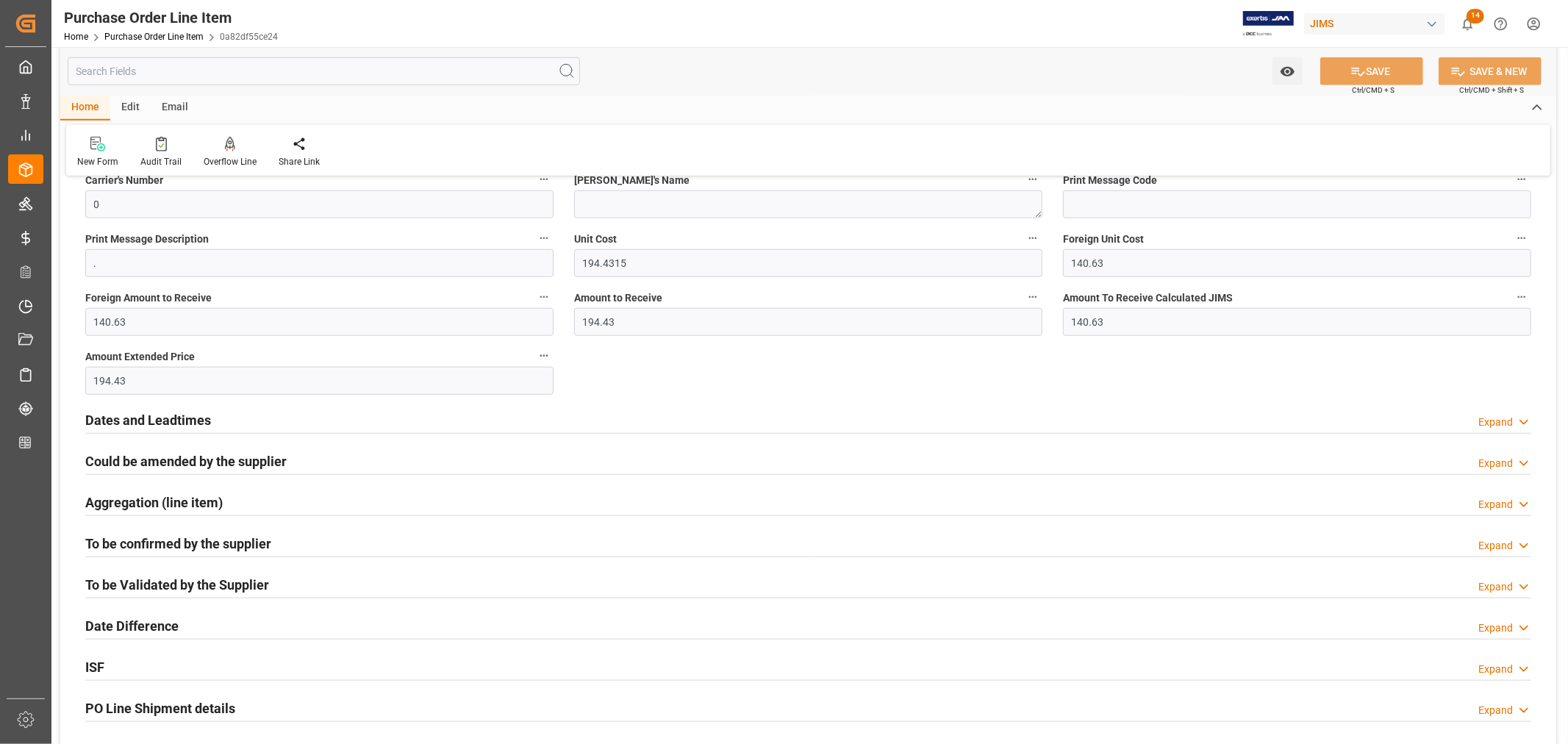
scroll to position [1142, 0]
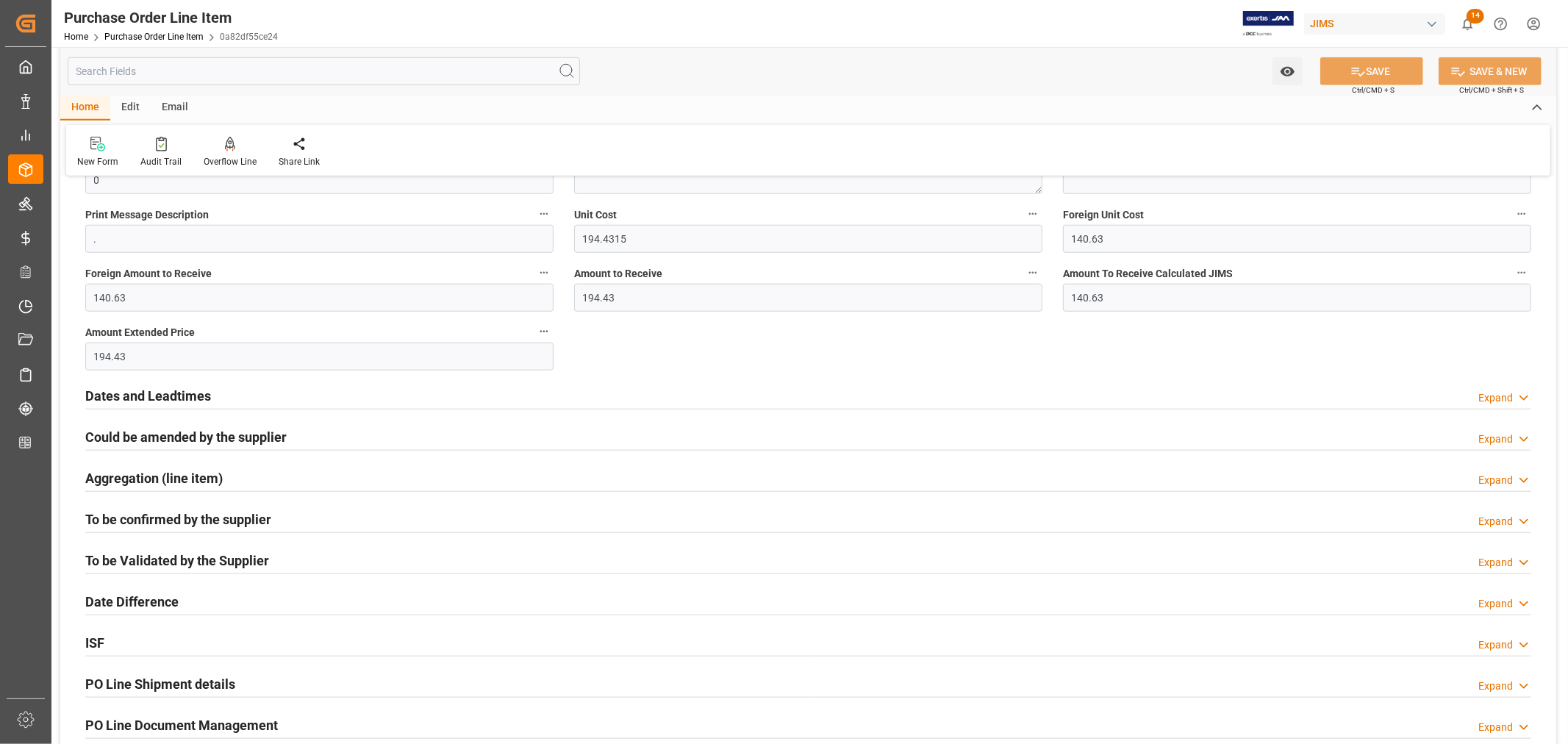
click at [149, 398] on h2 "Dates and Leadtimes" at bounding box center [148, 396] width 125 height 20
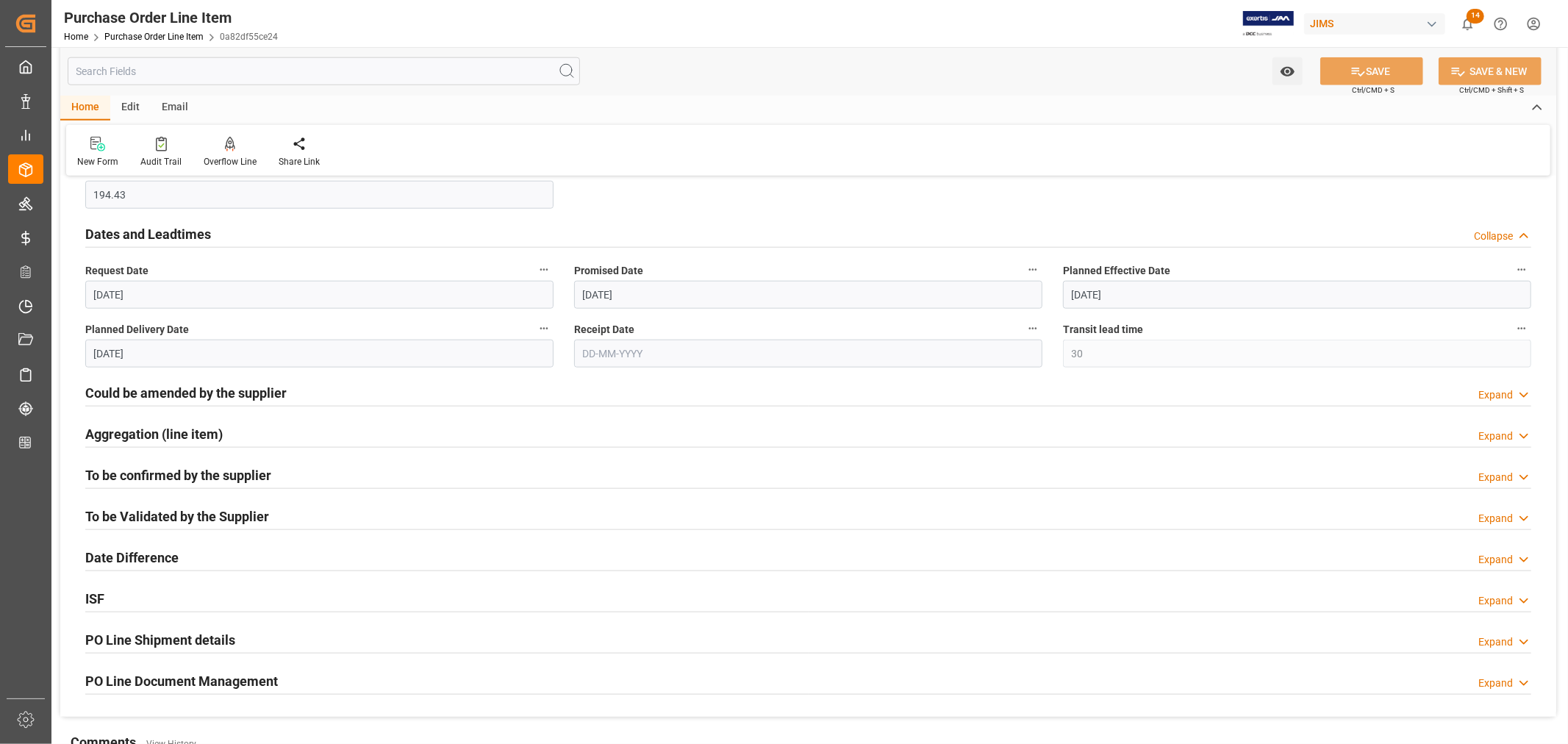
scroll to position [1306, 0]
click at [156, 390] on h2 "Could be amended by the supplier" at bounding box center [185, 392] width 201 height 20
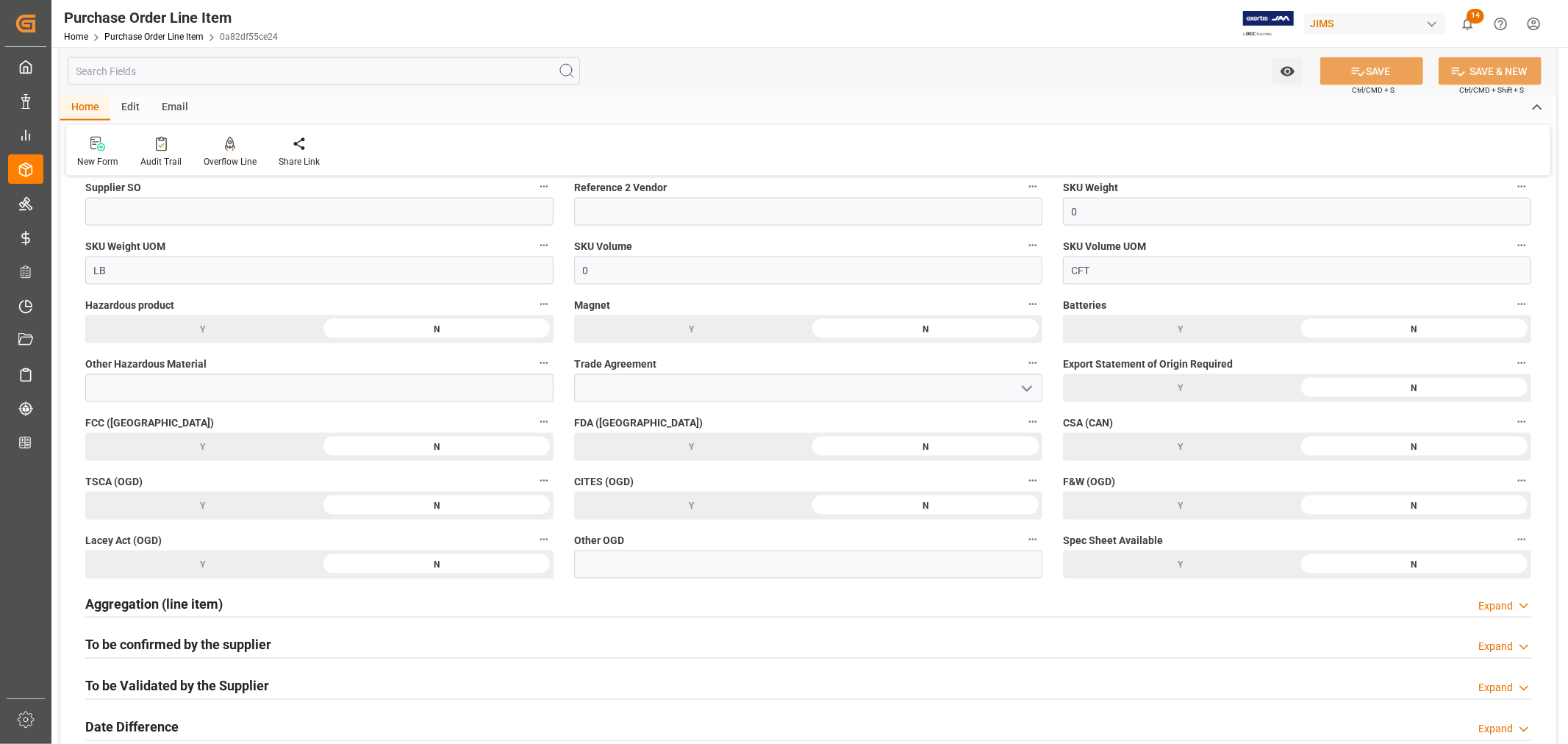
scroll to position [1796, 0]
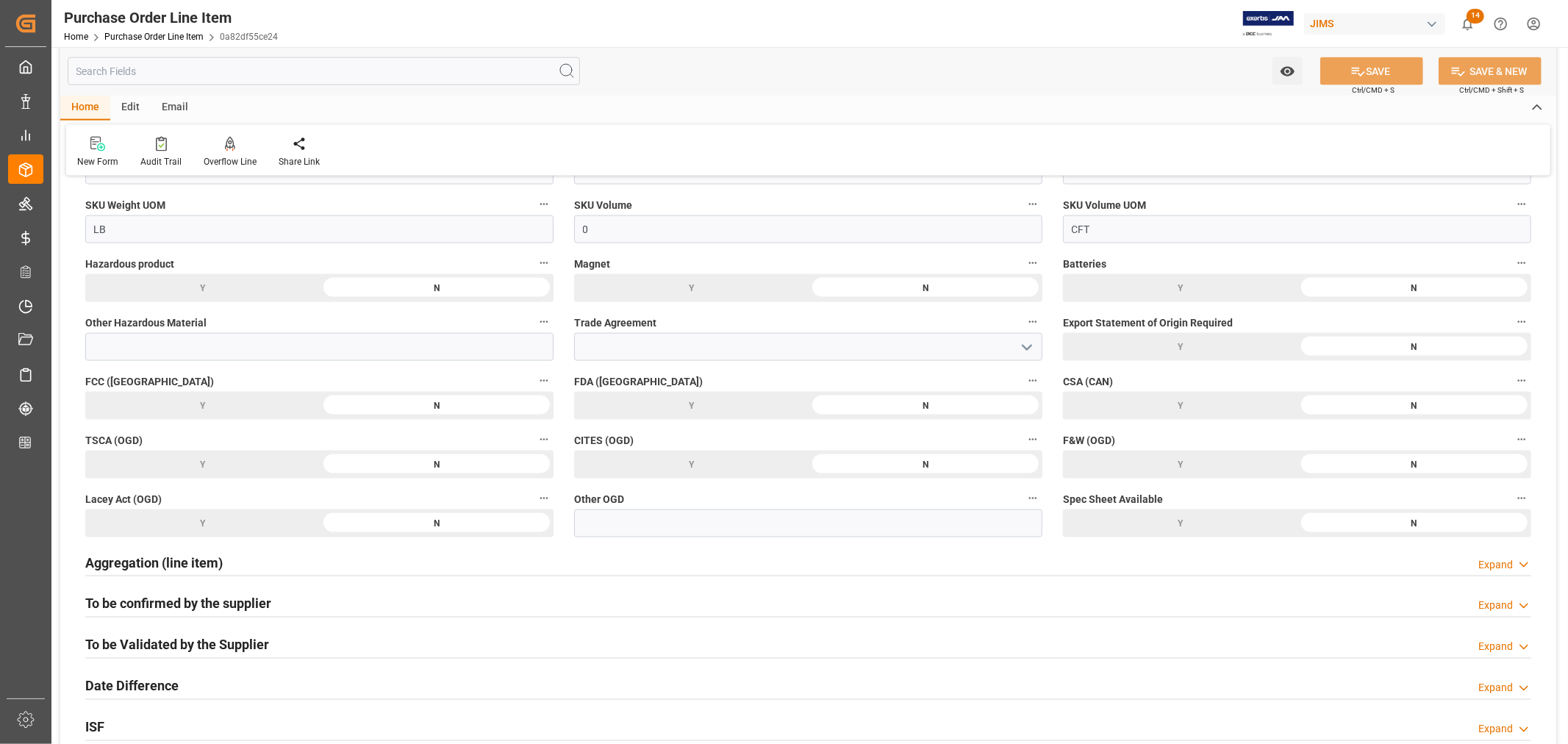
click at [144, 605] on h2 "To be confirmed by the supplier" at bounding box center [178, 604] width 186 height 20
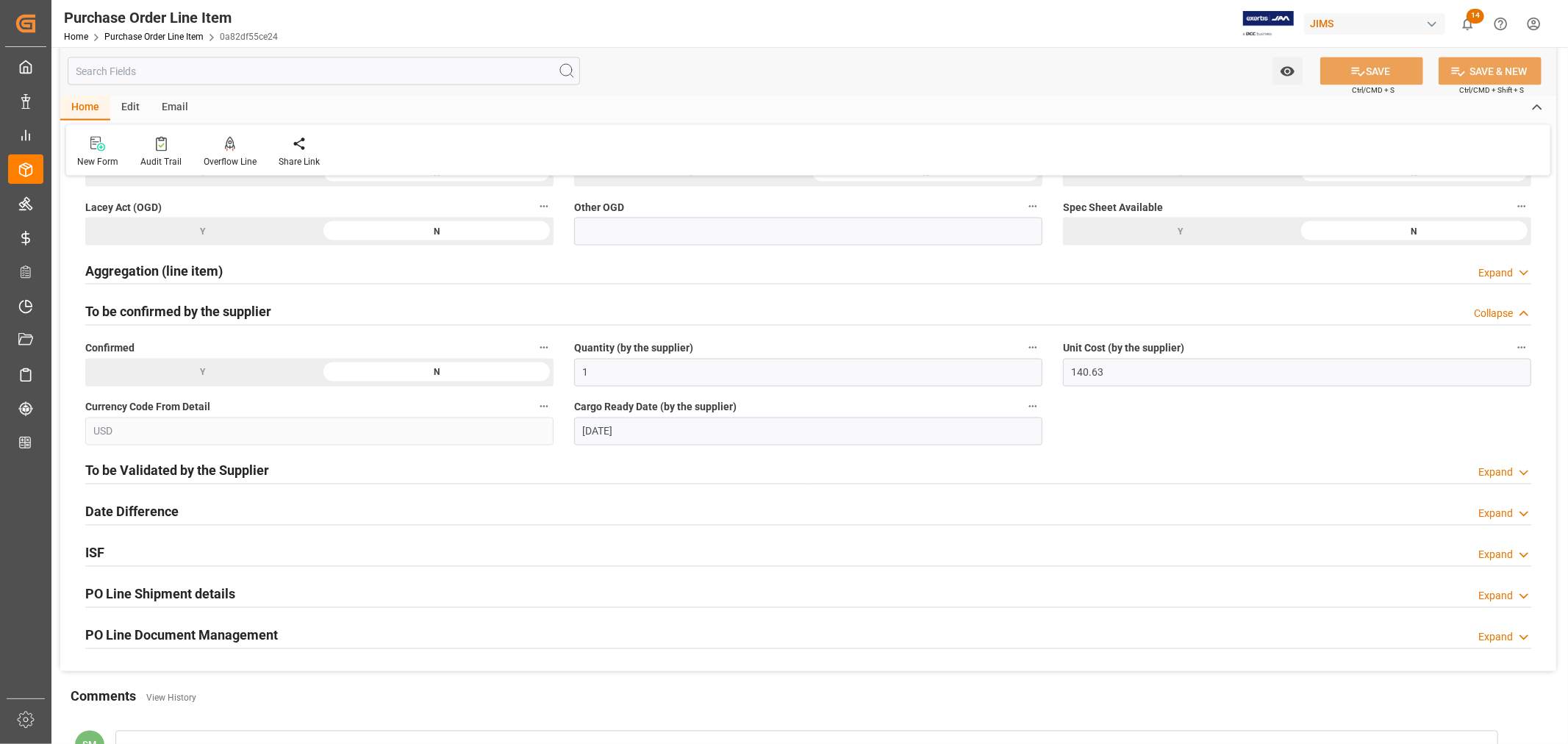
scroll to position [2122, 0]
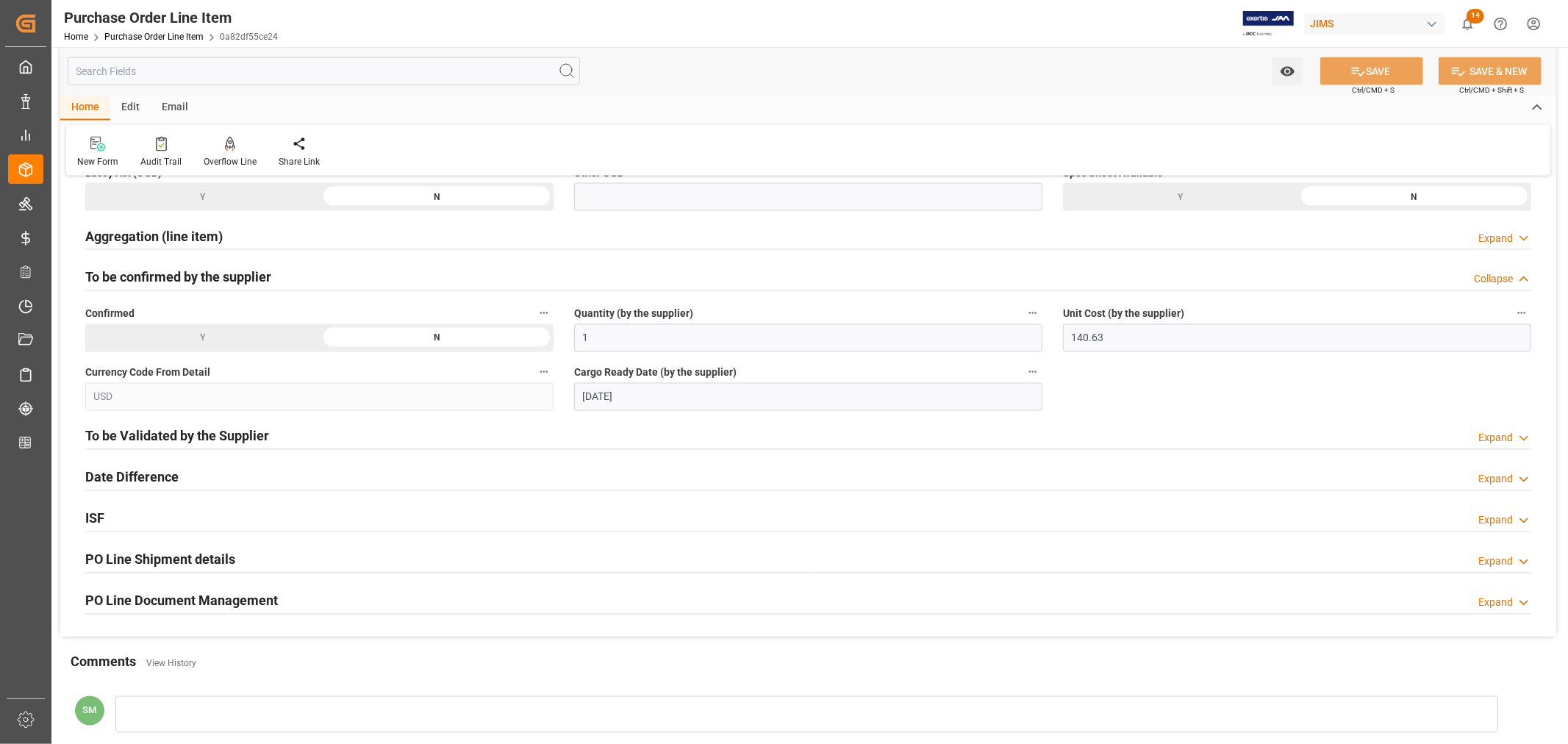
click at [182, 437] on h2 "To be Validated by the Supplier" at bounding box center [177, 436] width 184 height 20
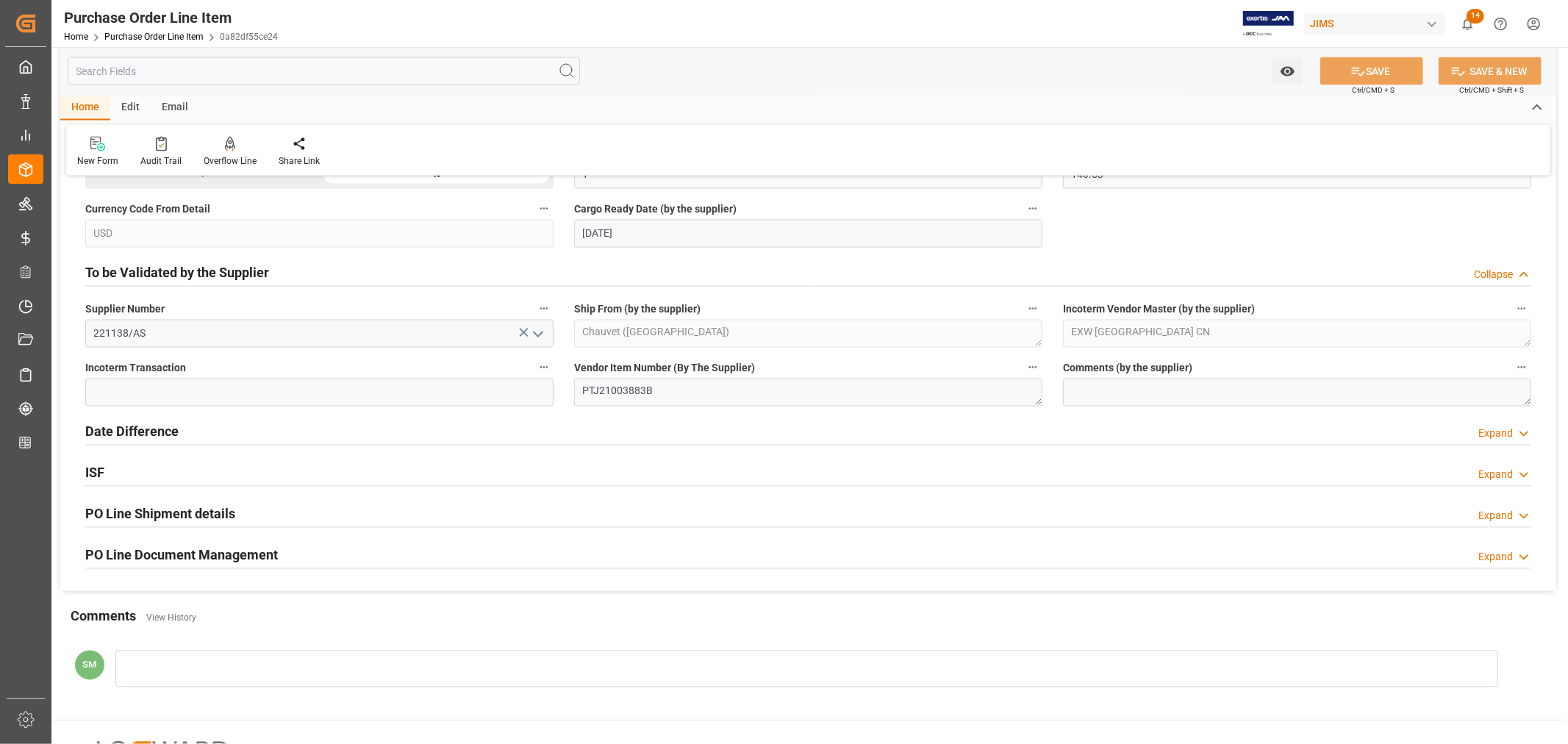
scroll to position [2286, 0]
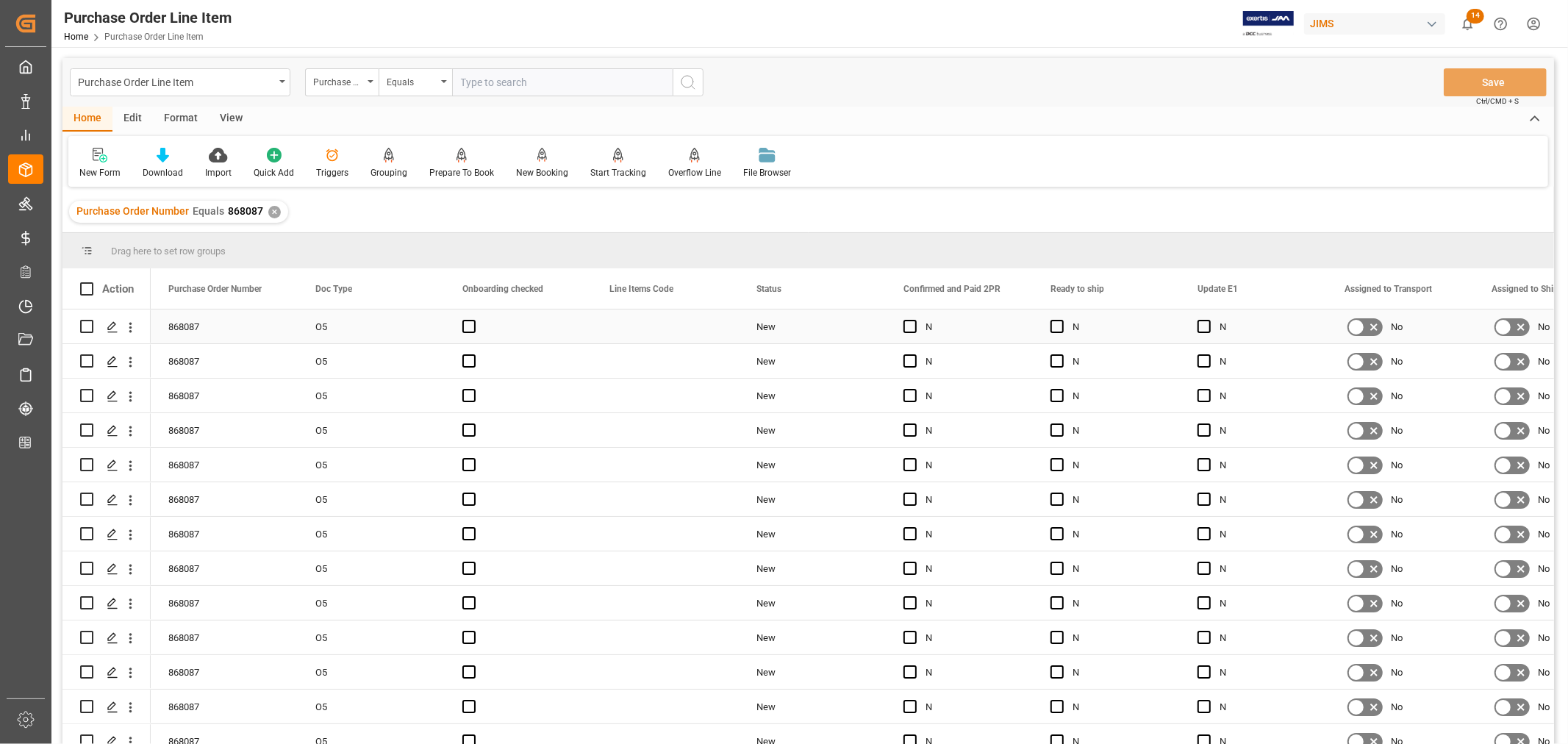
click at [628, 332] on div "Press SPACE to select this row." at bounding box center [665, 326] width 147 height 33
click at [225, 115] on div "View" at bounding box center [231, 119] width 45 height 25
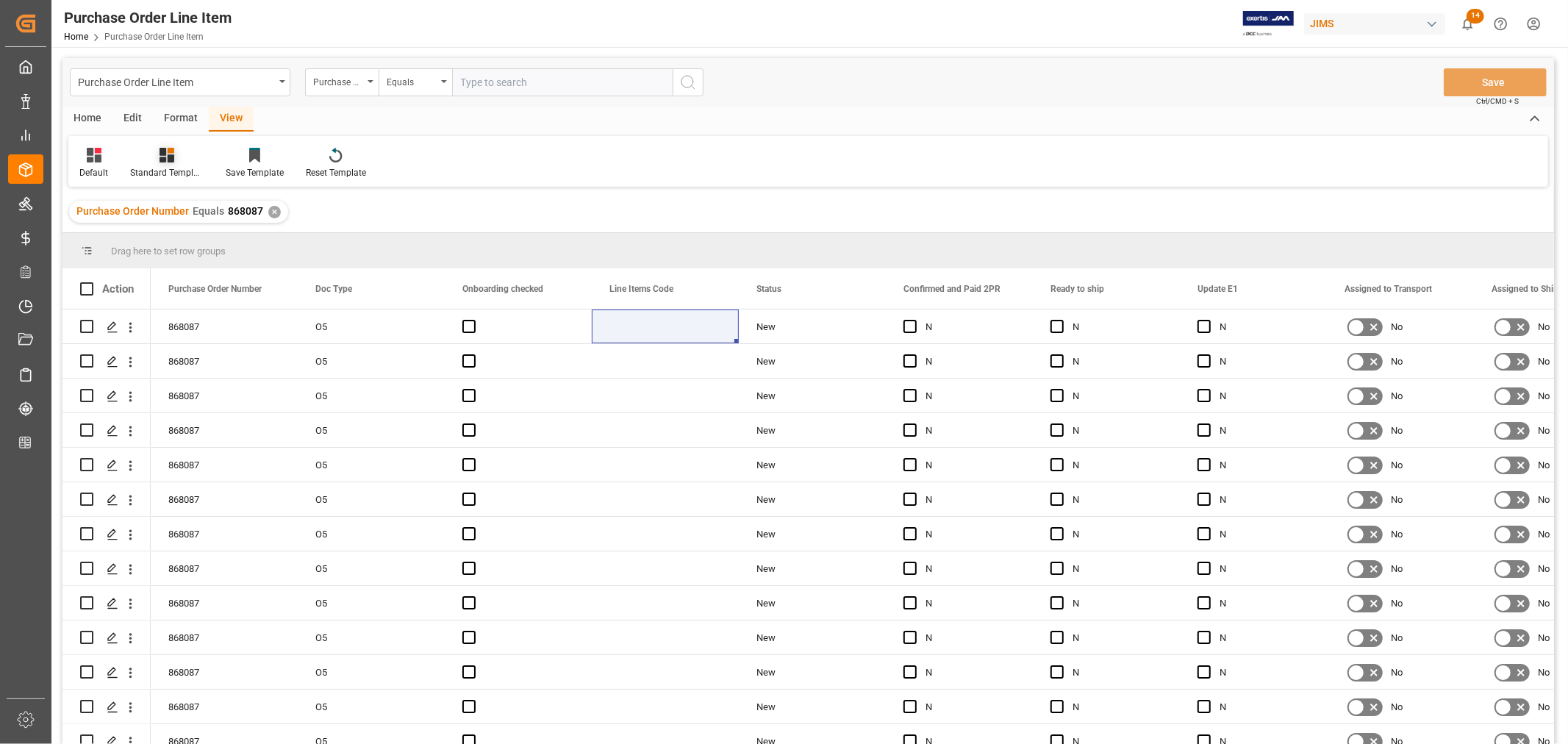
click at [166, 163] on div "Standard Templates" at bounding box center [167, 163] width 95 height 33
click at [199, 278] on div "Supplier Confirmation" at bounding box center [206, 278] width 129 height 15
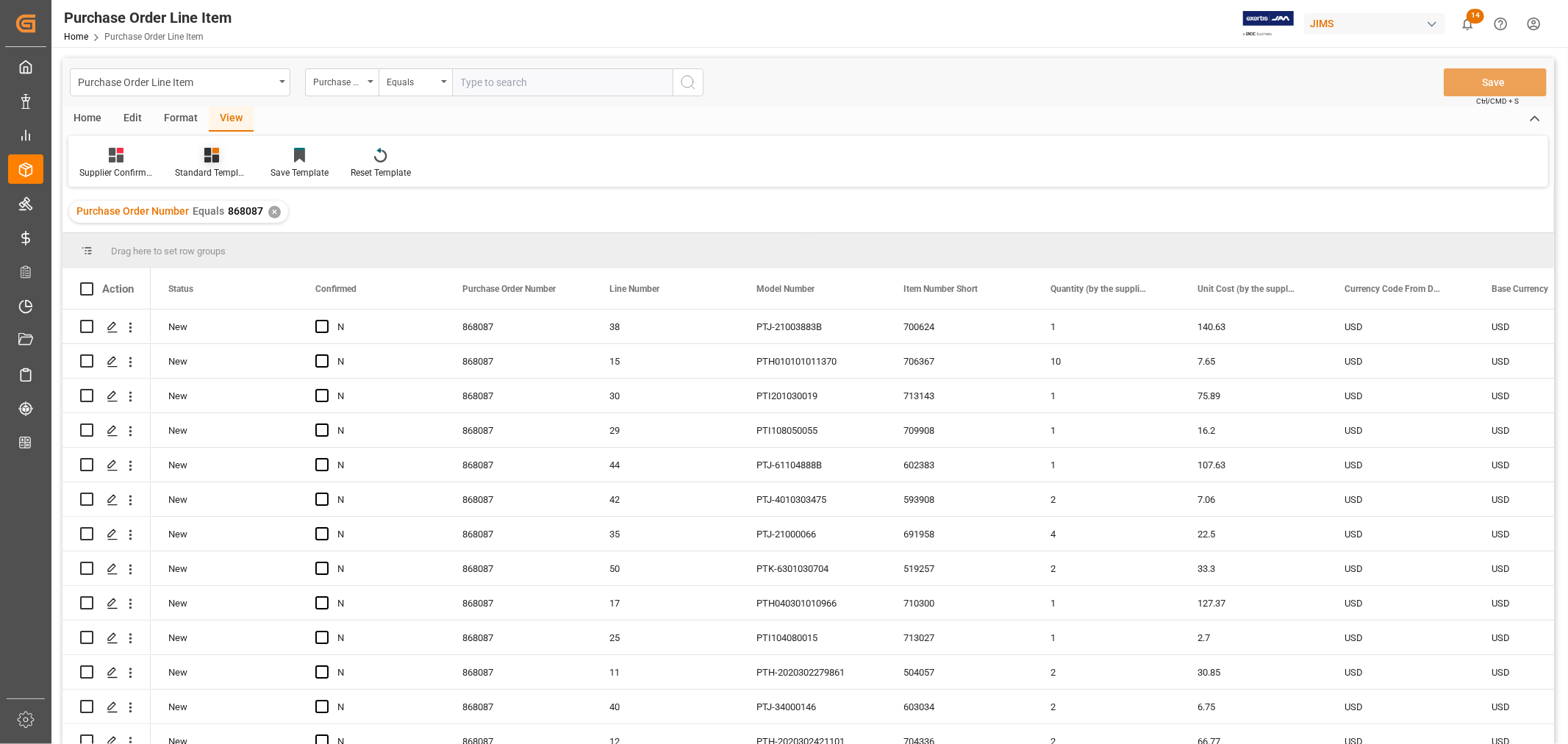
click at [217, 167] on div "Standard Templates" at bounding box center [211, 173] width 74 height 13
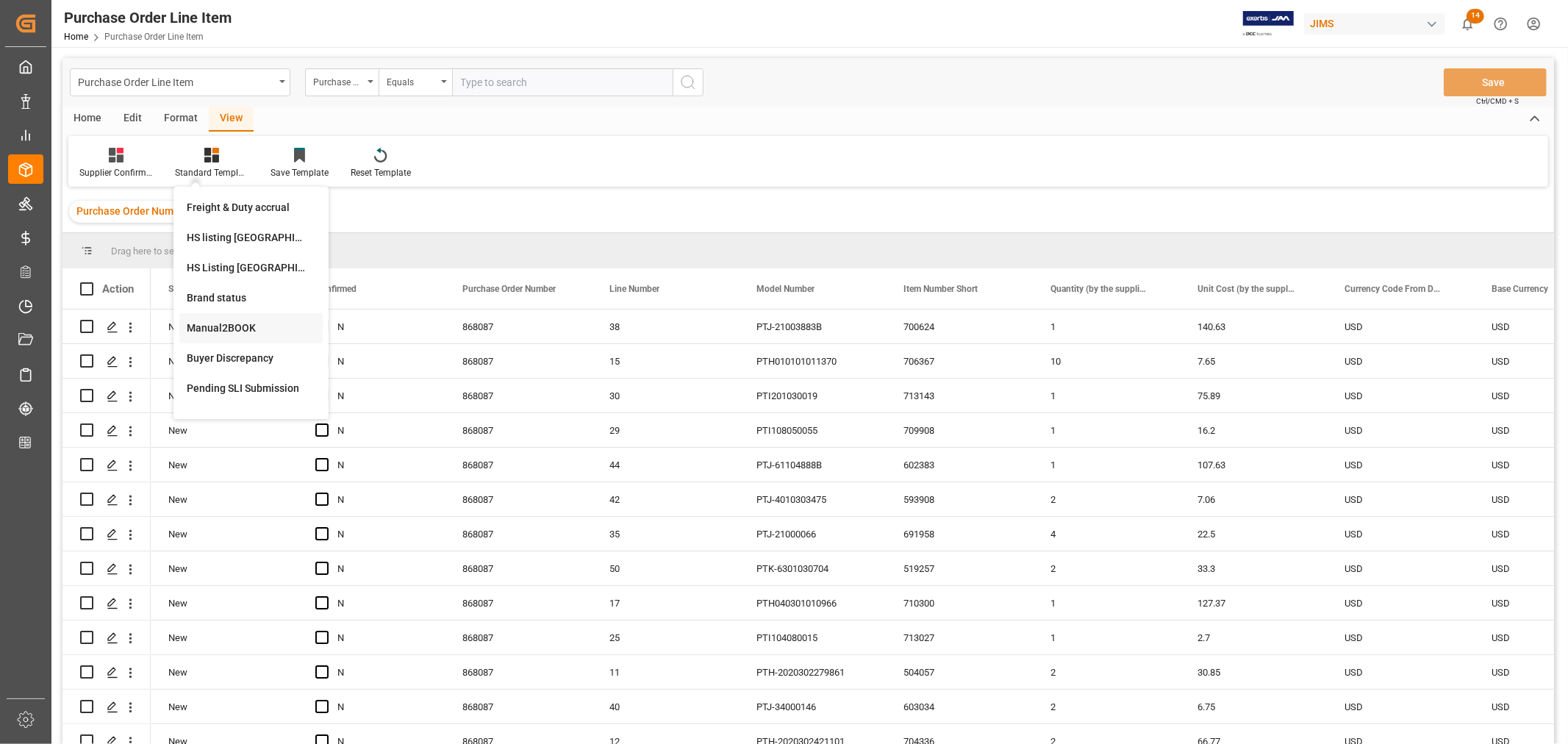
click at [229, 329] on div "Manual2BOOK" at bounding box center [251, 328] width 129 height 15
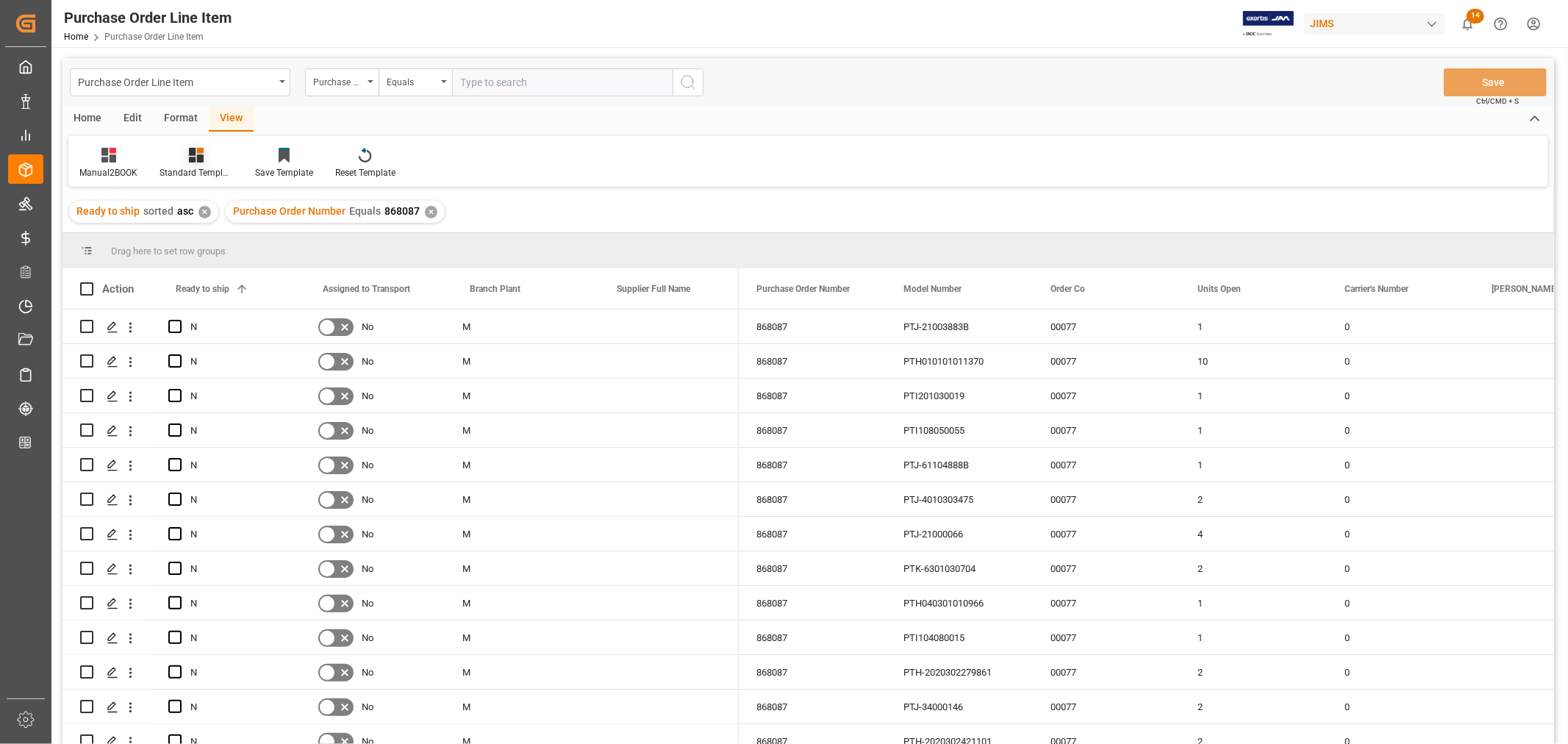
click at [200, 165] on div "Standard Templates" at bounding box center [196, 163] width 95 height 33
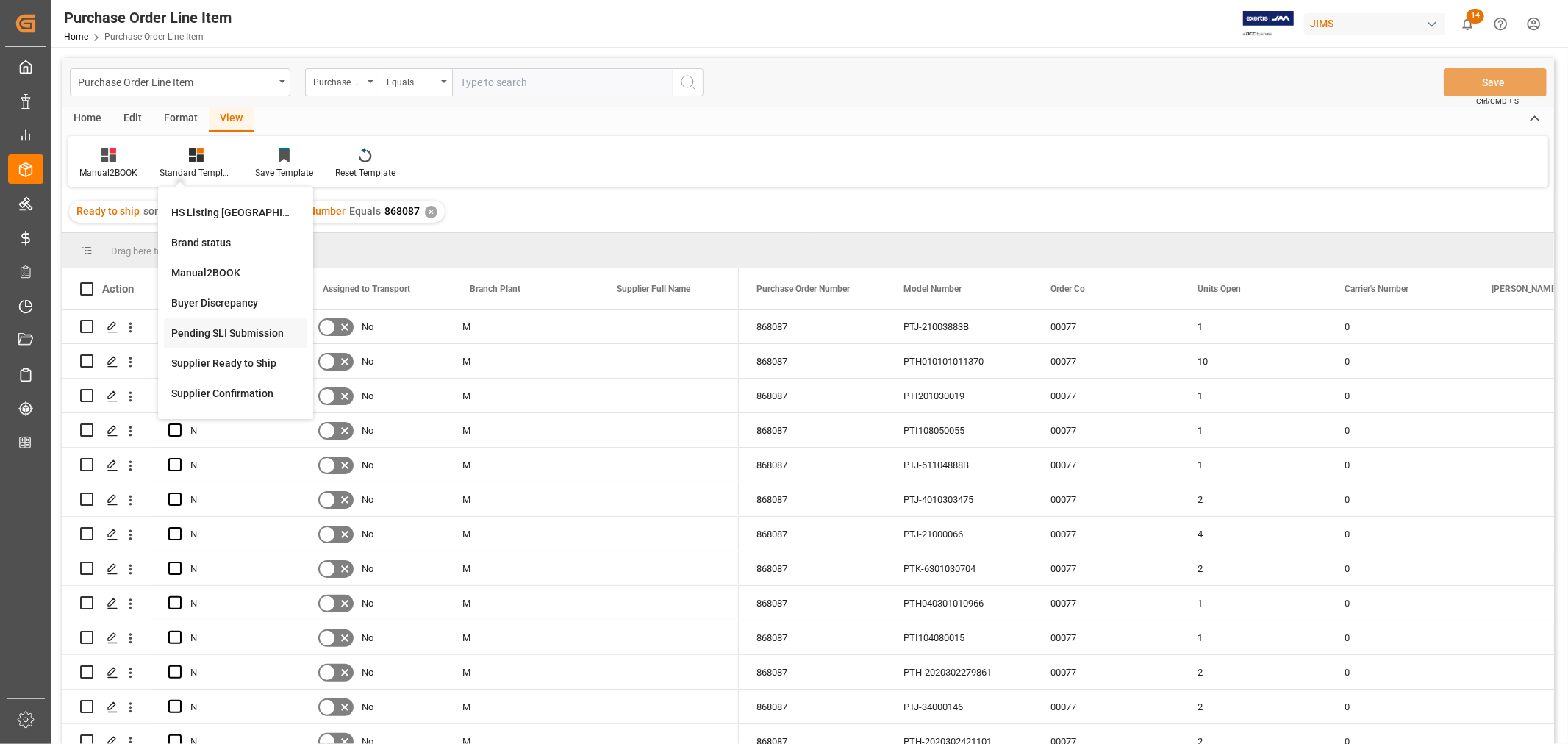
scroll to position [82, 0]
click at [211, 278] on div "Buyer Discrepancy" at bounding box center [236, 276] width 129 height 15
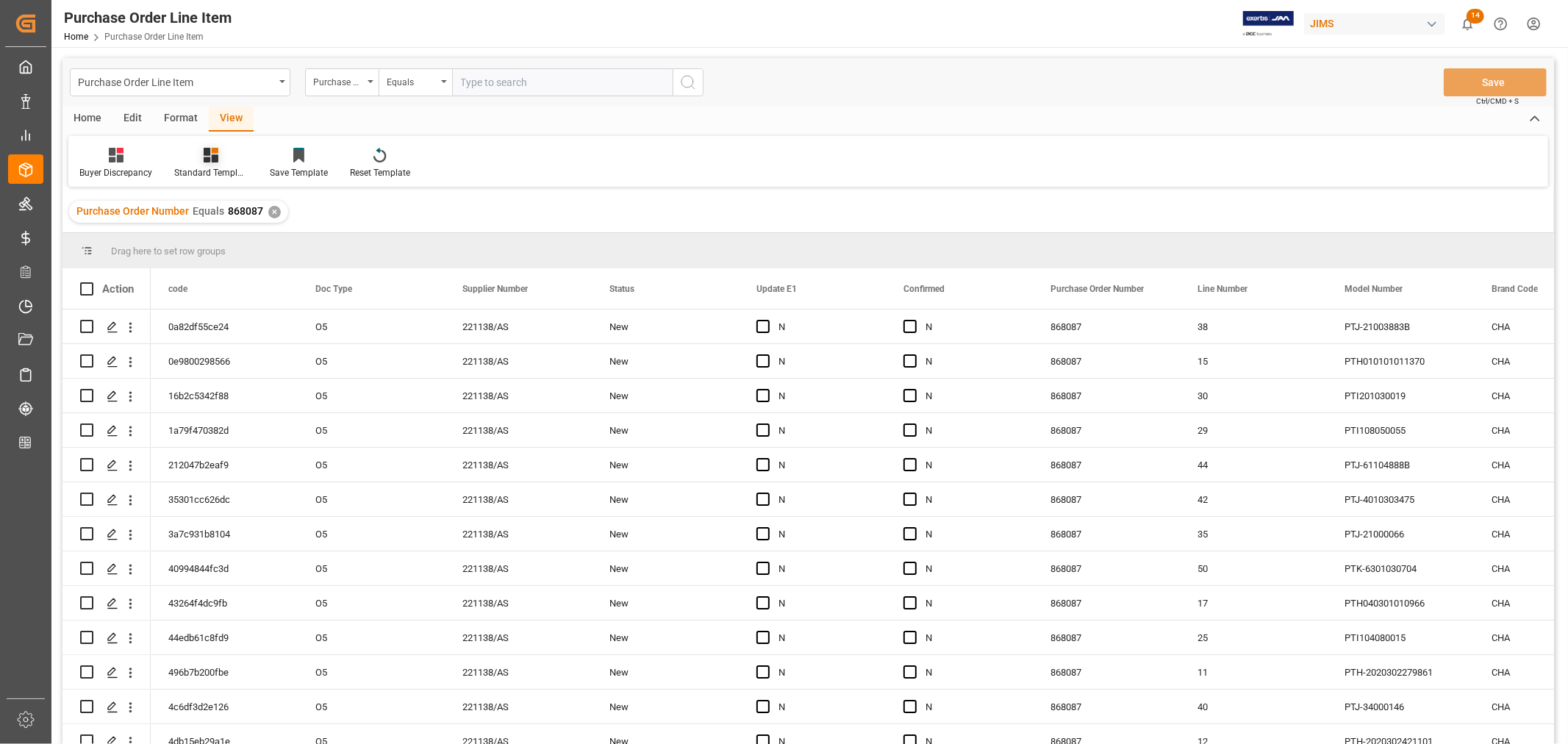
click at [221, 169] on div "Standard Templates" at bounding box center [211, 173] width 74 height 13
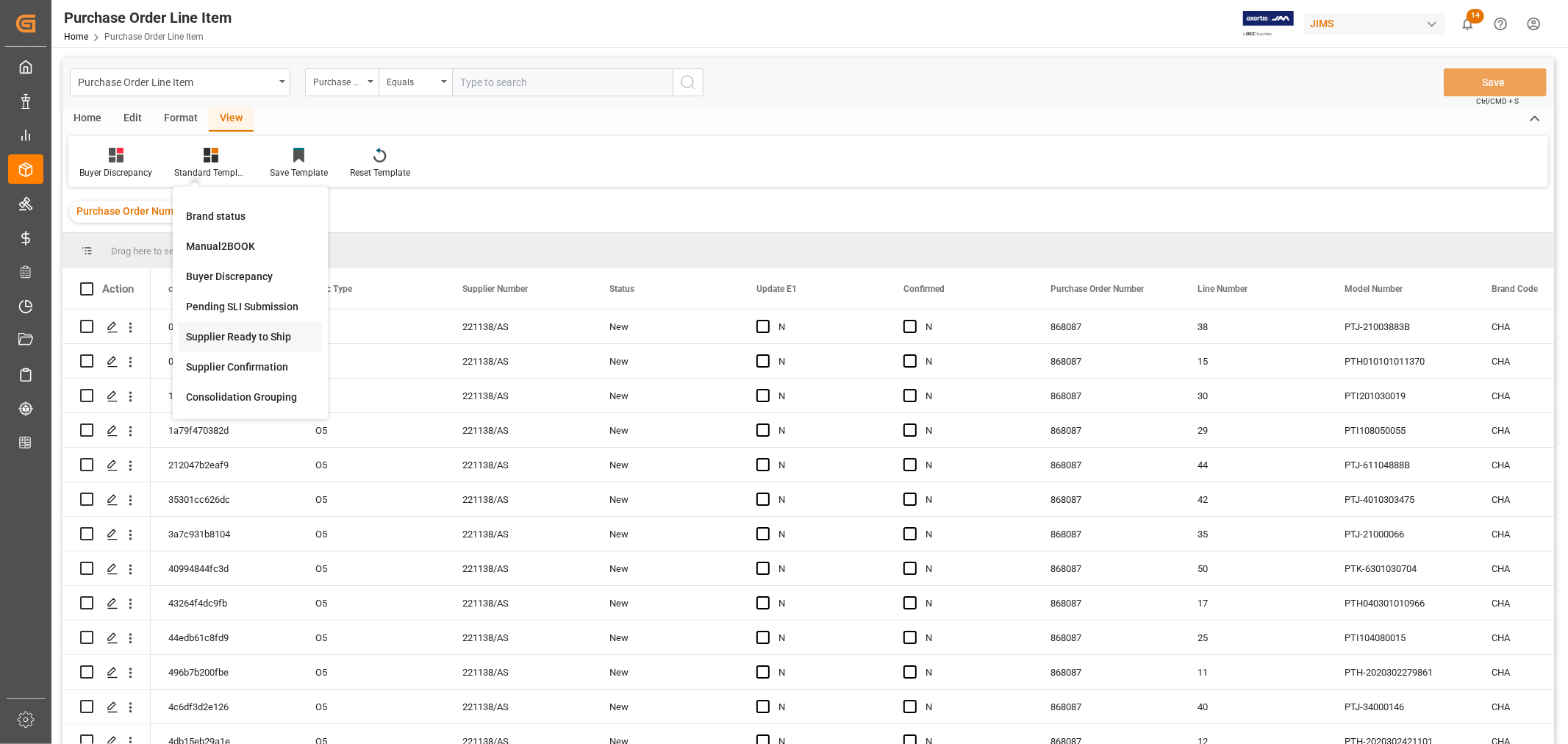
click at [226, 338] on div "Supplier Ready to Ship" at bounding box center [251, 337] width 129 height 15
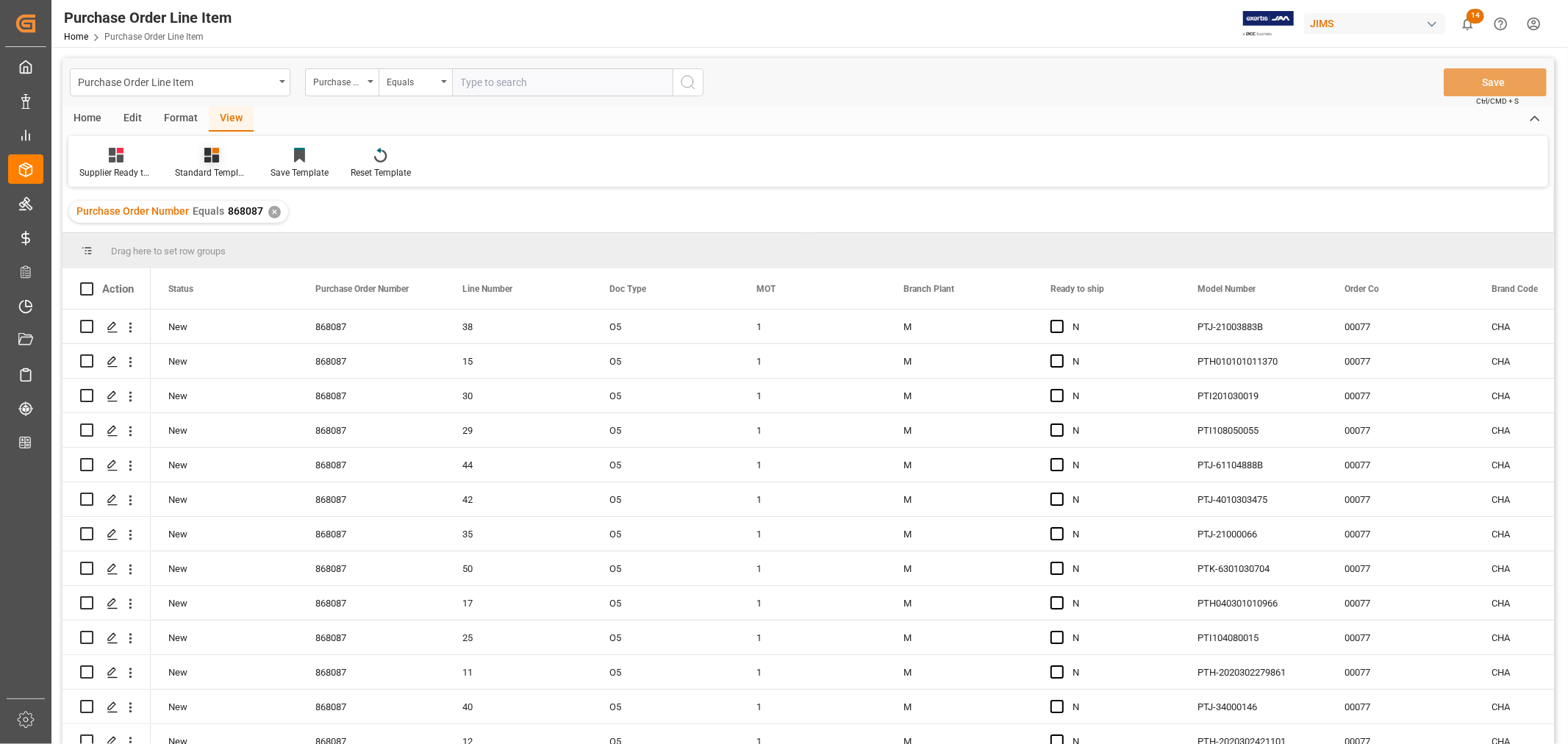
click at [206, 167] on div "Standard Templates" at bounding box center [211, 173] width 74 height 13
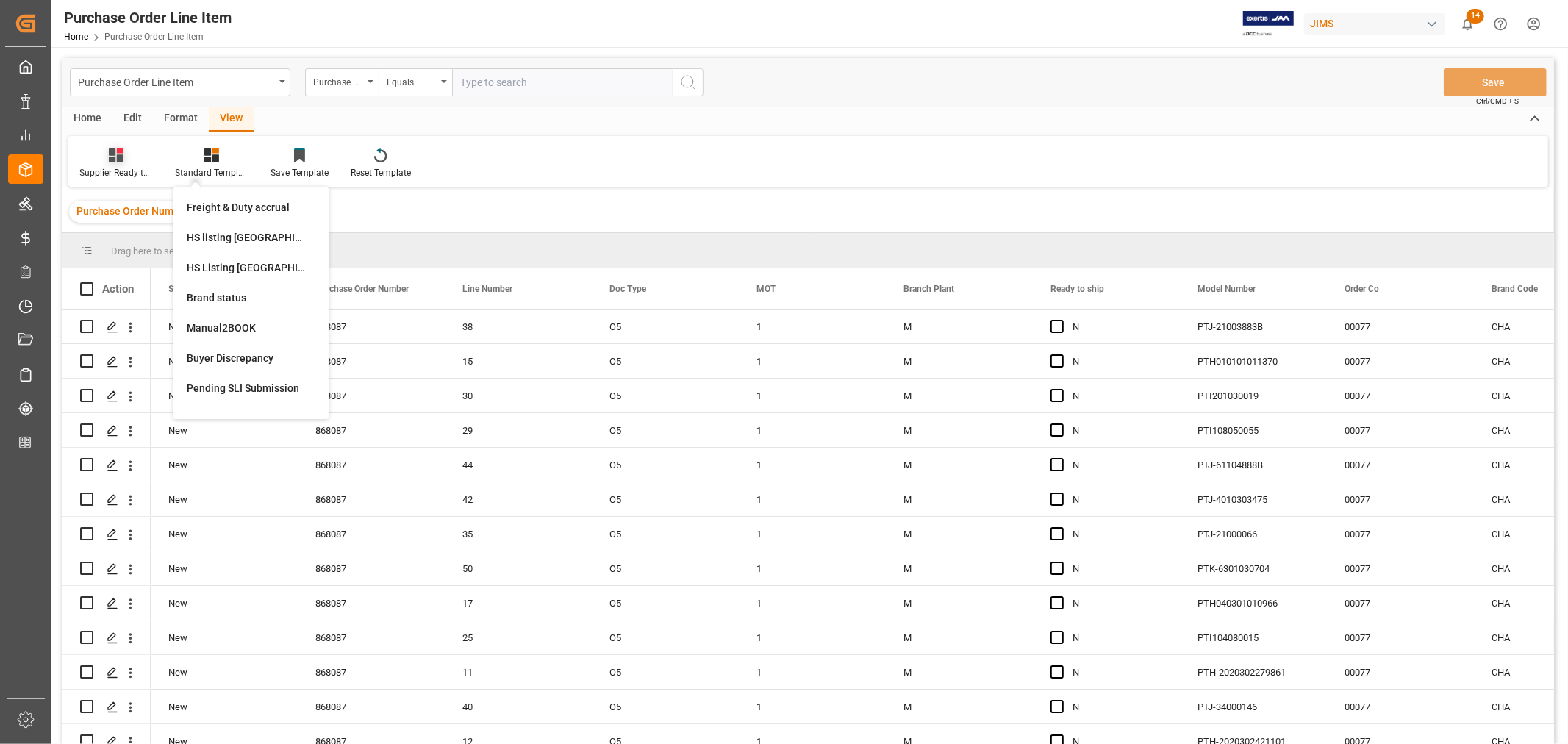
click at [129, 166] on div "Supplier Ready to Ship" at bounding box center [116, 173] width 74 height 13
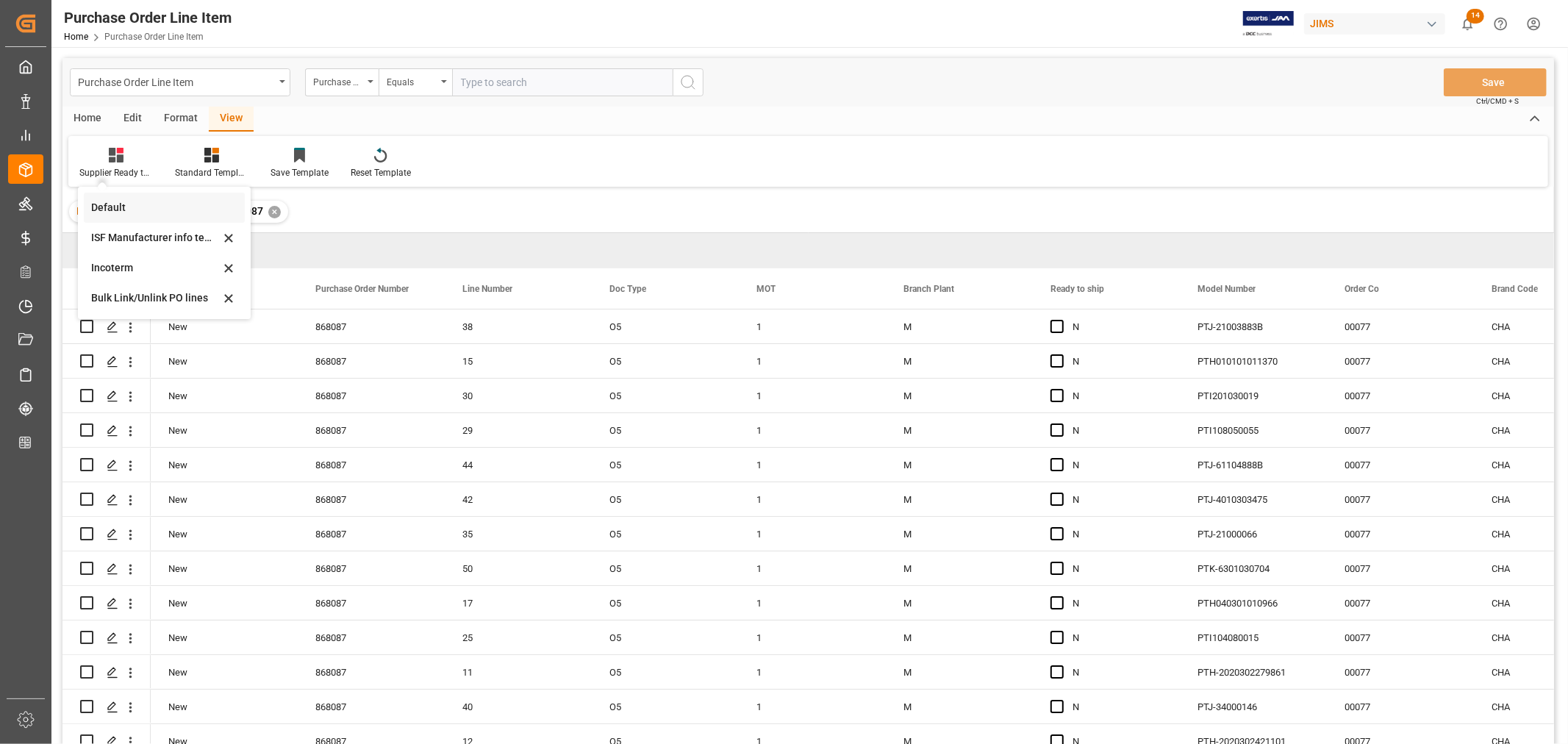
click at [119, 206] on div "Default" at bounding box center [155, 207] width 129 height 15
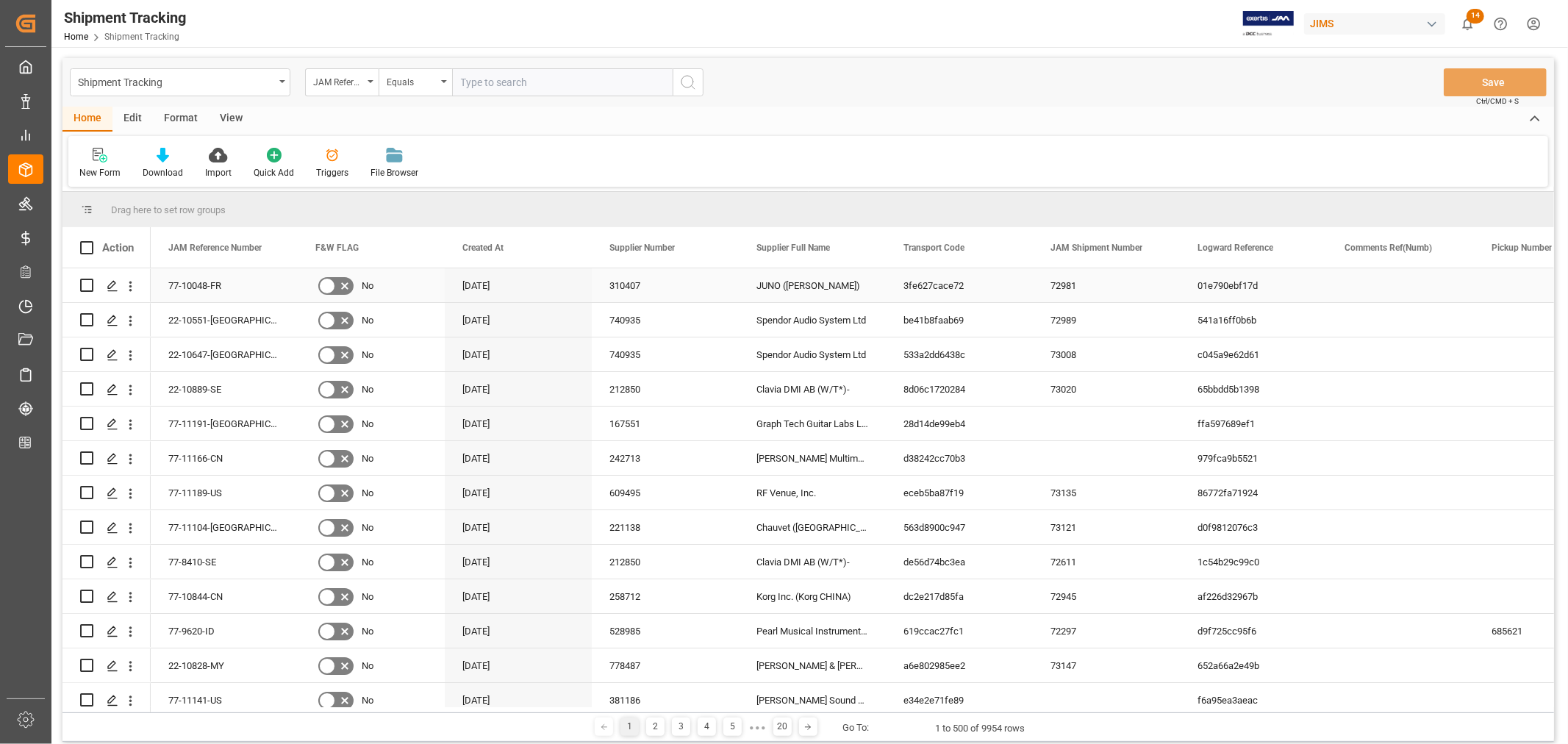
click at [1231, 297] on div "01e790ebf17d" at bounding box center [1253, 285] width 147 height 33
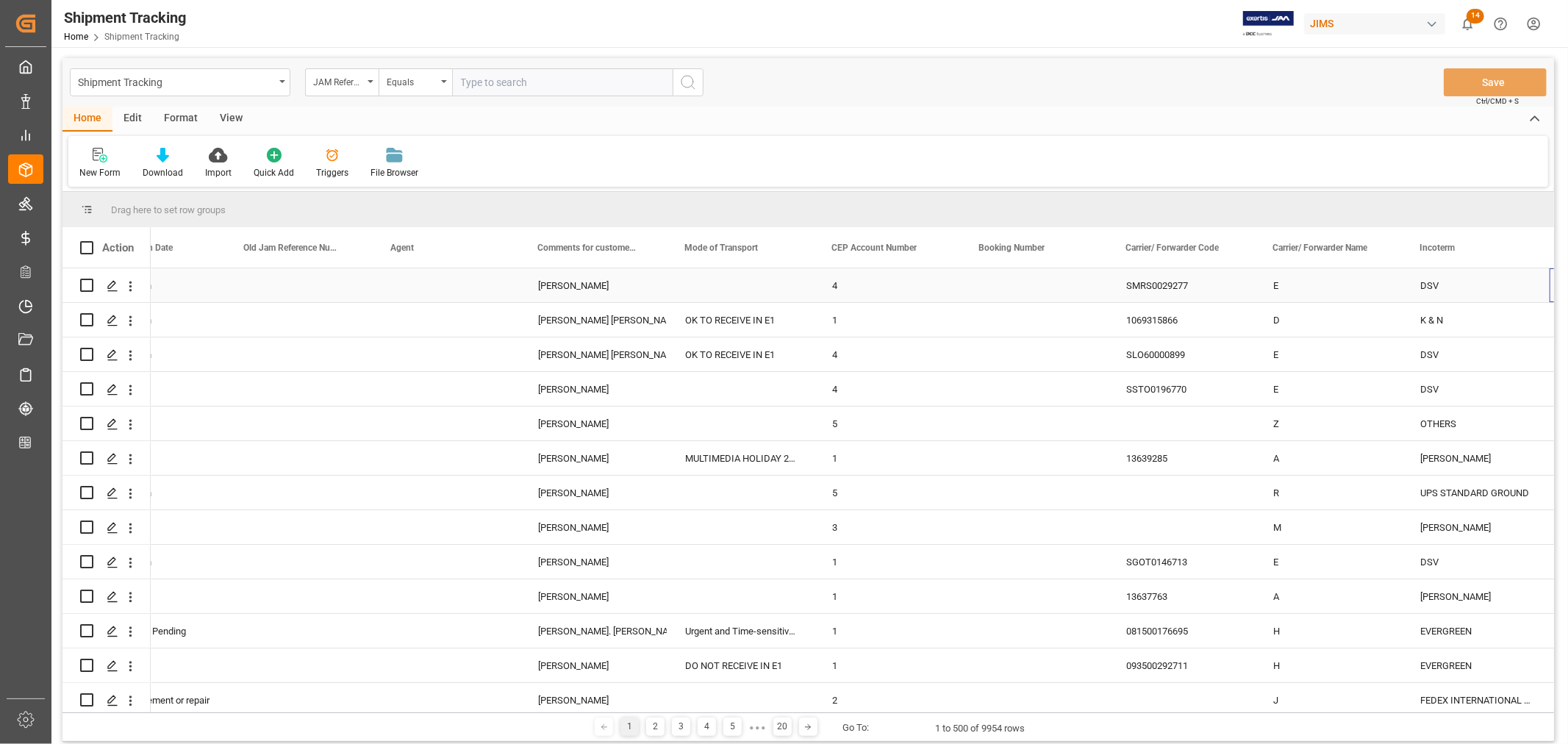
scroll to position [0, 1835]
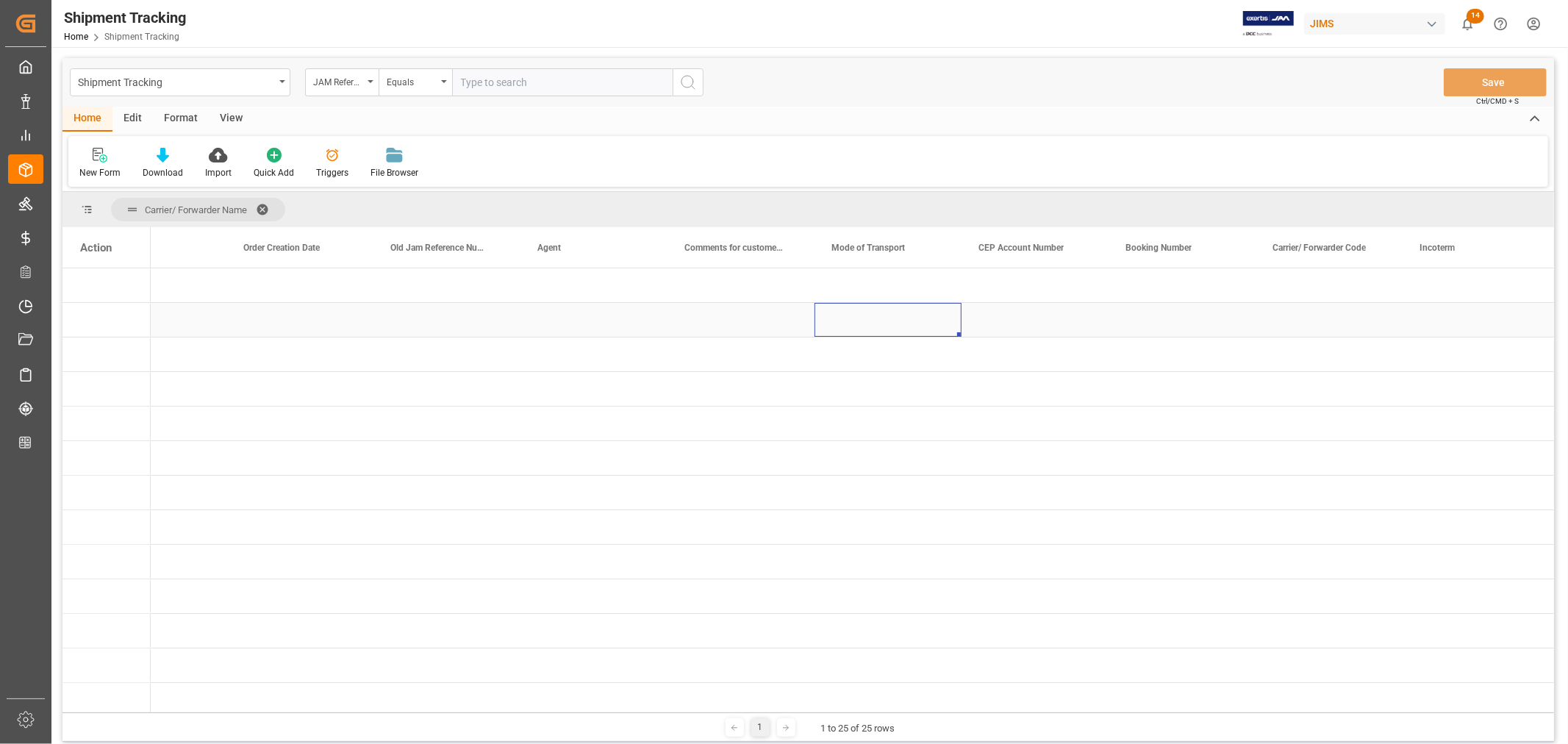
click at [864, 326] on div "Press SPACE to select this row." at bounding box center [888, 320] width 147 height 33
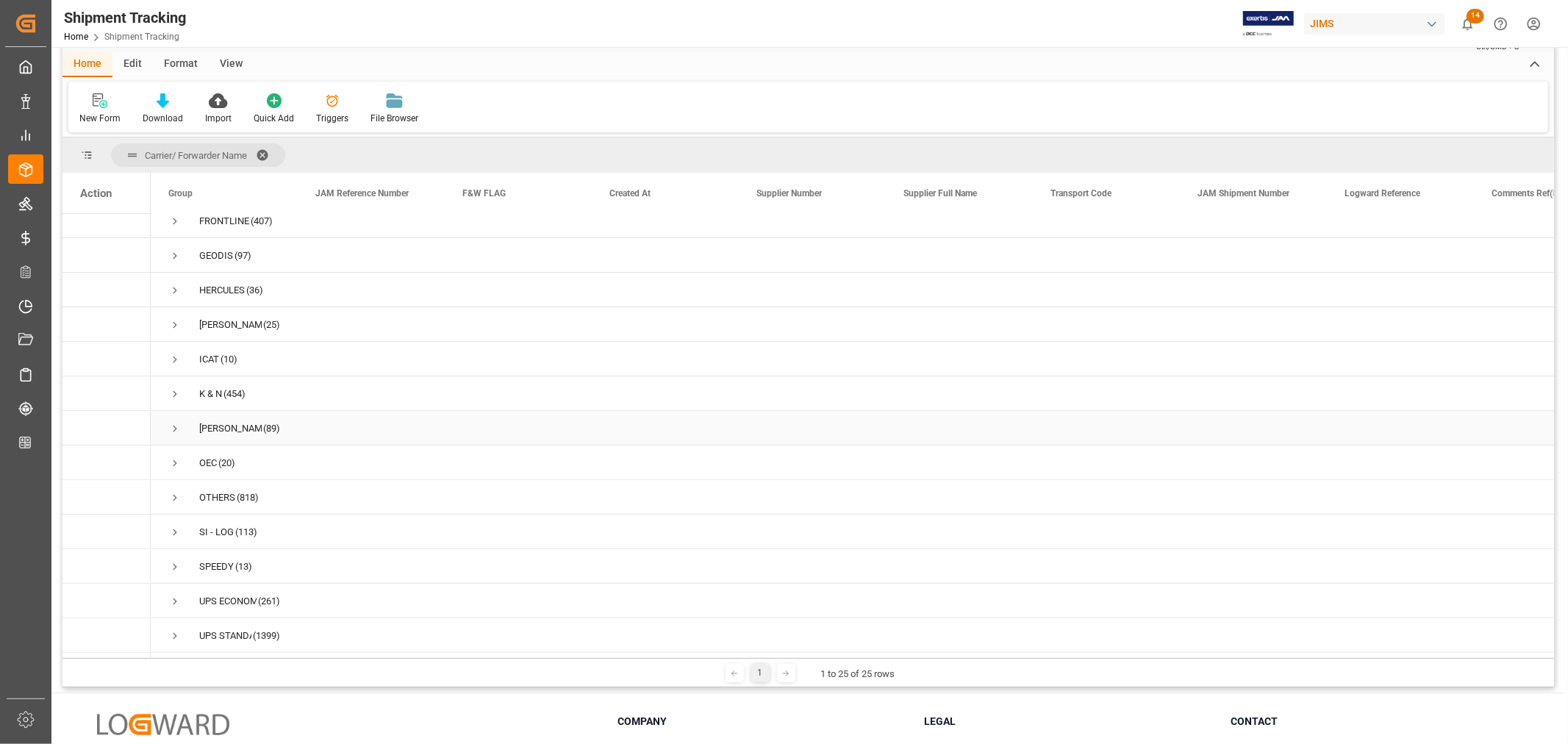
scroll to position [163, 0]
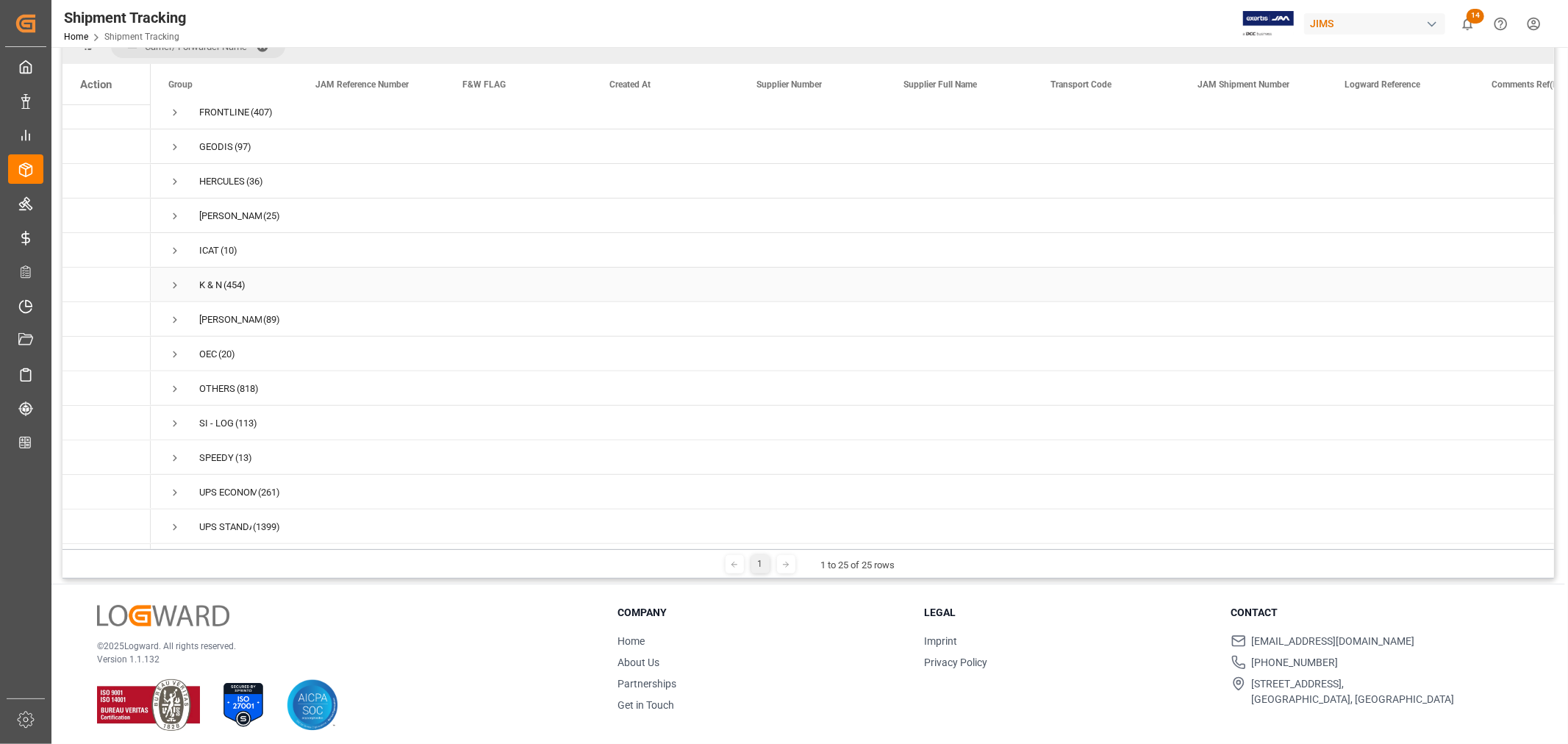
click at [177, 279] on span "Press SPACE to select this row." at bounding box center [175, 286] width 13 height 13
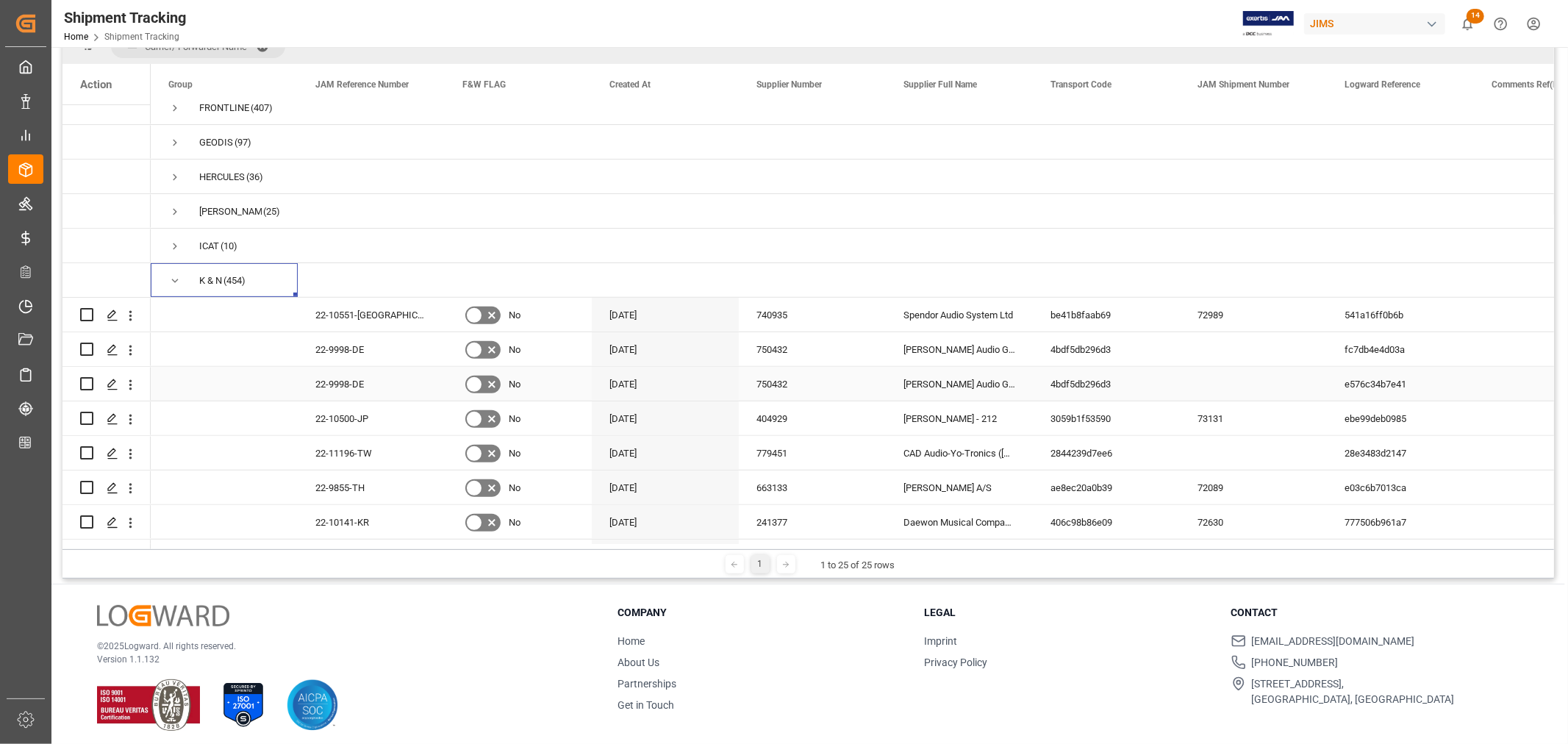
click at [1357, 386] on div "e576c34b7e41" at bounding box center [1400, 383] width 147 height 33
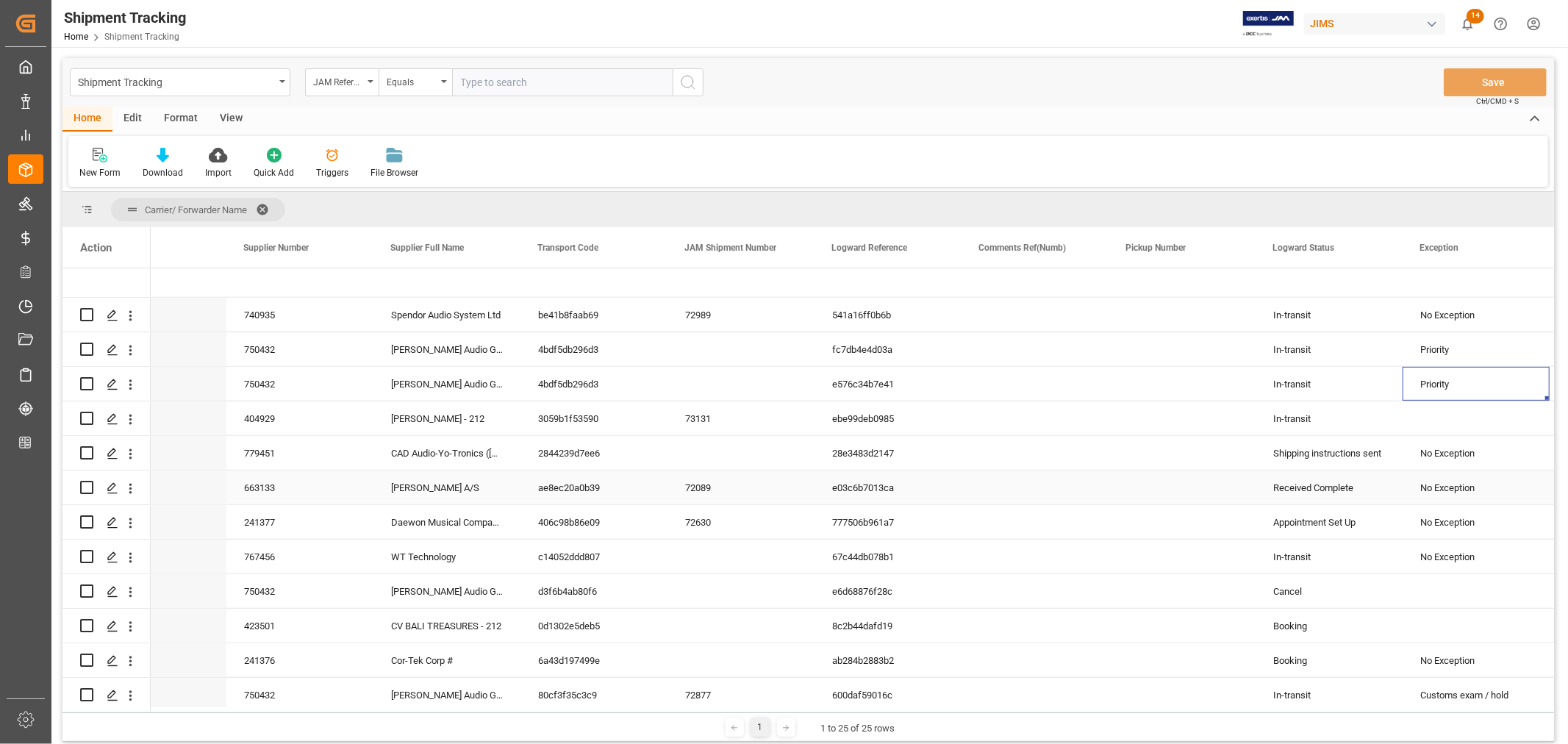
click at [1313, 488] on div "Received Complete" at bounding box center [1329, 488] width 112 height 33
click at [1376, 244] on span at bounding box center [1378, 248] width 13 height 13
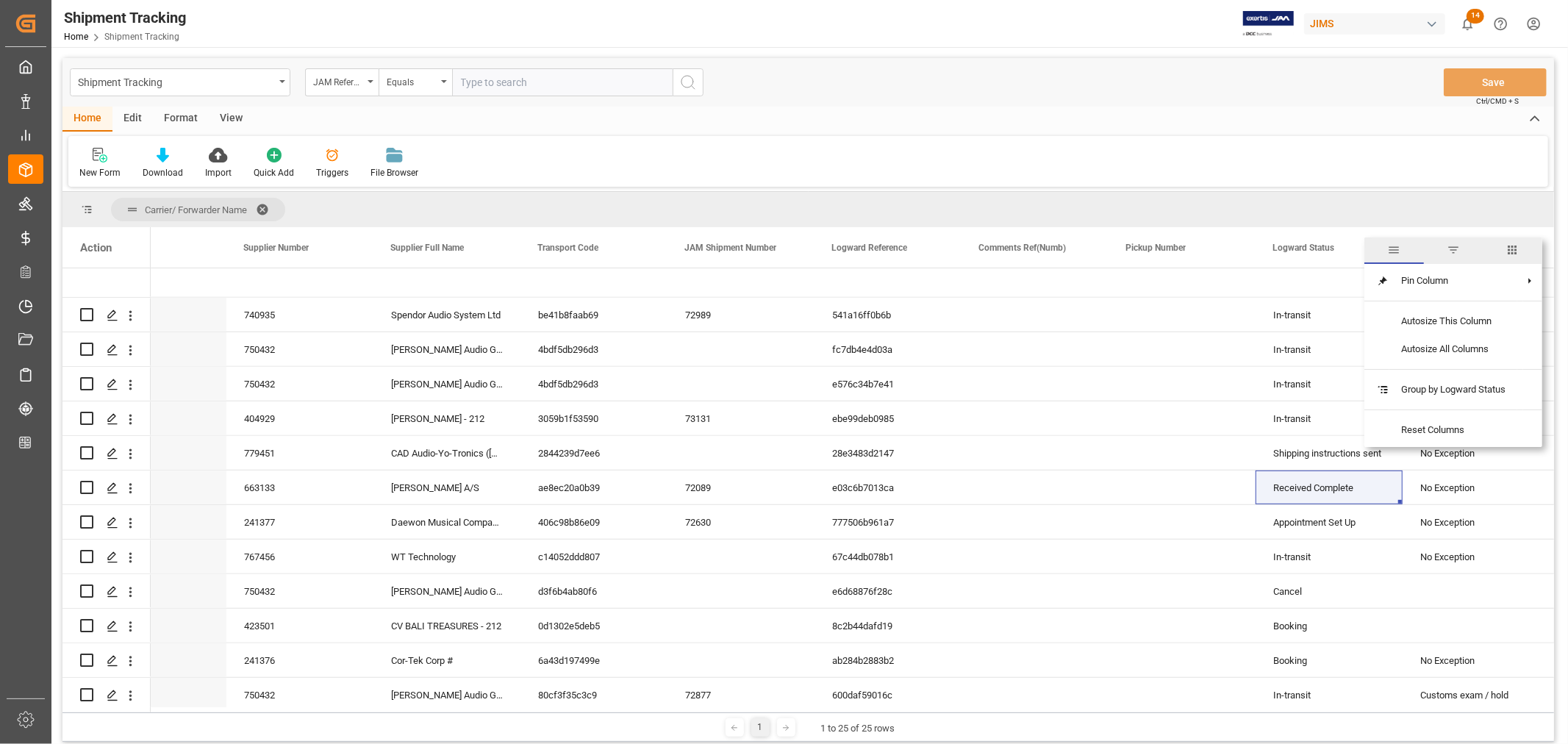
click at [1453, 248] on span "filter" at bounding box center [1454, 250] width 13 height 13
type input "Received Complete"
click at [1461, 370] on button "Apply" at bounding box center [1464, 372] width 28 height 15
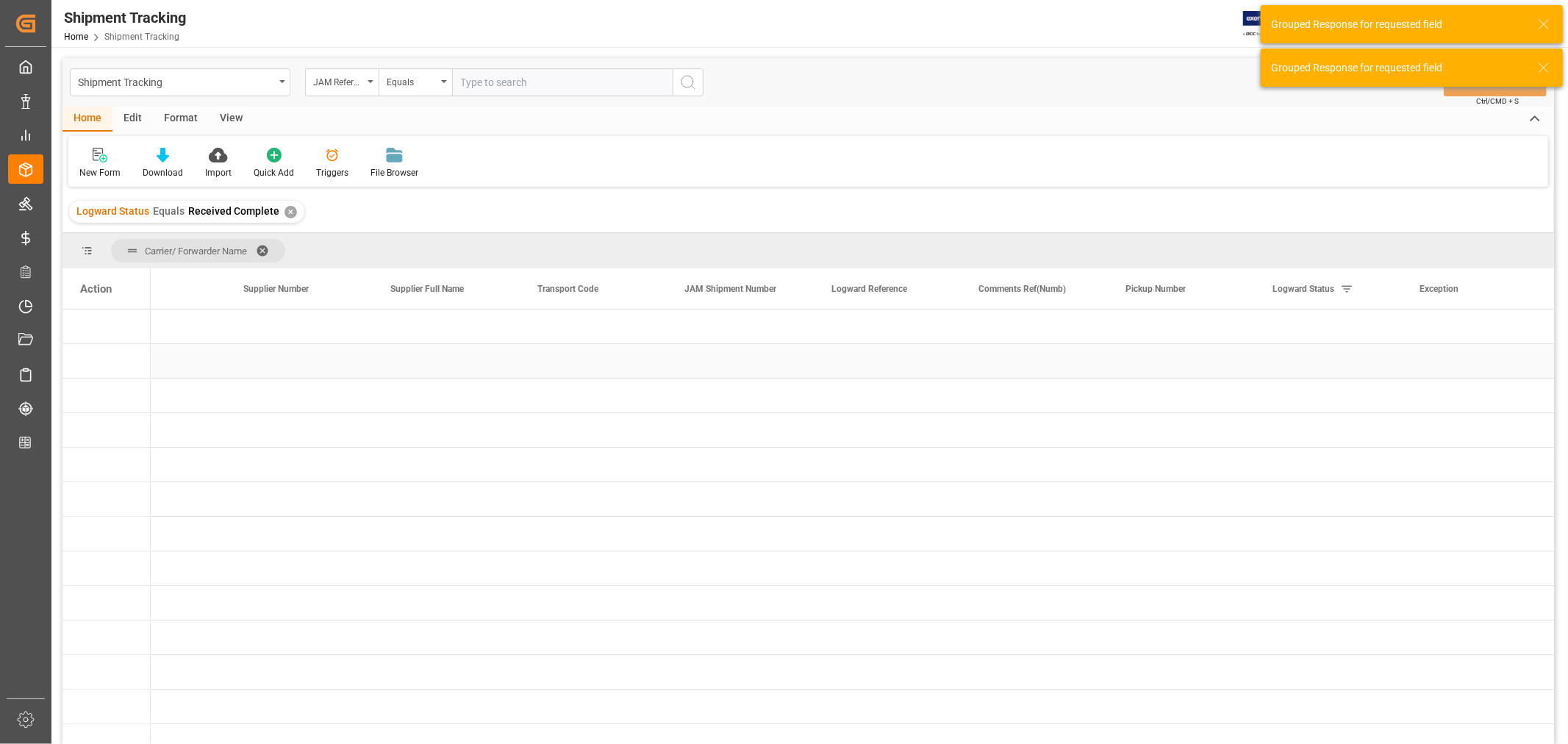
click at [872, 363] on div "Press SPACE to select this row." at bounding box center [888, 361] width 147 height 33
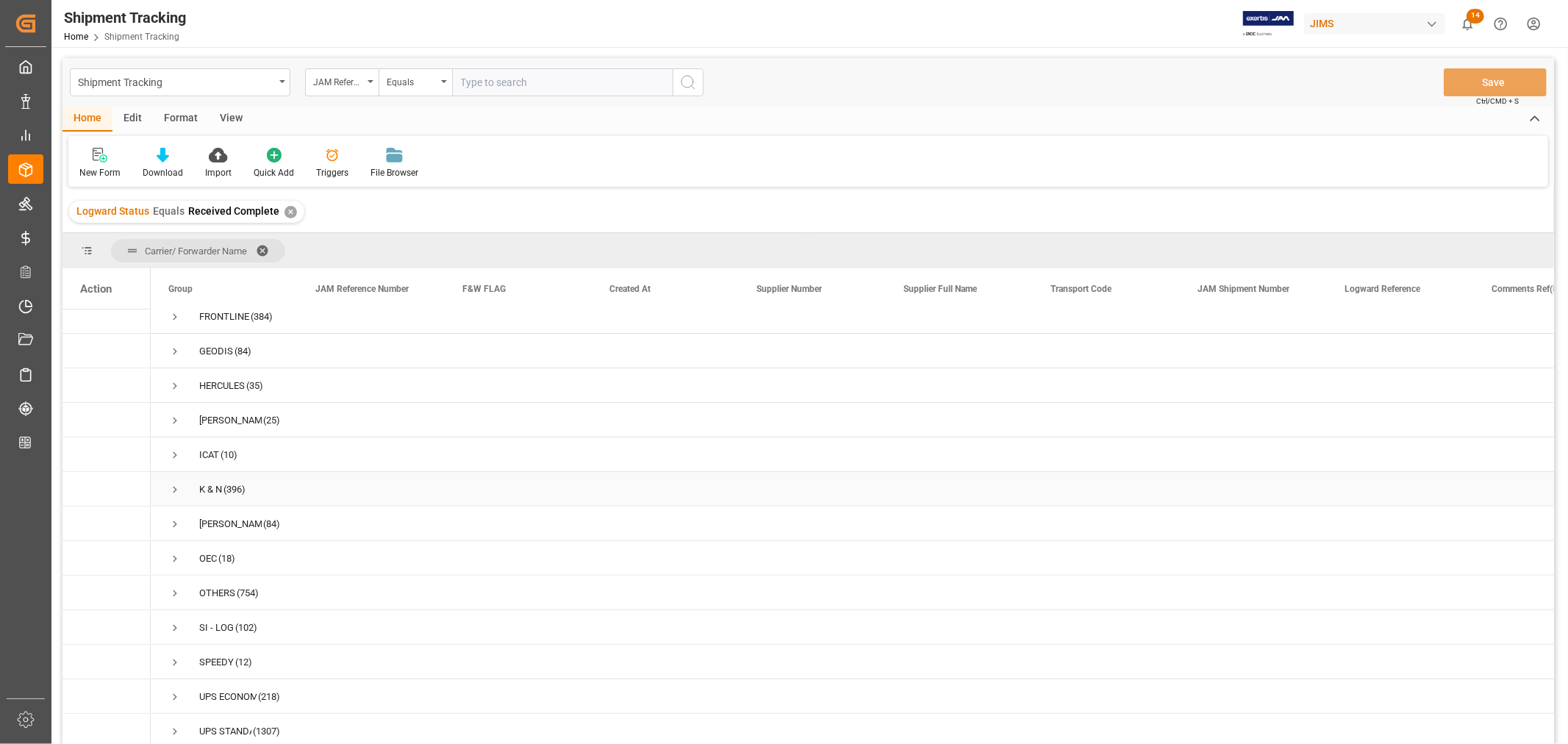
click at [177, 483] on span "Press SPACE to select this row." at bounding box center [175, 489] width 13 height 13
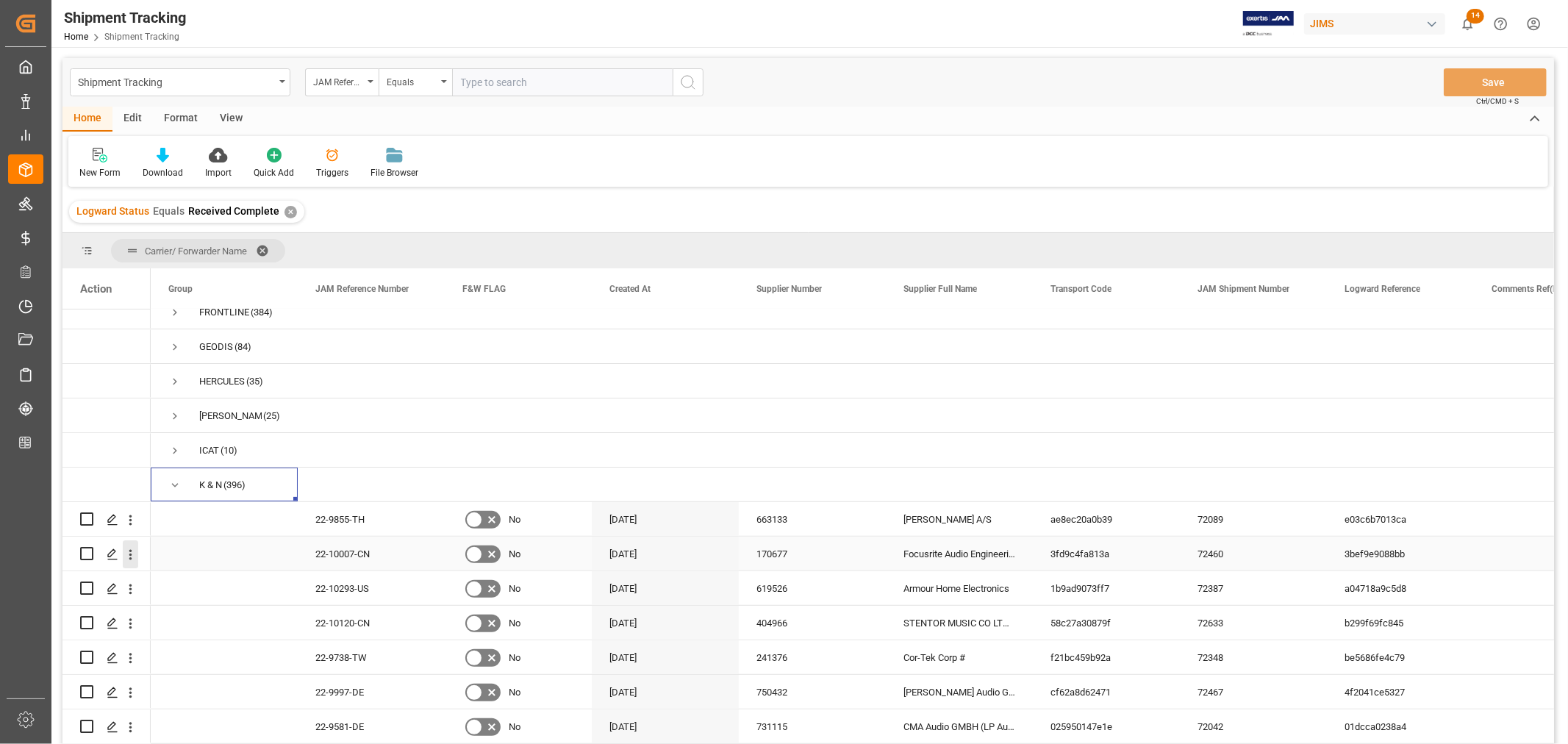
click at [129, 555] on icon "open menu" at bounding box center [130, 554] width 15 height 15
click at [186, 580] on span "Open in new tab" at bounding box center [227, 585] width 134 height 15
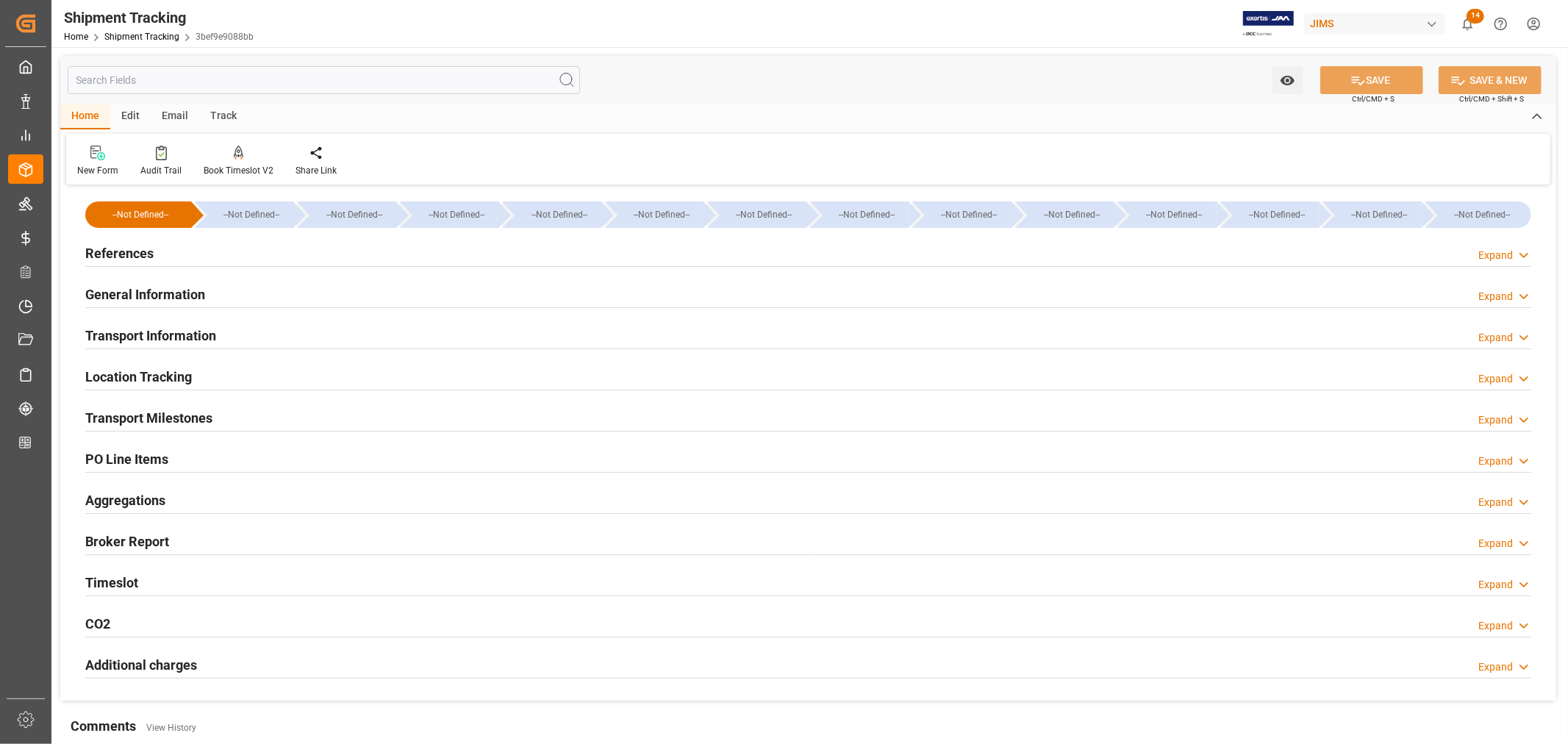
click at [170, 285] on h2 "General Information" at bounding box center [145, 295] width 119 height 20
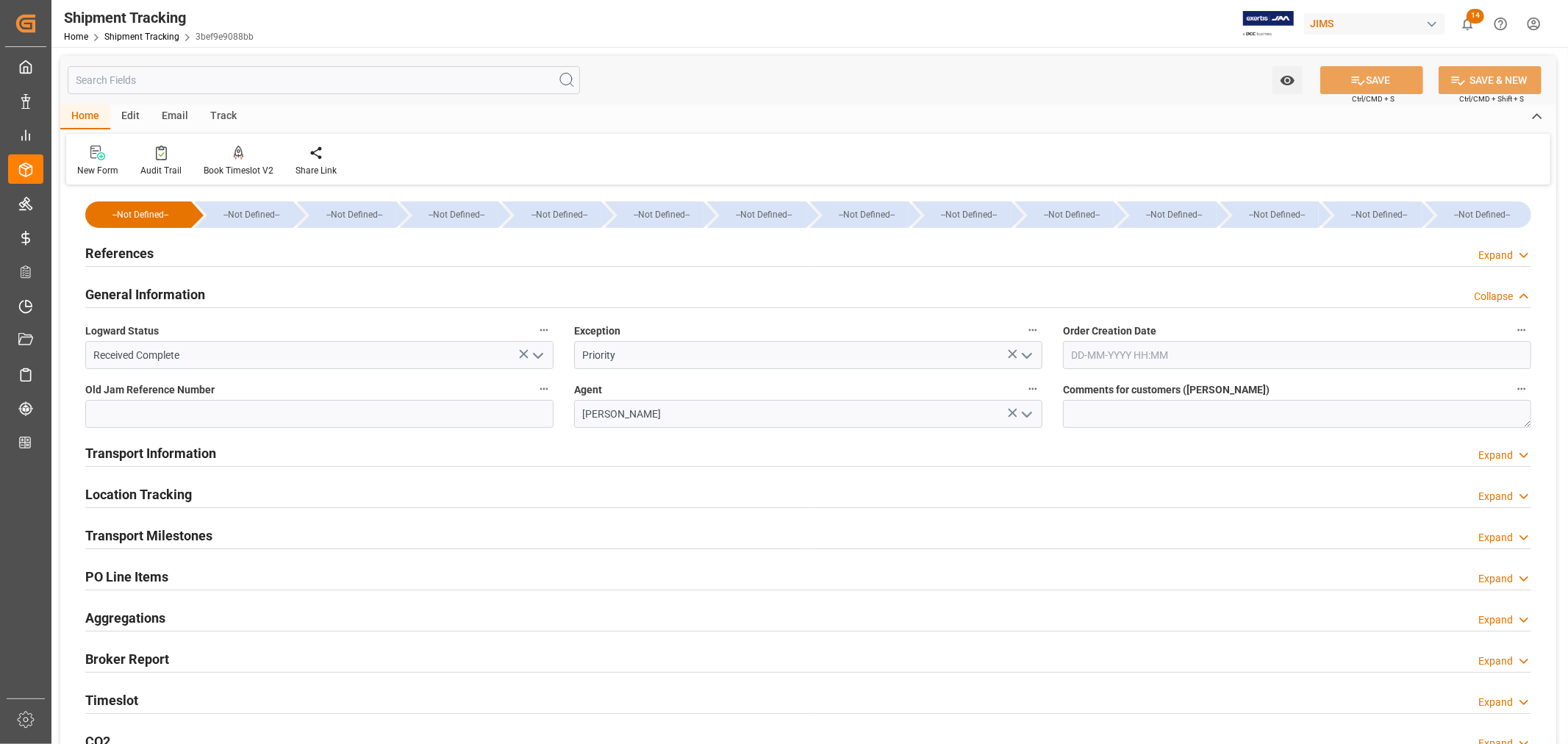
click at [151, 450] on h2 "Transport Information" at bounding box center [150, 453] width 131 height 20
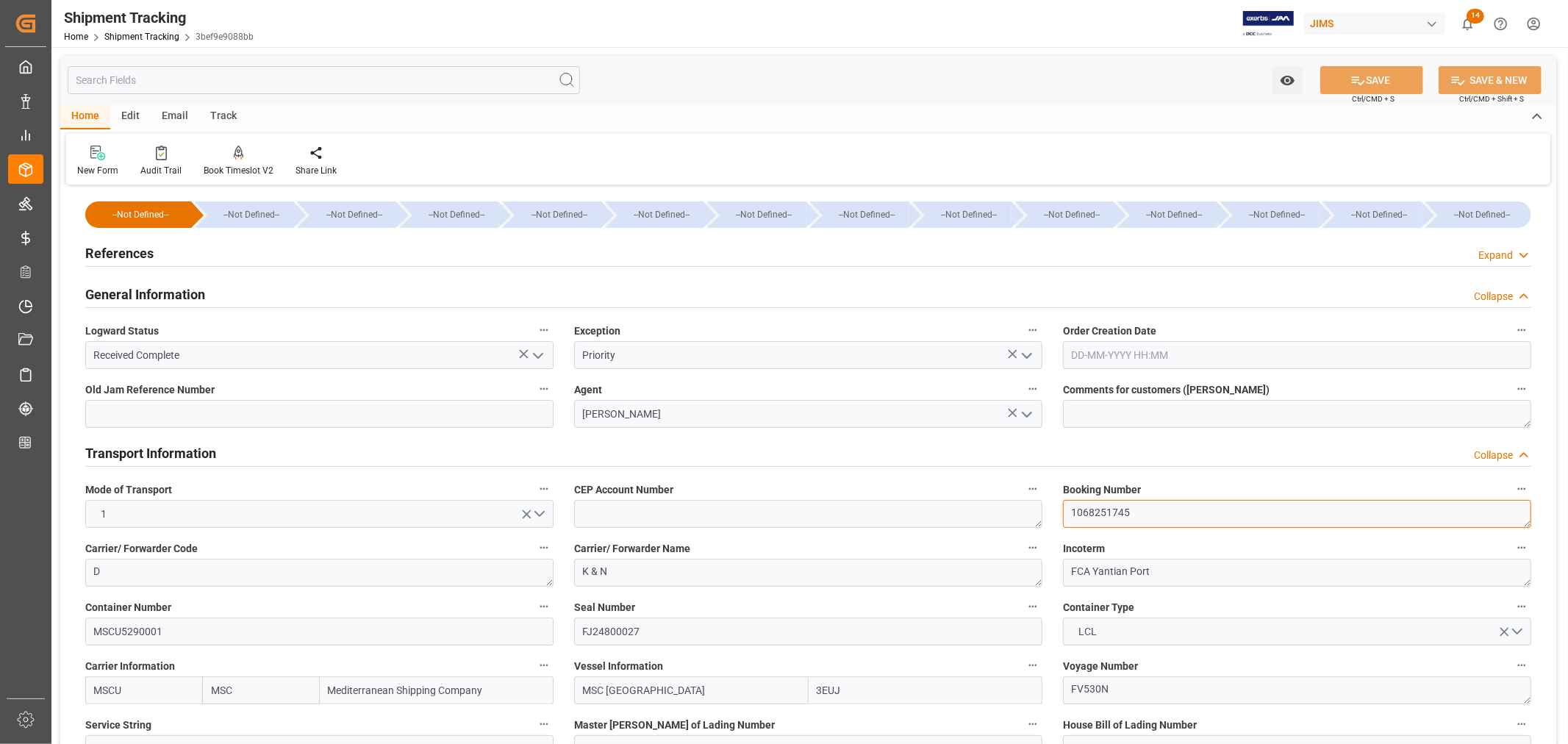
click at [1093, 504] on textarea "1068251745" at bounding box center [1297, 513] width 469 height 28
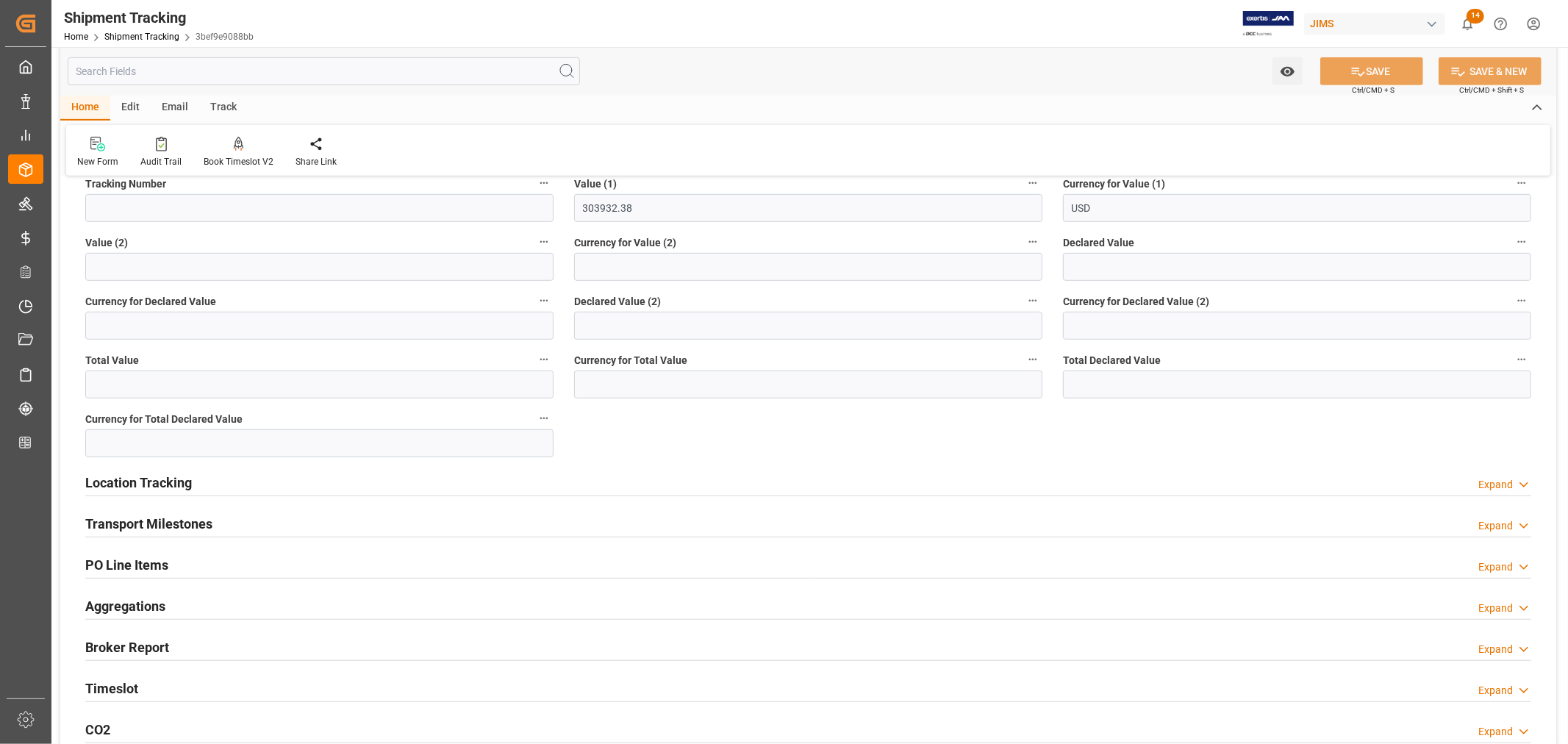
scroll to position [817, 0]
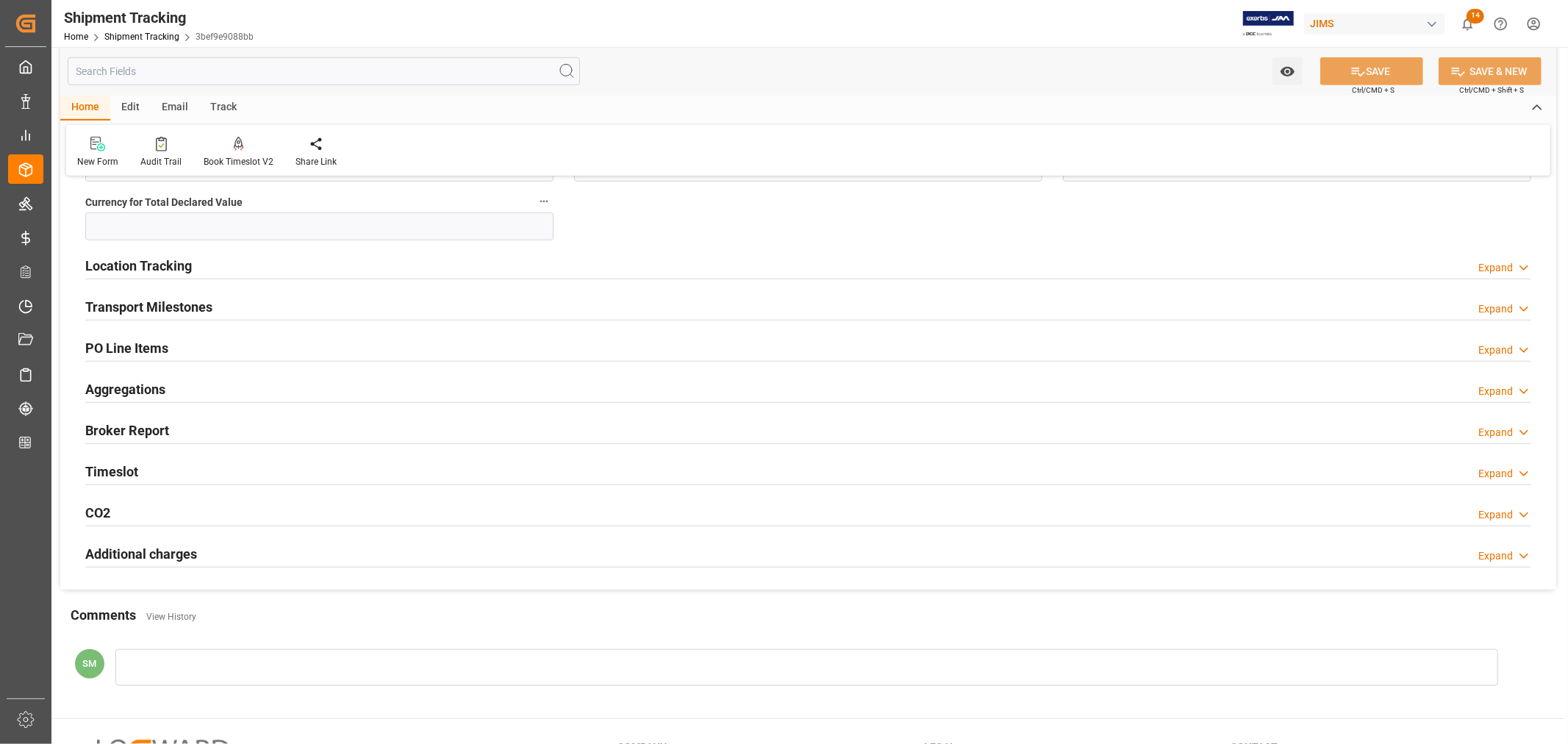
click at [170, 311] on h2 "Transport Milestones" at bounding box center [149, 307] width 127 height 20
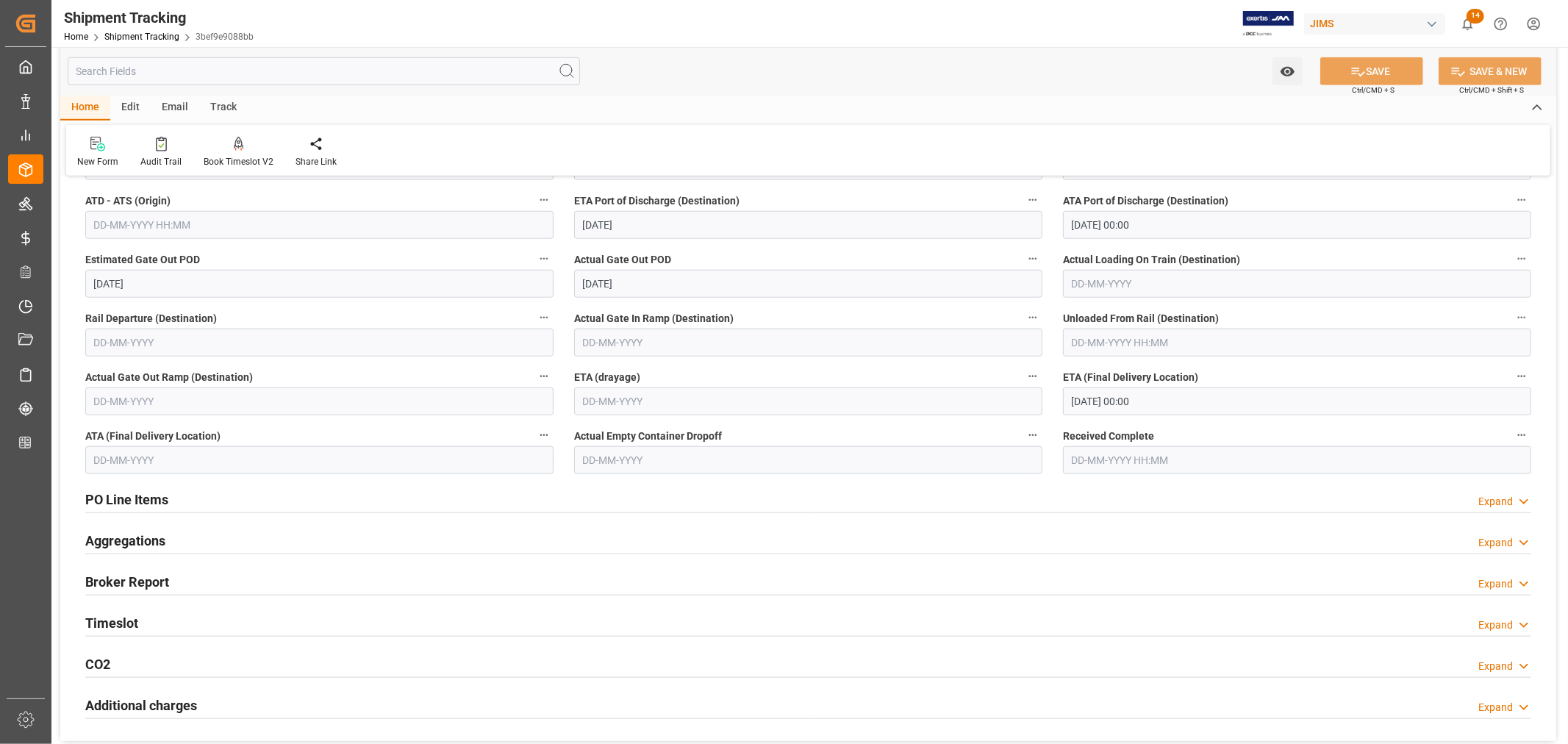
scroll to position [1306, 0]
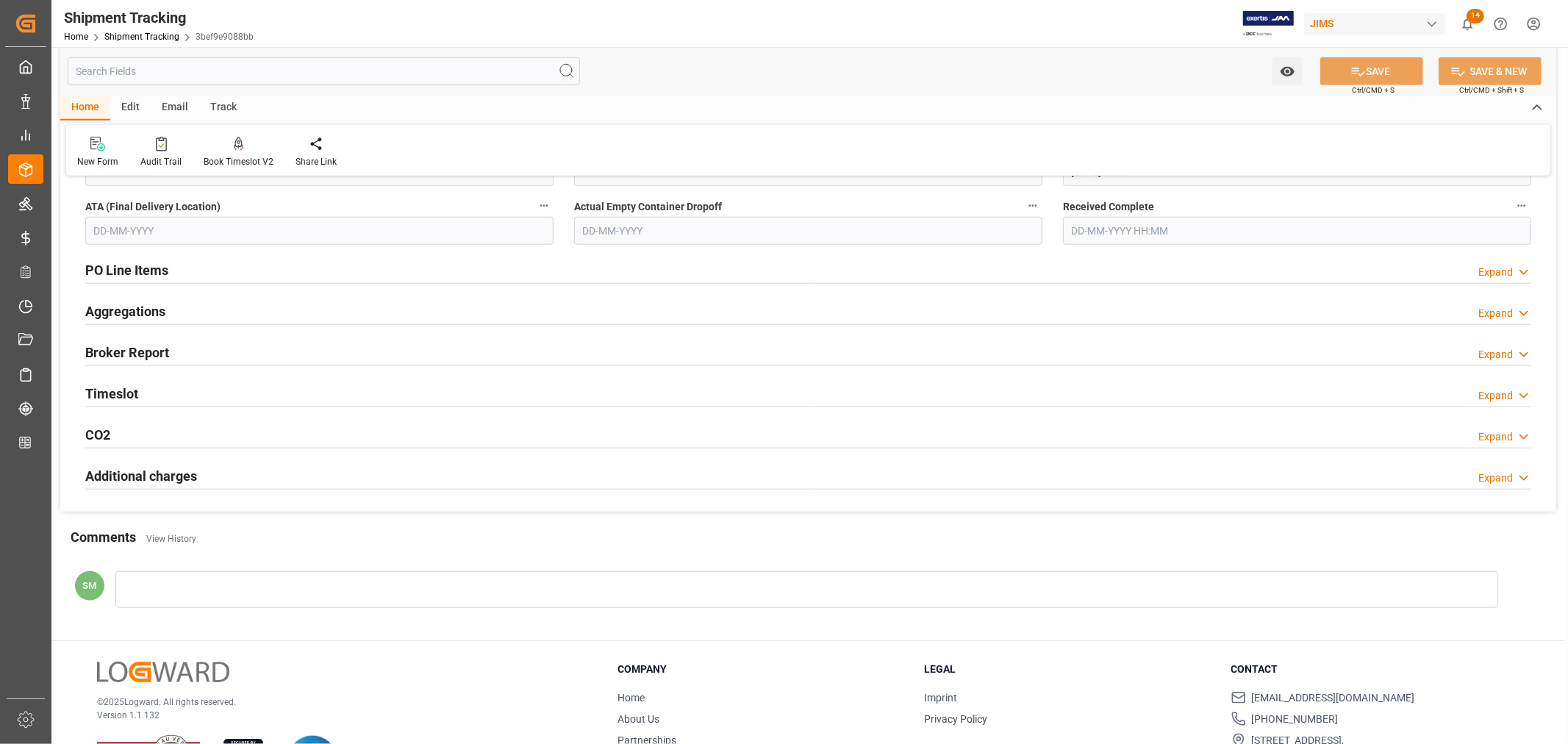
click at [114, 397] on h2 "Timeslot" at bounding box center [111, 393] width 53 height 20
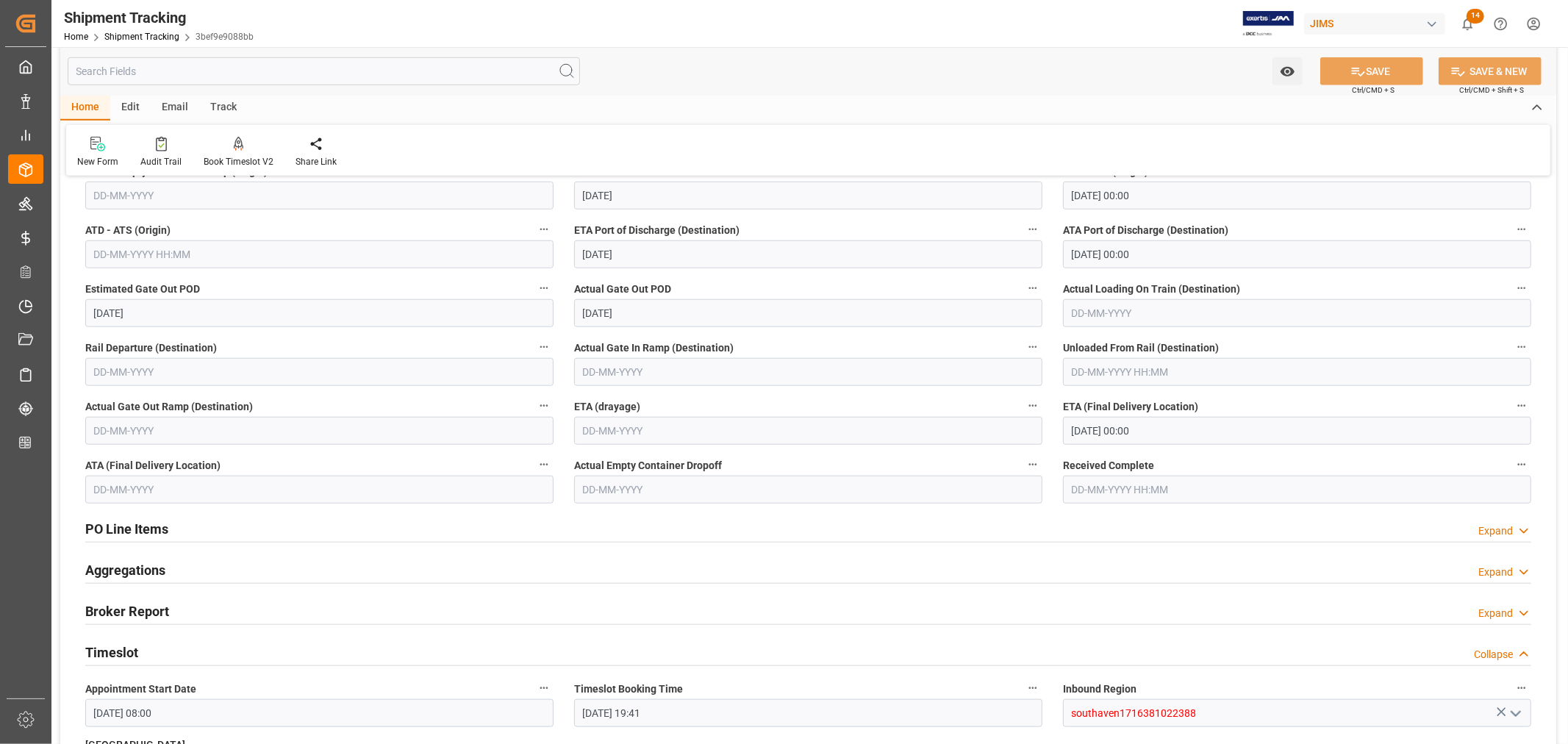
scroll to position [1061, 0]
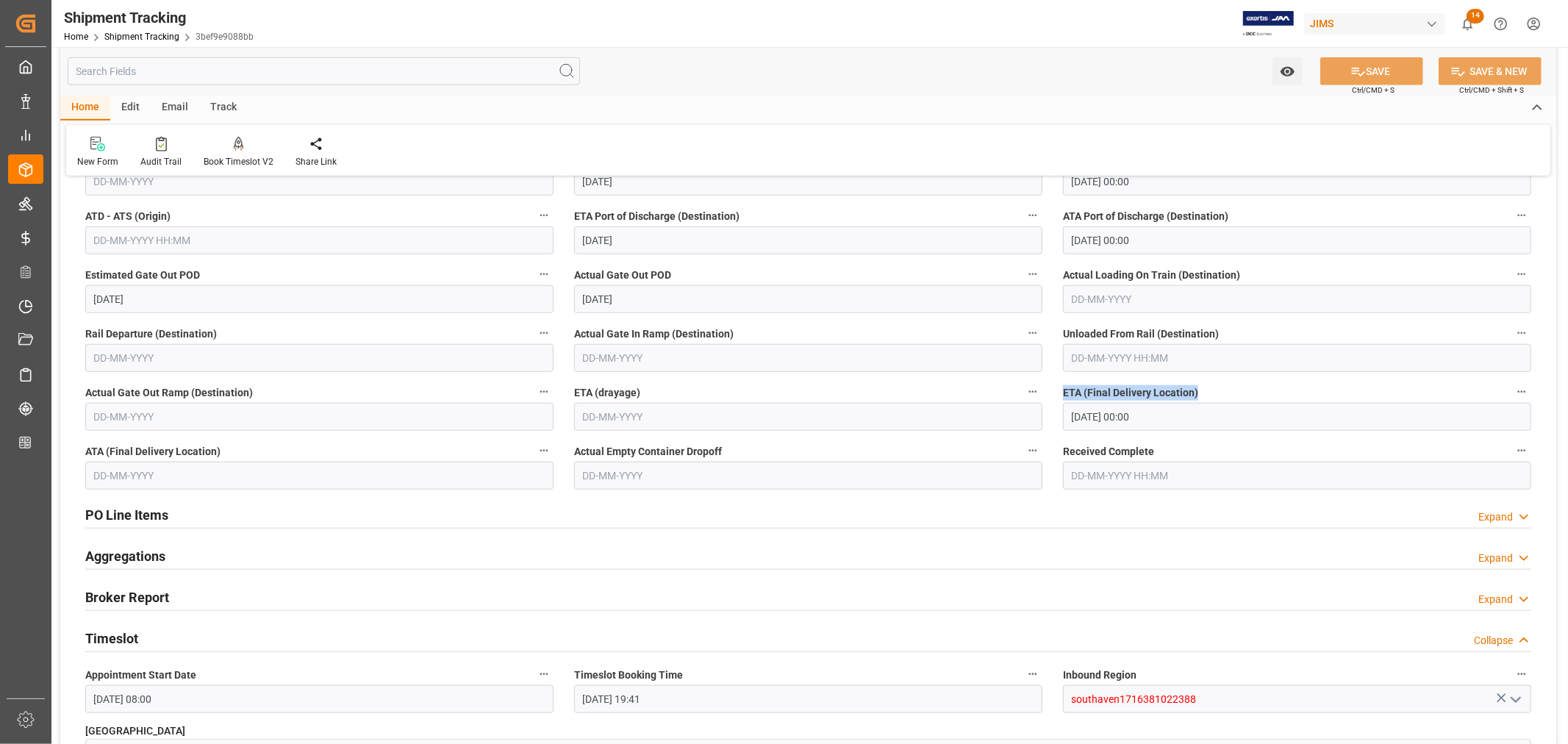
drag, startPoint x: 1063, startPoint y: 394, endPoint x: 1201, endPoint y: 389, distance: 138.1
click at [1201, 389] on label "ETA (Final Delivery Location)" at bounding box center [1297, 392] width 469 height 21
copy span "ETA (Final Delivery Location)"
click at [152, 162] on div "Audit Trail" at bounding box center [160, 162] width 41 height 13
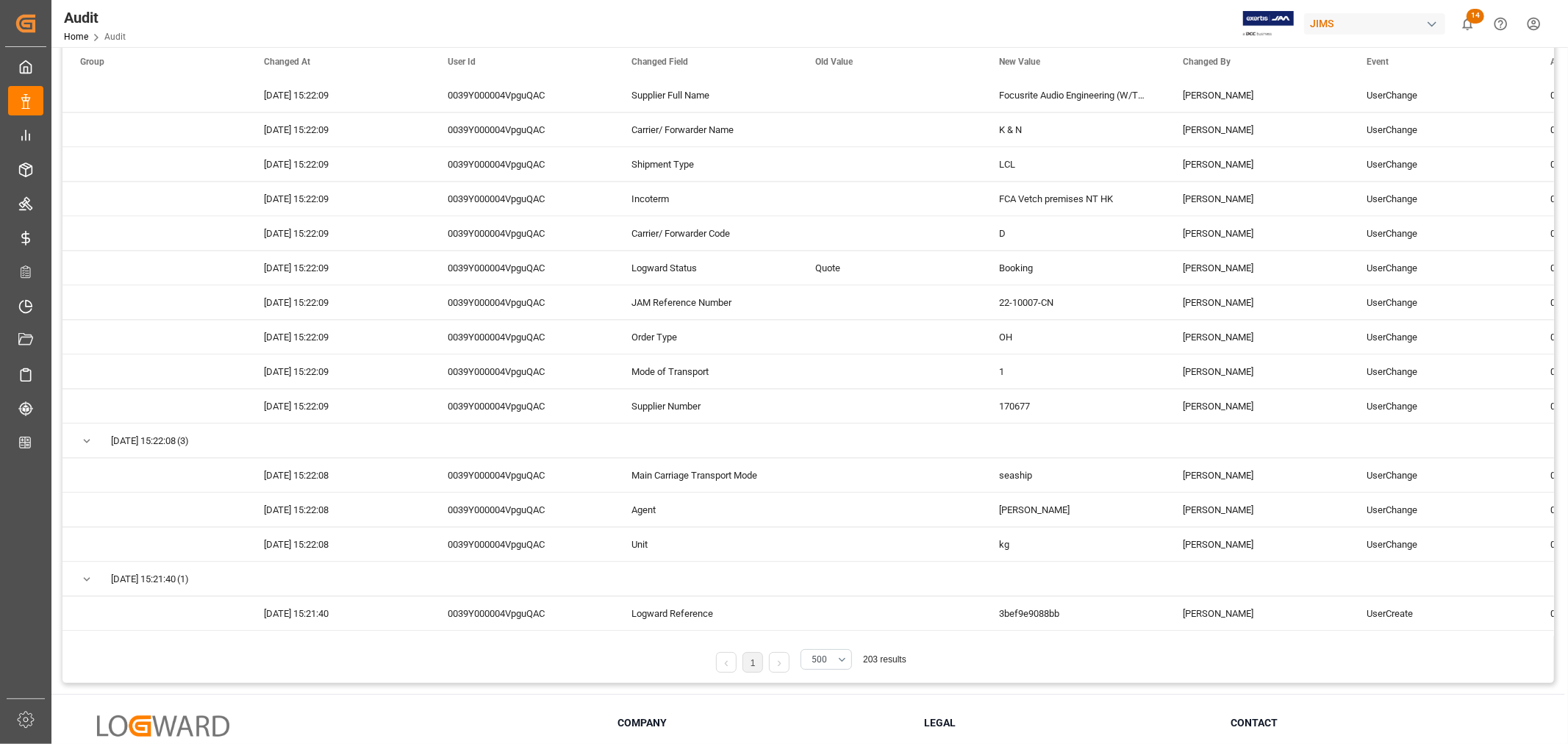
scroll to position [245, 0]
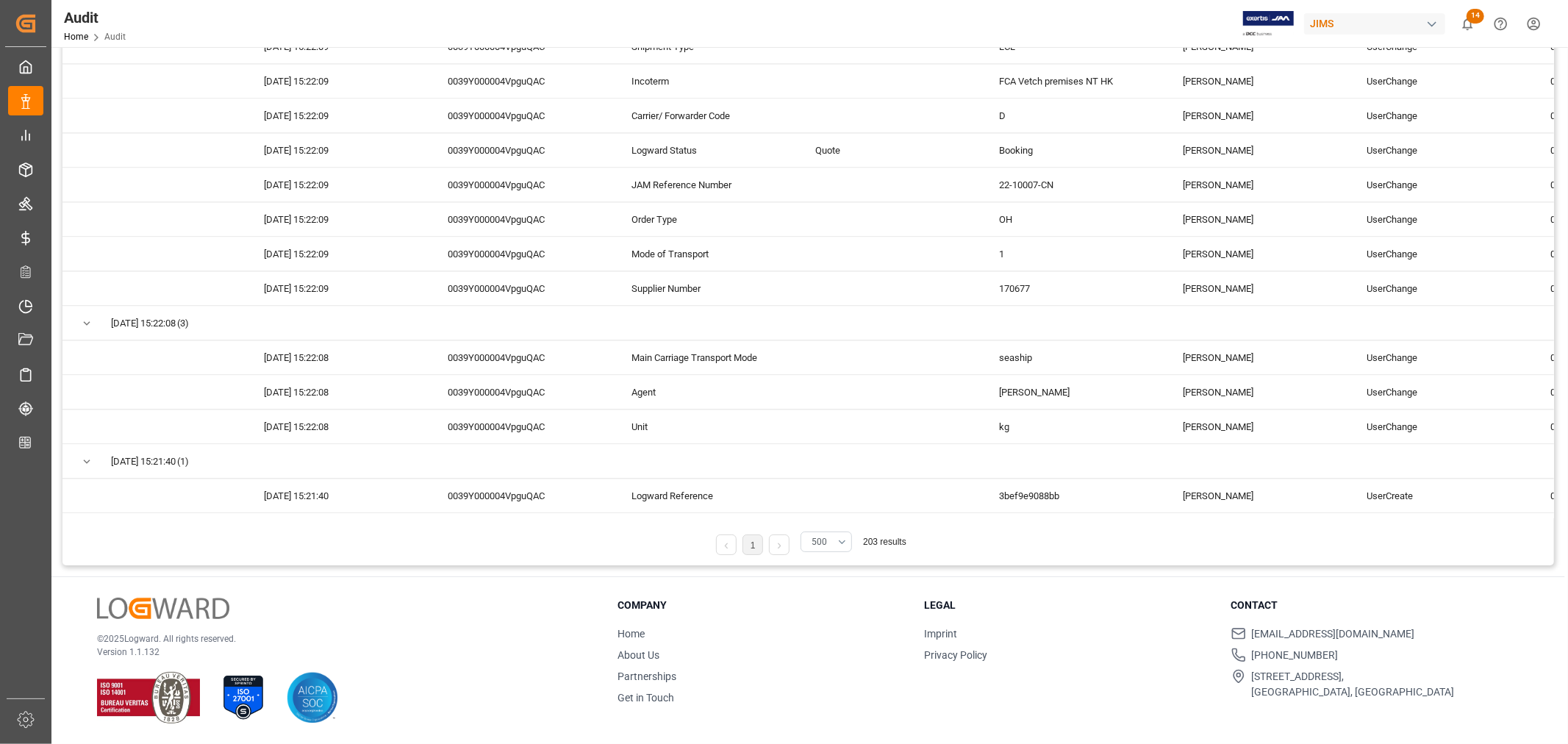
click at [841, 542] on button "500" at bounding box center [826, 541] width 52 height 21
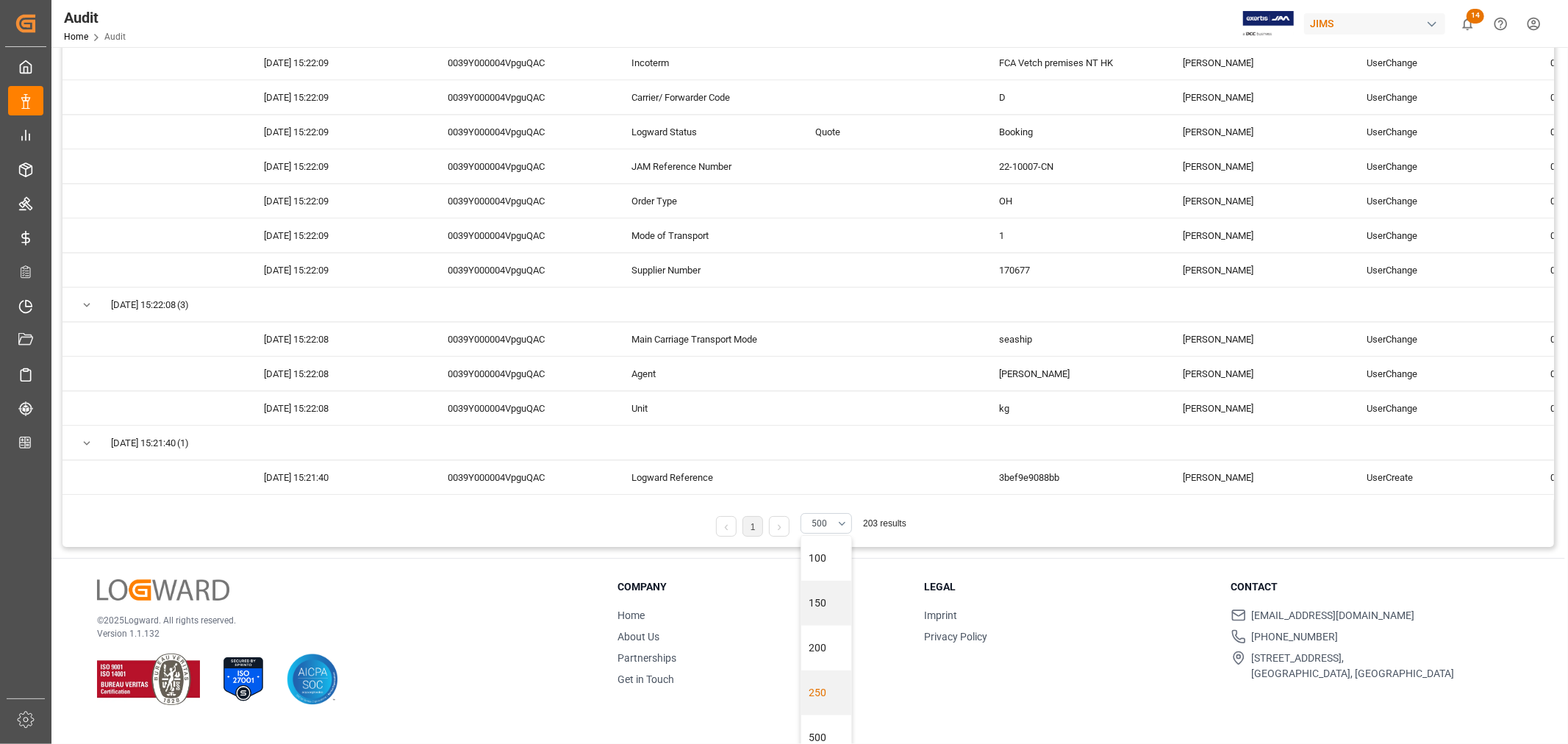
scroll to position [34, 0]
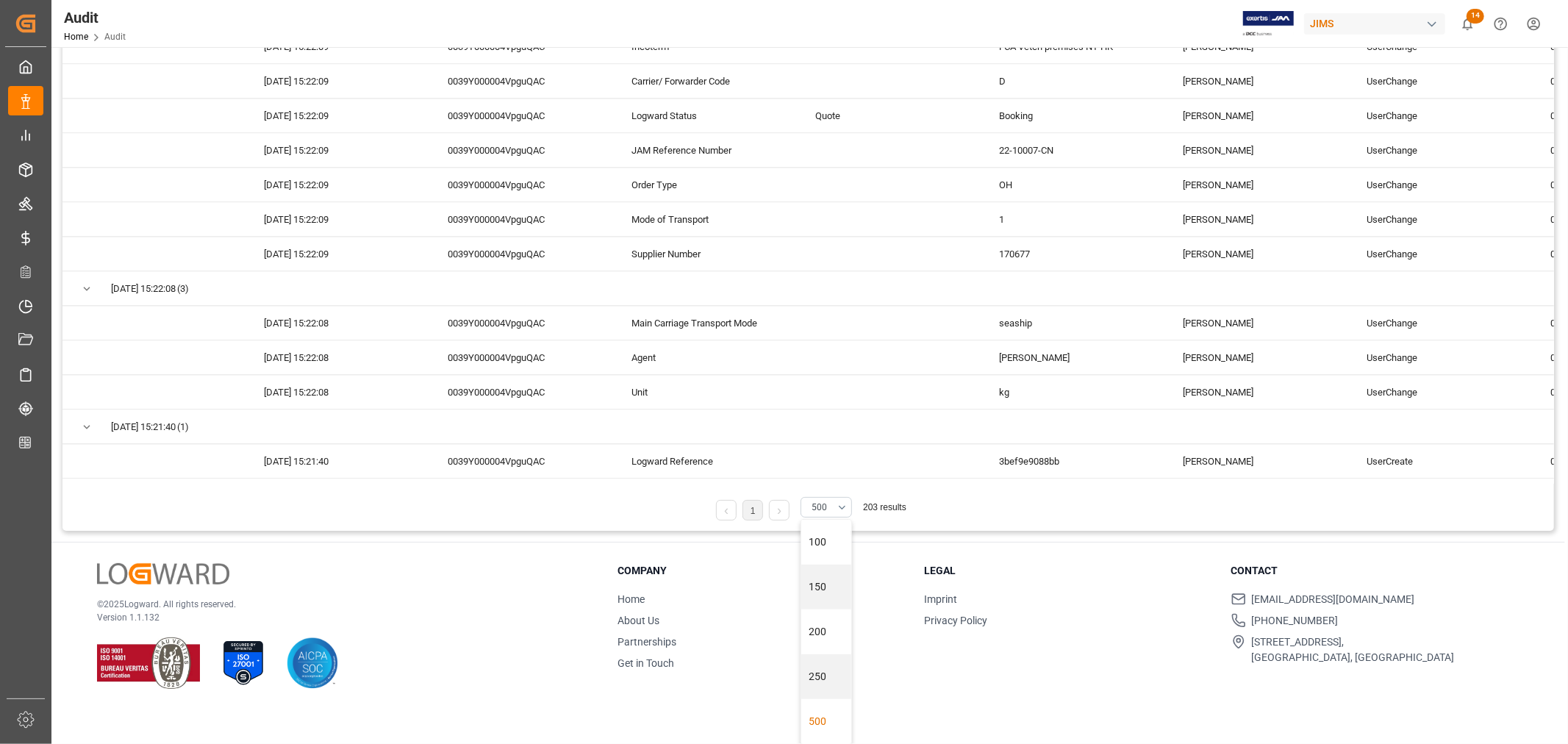
click at [819, 718] on div "500" at bounding box center [826, 721] width 50 height 45
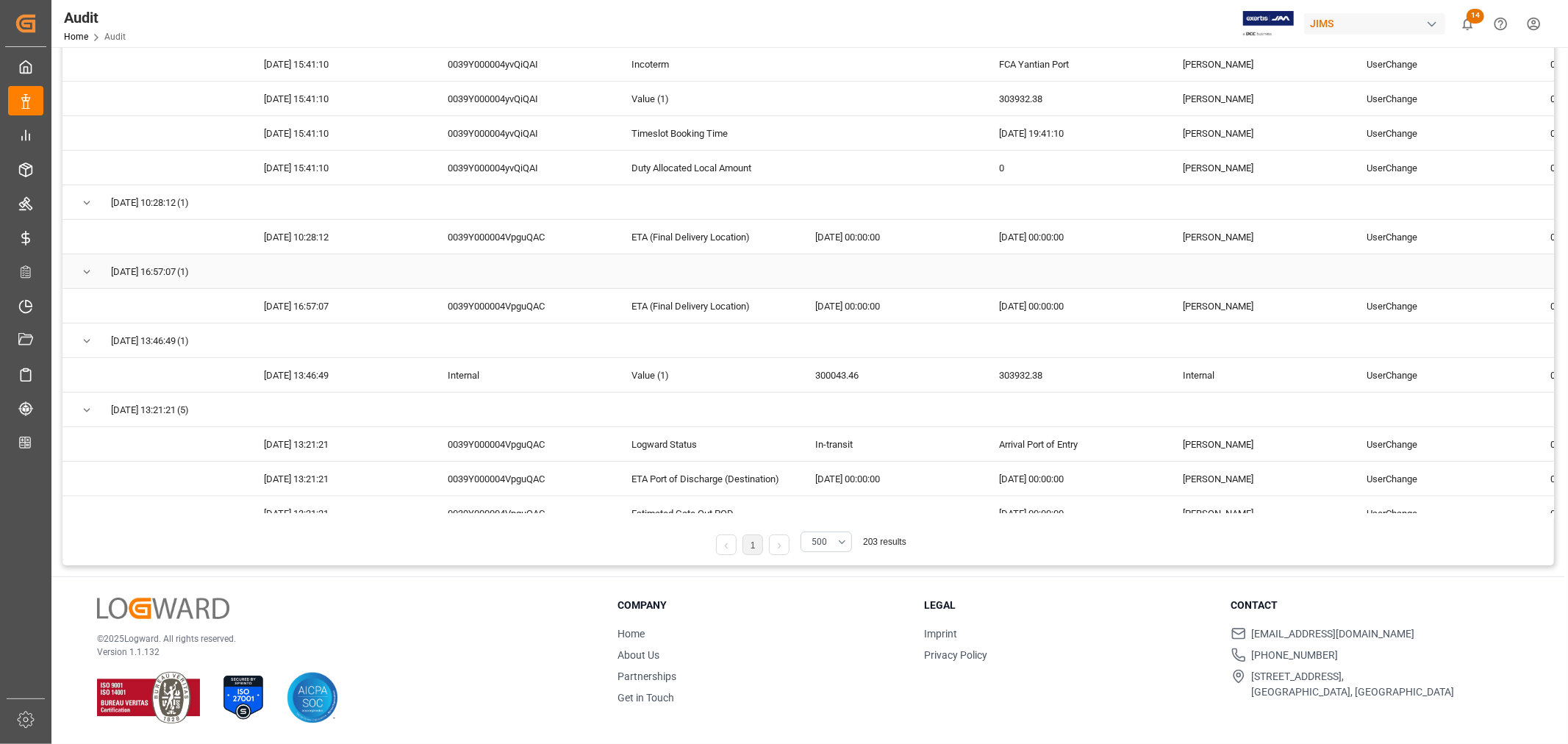
scroll to position [816, 0]
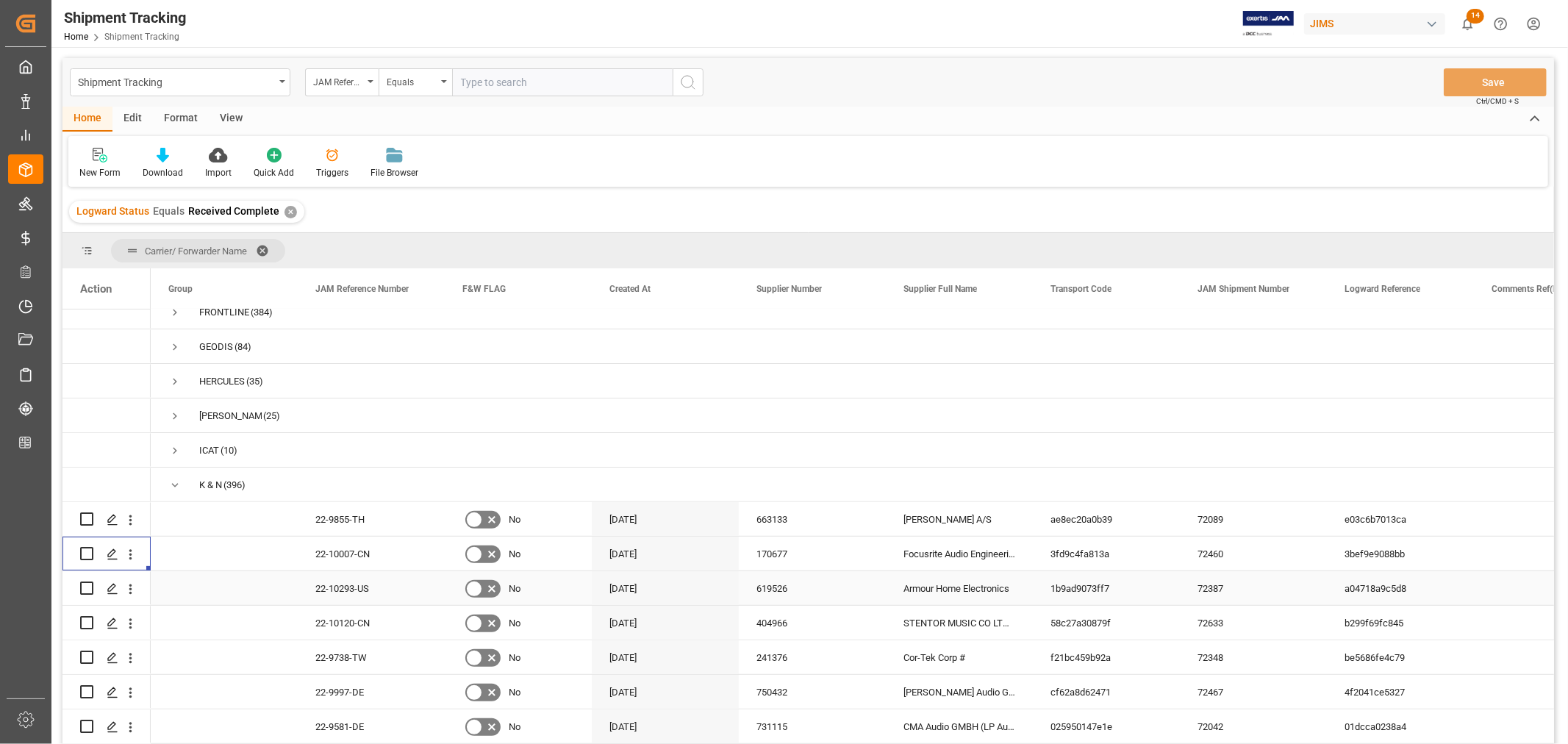
scroll to position [511, 0]
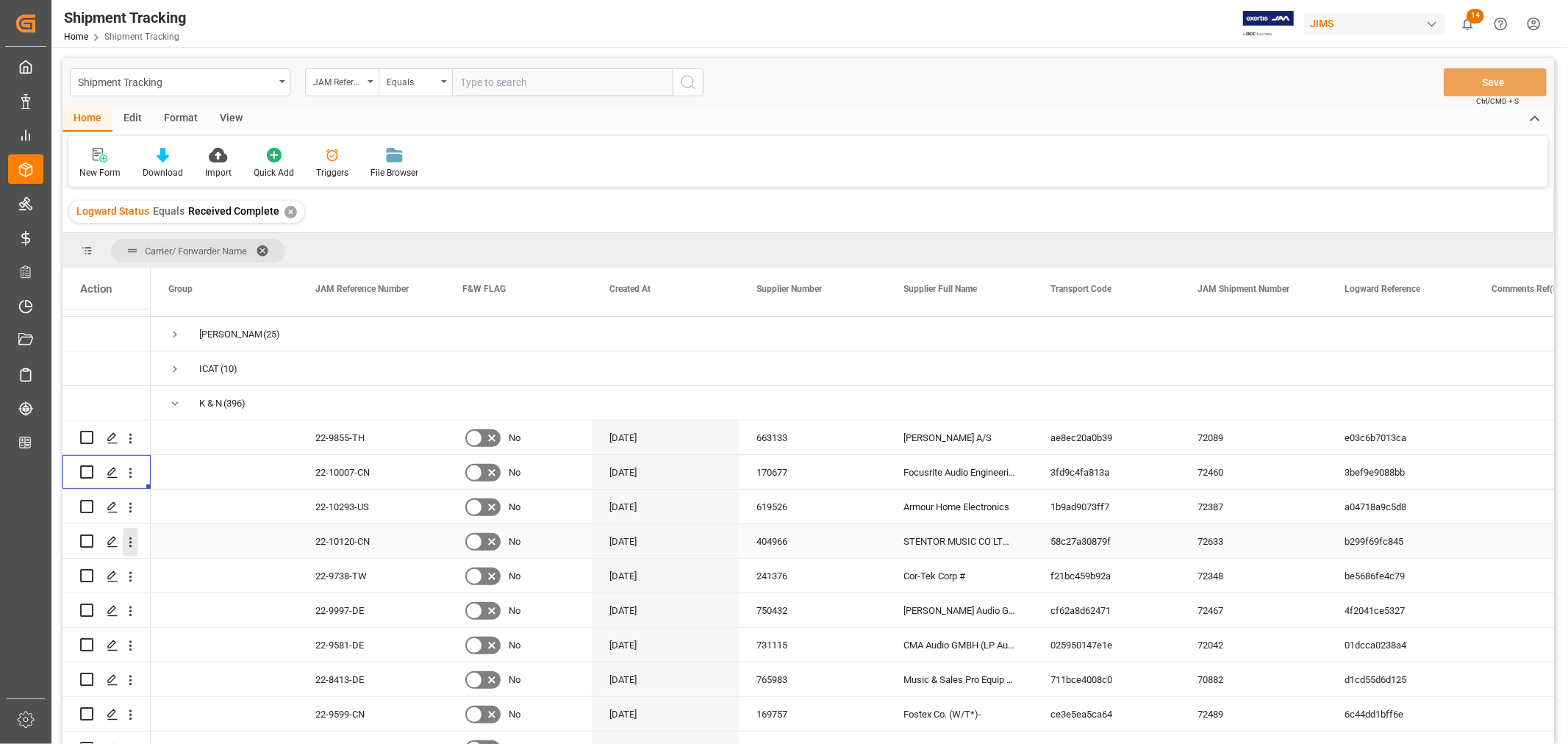
click at [129, 544] on icon "open menu" at bounding box center [130, 542] width 15 height 15
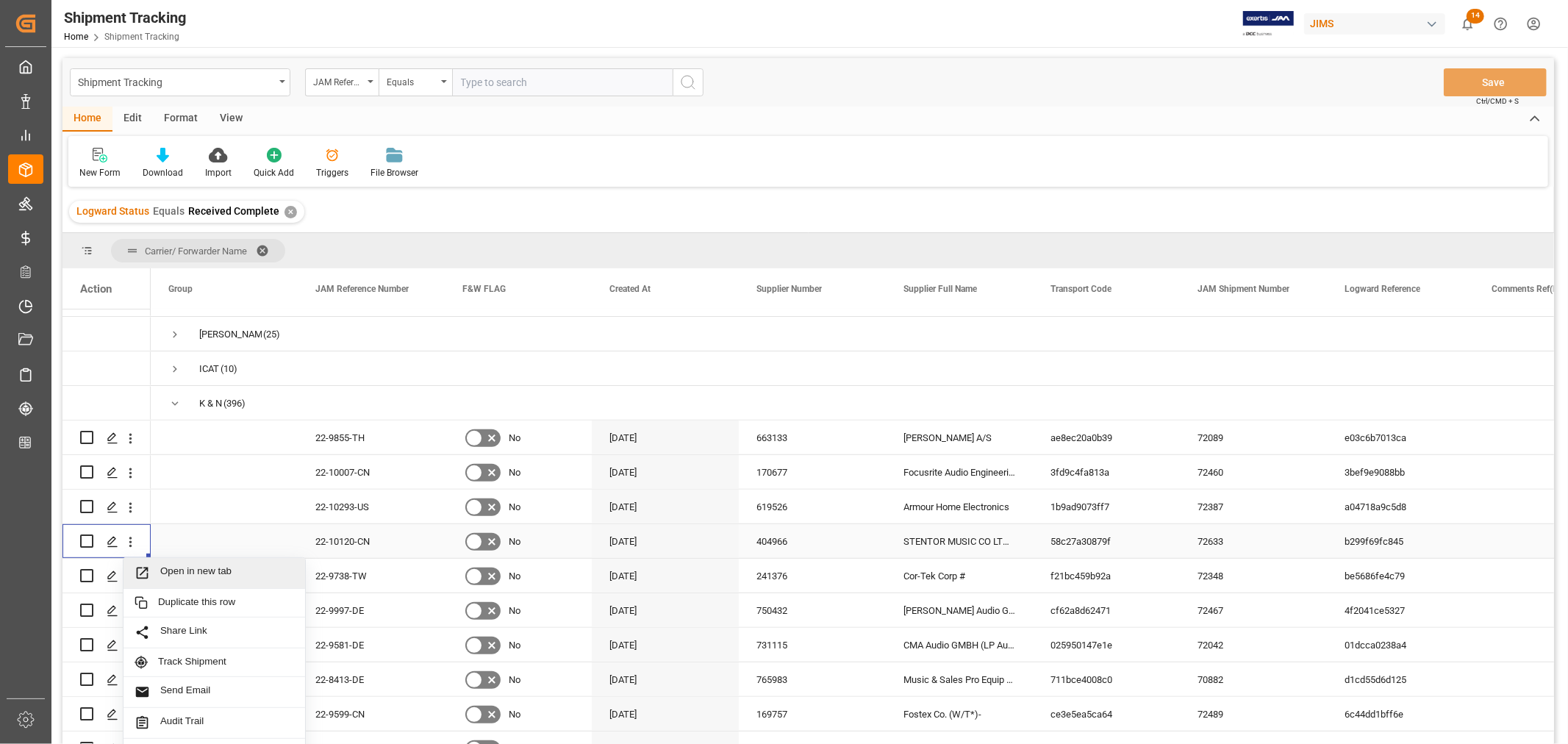
click at [181, 570] on span "Open in new tab" at bounding box center [227, 573] width 134 height 15
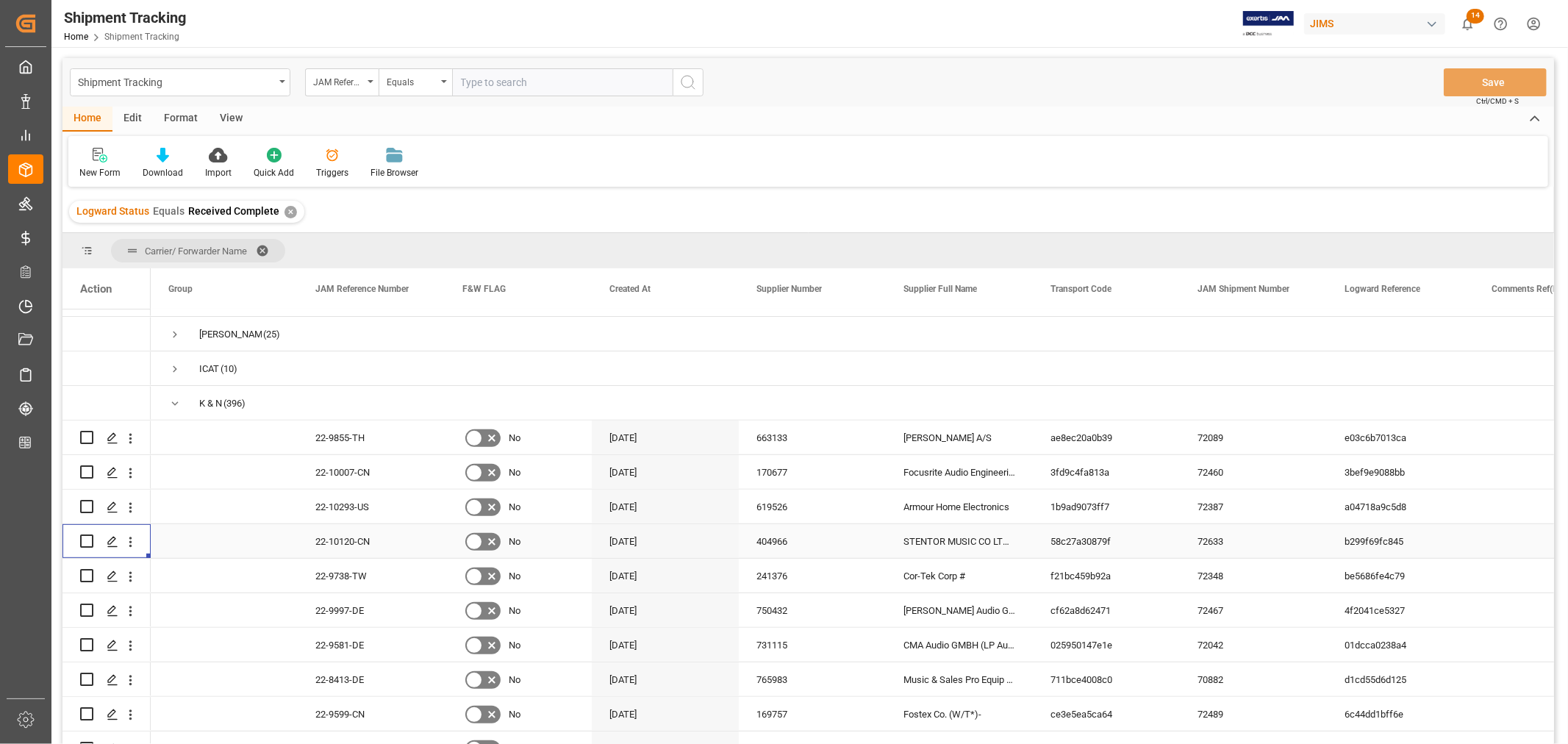
drag, startPoint x: 285, startPoint y: 209, endPoint x: 681, endPoint y: 494, distance: 487.9
click at [285, 208] on div "✕" at bounding box center [291, 211] width 13 height 13
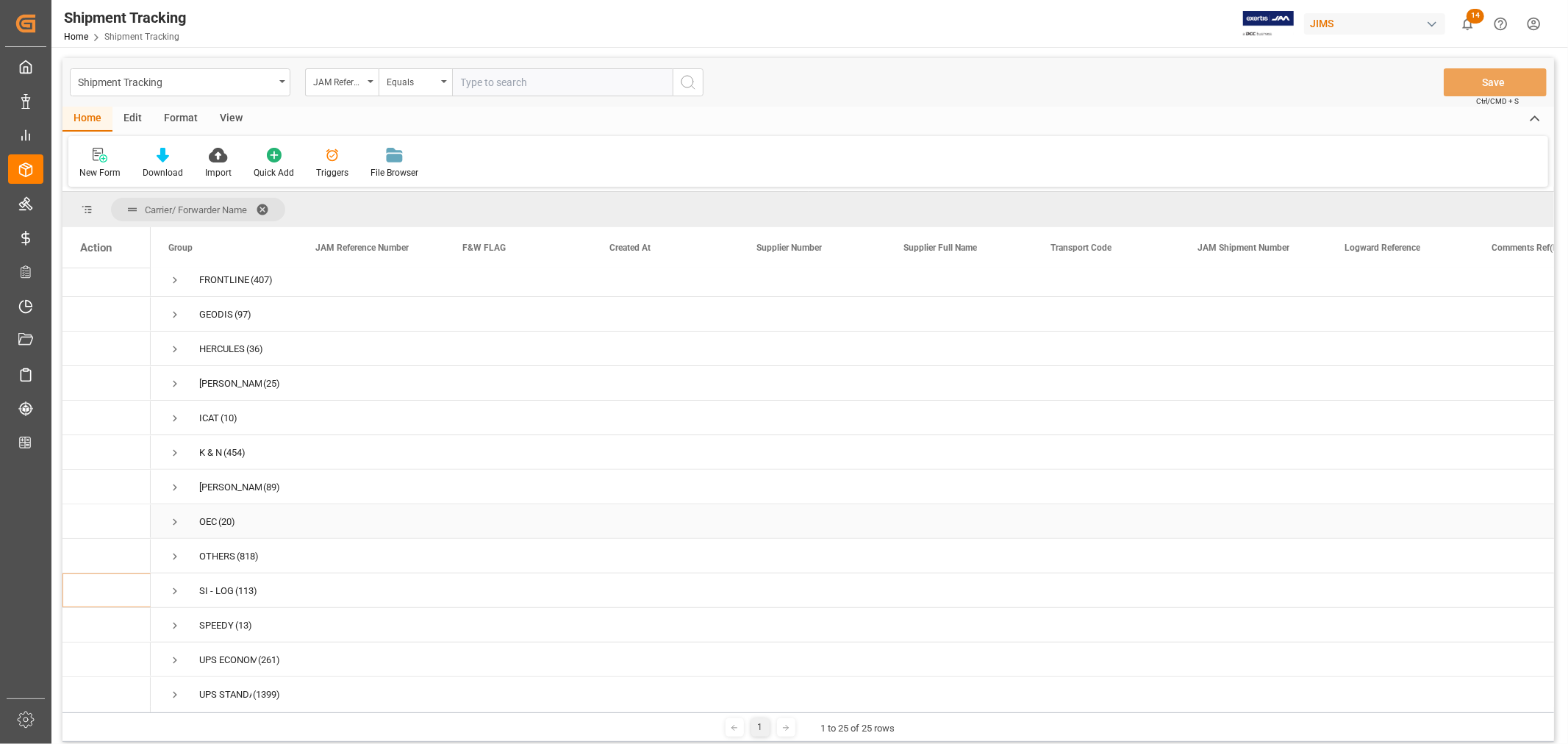
scroll to position [429, 0]
click at [173, 443] on span "Press SPACE to select this row." at bounding box center [175, 448] width 13 height 13
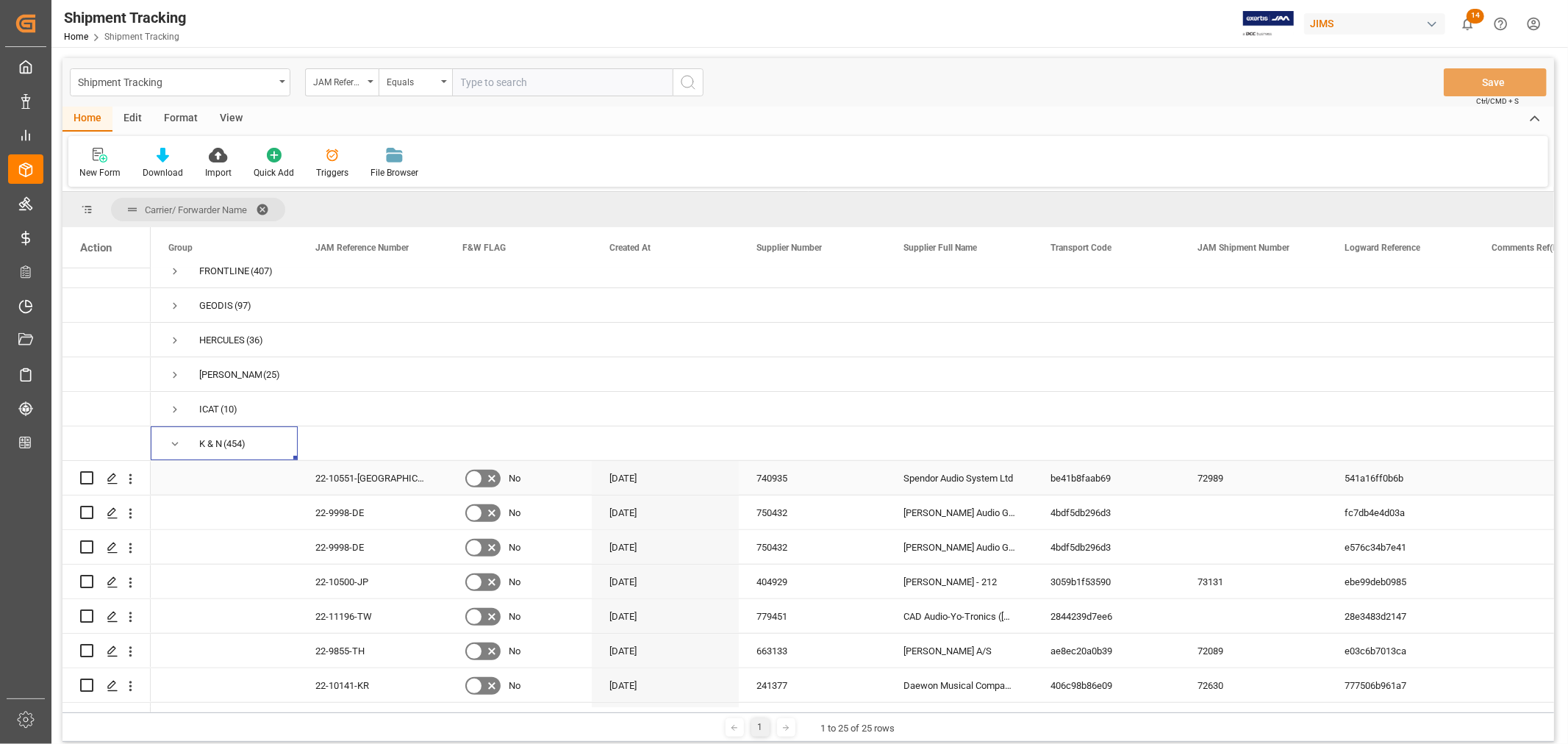
click at [1376, 481] on div "541a16ff0b6b" at bounding box center [1400, 478] width 147 height 33
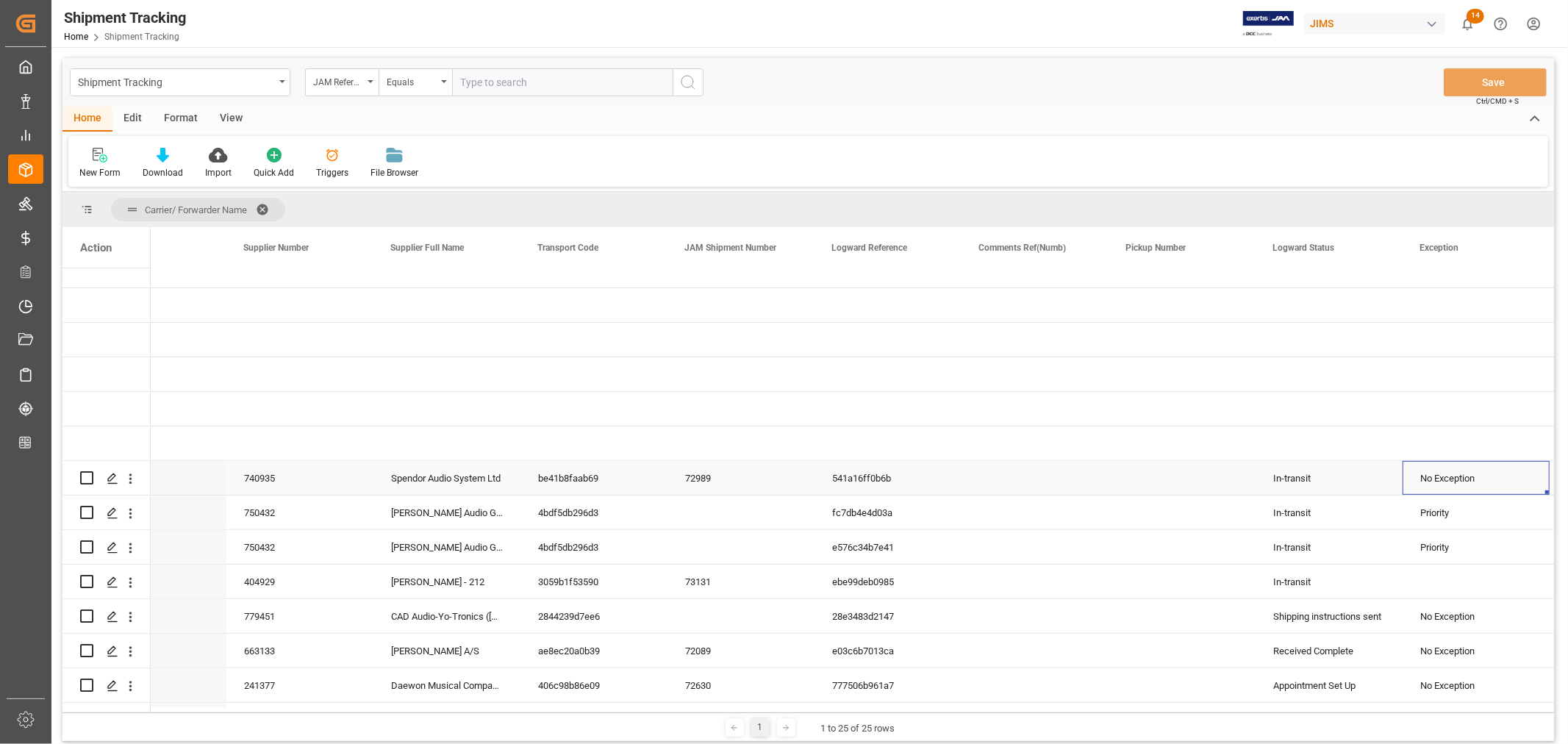
scroll to position [0, 512]
click at [1306, 685] on div "Appointment Set Up" at bounding box center [1329, 686] width 112 height 33
click at [412, 693] on div "Daewon Musical Companies Ltd #" at bounding box center [447, 685] width 147 height 33
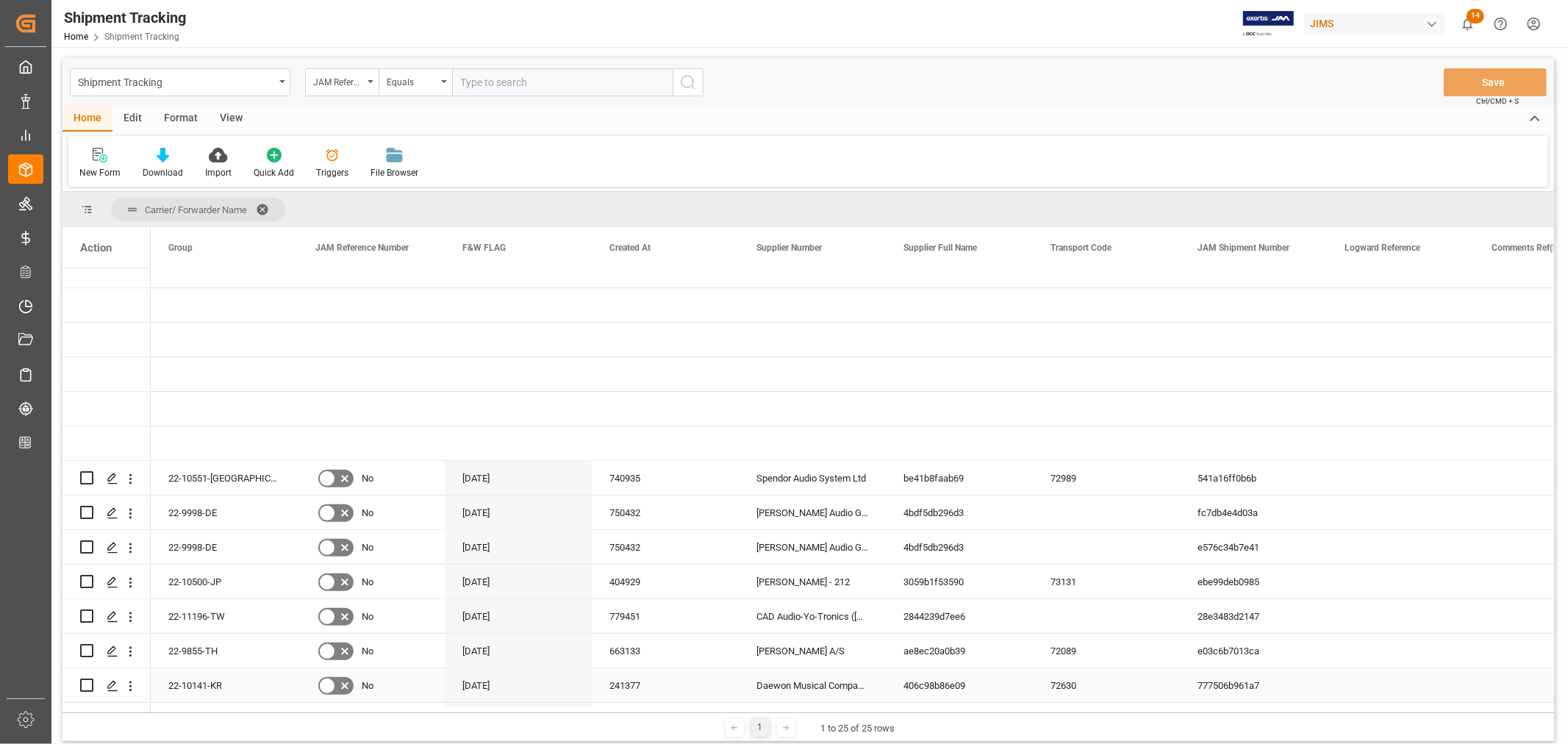
scroll to position [0, 0]
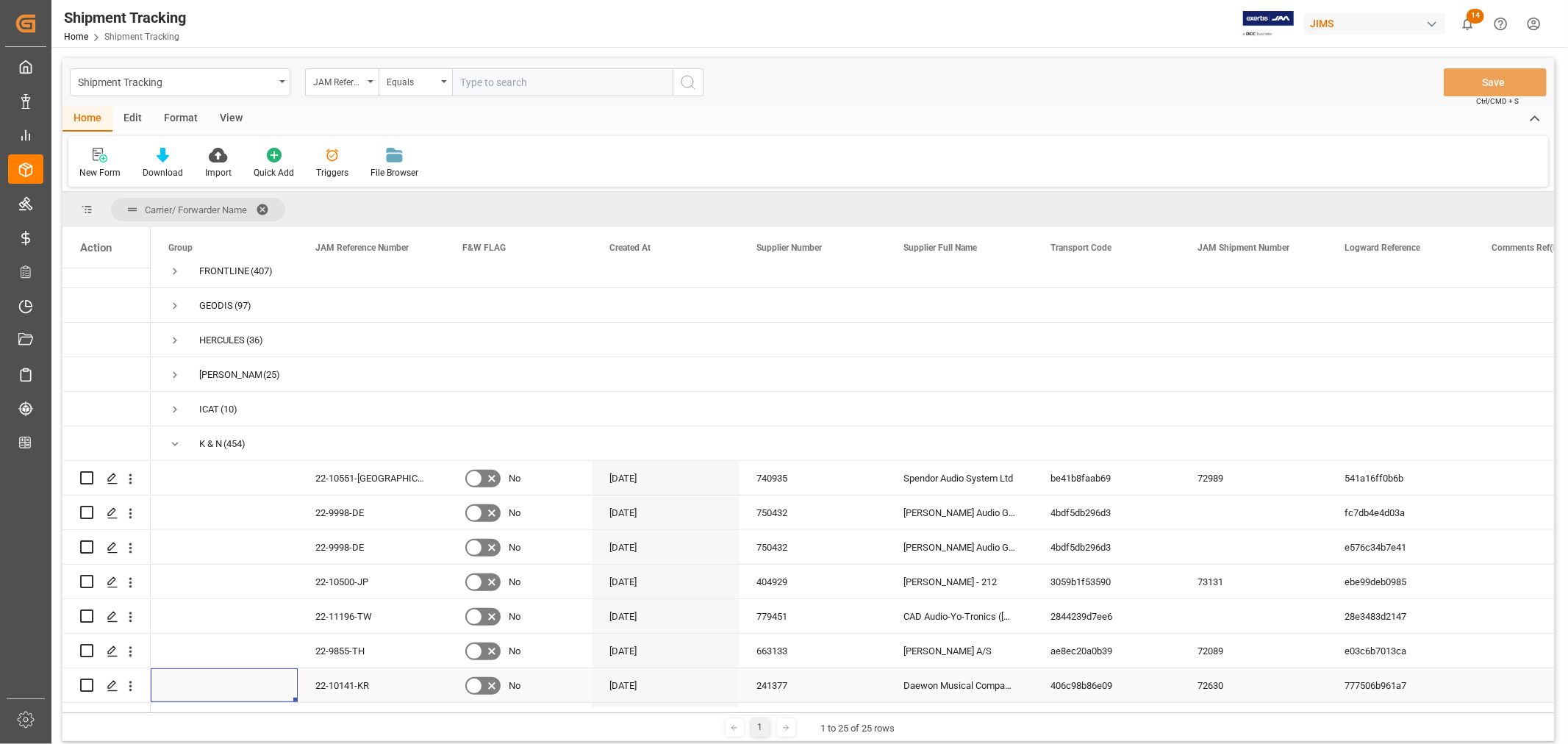
click at [358, 692] on div "22-10141-KR" at bounding box center [371, 685] width 147 height 33
click at [128, 686] on icon "open menu" at bounding box center [130, 686] width 15 height 15
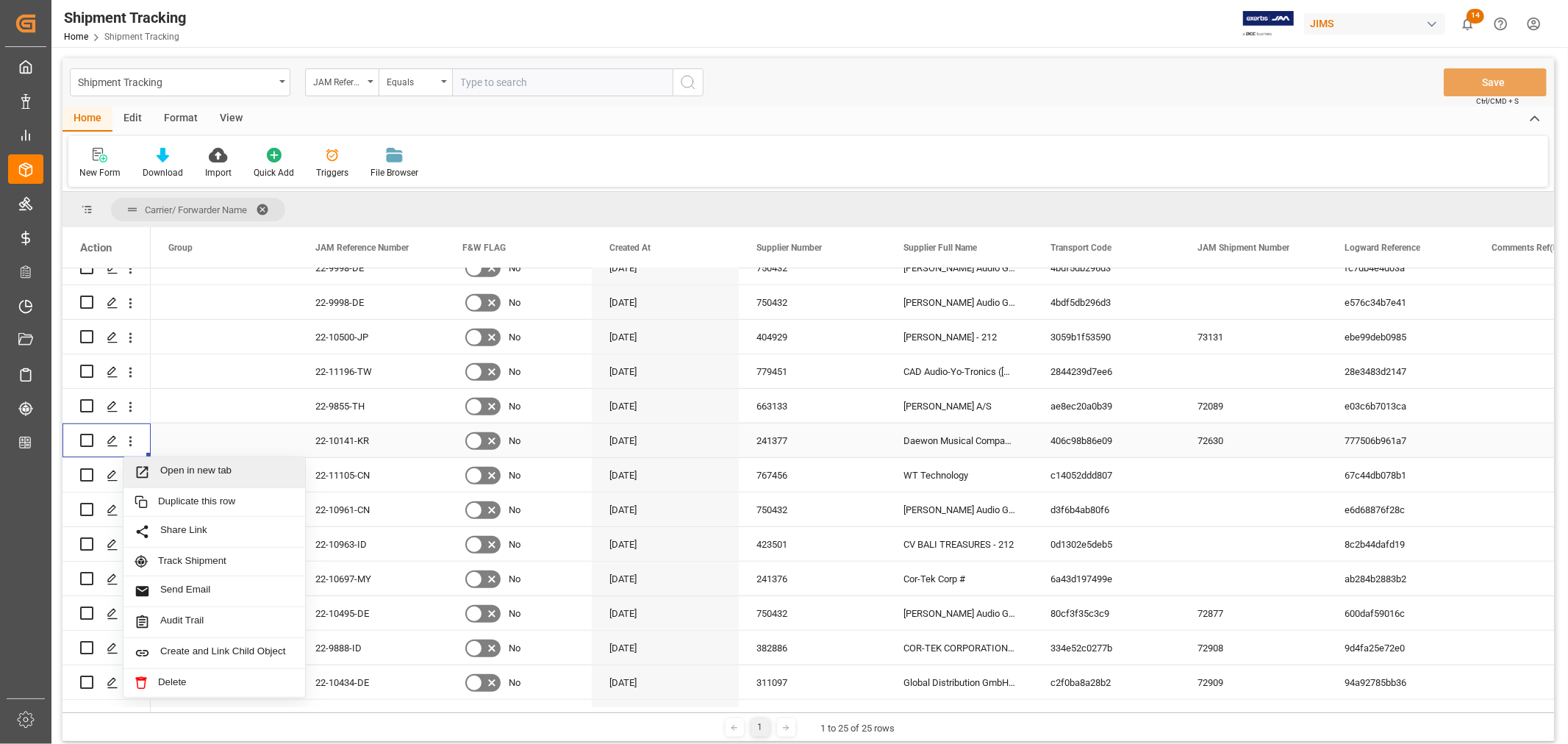
click at [189, 468] on span "Open in new tab" at bounding box center [227, 472] width 134 height 15
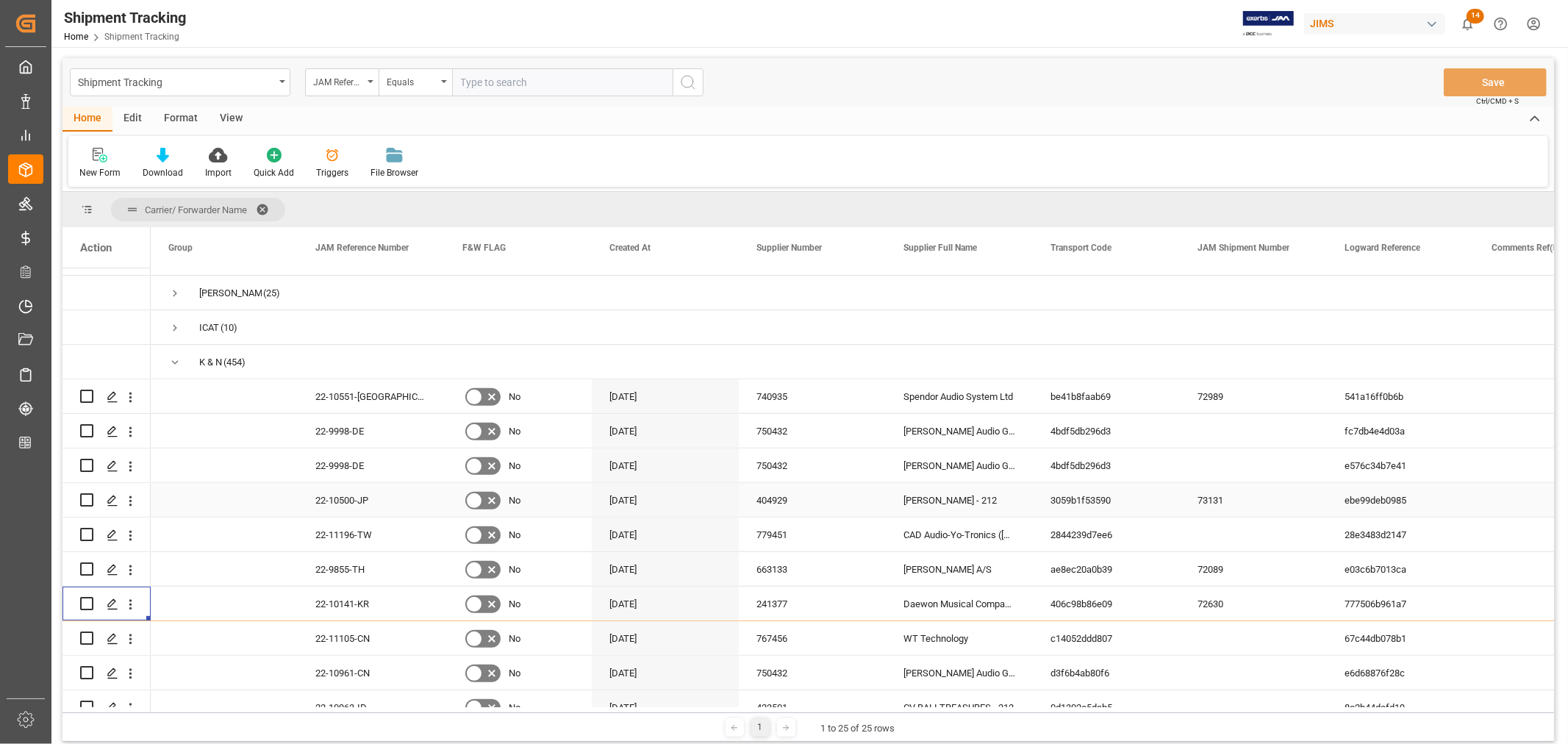
scroll to position [756, 0]
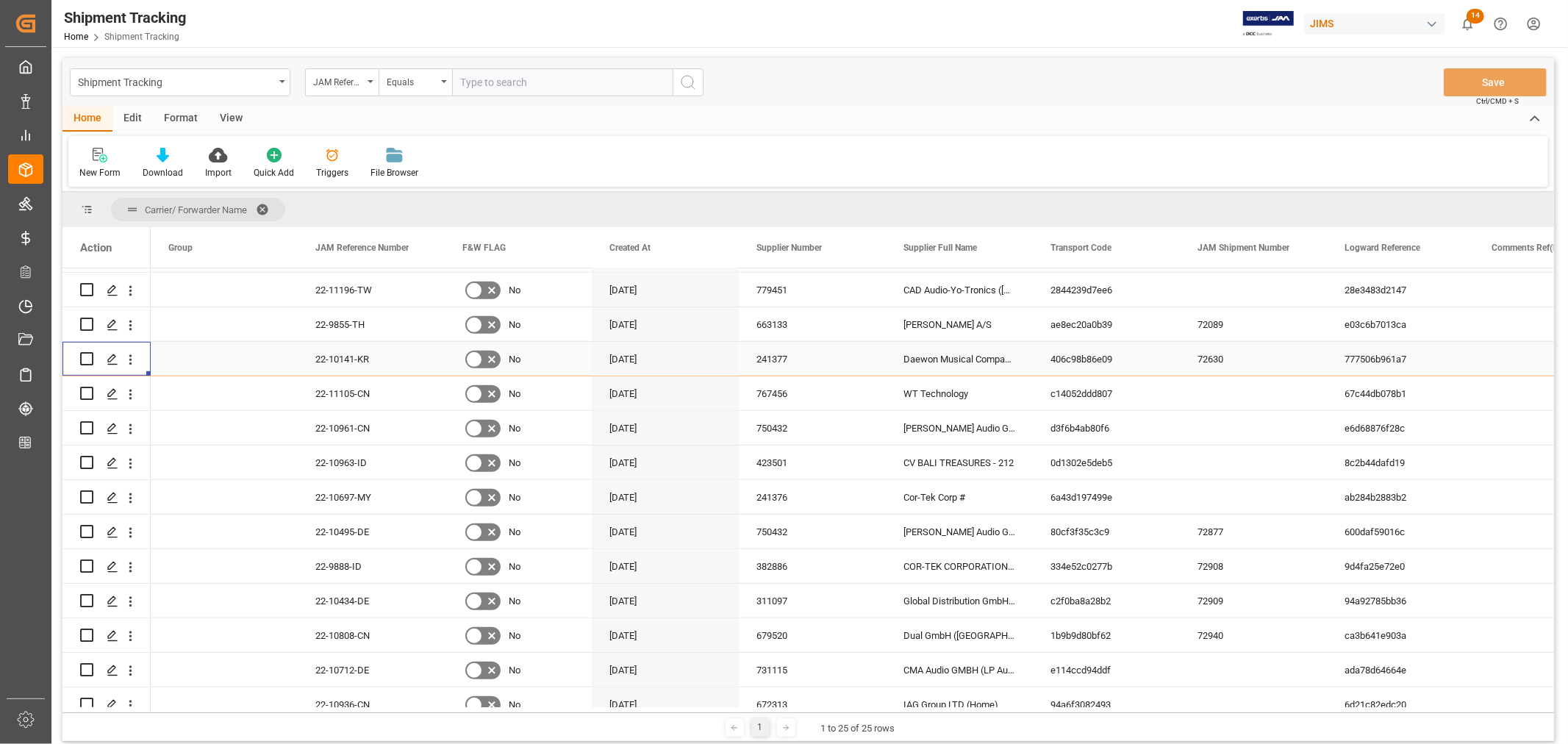
click at [1377, 364] on div "777506b961a7" at bounding box center [1400, 358] width 147 height 33
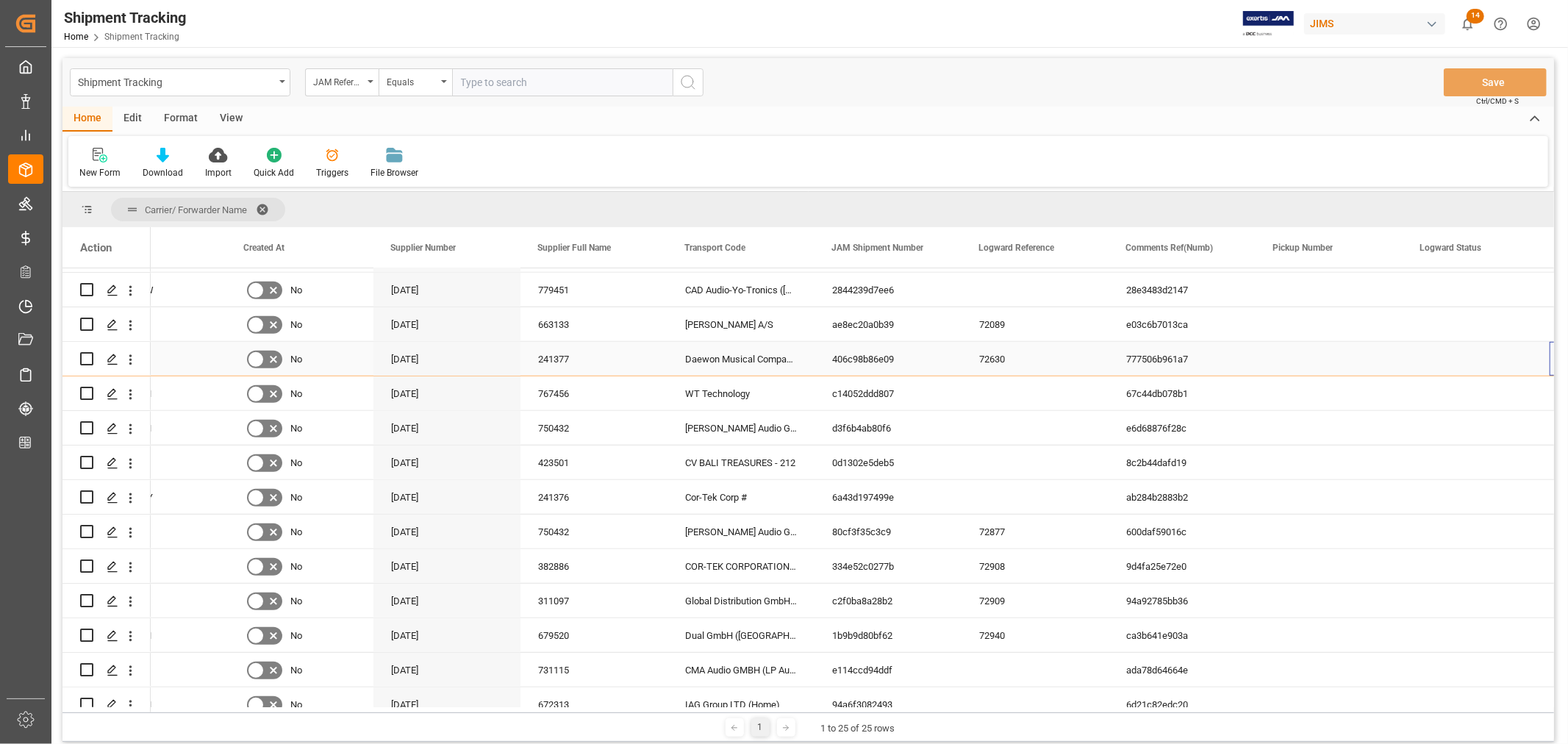
scroll to position [0, 365]
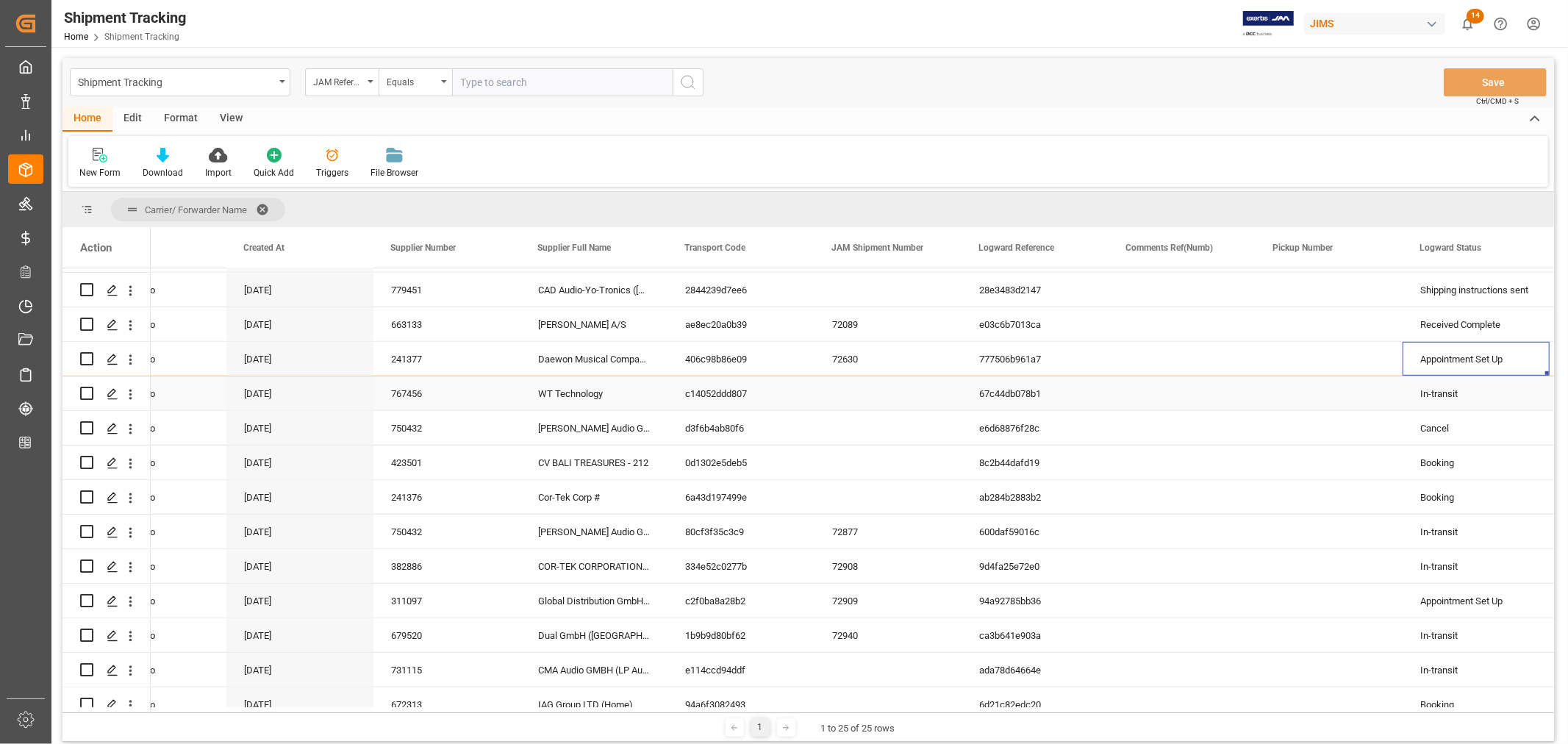
click at [1447, 394] on div "In-transit" at bounding box center [1476, 393] width 112 height 33
click at [1523, 247] on span at bounding box center [1525, 248] width 13 height 13
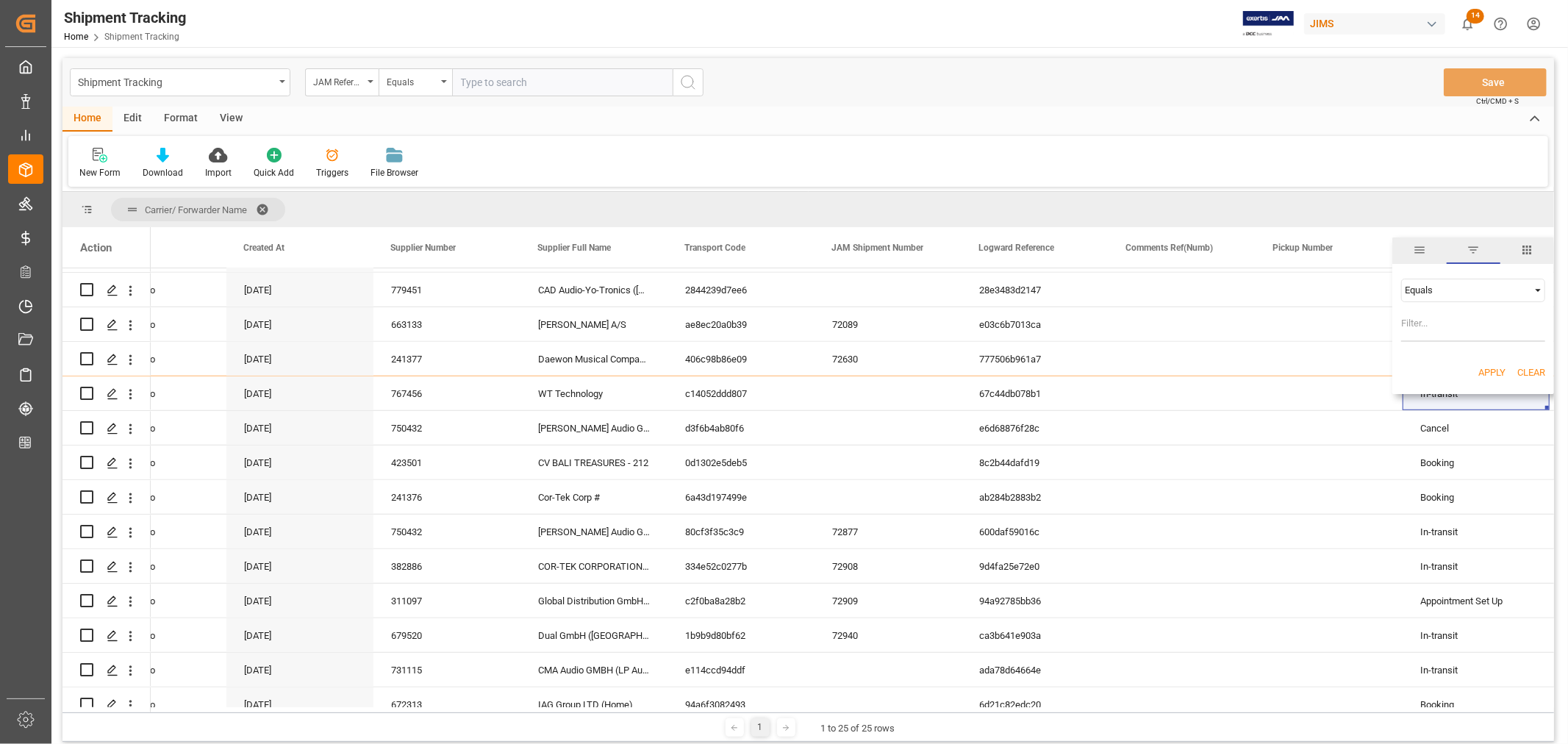
type input "In-transit"
click at [1484, 371] on button "Apply" at bounding box center [1492, 372] width 28 height 15
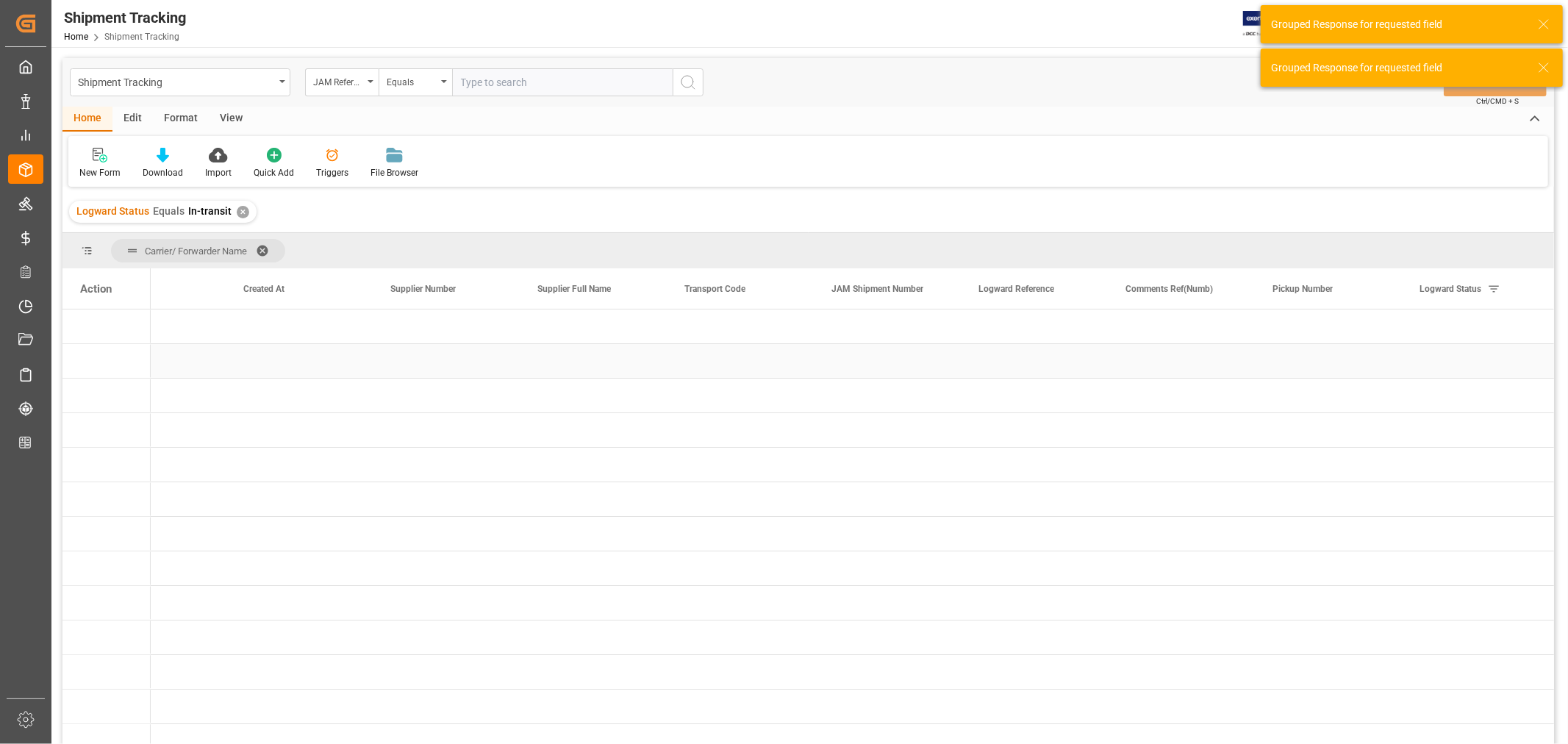
click at [576, 362] on div "Press SPACE to select this row." at bounding box center [594, 361] width 147 height 33
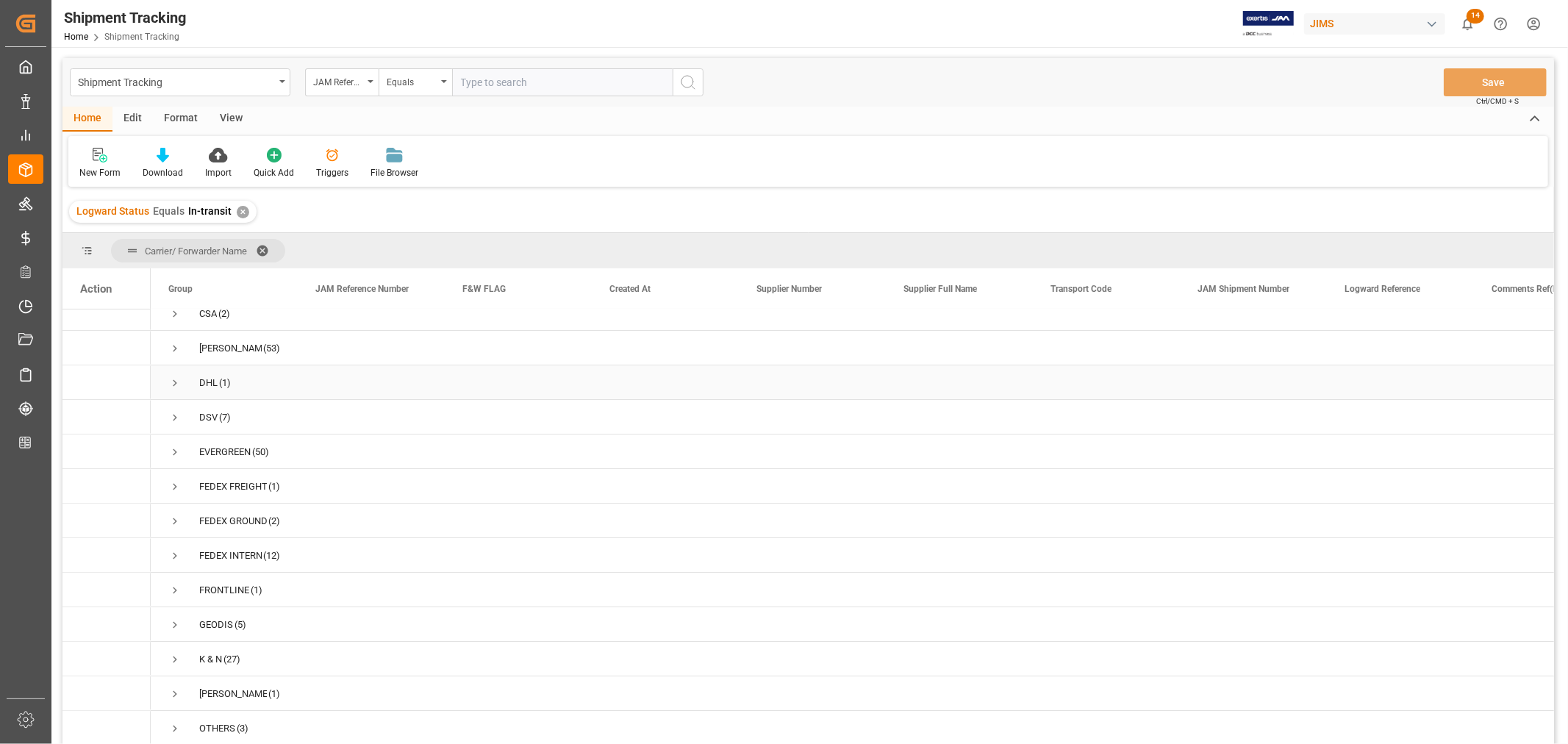
scroll to position [152, 0]
click at [175, 589] on span "Press SPACE to select this row." at bounding box center [175, 593] width 13 height 13
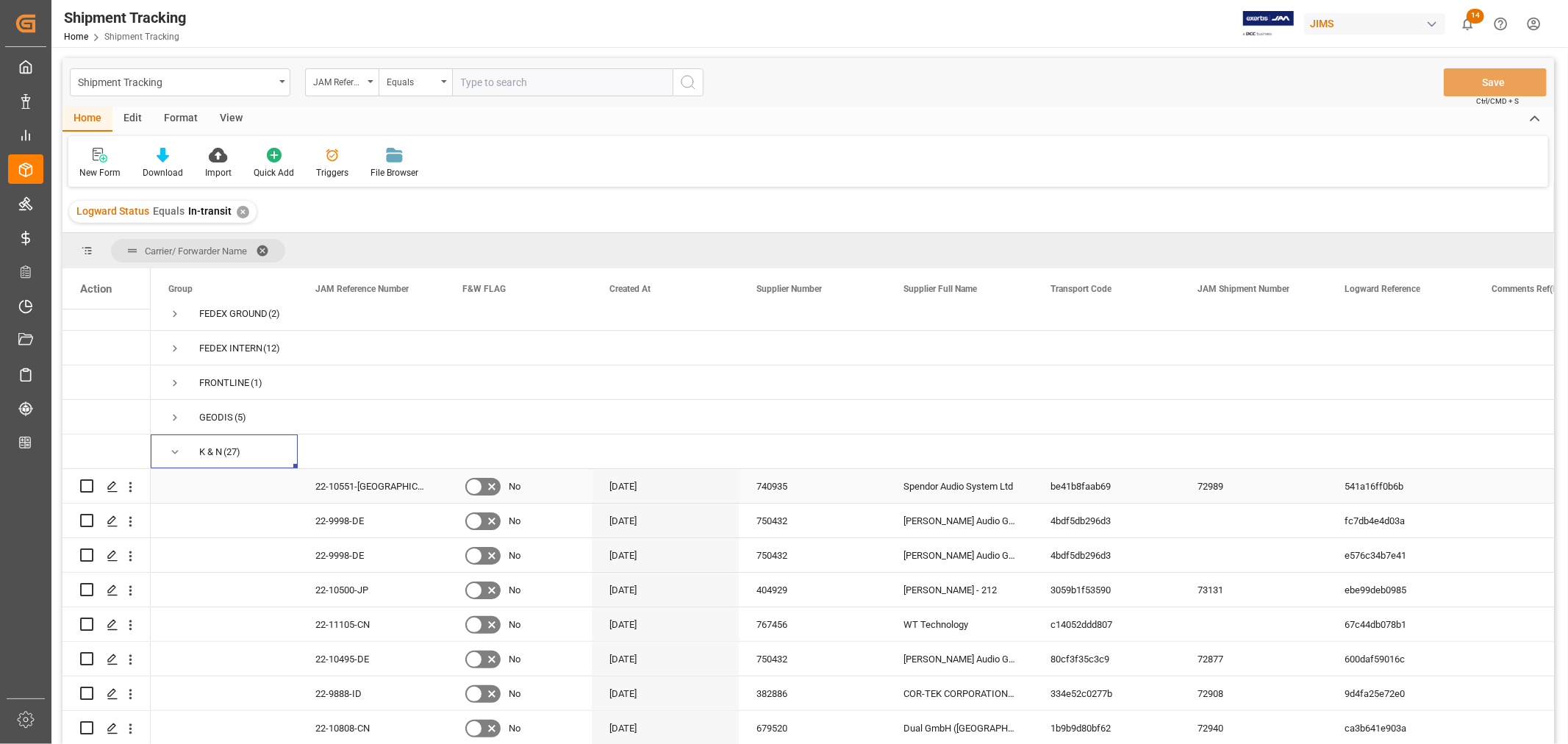
scroll to position [316, 0]
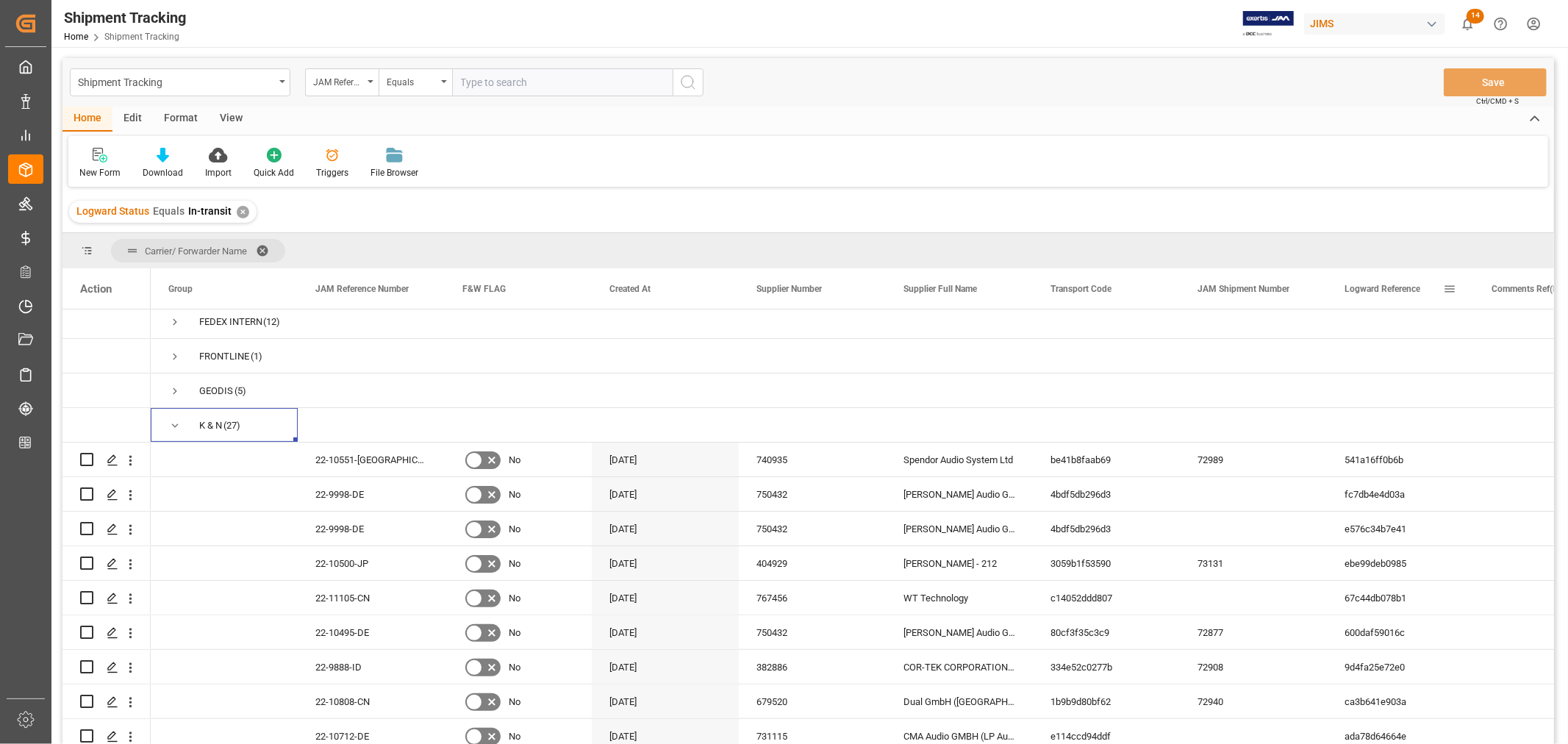
click at [1450, 290] on span at bounding box center [1449, 289] width 13 height 13
click at [1521, 291] on span "columns" at bounding box center [1528, 291] width 13 height 13
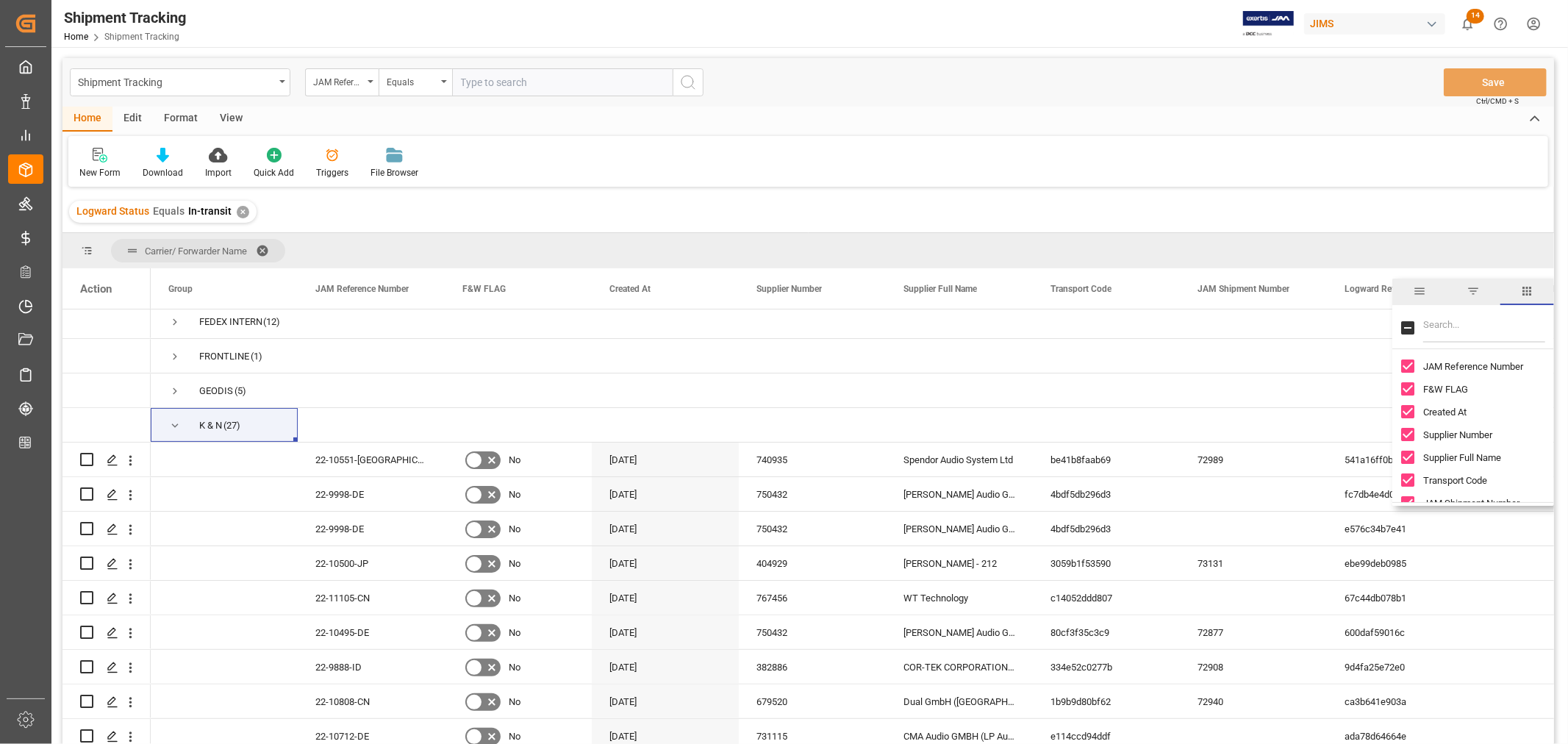
click at [1407, 326] on input "Toggle Select All Columns" at bounding box center [1408, 328] width 13 height 13
click at [1404, 321] on input "Toggle Select All Columns" at bounding box center [1408, 328] width 13 height 13
checkbox input "false"
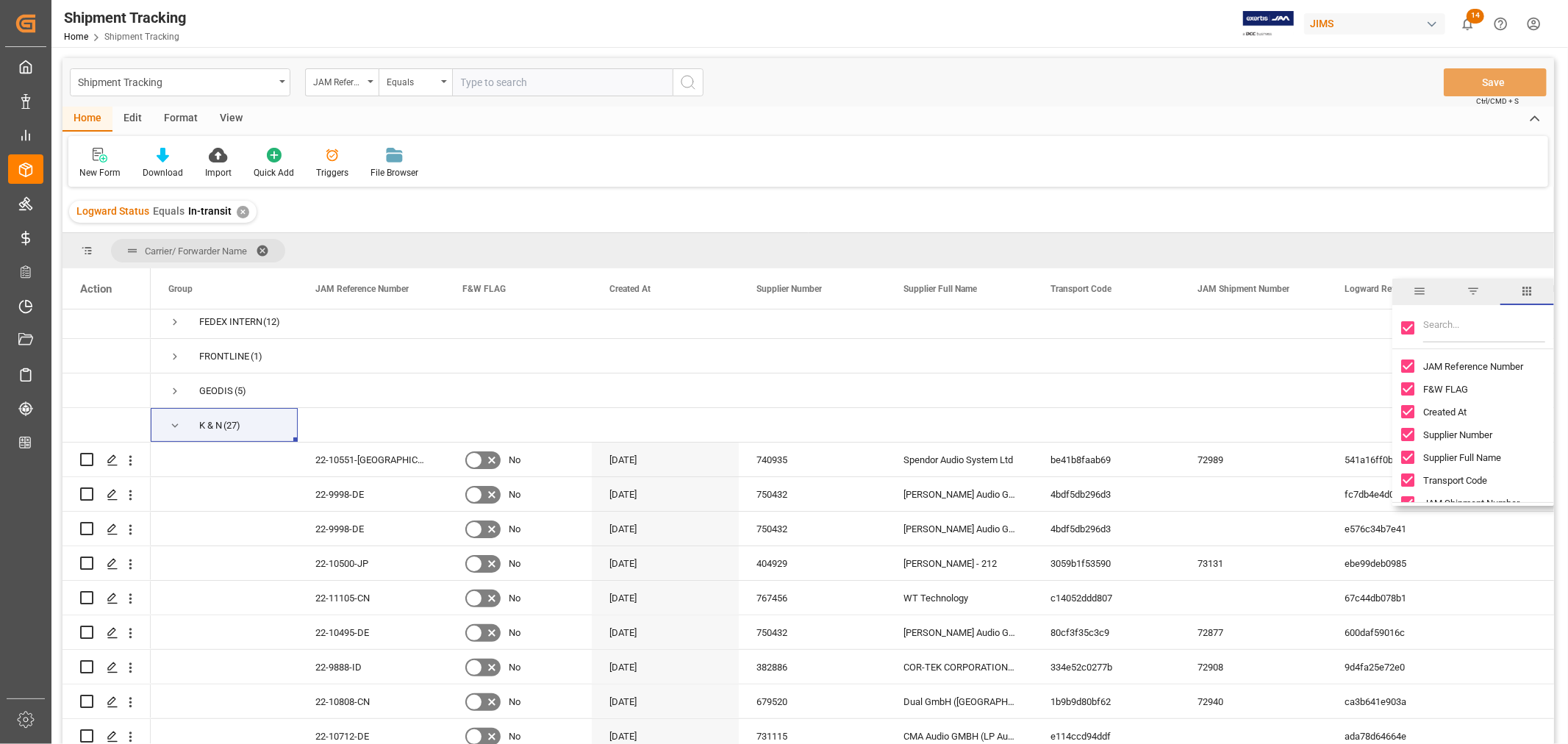
checkbox input "false"
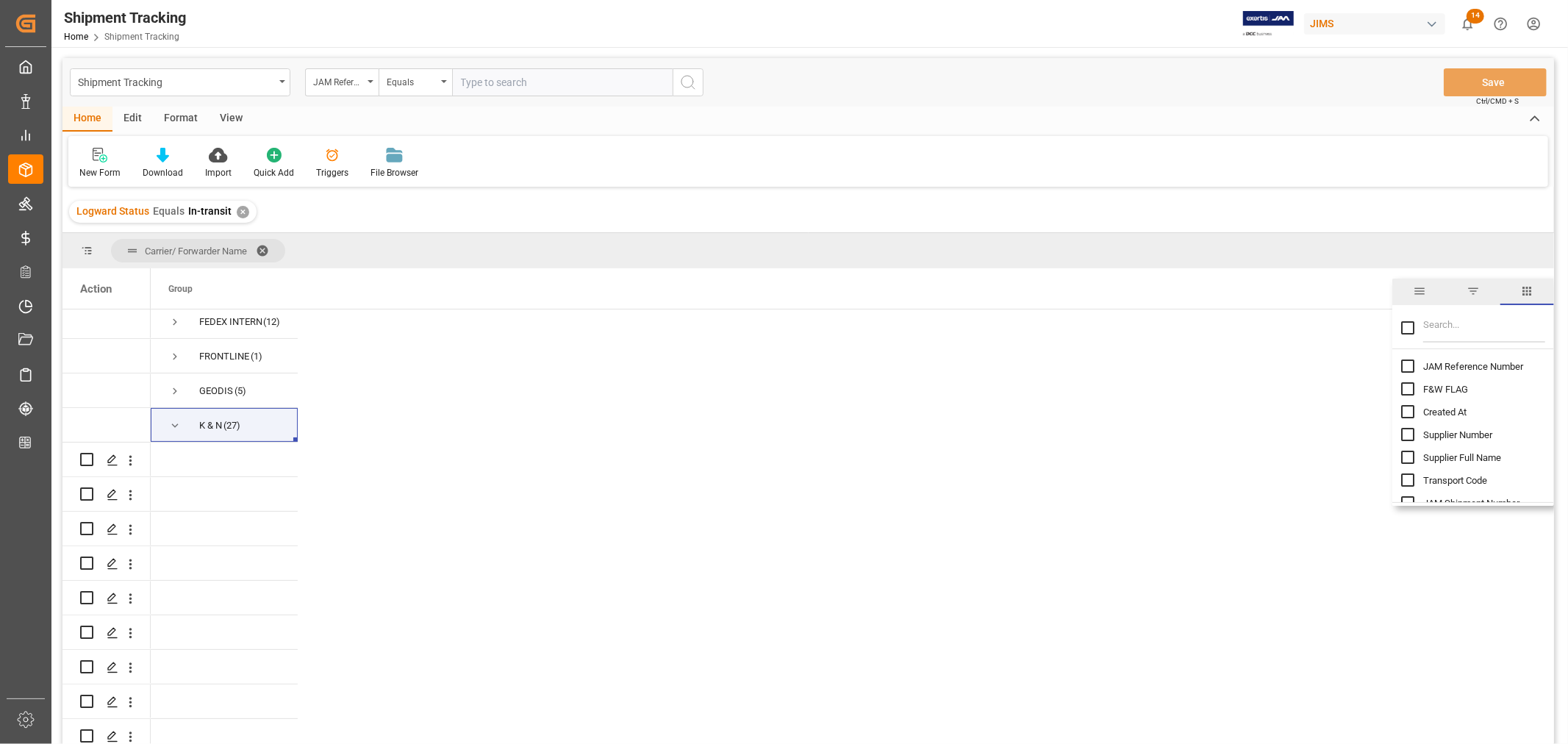
click at [1407, 372] on input "JAM Reference Number column toggle visibility (hidden)" at bounding box center [1408, 366] width 13 height 13
checkbox input "true"
checkbox input "false"
click at [1441, 332] on input "Filter Columns Input" at bounding box center [1484, 327] width 122 height 29
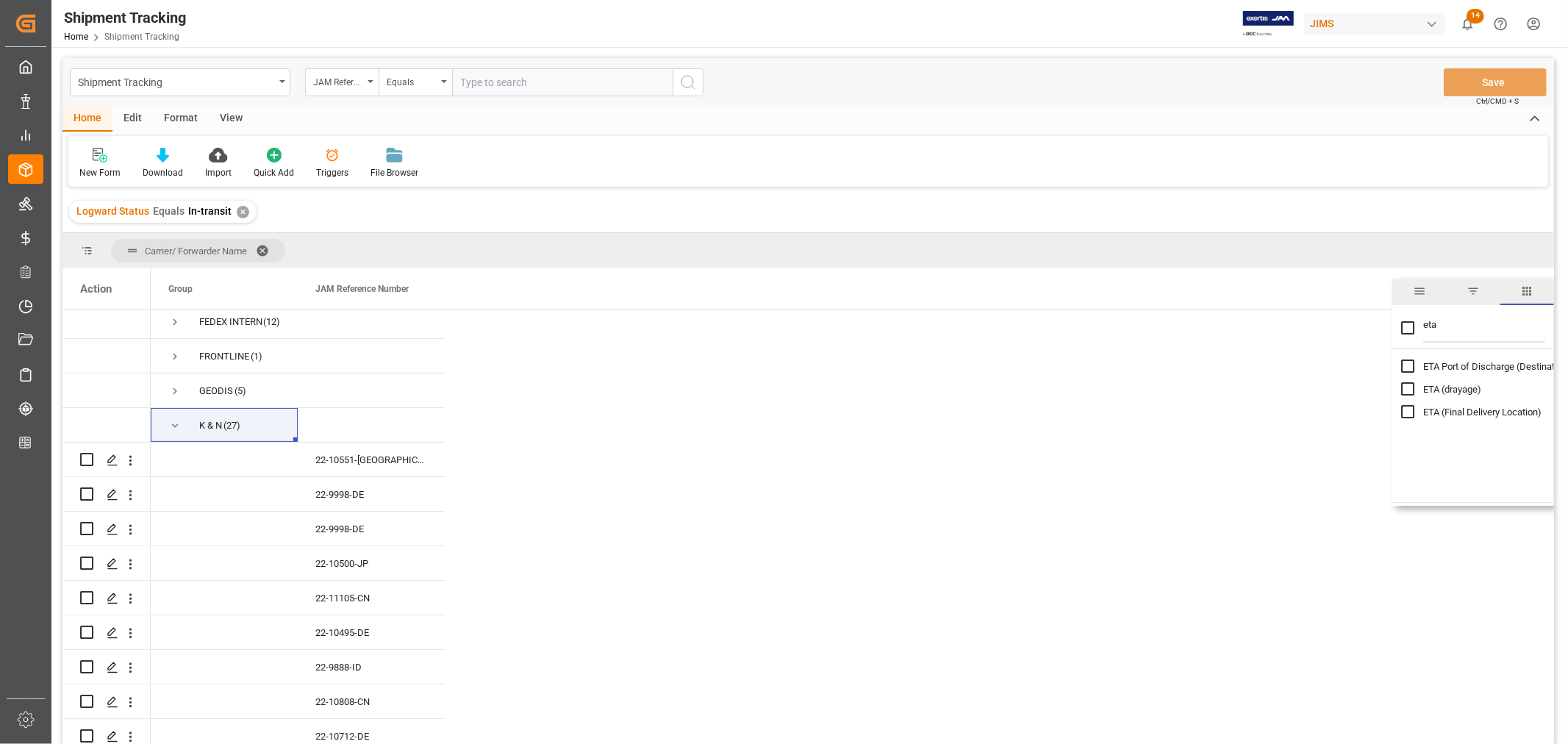
type input "eta"
click at [1408, 414] on input "ETA (Final Delivery Location) column toggle visibility (hidden)" at bounding box center [1408, 412] width 13 height 13
checkbox input "true"
checkbox input "false"
click at [1026, 177] on div "New Form Download Import Quick Add Triggers File Browser" at bounding box center [808, 161] width 1479 height 51
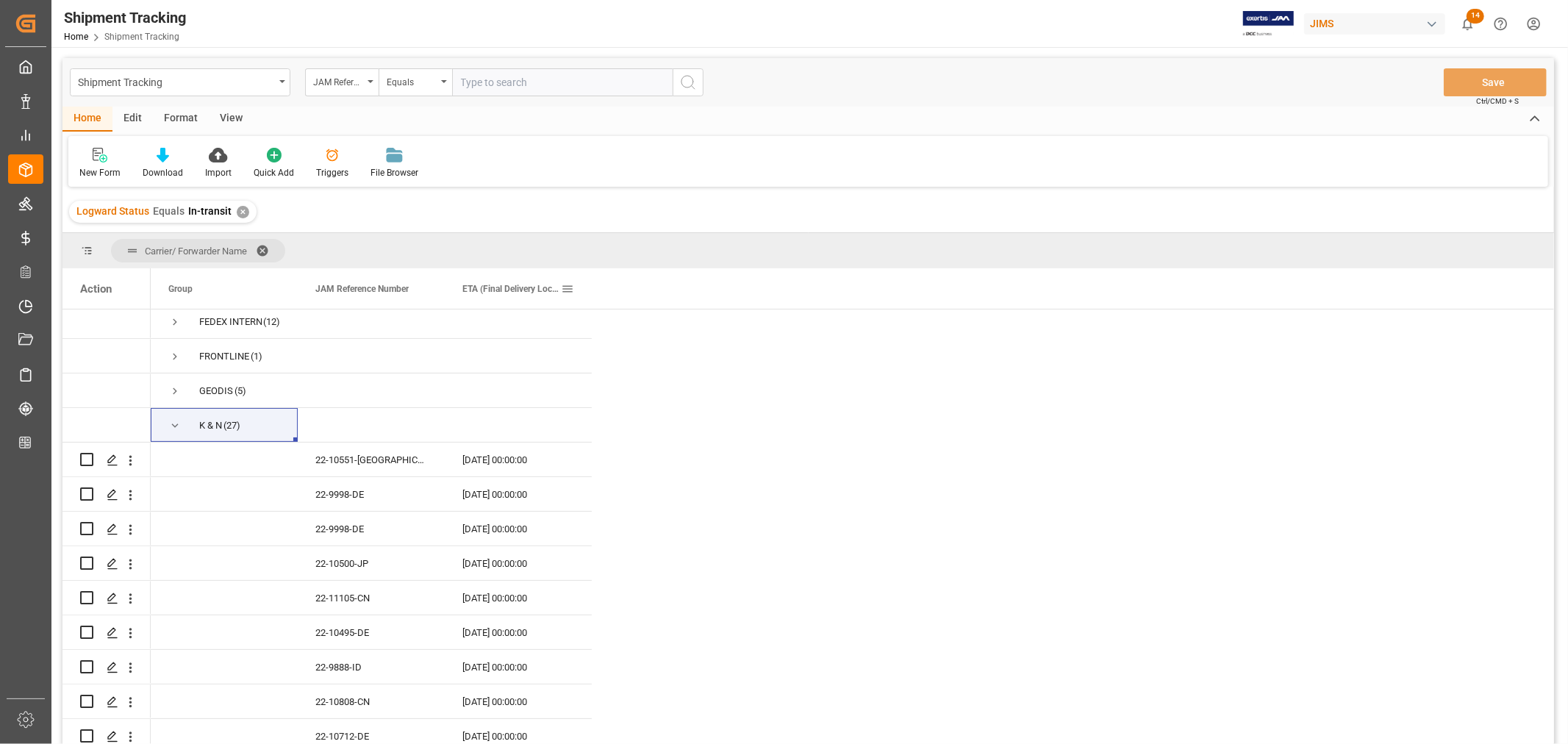
click at [567, 288] on span at bounding box center [567, 289] width 13 height 13
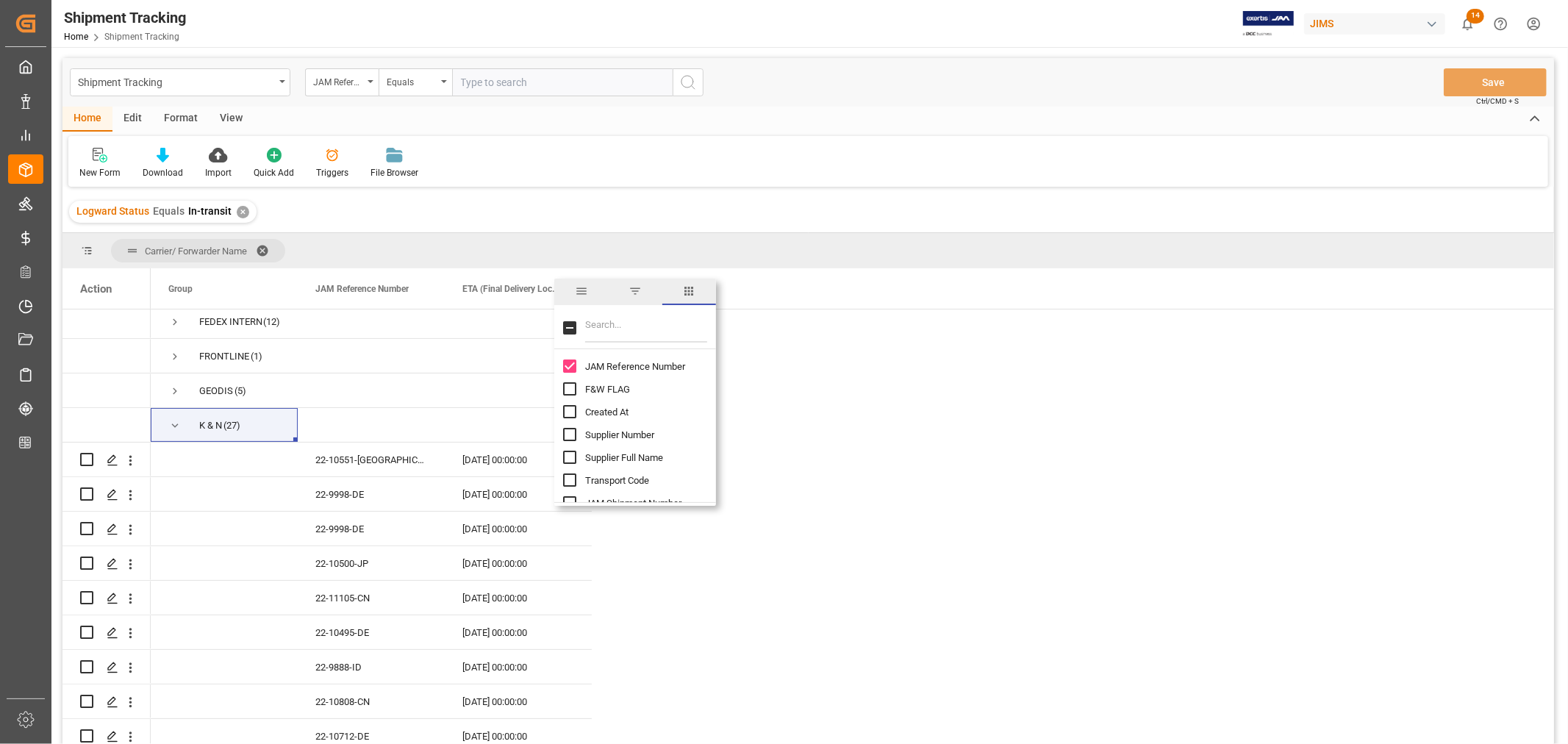
click at [634, 295] on span "filter" at bounding box center [635, 291] width 13 height 13
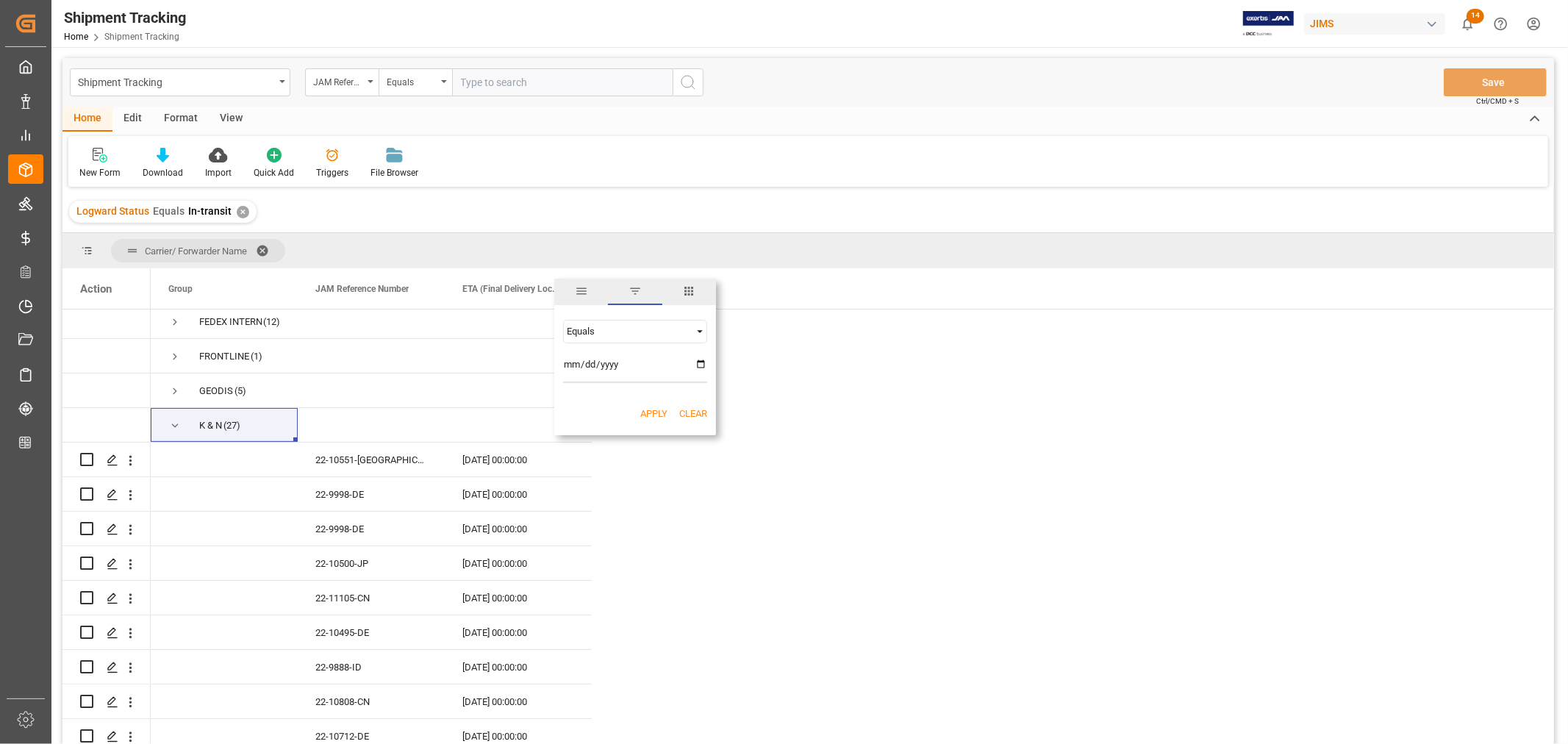
click at [588, 332] on div "Equals" at bounding box center [628, 331] width 124 height 11
click at [588, 428] on span "In range" at bounding box center [583, 424] width 33 height 11
click at [706, 361] on input "date" at bounding box center [635, 367] width 144 height 29
type input "2025-09-22"
click at [702, 405] on input "date" at bounding box center [635, 407] width 144 height 29
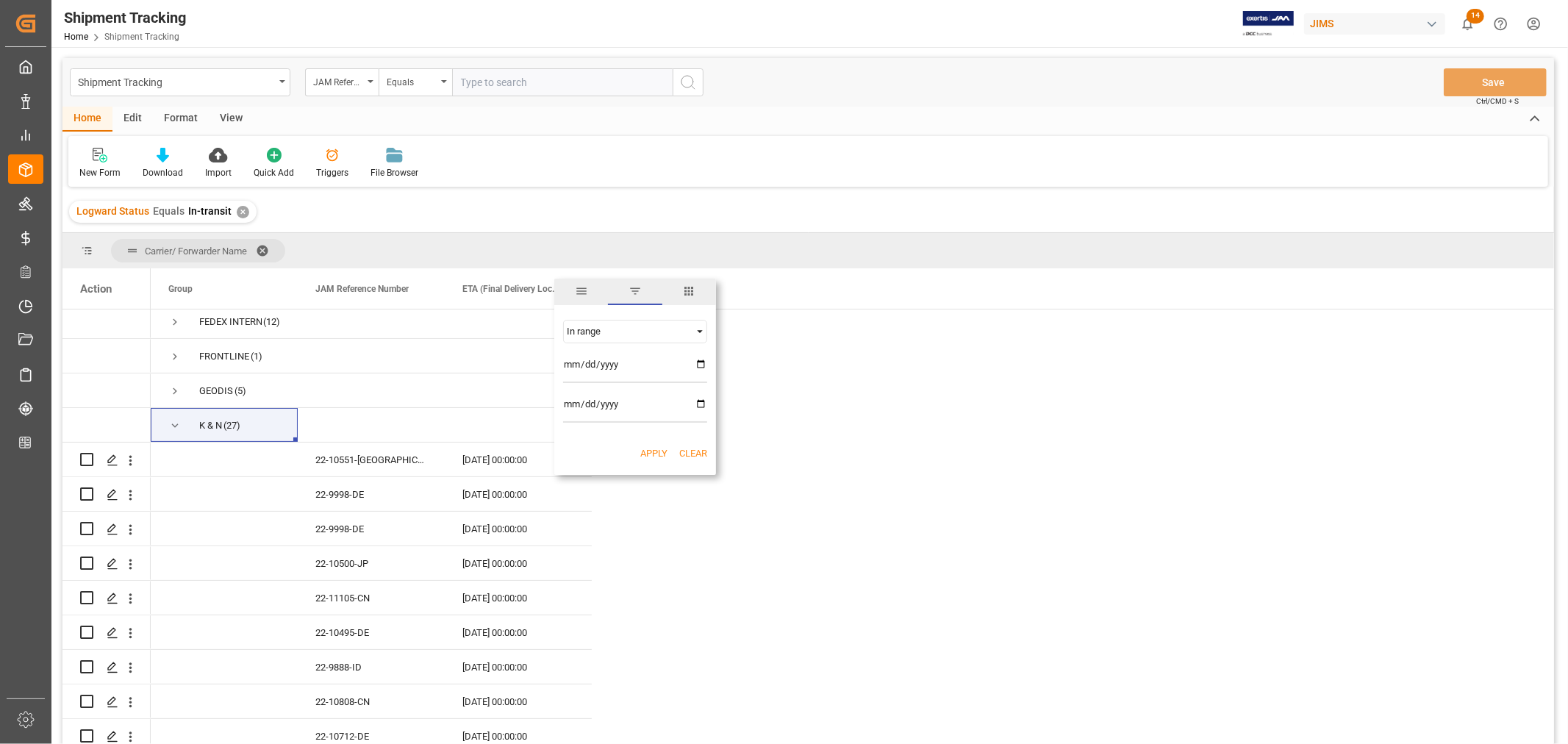
type input "2025-09-26"
click at [650, 448] on button "Apply" at bounding box center [653, 453] width 28 height 15
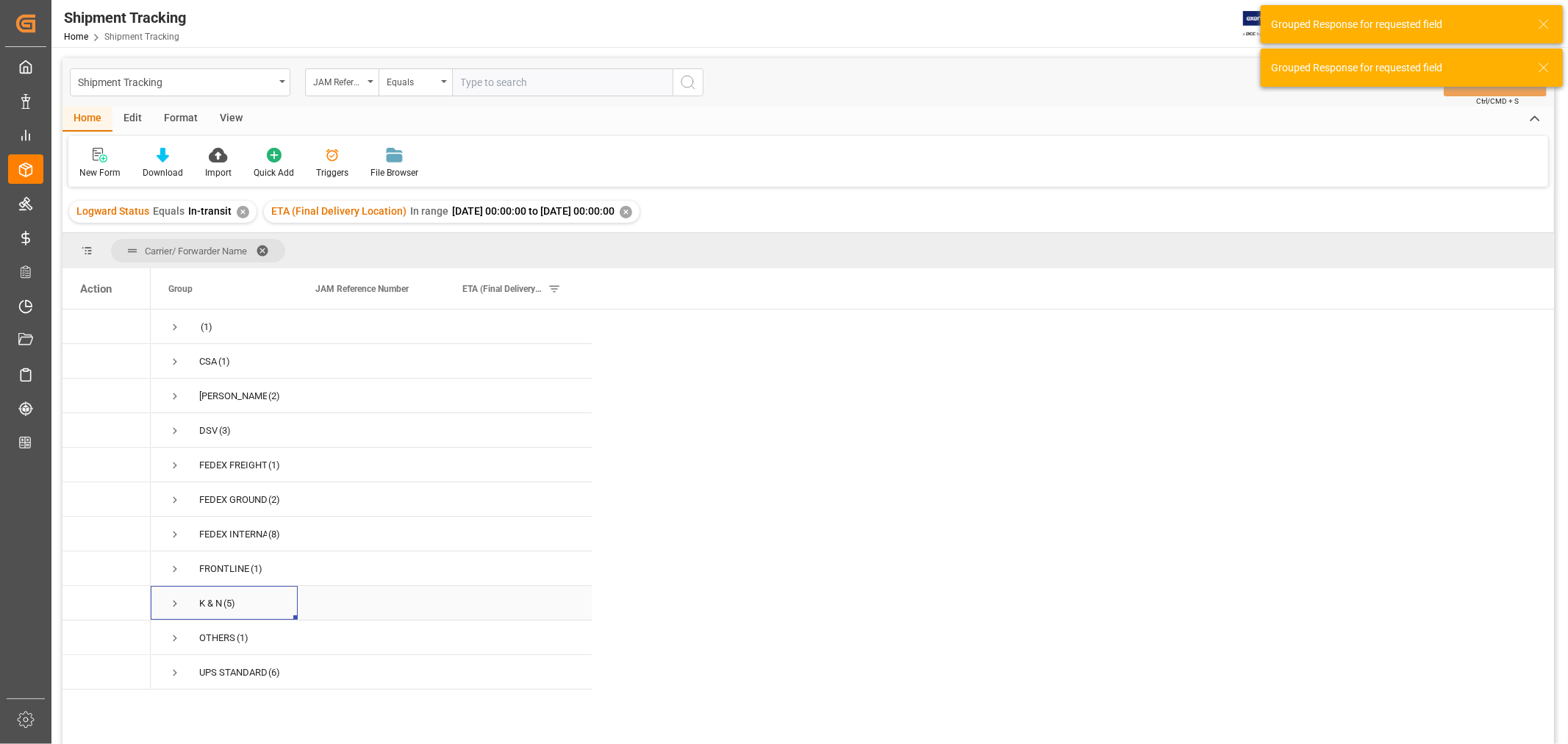
click at [173, 604] on span "Press SPACE to select this row." at bounding box center [175, 604] width 13 height 13
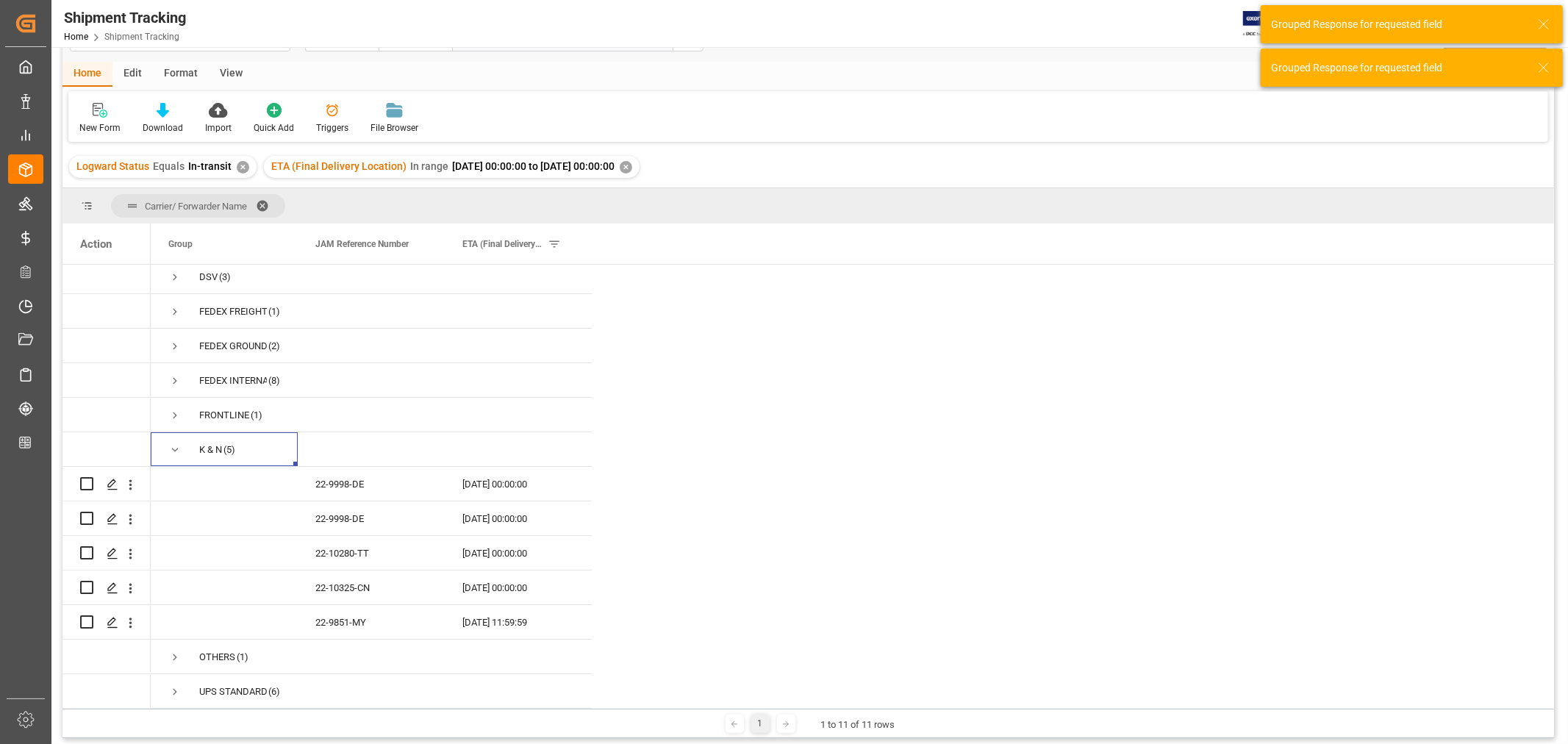
scroll to position [82, 0]
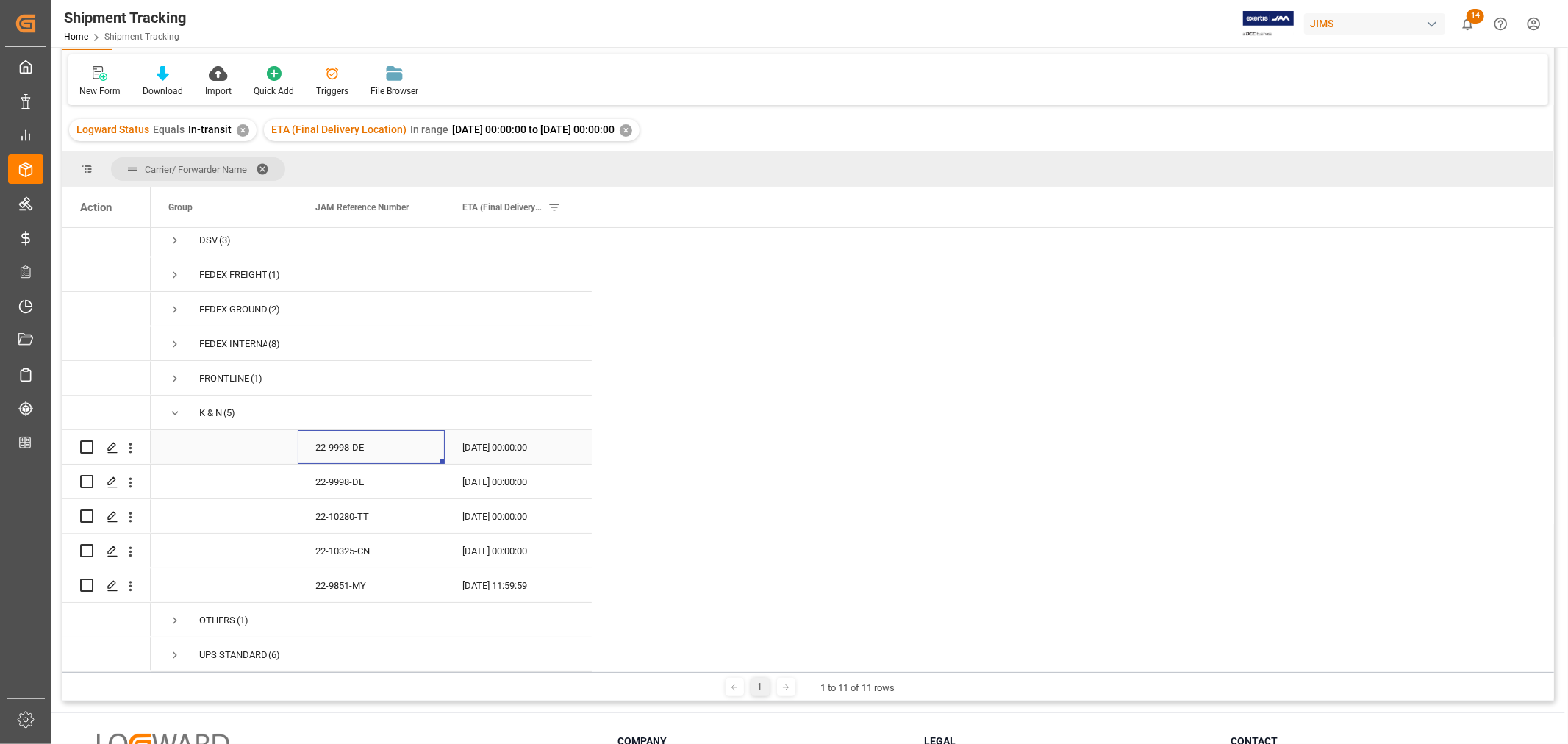
click at [332, 444] on div "22-9998-DE" at bounding box center [371, 447] width 147 height 33
click at [348, 509] on div "22-10280-TT" at bounding box center [371, 516] width 147 height 33
click at [351, 544] on div "22-10325-CN" at bounding box center [371, 550] width 147 height 33
click at [568, 211] on span at bounding box center [567, 207] width 13 height 13
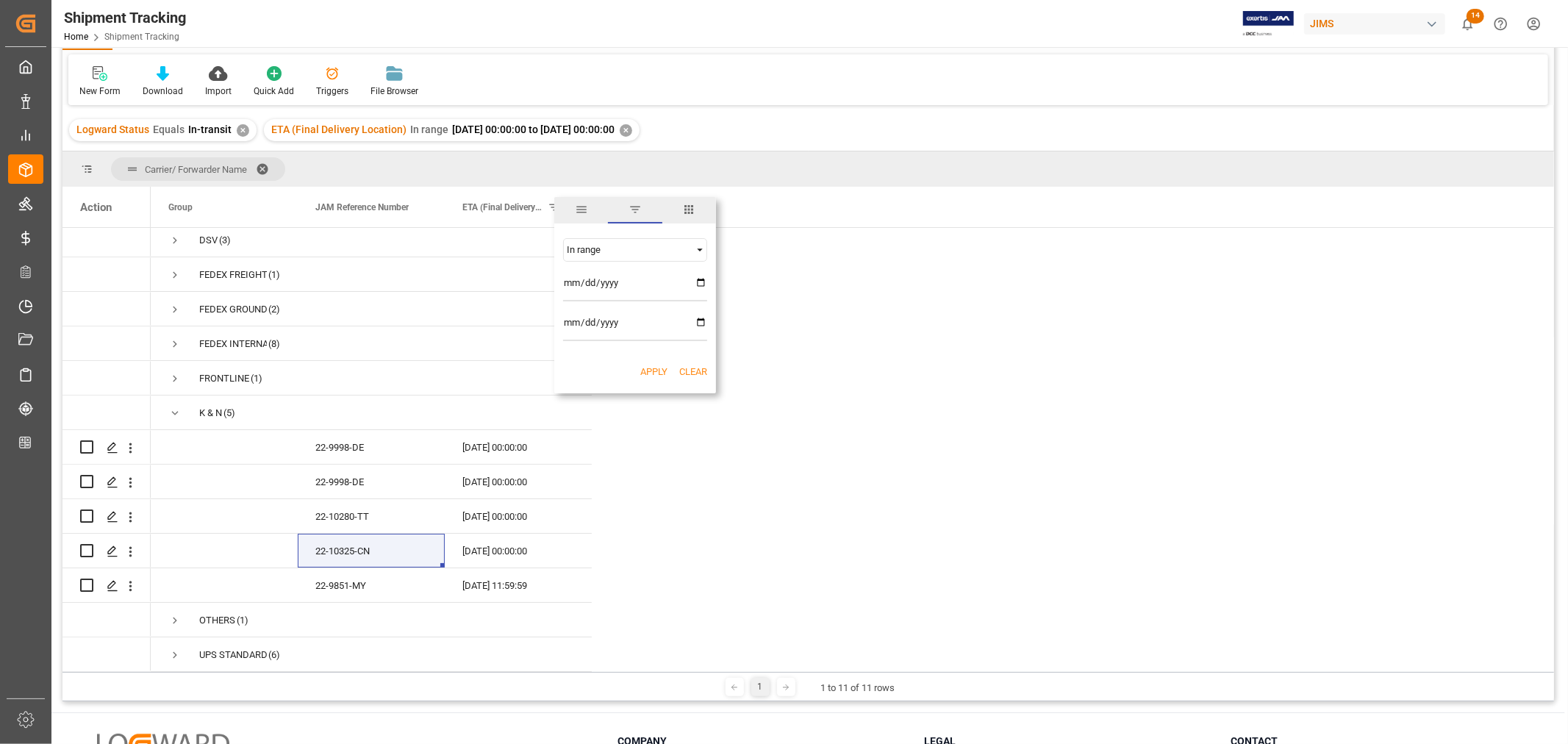
click at [686, 208] on span "columns" at bounding box center [689, 210] width 13 height 13
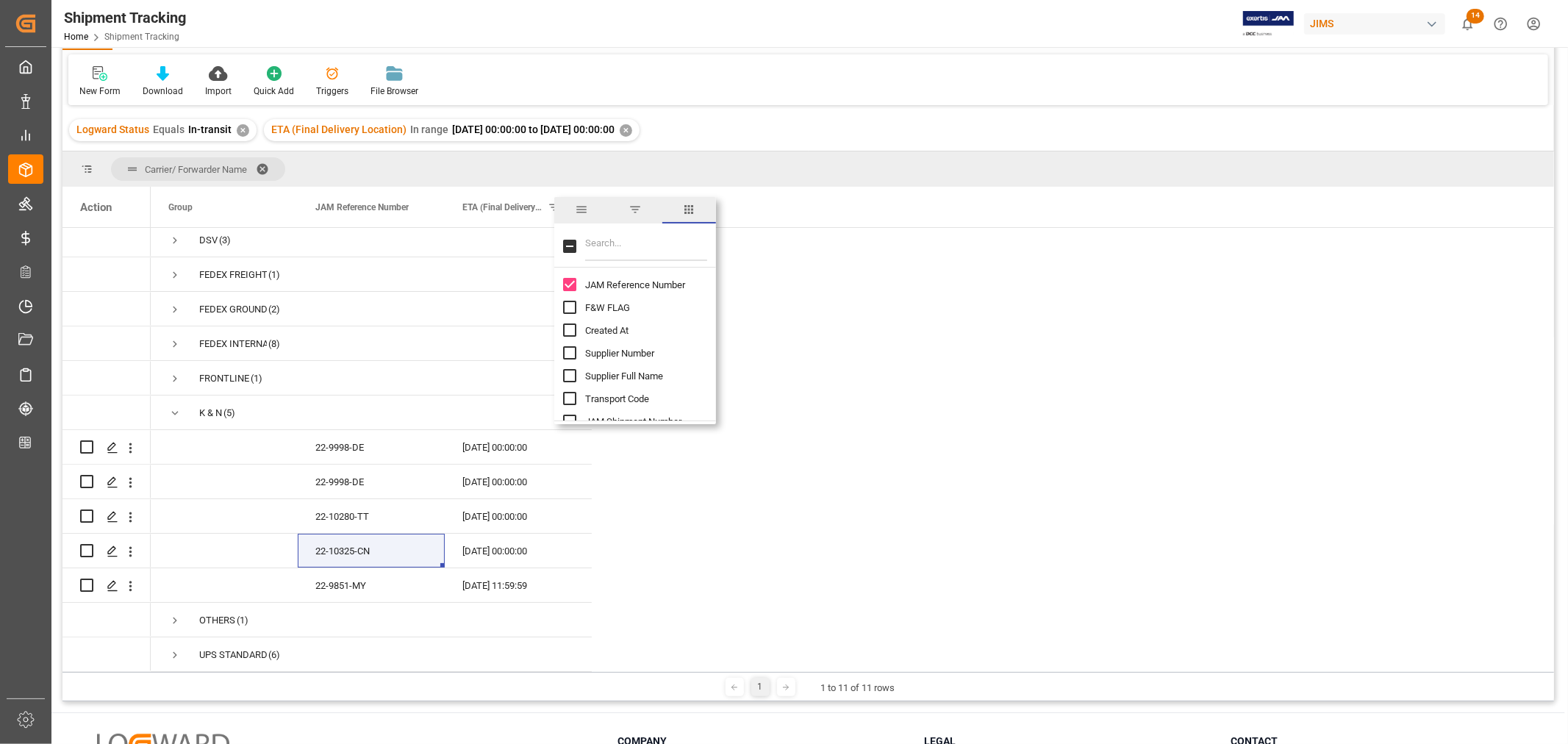
click at [623, 252] on input "Filter Columns Input" at bounding box center [646, 245] width 122 height 29
type input "agent"
click at [568, 281] on input "Agent column toggle visibility (hidden)" at bounding box center [570, 285] width 13 height 13
checkbox input "true"
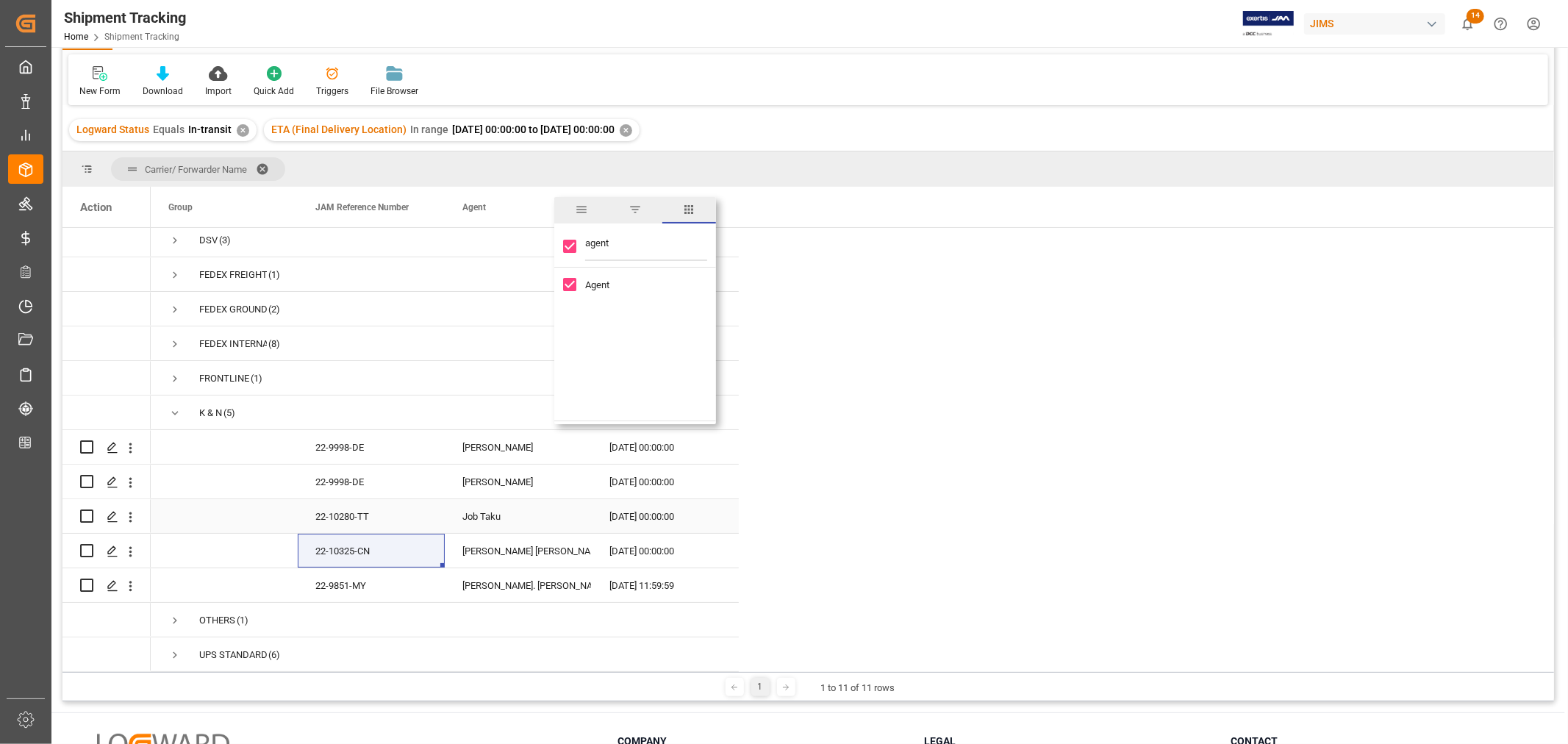
click at [490, 504] on div "Job Taku" at bounding box center [519, 516] width 112 height 33
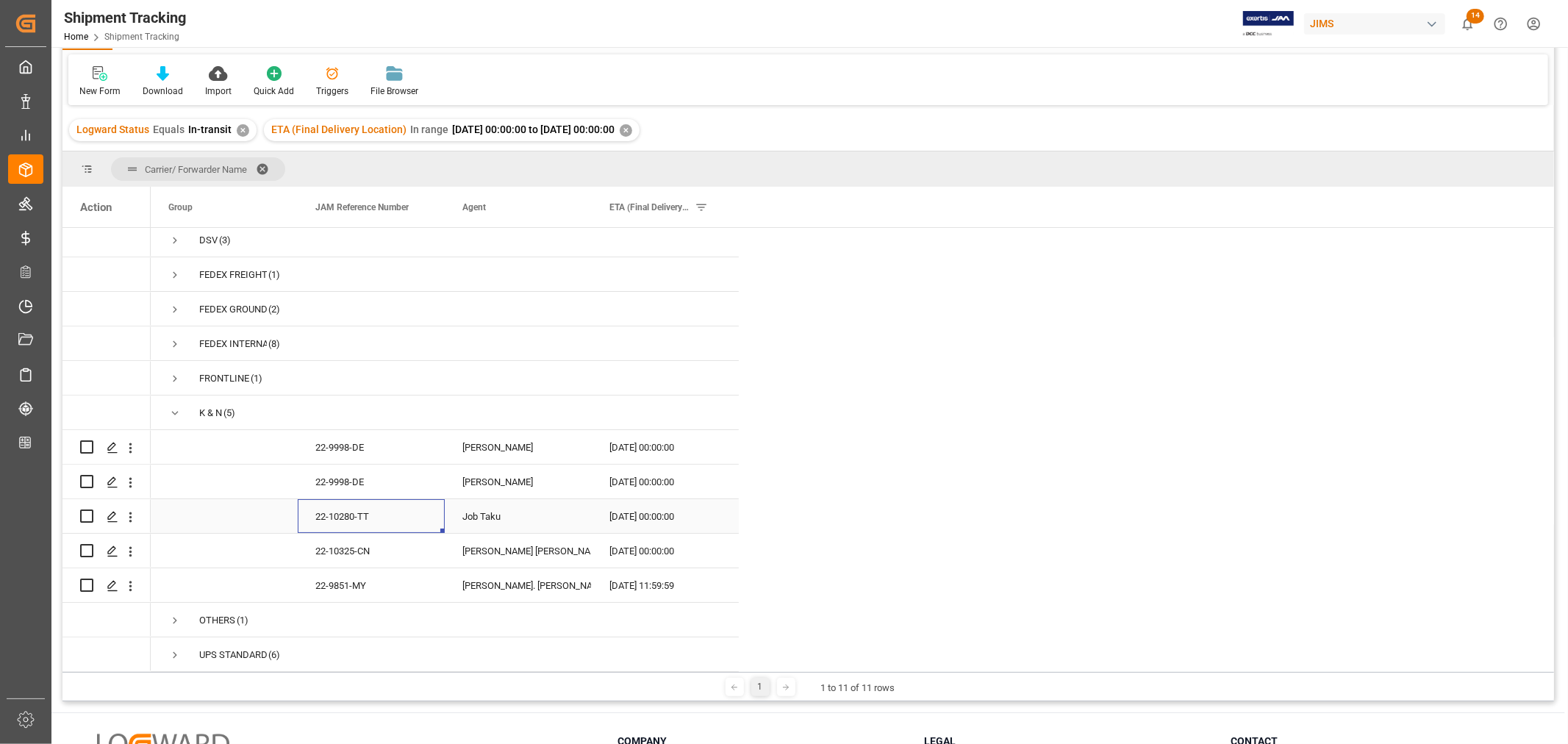
click at [332, 509] on div "22-10280-TT" at bounding box center [371, 516] width 147 height 33
click at [622, 505] on div "26-09-2025 00:00:00" at bounding box center [665, 516] width 147 height 33
click at [628, 541] on div "25-09-2025 00:00:00" at bounding box center [665, 550] width 147 height 33
click at [626, 572] on div "25-09-2025 11:59:59" at bounding box center [665, 585] width 147 height 33
click at [642, 534] on div "25-09-2025 00:00:00" at bounding box center [665, 550] width 147 height 33
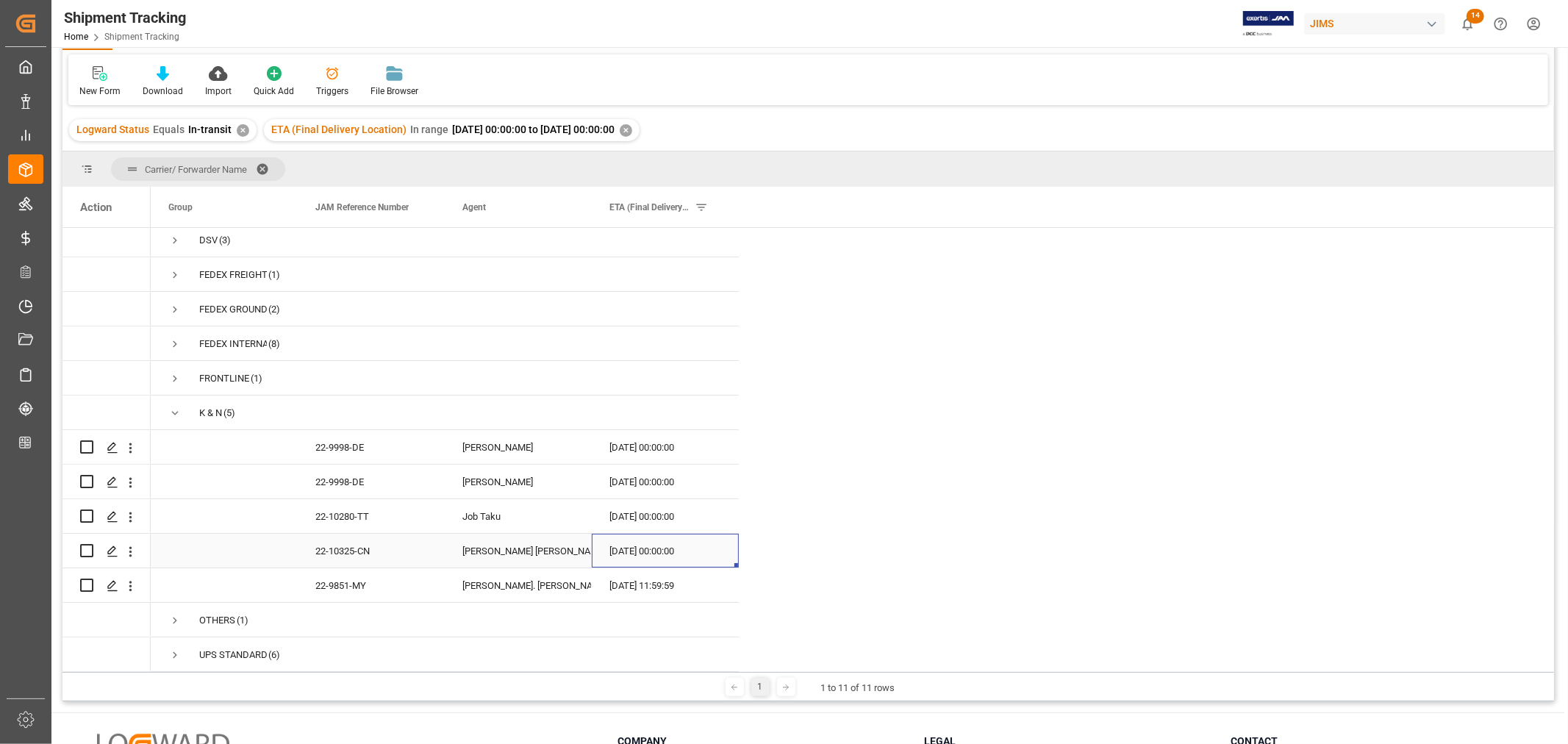
click at [537, 537] on div "Amitkumar Shanubhai Prajapati" at bounding box center [519, 551] width 112 height 33
click at [343, 544] on div "22-10325-CN" at bounding box center [371, 550] width 147 height 33
click at [326, 575] on div "22-9851-MY" at bounding box center [371, 585] width 147 height 33
click at [130, 584] on icon "open menu" at bounding box center [131, 585] width 3 height 10
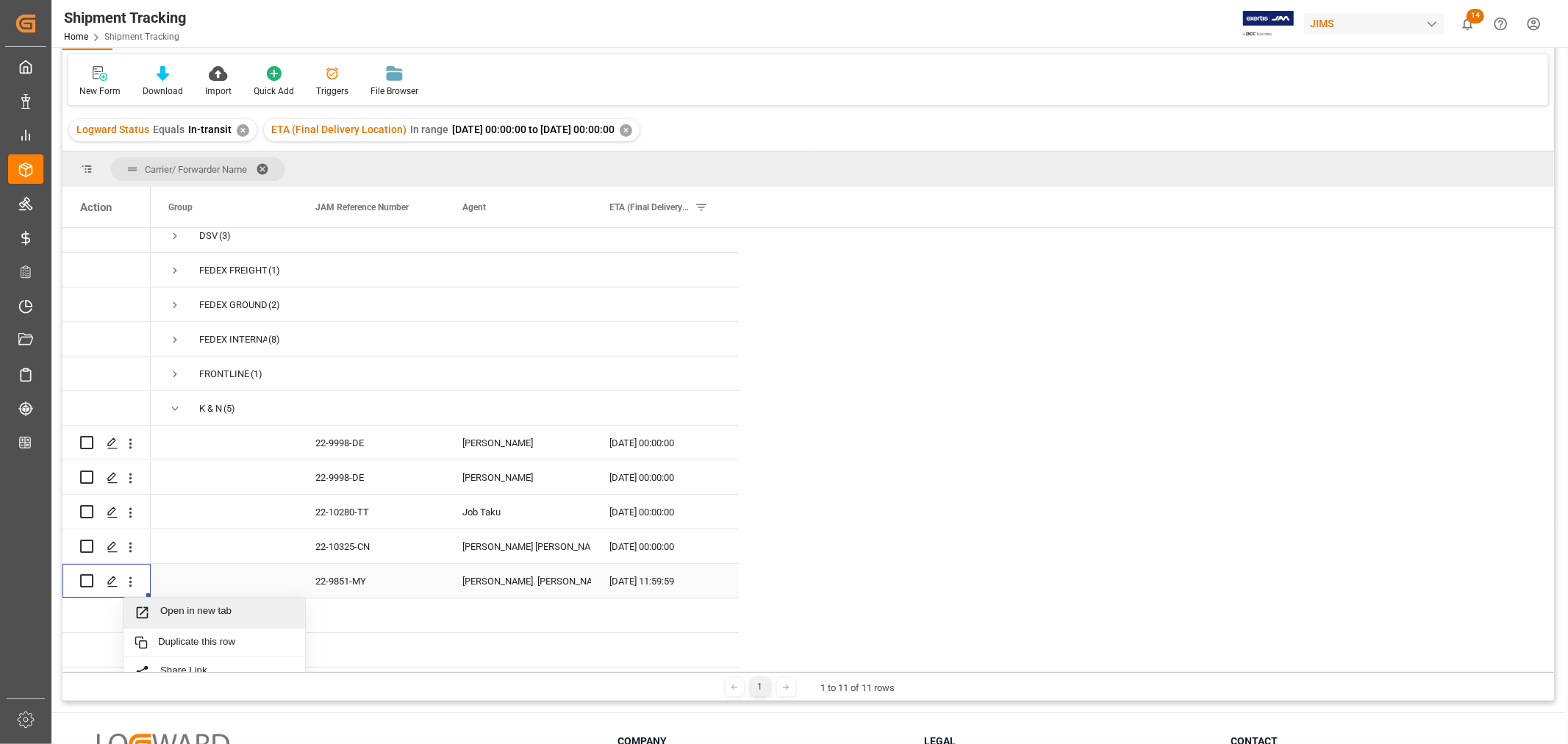
click at [180, 607] on span "Open in new tab" at bounding box center [227, 612] width 134 height 15
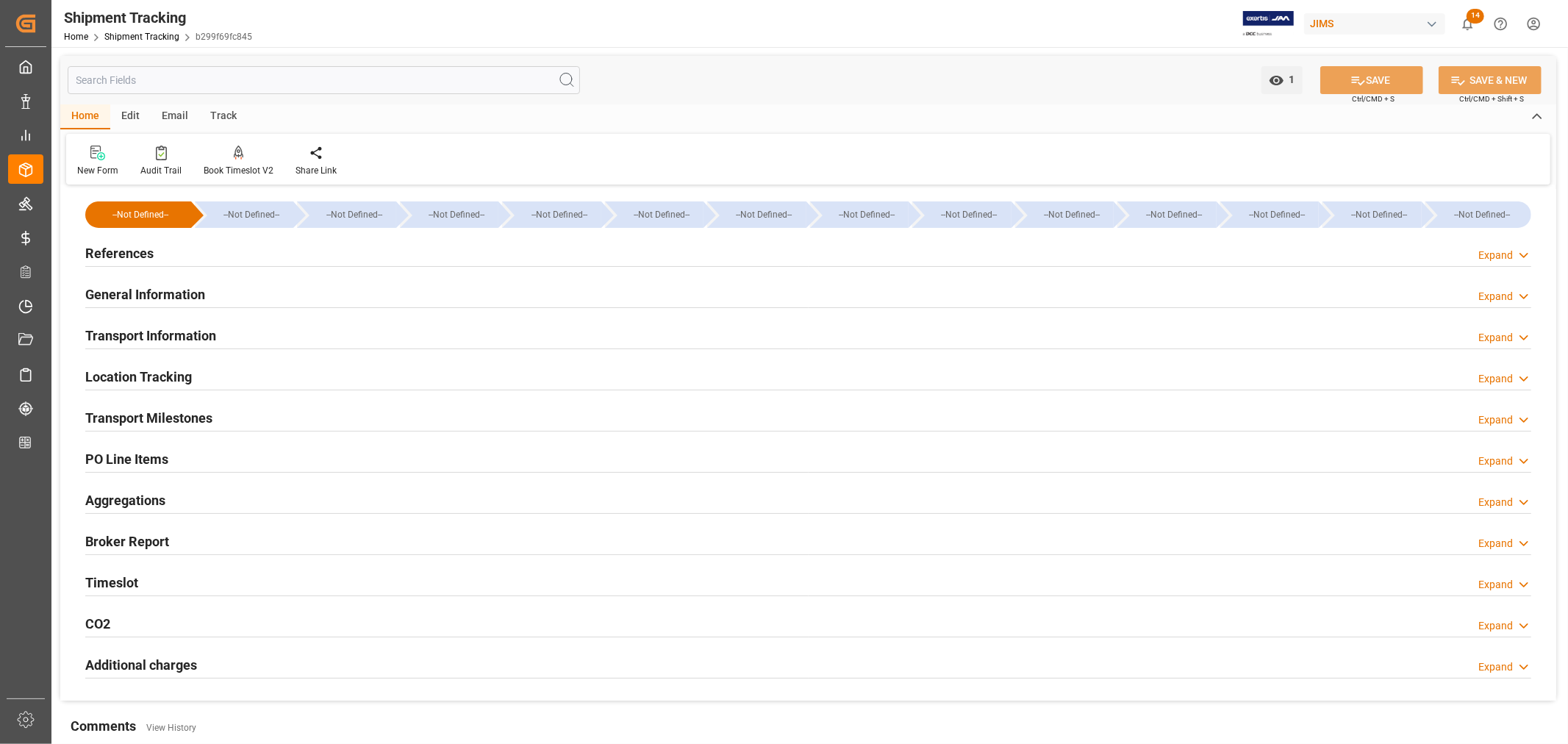
click at [184, 285] on h2 "General Information" at bounding box center [145, 295] width 119 height 20
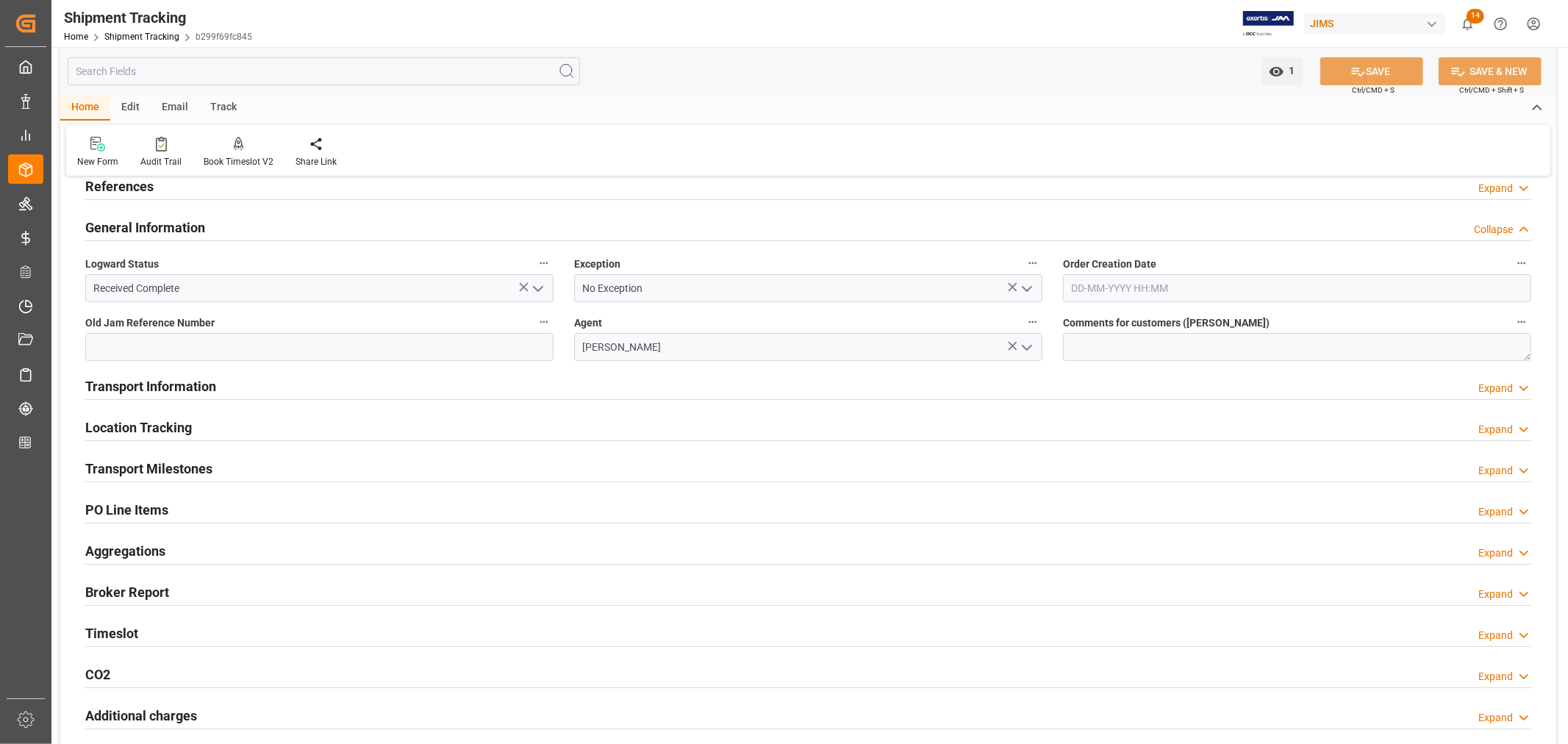
scroll to position [163, 0]
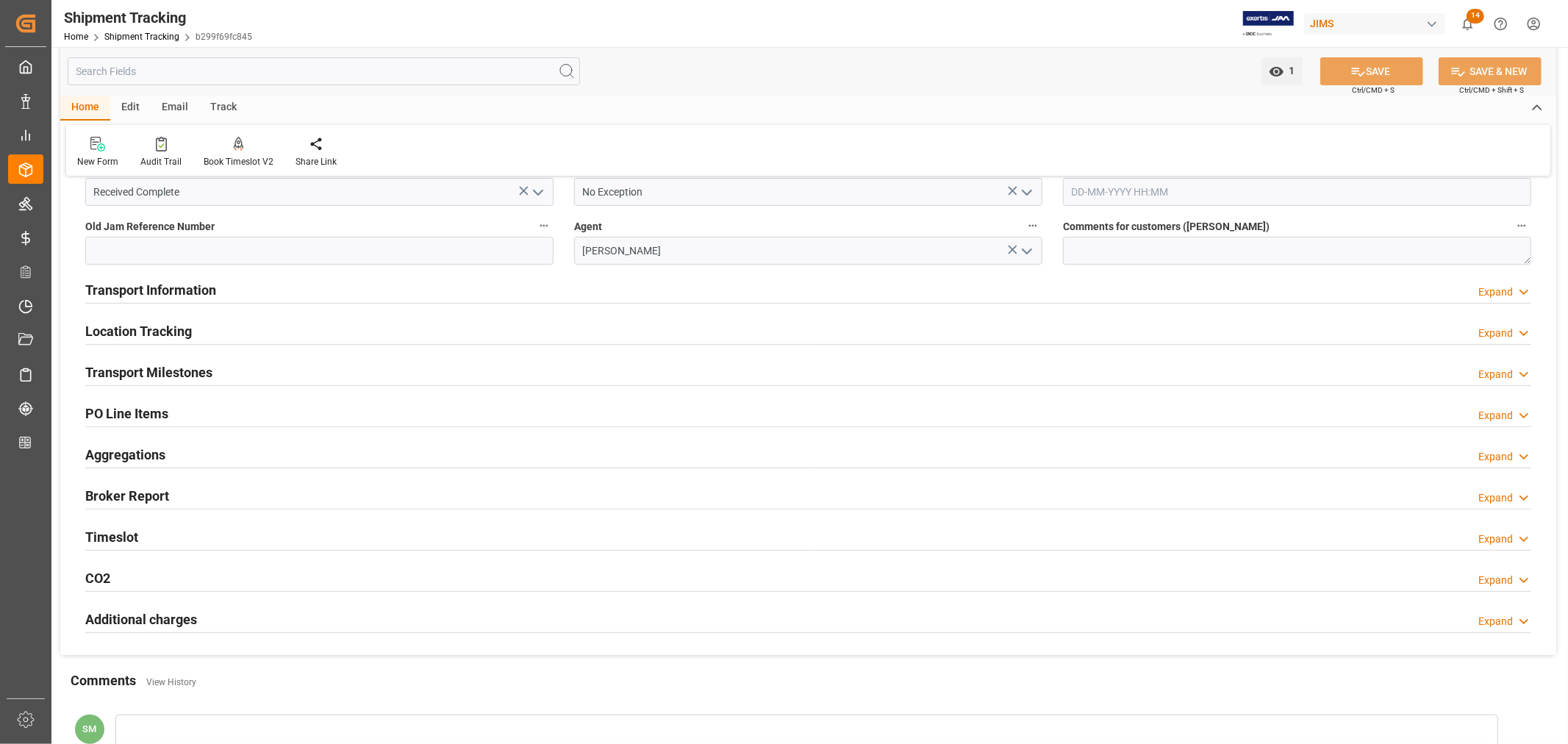
click at [156, 289] on h2 "Transport Information" at bounding box center [150, 290] width 131 height 20
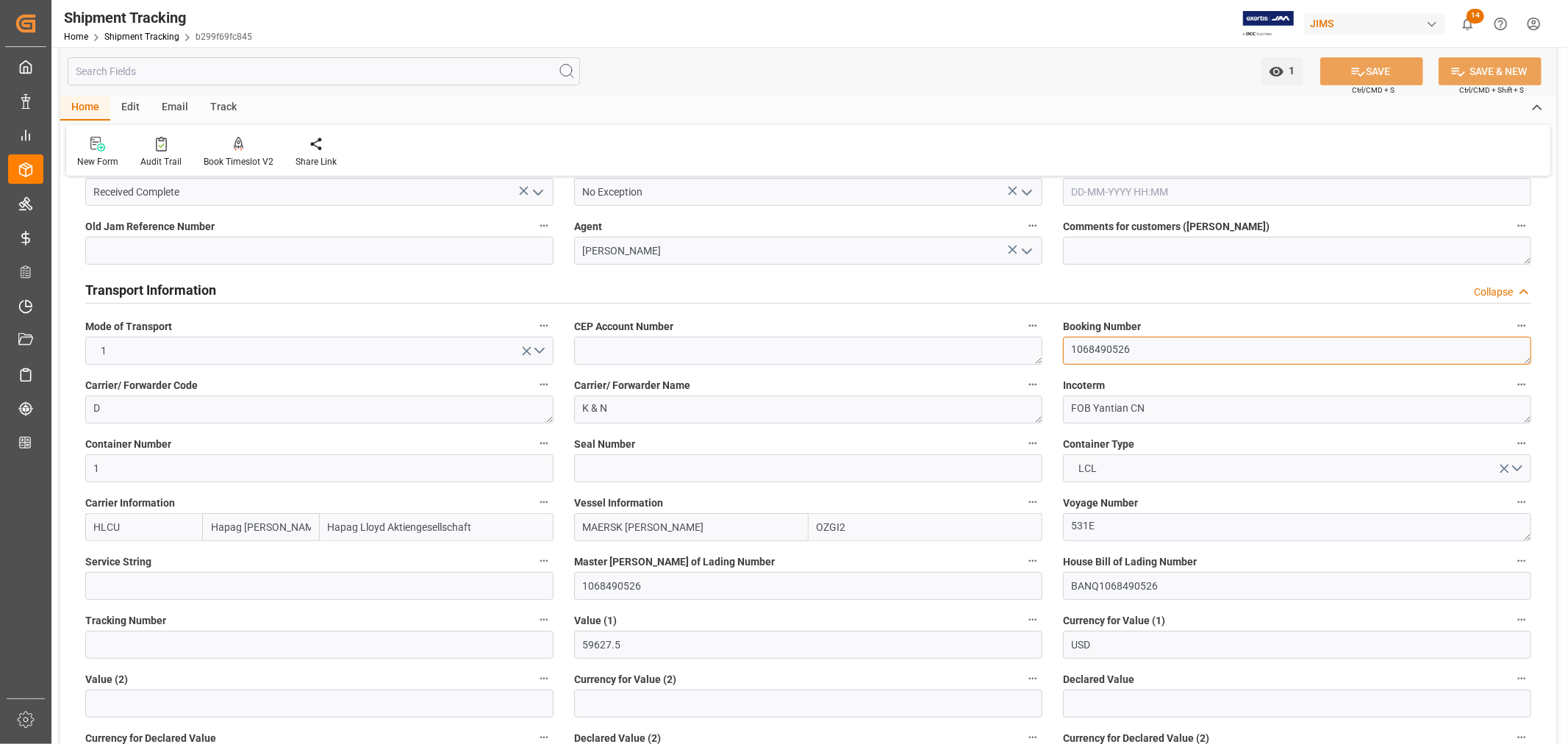
click at [1092, 347] on textarea "1068490526" at bounding box center [1297, 350] width 469 height 28
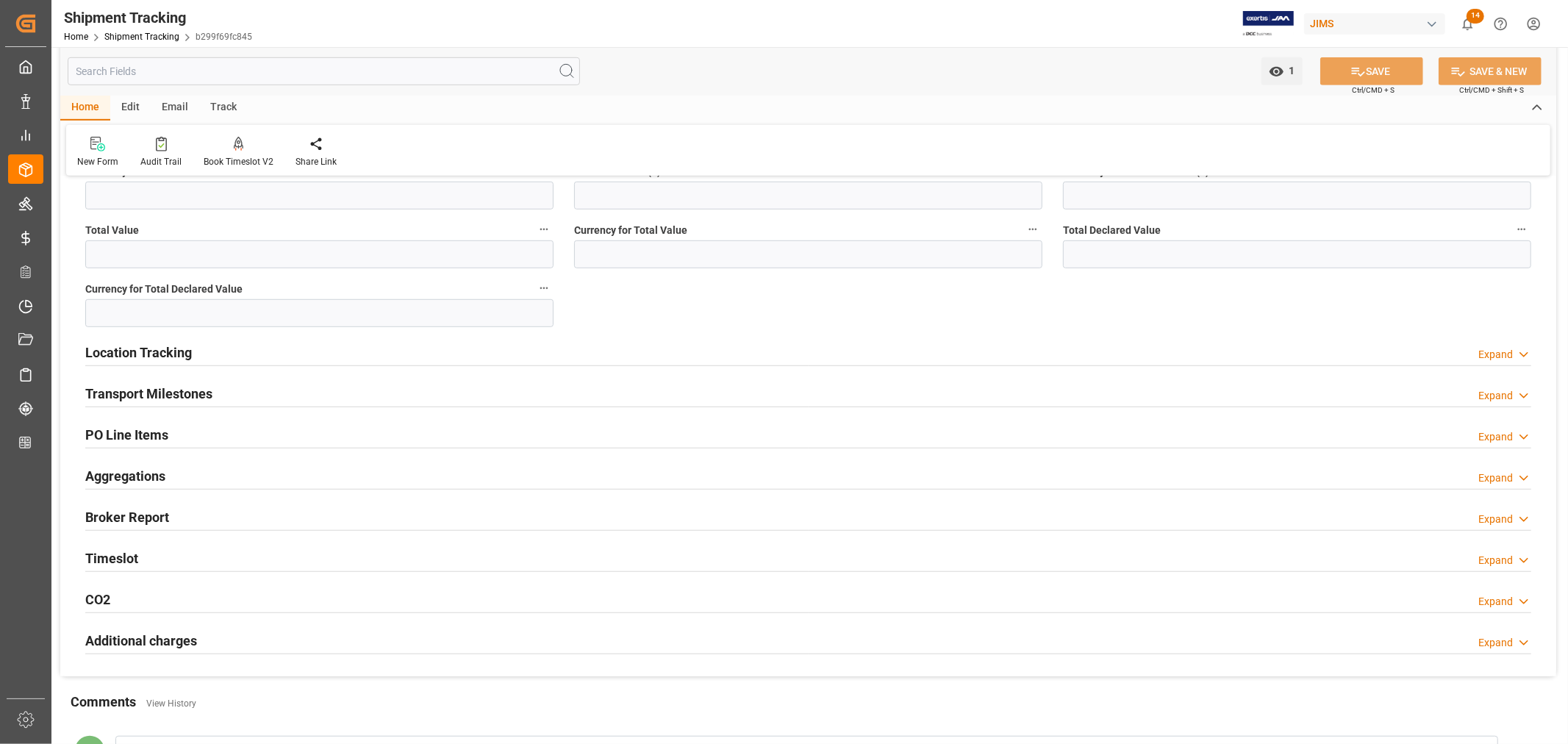
scroll to position [735, 0]
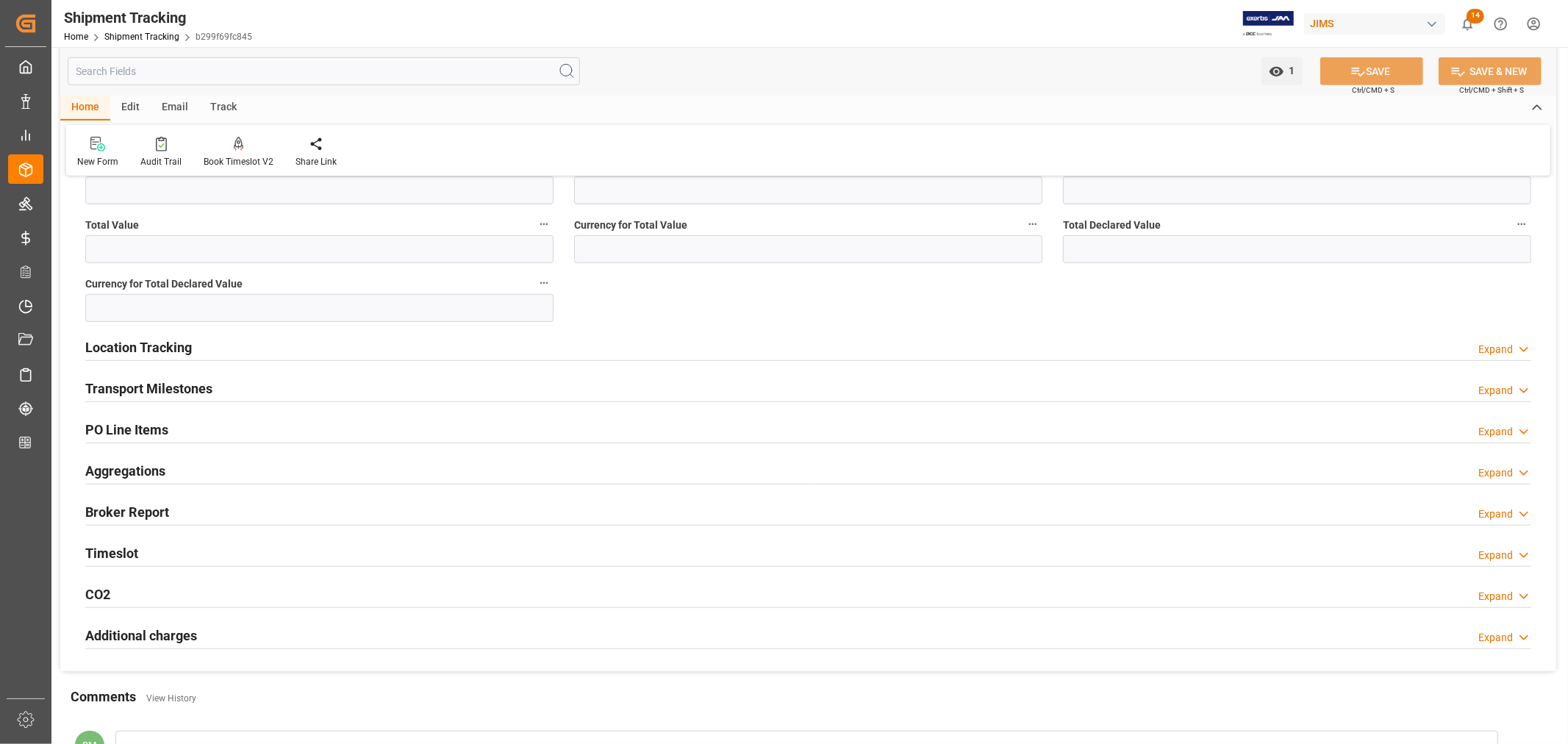
click at [193, 387] on h2 "Transport Milestones" at bounding box center [149, 388] width 127 height 20
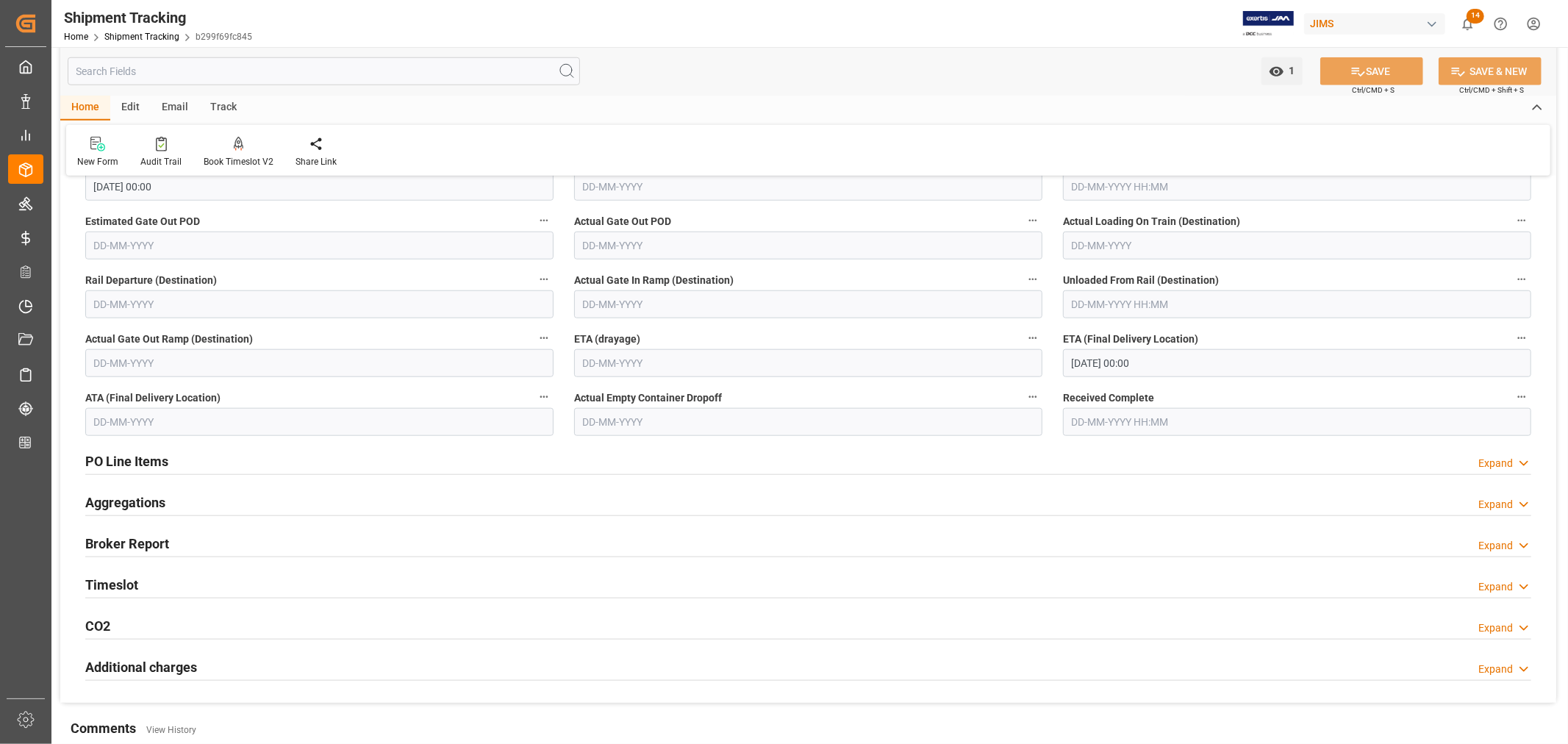
scroll to position [1142, 0]
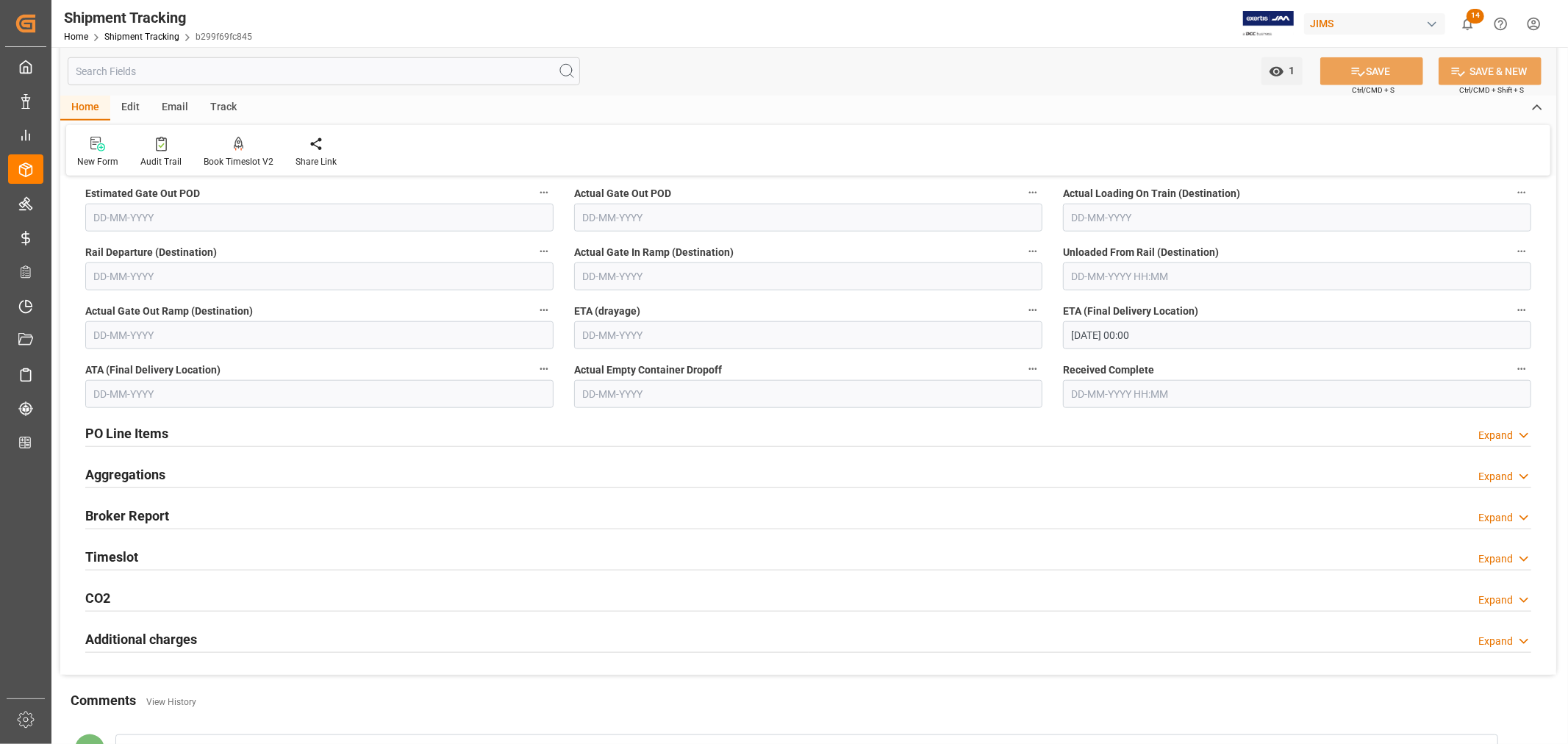
click at [108, 560] on h2 "Timeslot" at bounding box center [111, 557] width 53 height 20
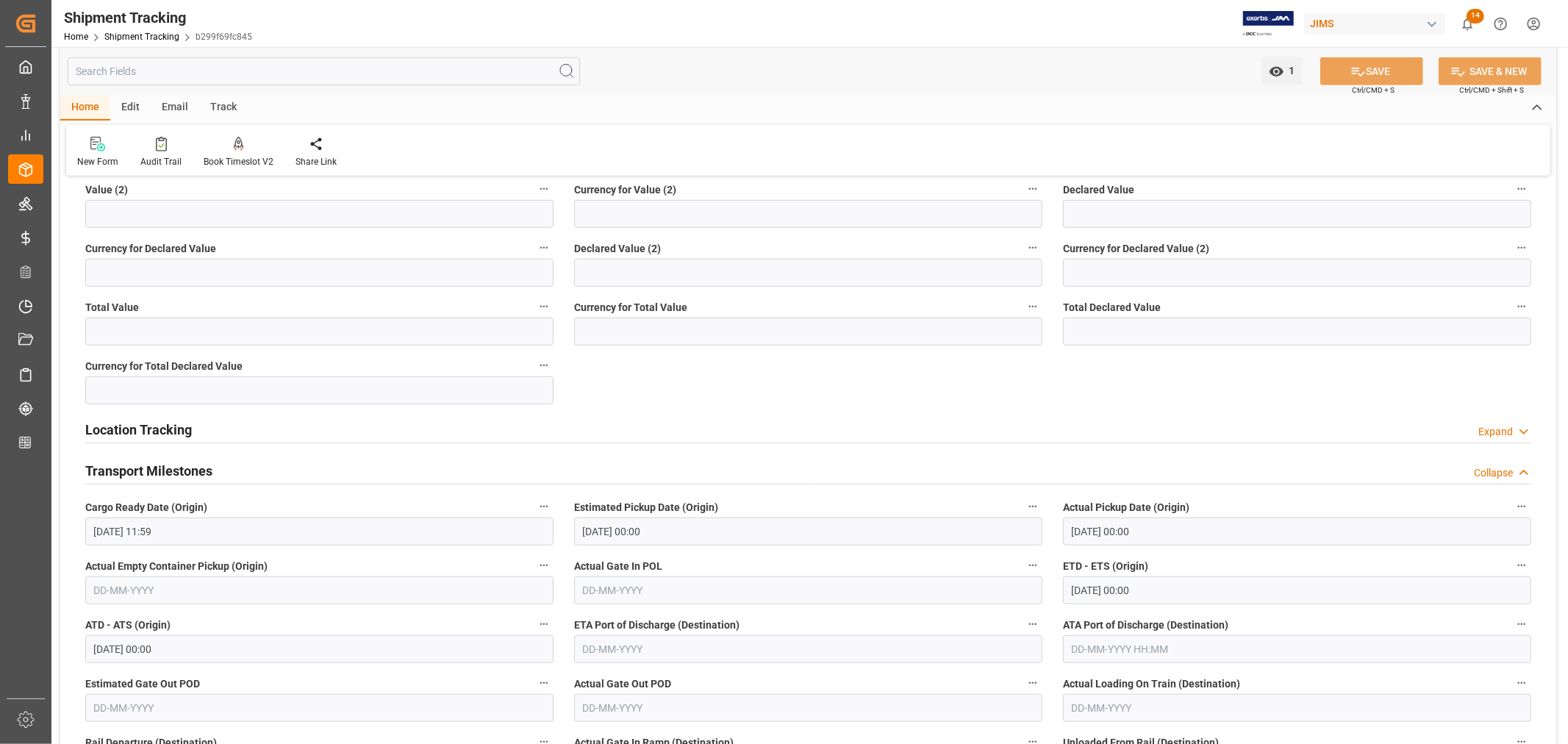
scroll to position [898, 0]
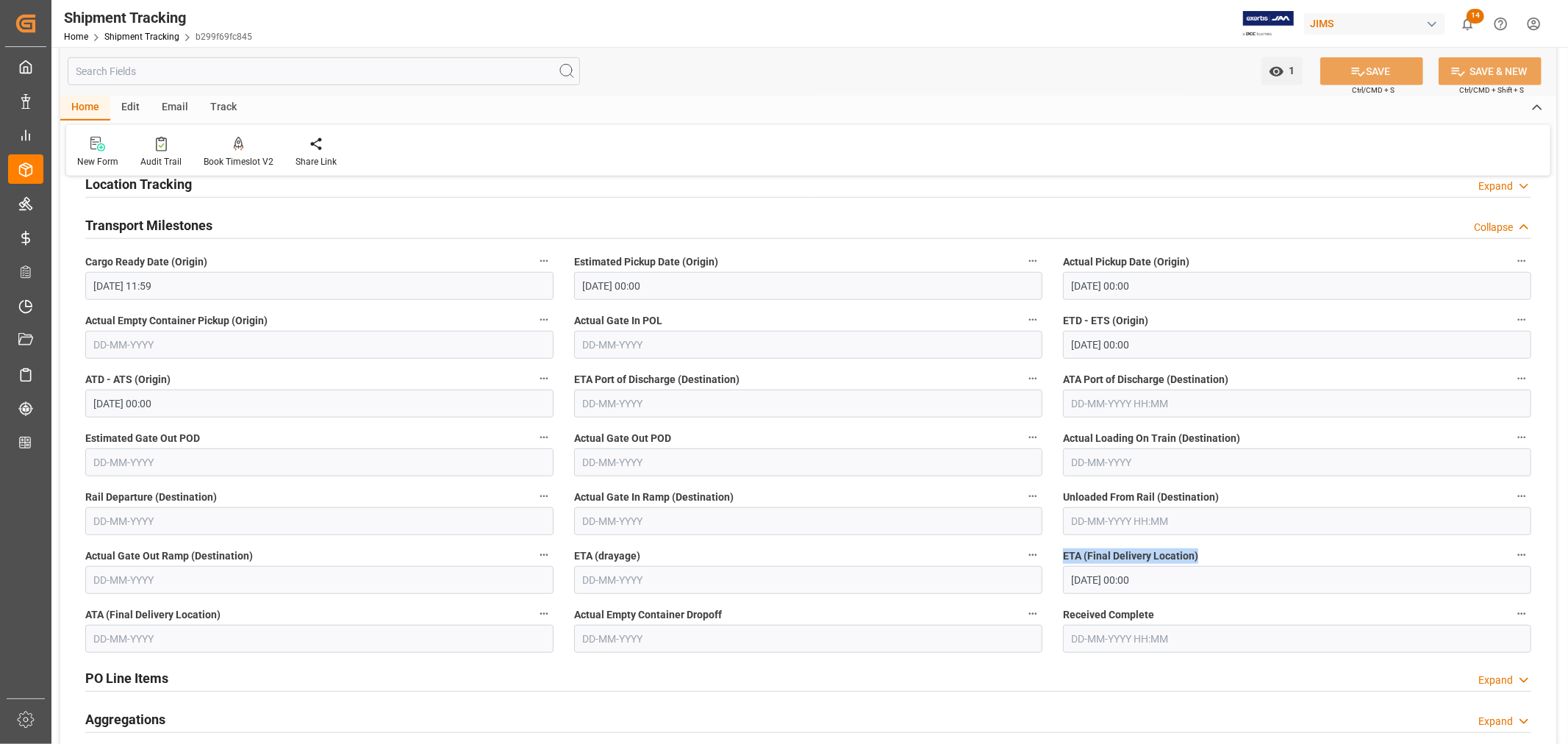
drag, startPoint x: 1195, startPoint y: 554, endPoint x: 1066, endPoint y: 549, distance: 129.1
click at [1066, 549] on span "ETA (Final Delivery Location)" at bounding box center [1131, 555] width 135 height 15
copy span "ETA (Final Delivery Location)"
click at [160, 157] on div "Audit Trail" at bounding box center [160, 162] width 41 height 13
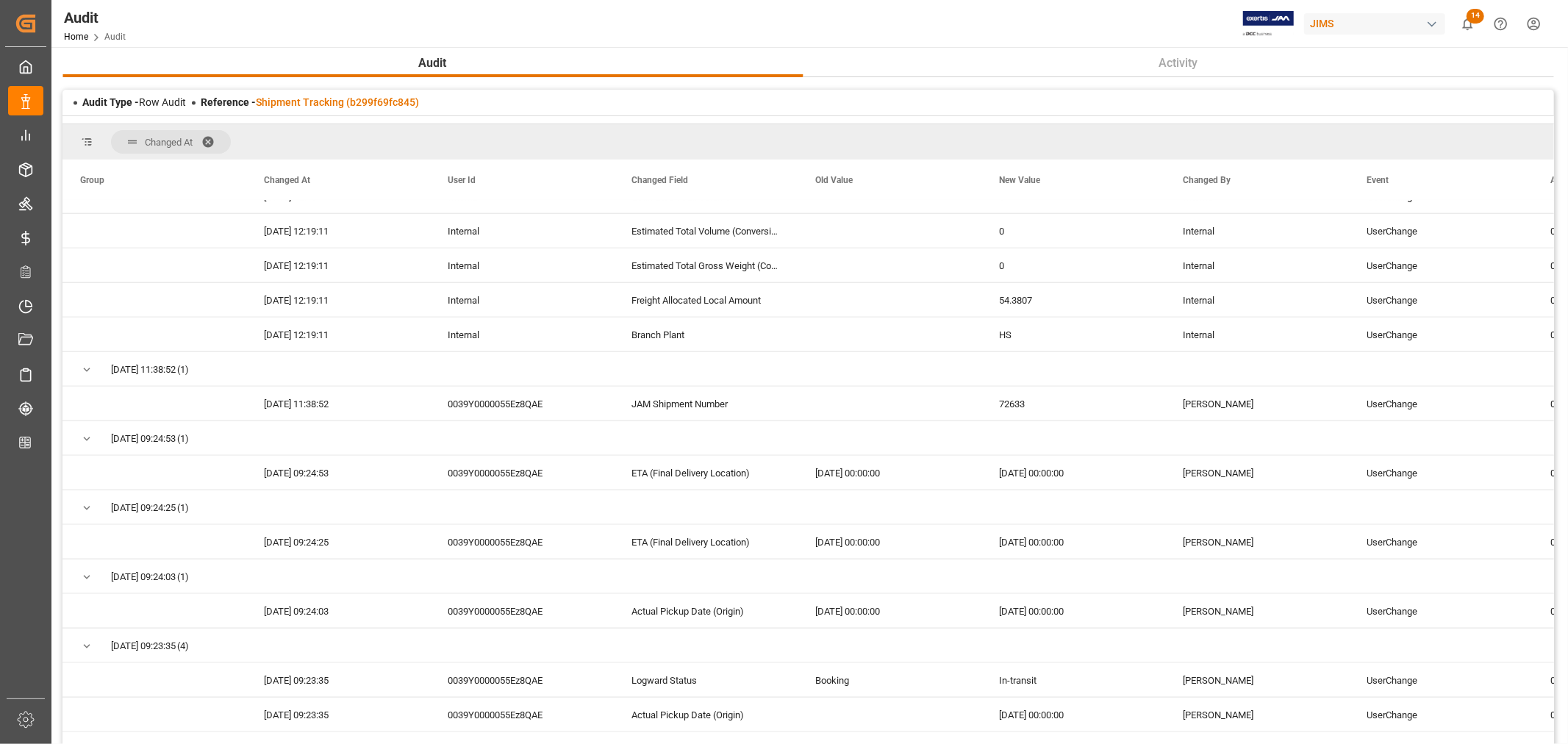
scroll to position [3717, 0]
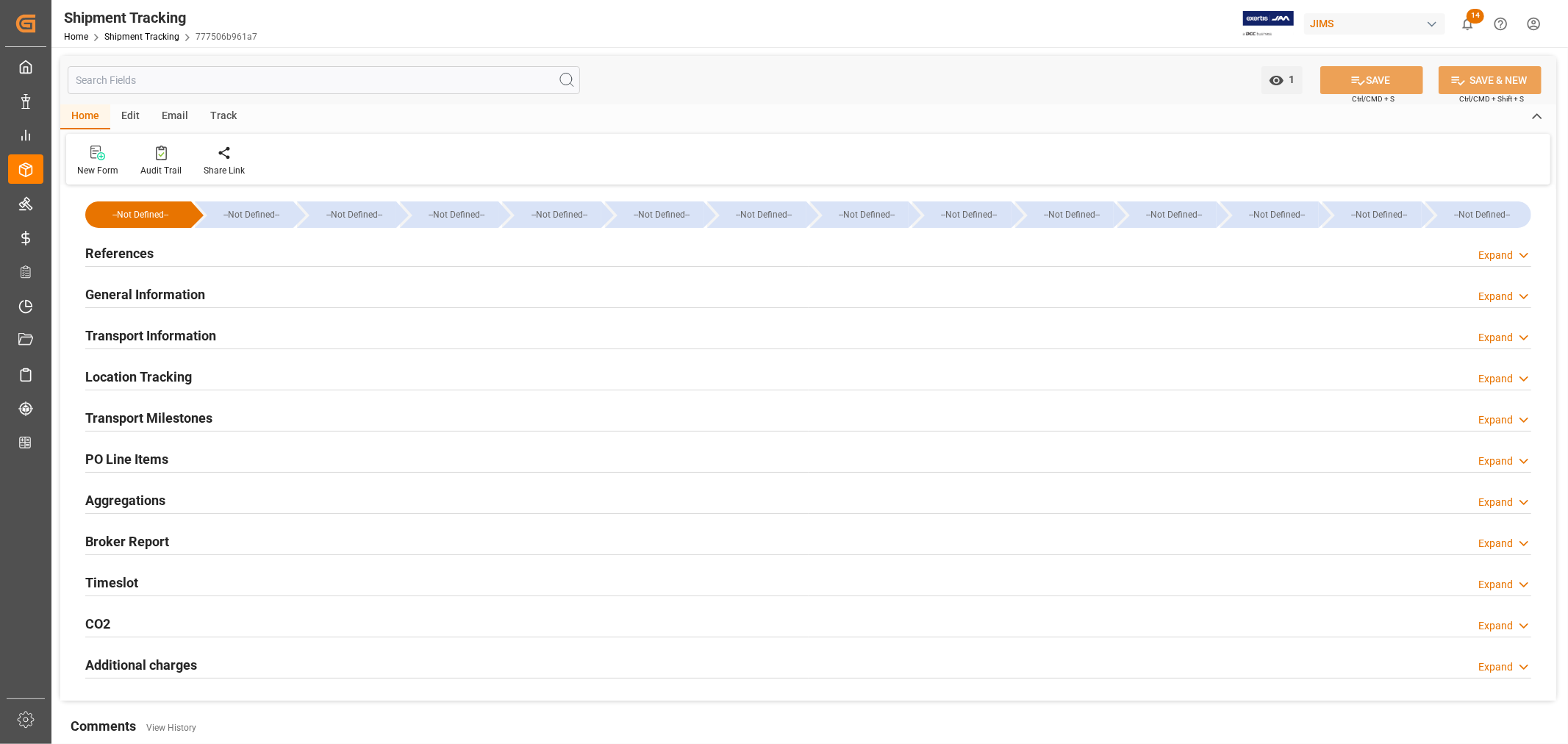
type input "Hyundai"
type input "Hyundai Merchant Marine [DOMAIN_NAME]."
type input "77010.04"
type input "[DATE] 11:59"
type input "[DATE] 00:00"
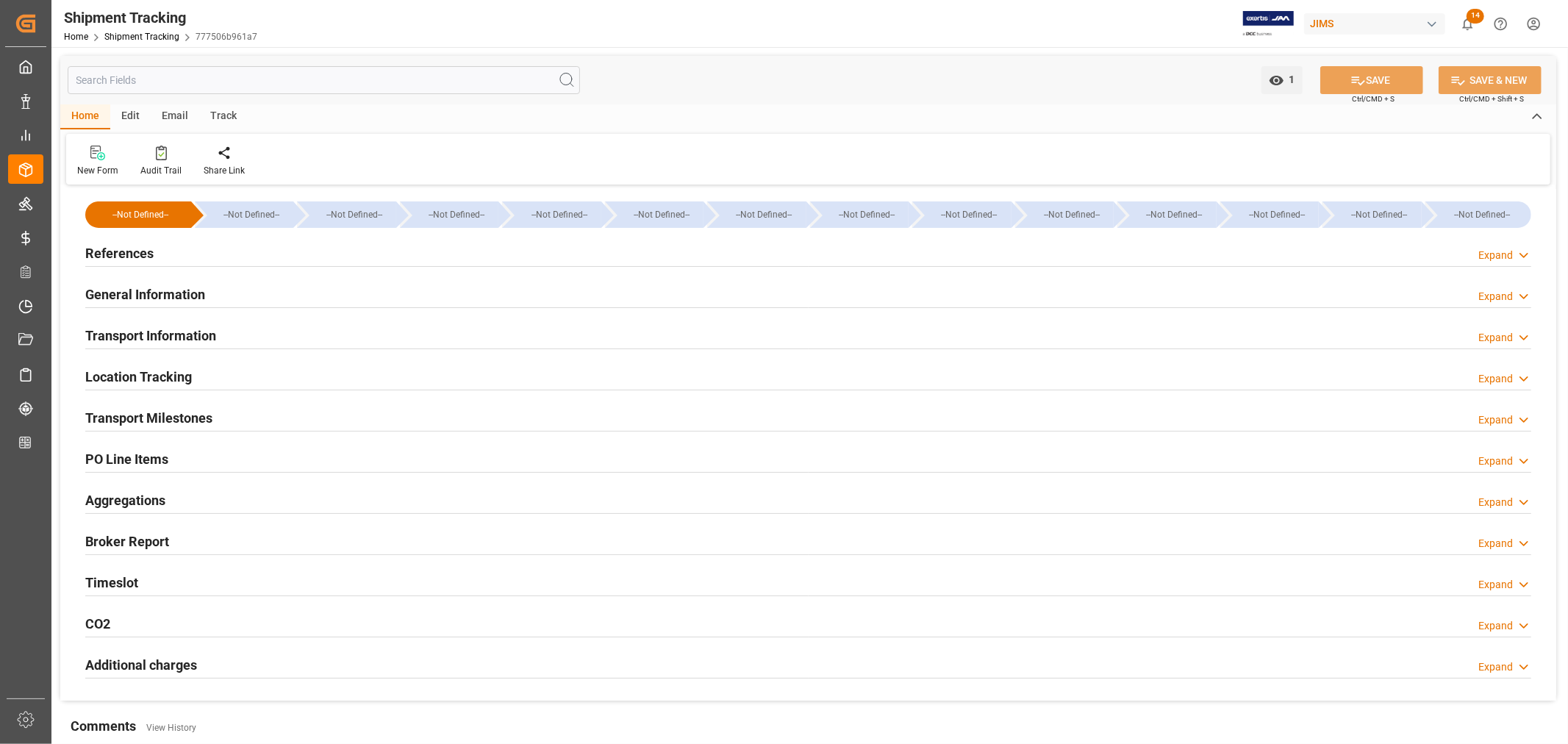
type input "[DATE] 00:00"
click at [152, 423] on h2 "Transport Milestones" at bounding box center [149, 418] width 127 height 20
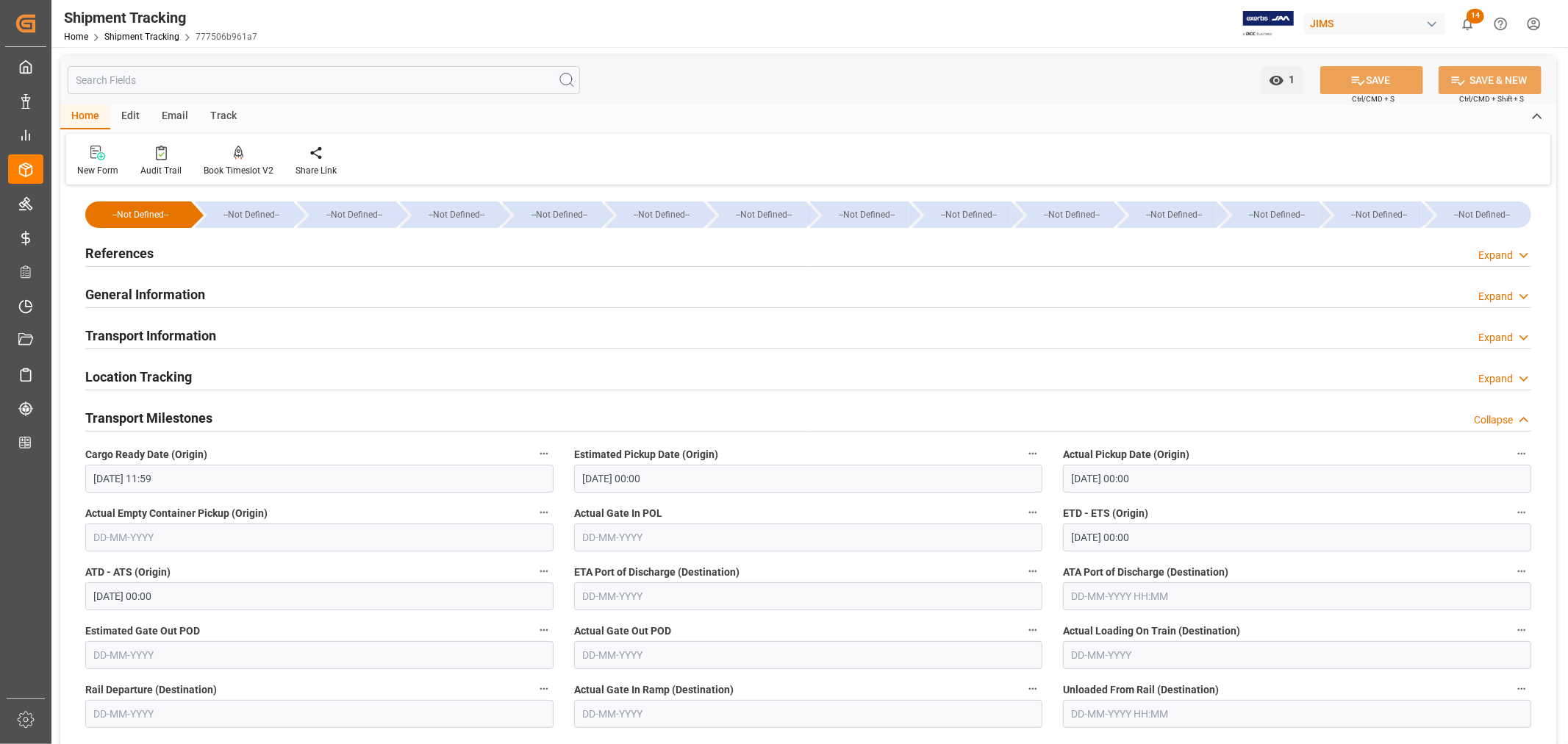
click at [151, 334] on h2 "Transport Information" at bounding box center [150, 336] width 131 height 20
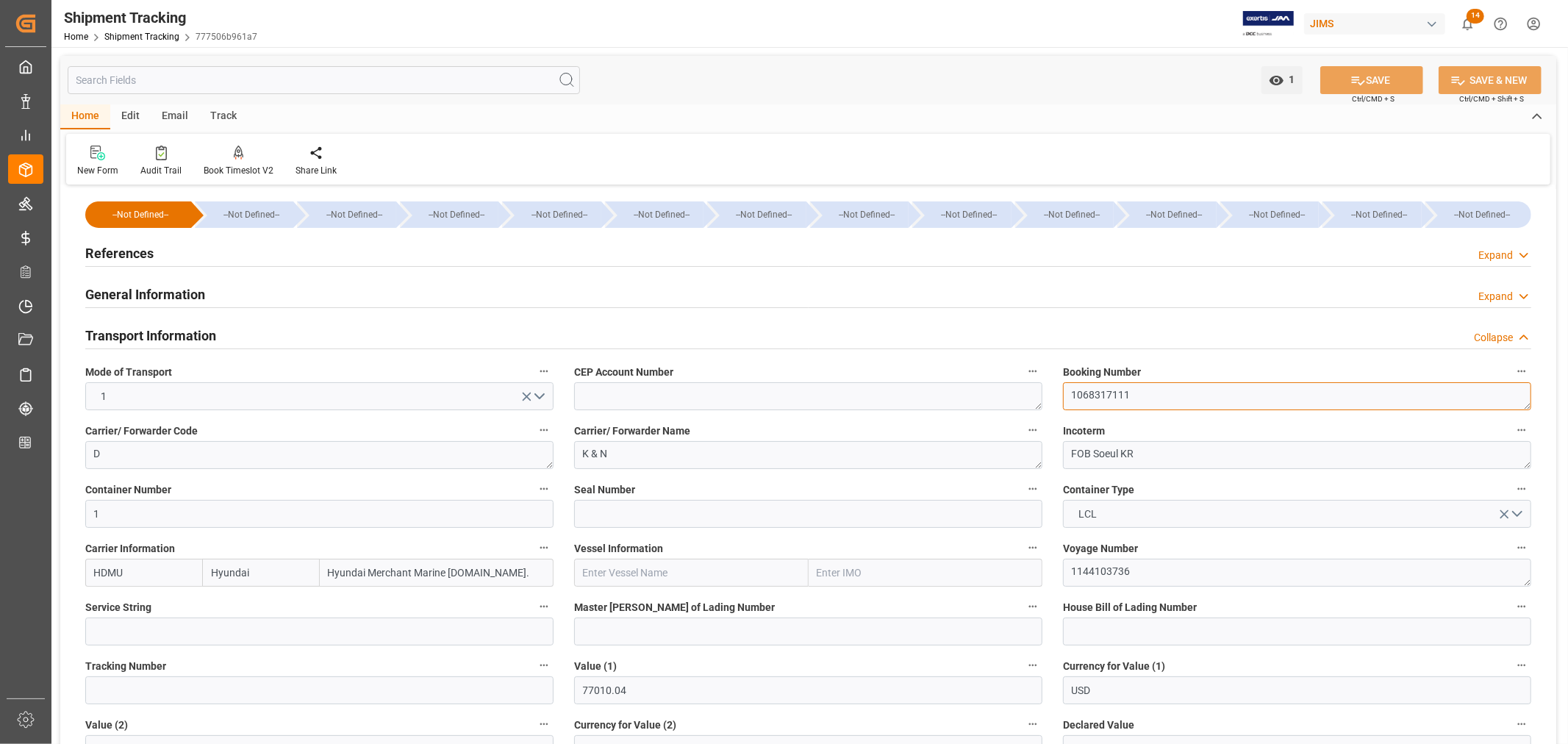
click at [1075, 397] on textarea "1068317111" at bounding box center [1297, 396] width 469 height 28
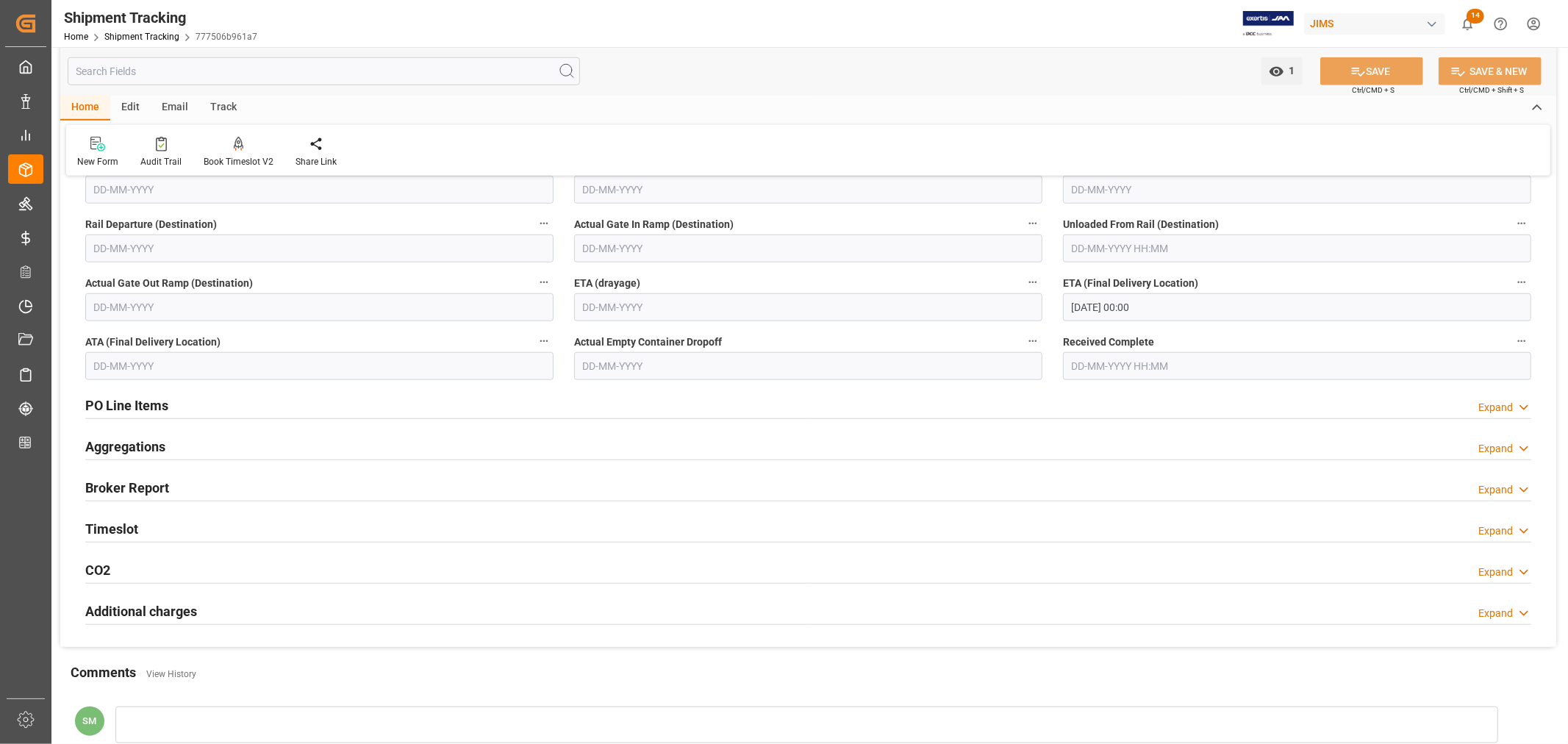
scroll to position [1061, 0]
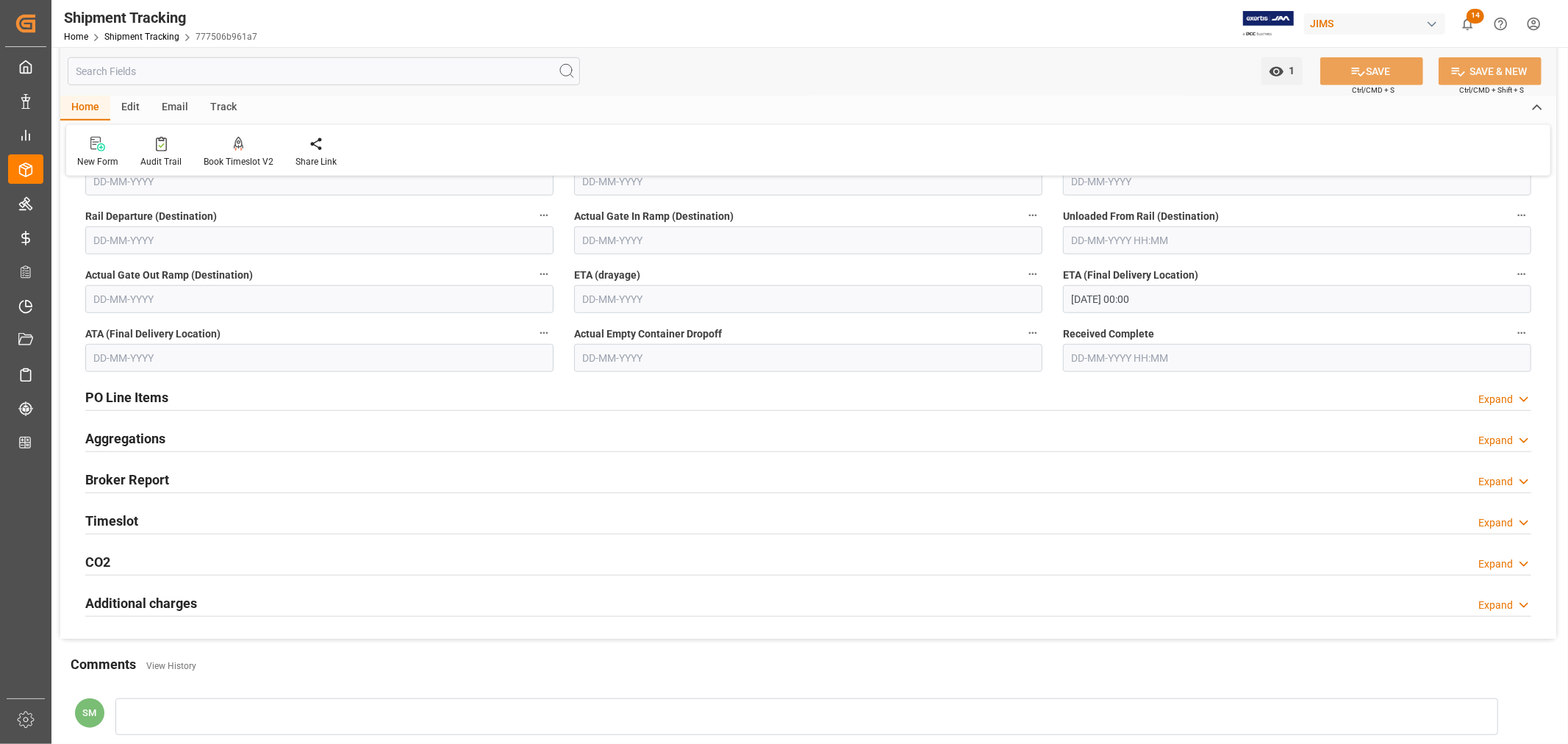
click at [107, 524] on h2 "Timeslot" at bounding box center [111, 521] width 53 height 20
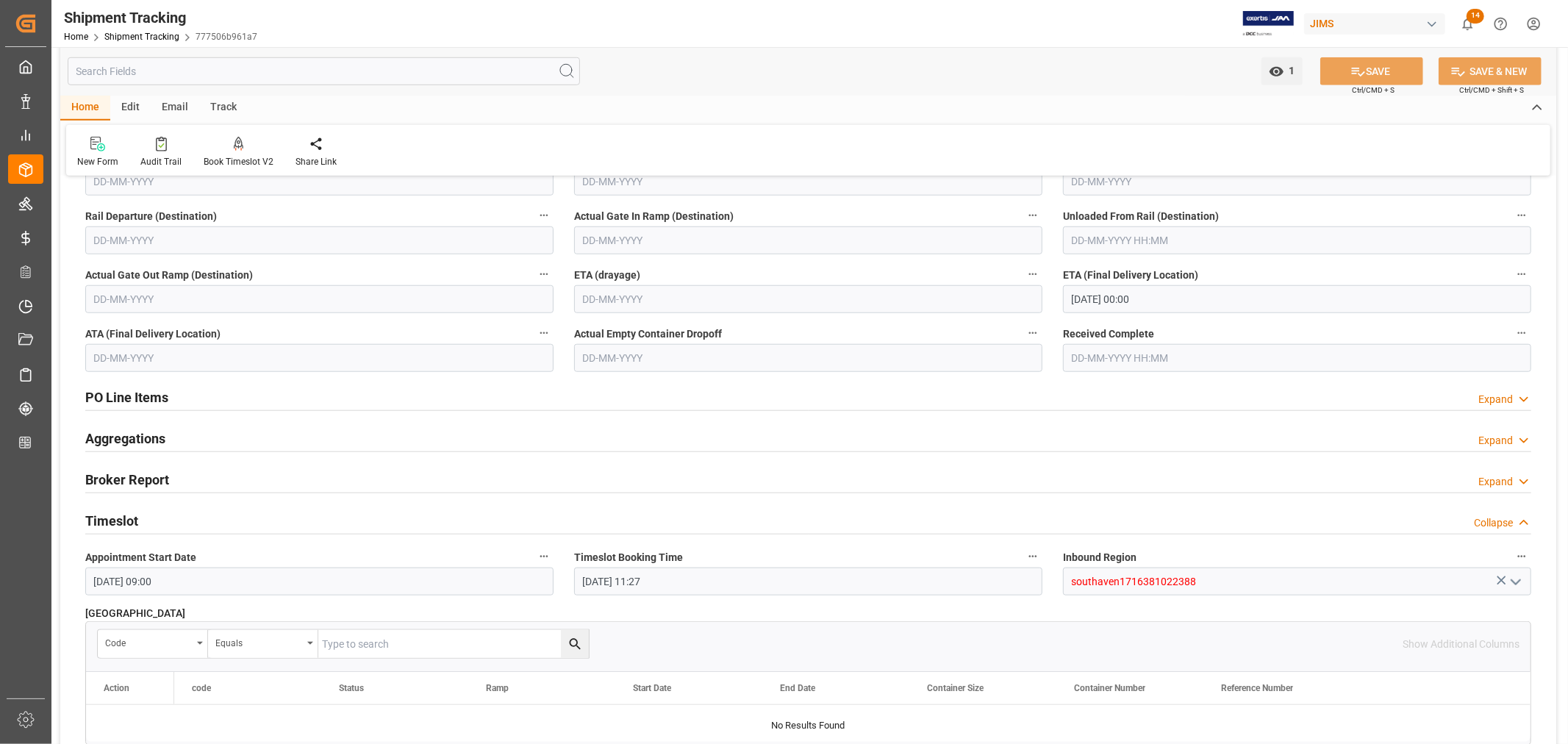
click at [1082, 292] on input "24-09-2025 00:00" at bounding box center [1297, 298] width 469 height 28
click at [1111, 473] on span "23" at bounding box center [1110, 473] width 9 height 10
type input "23-09-2025 00:00"
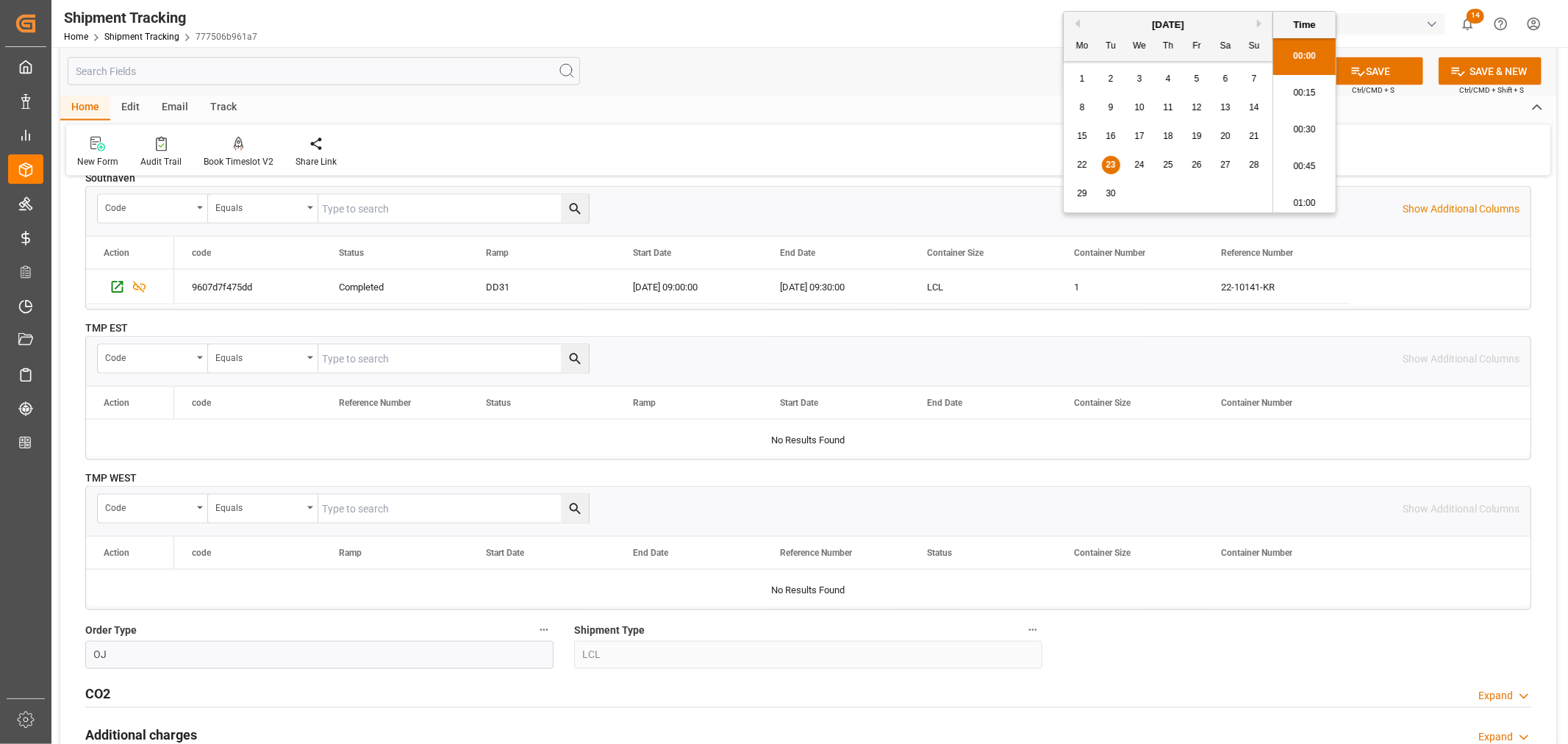
scroll to position [1470, 0]
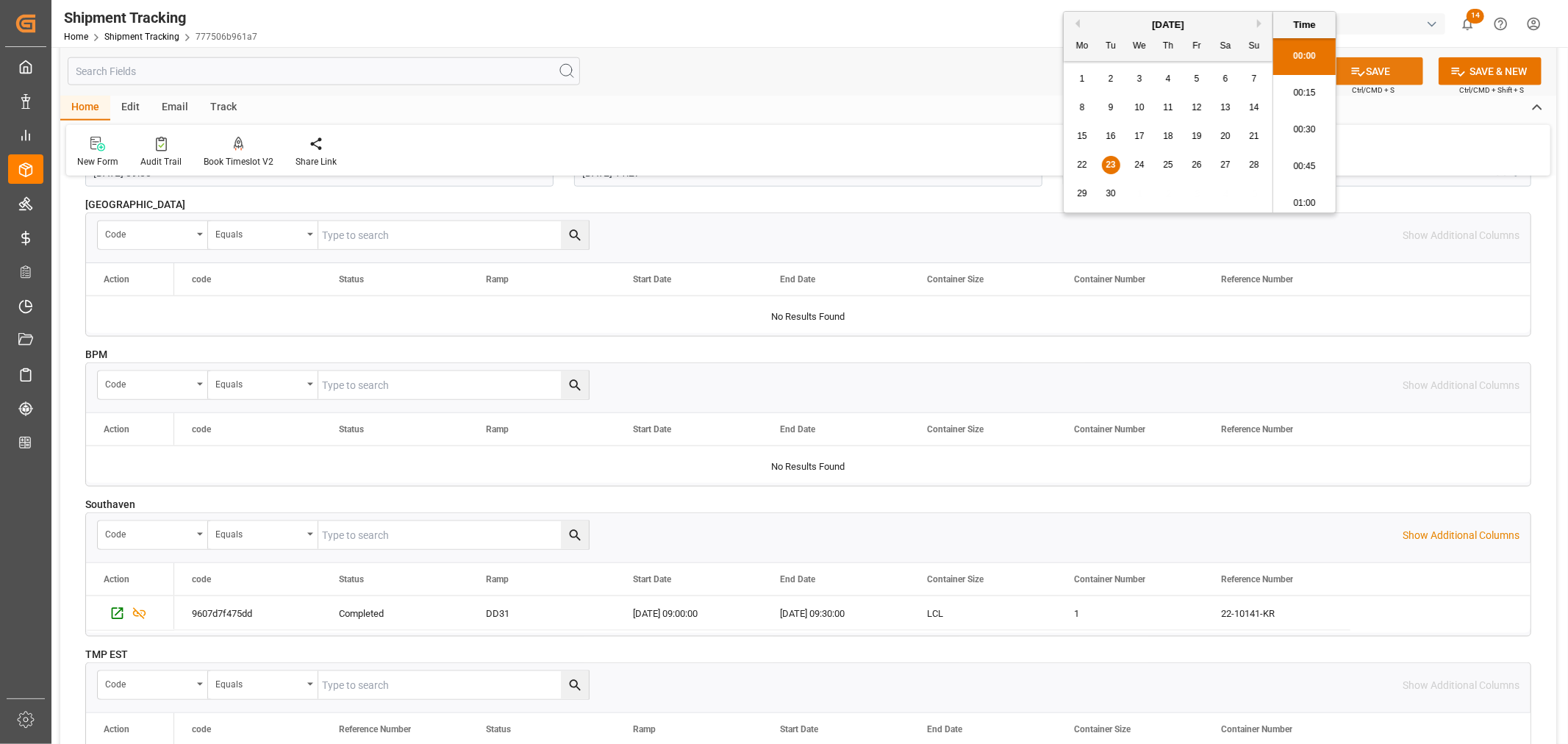
click at [1381, 70] on button "SAVE" at bounding box center [1372, 71] width 103 height 28
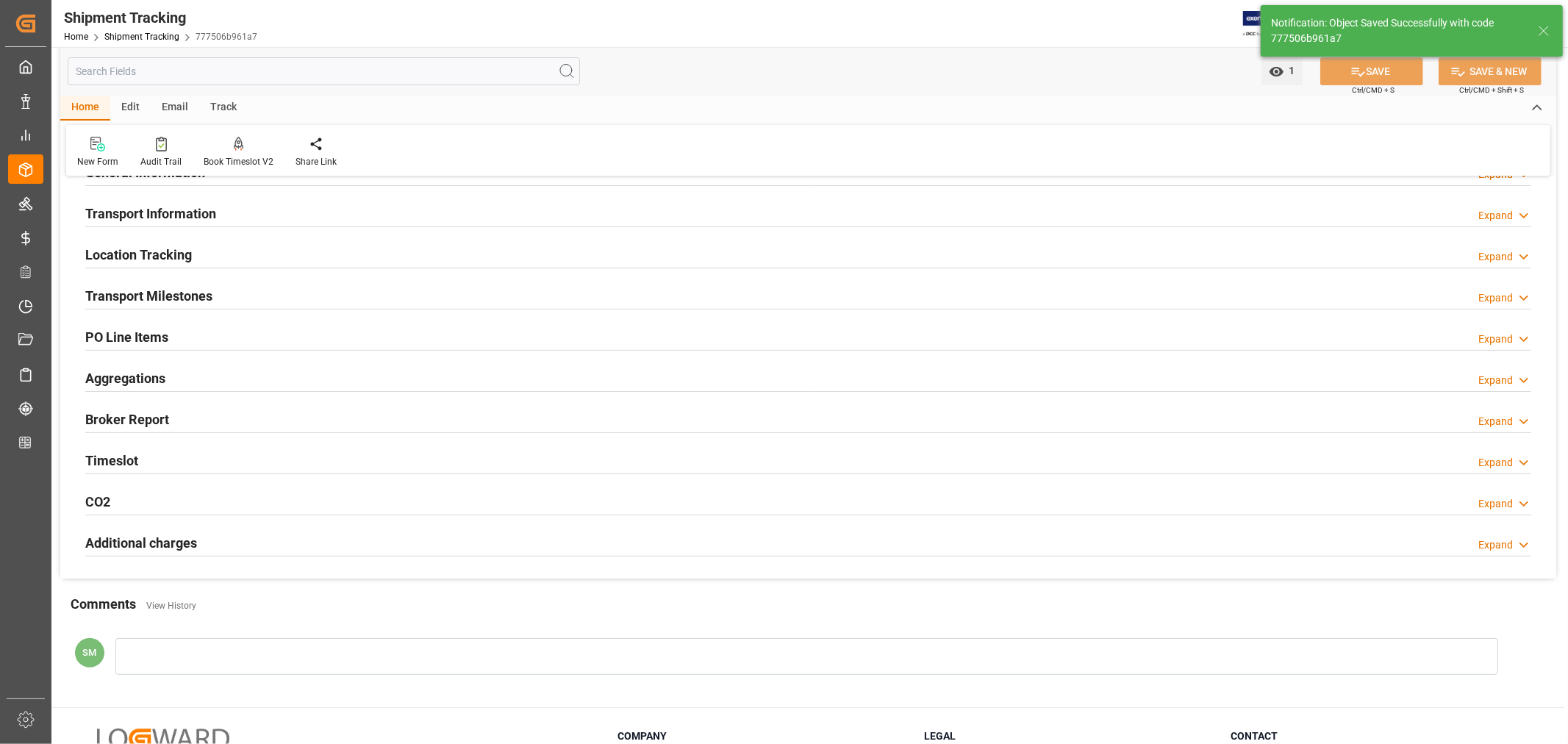
scroll to position [89, 0]
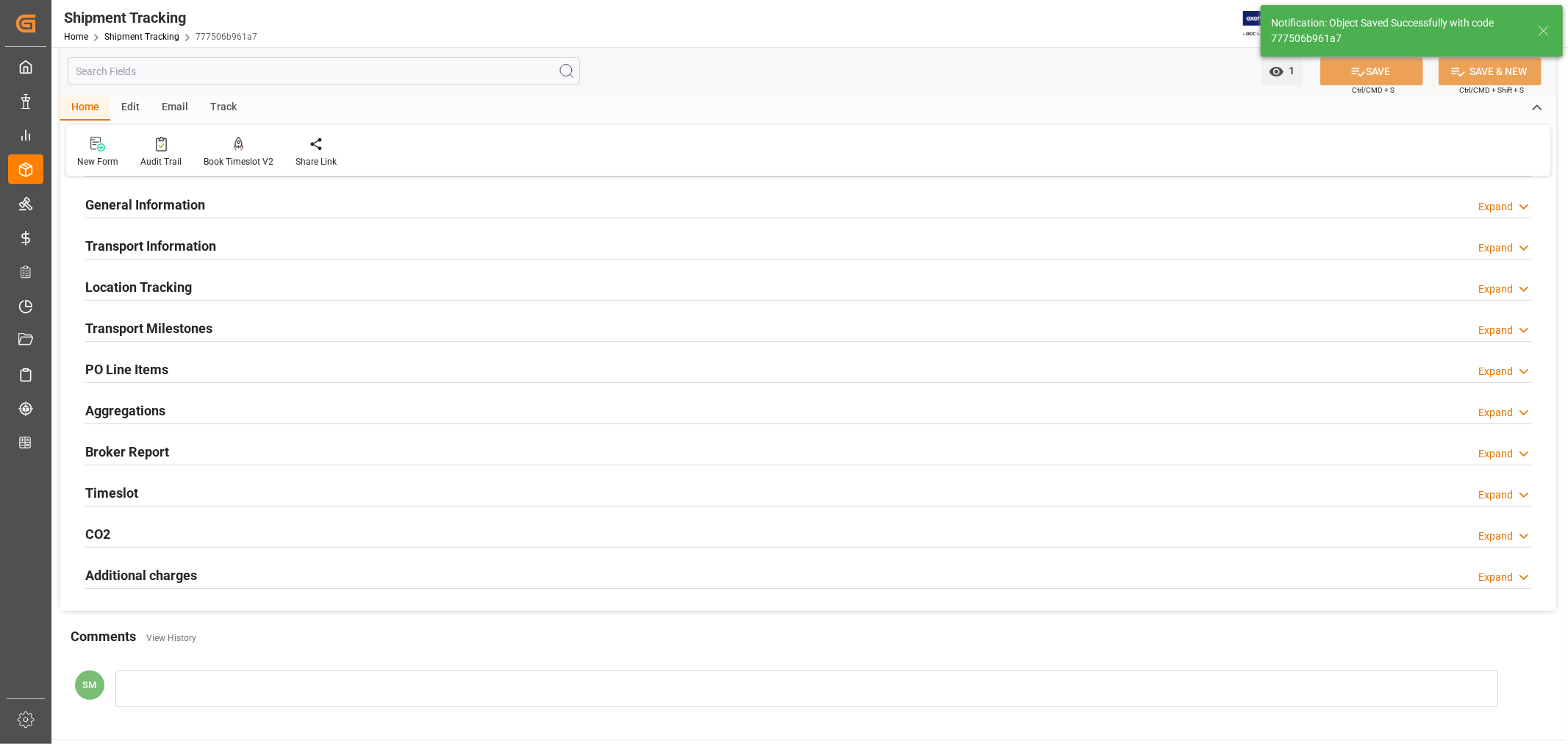
click at [188, 329] on h2 "Transport Milestones" at bounding box center [149, 328] width 127 height 20
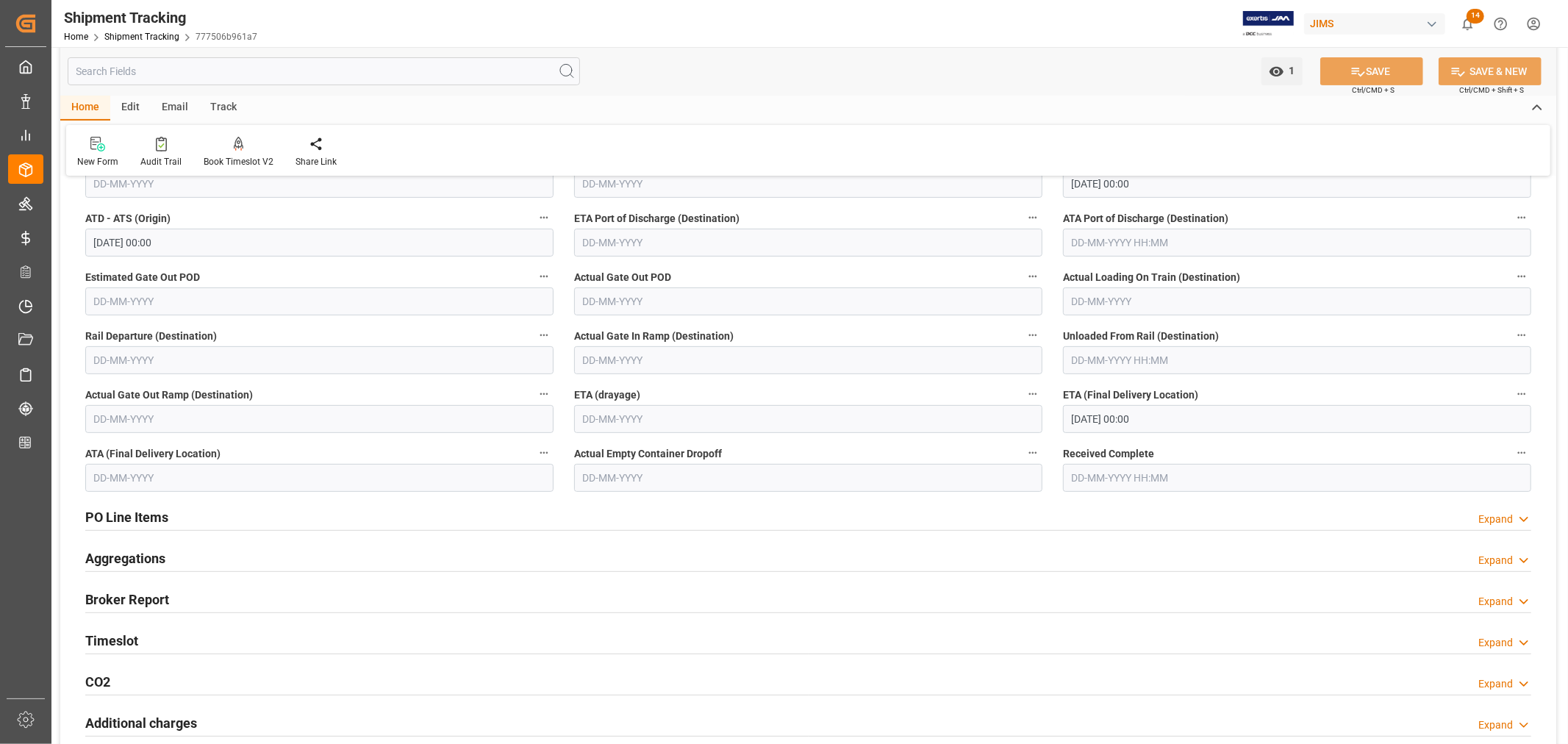
scroll to position [498, 0]
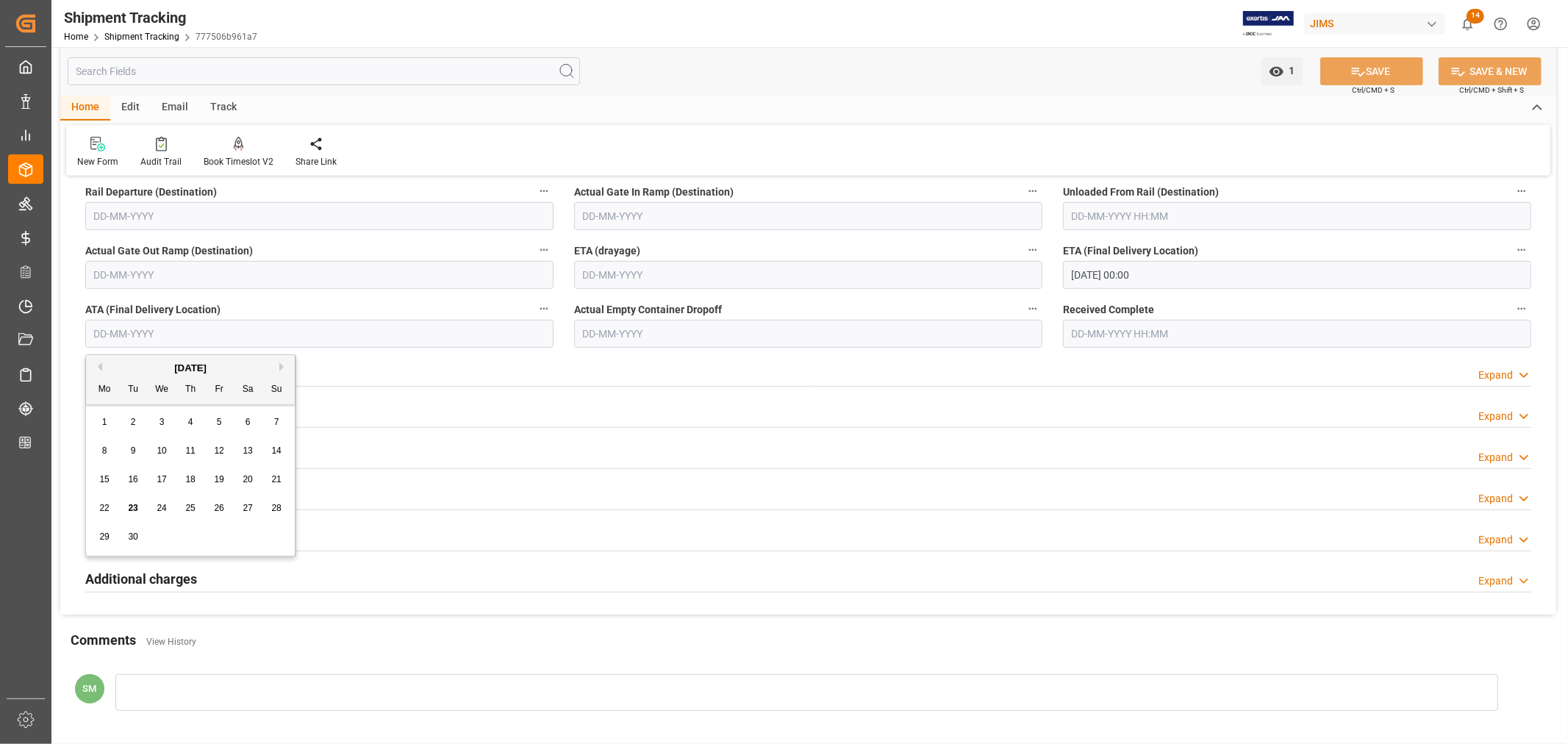
click at [101, 331] on input "text" at bounding box center [319, 333] width 469 height 28
click at [132, 510] on span "23" at bounding box center [132, 508] width 9 height 10
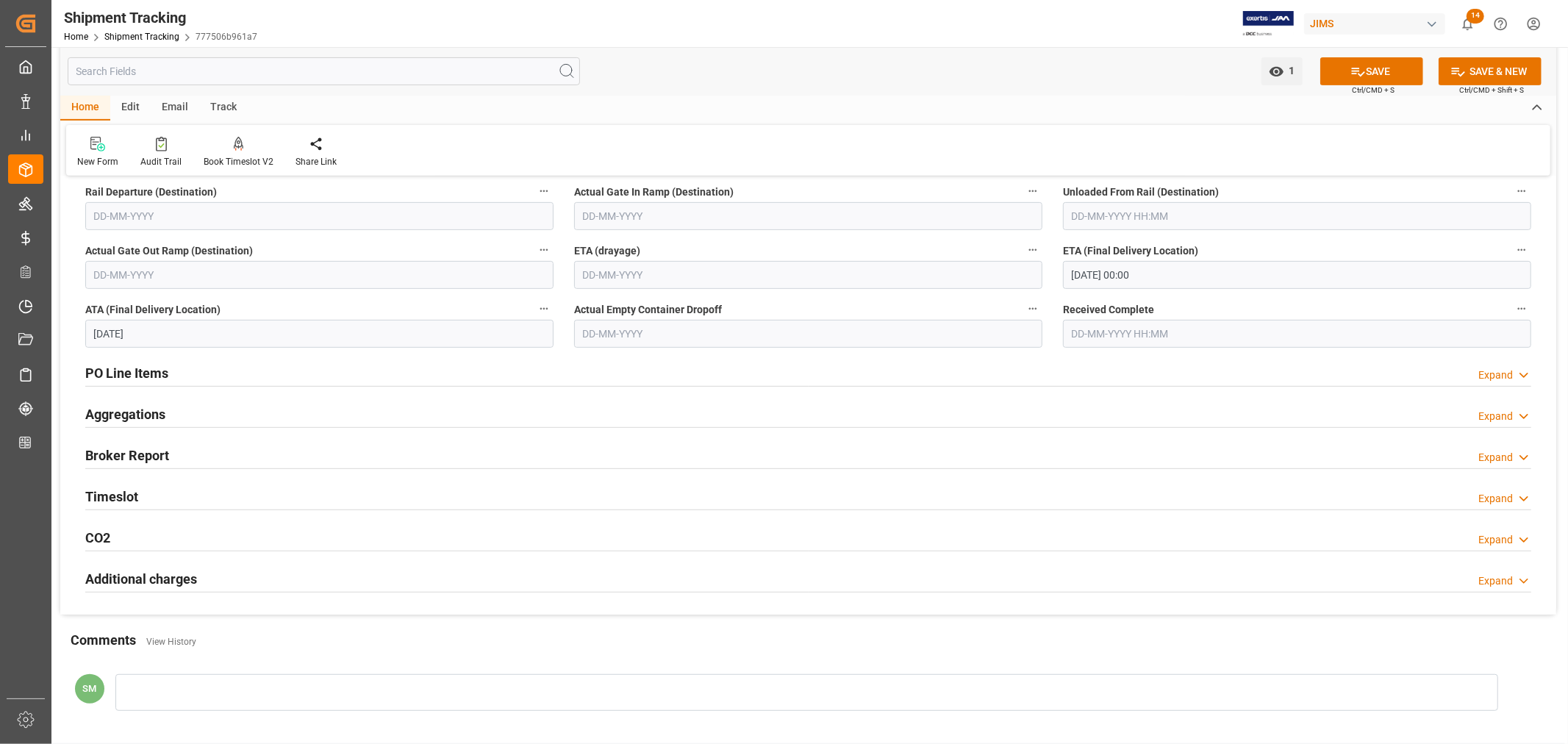
type input "23-09-2025"
click at [1369, 71] on button "SAVE" at bounding box center [1372, 71] width 103 height 28
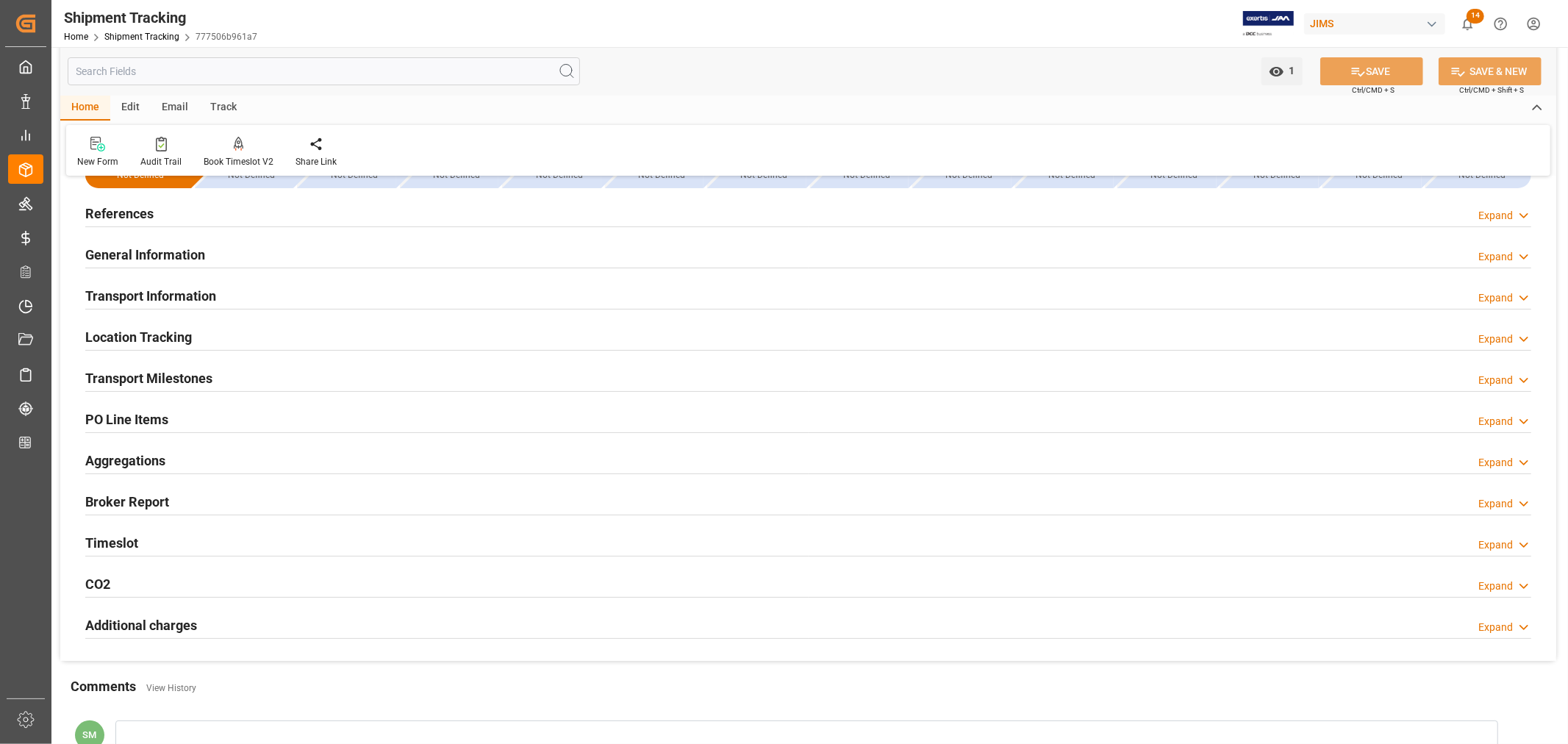
scroll to position [0, 0]
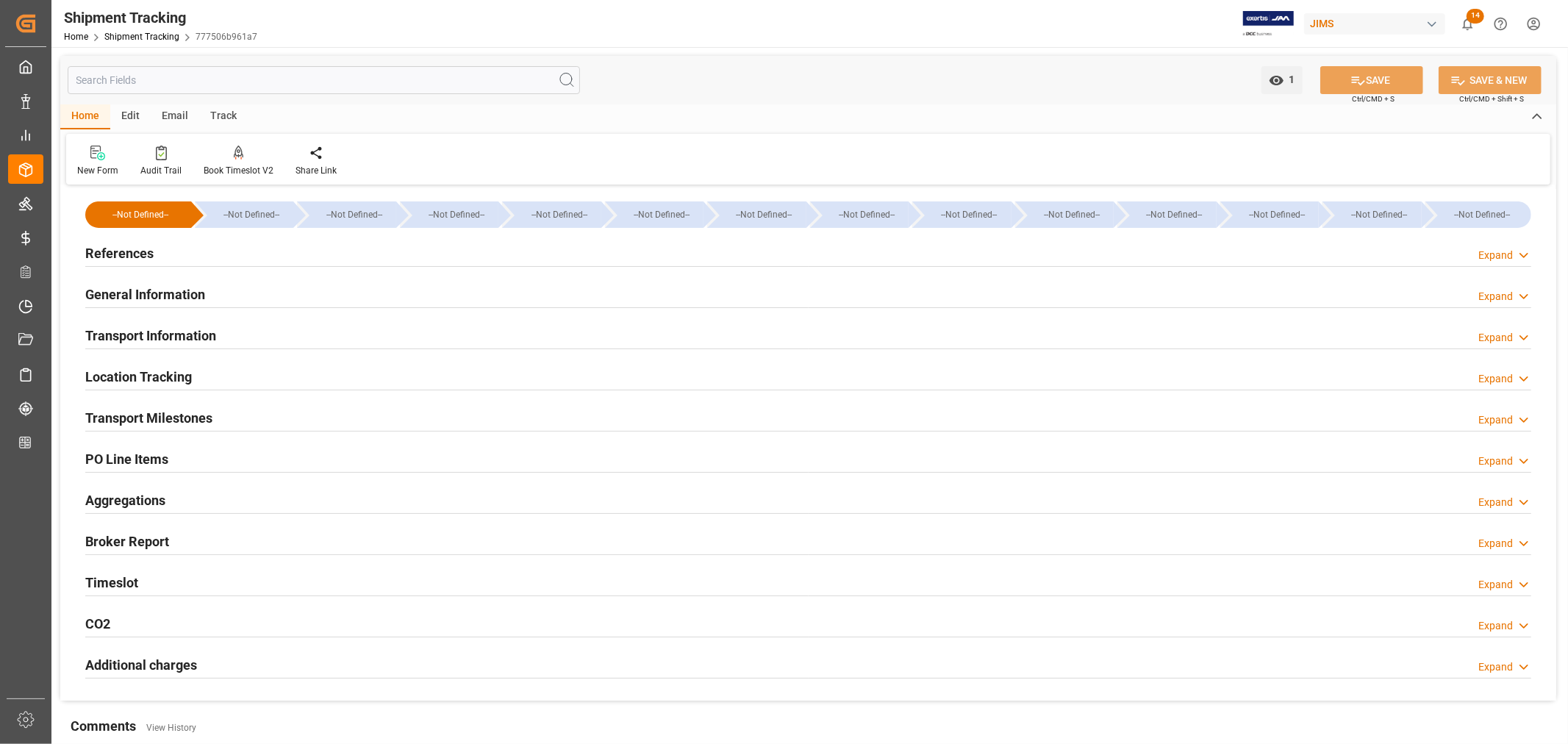
click at [116, 254] on h2 "References" at bounding box center [119, 253] width 69 height 20
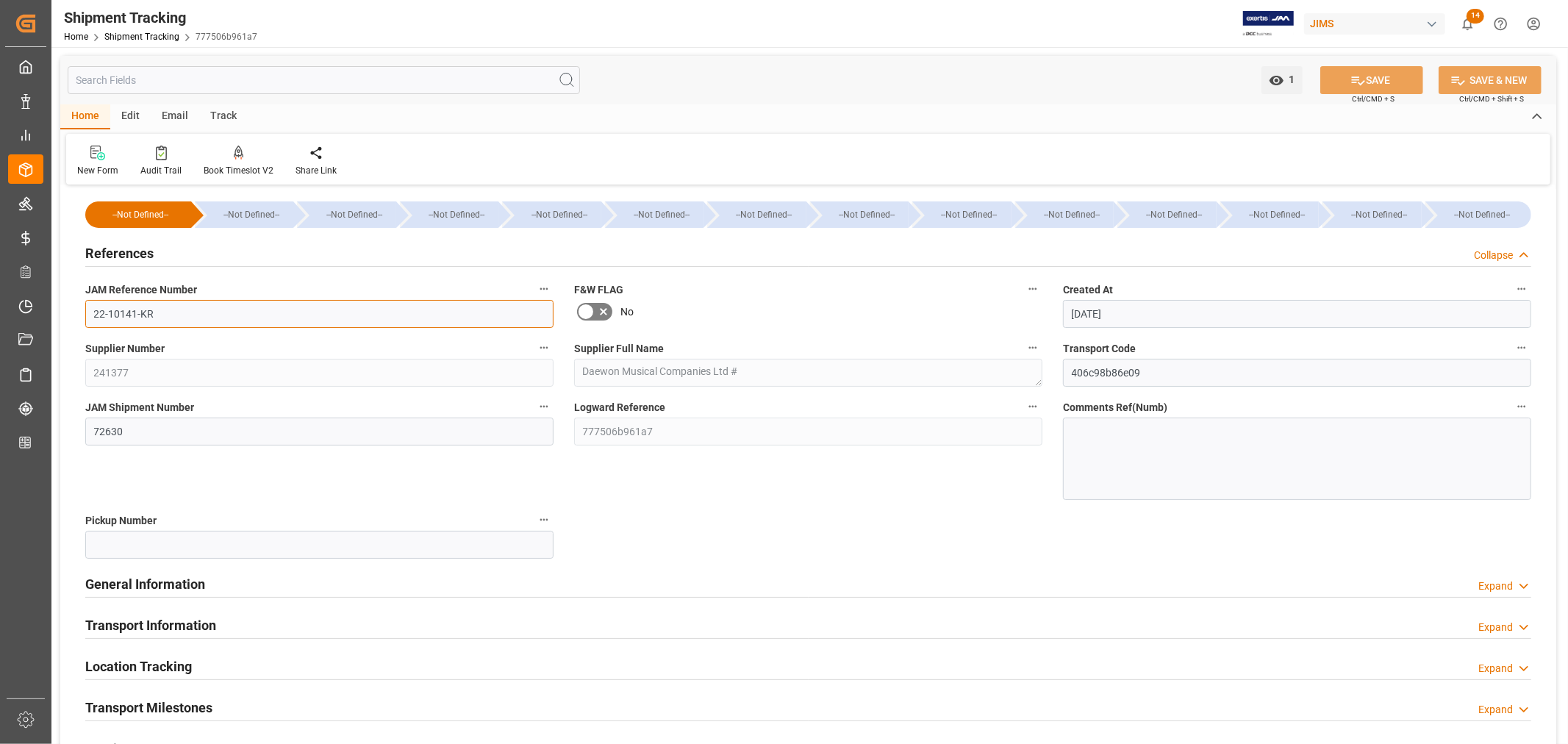
drag, startPoint x: 124, startPoint y: 307, endPoint x: 83, endPoint y: 309, distance: 41.0
click at [83, 309] on div "JAM Reference Number 22-10141-KR" at bounding box center [319, 303] width 489 height 58
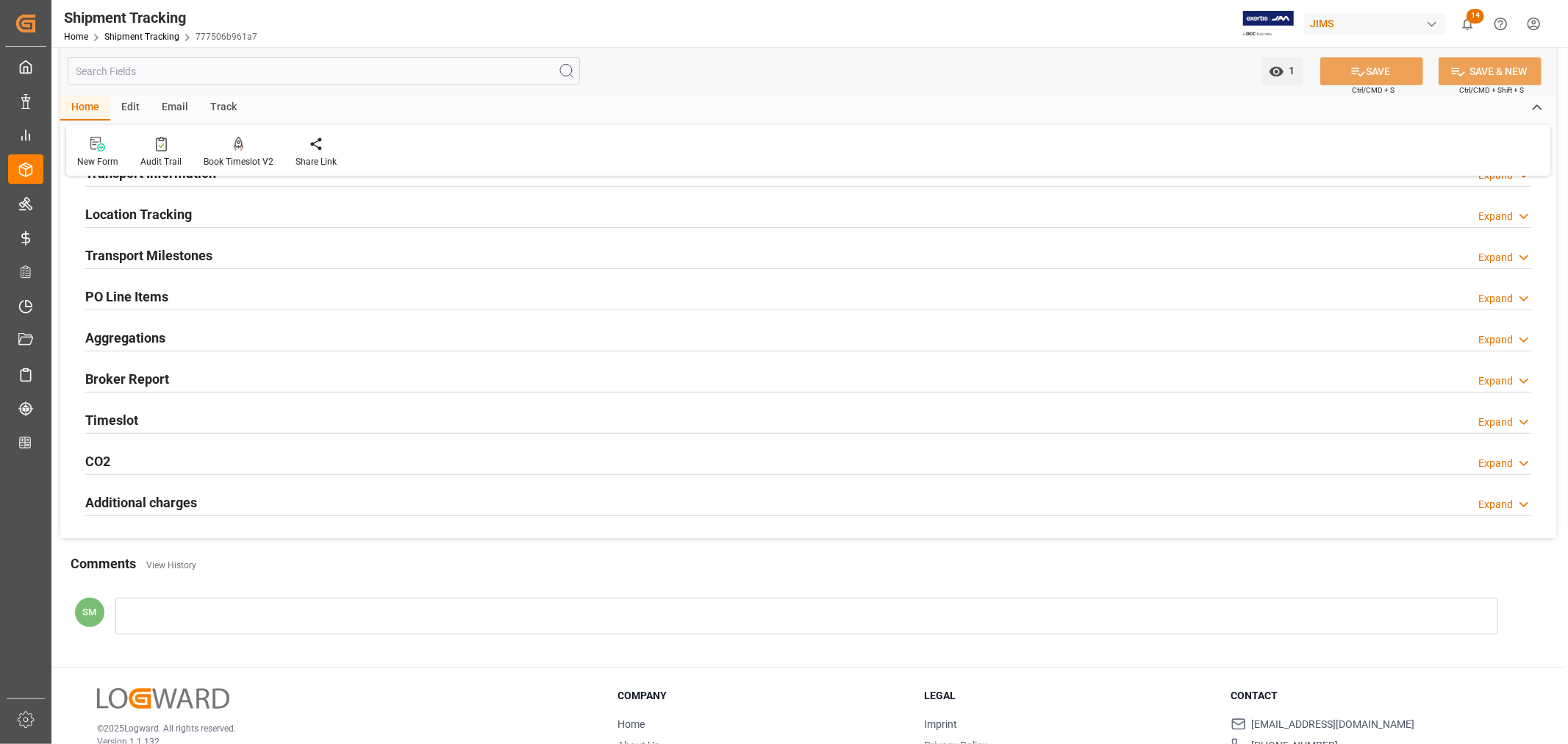
scroll to position [489, 0]
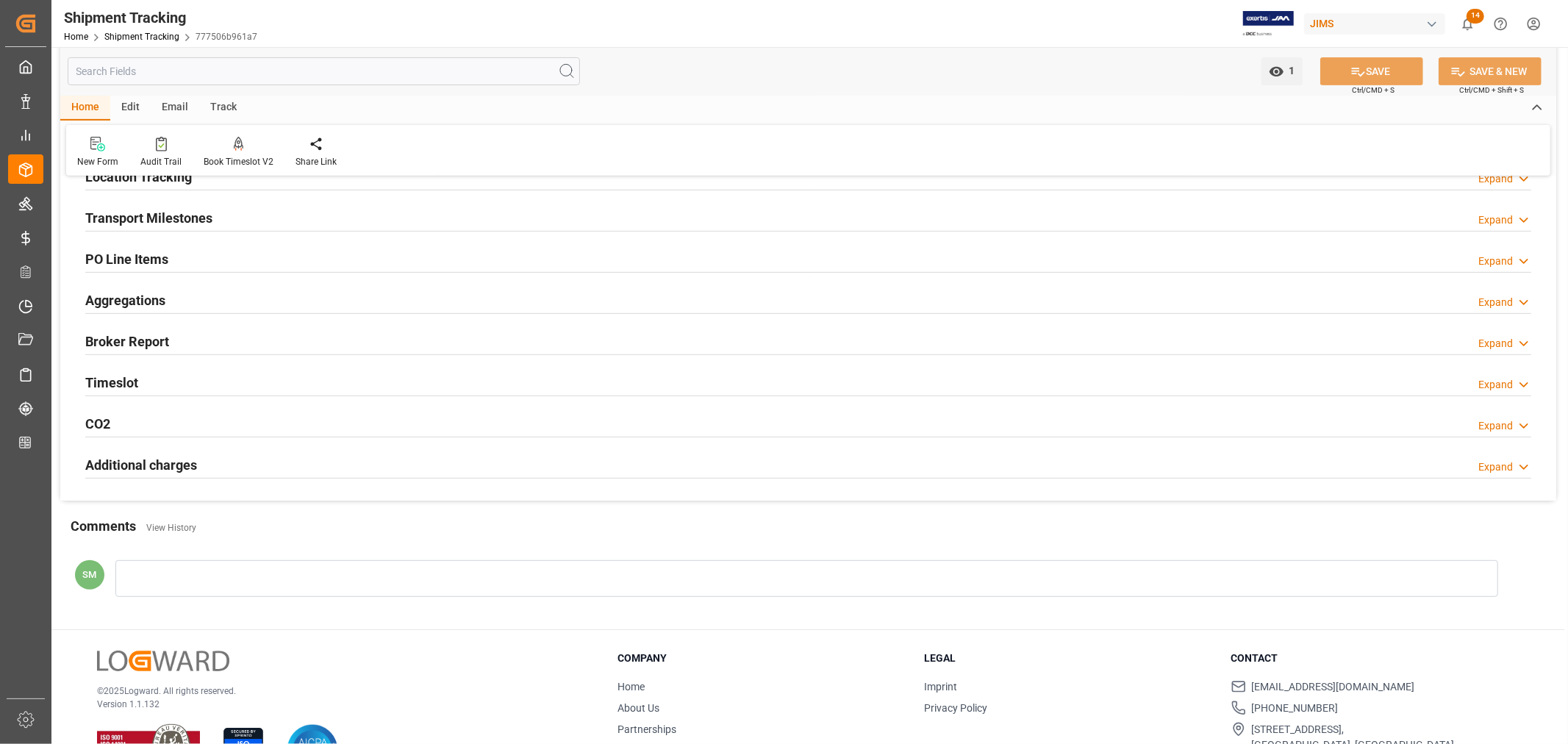
click at [173, 222] on h2 "Transport Milestones" at bounding box center [149, 218] width 127 height 20
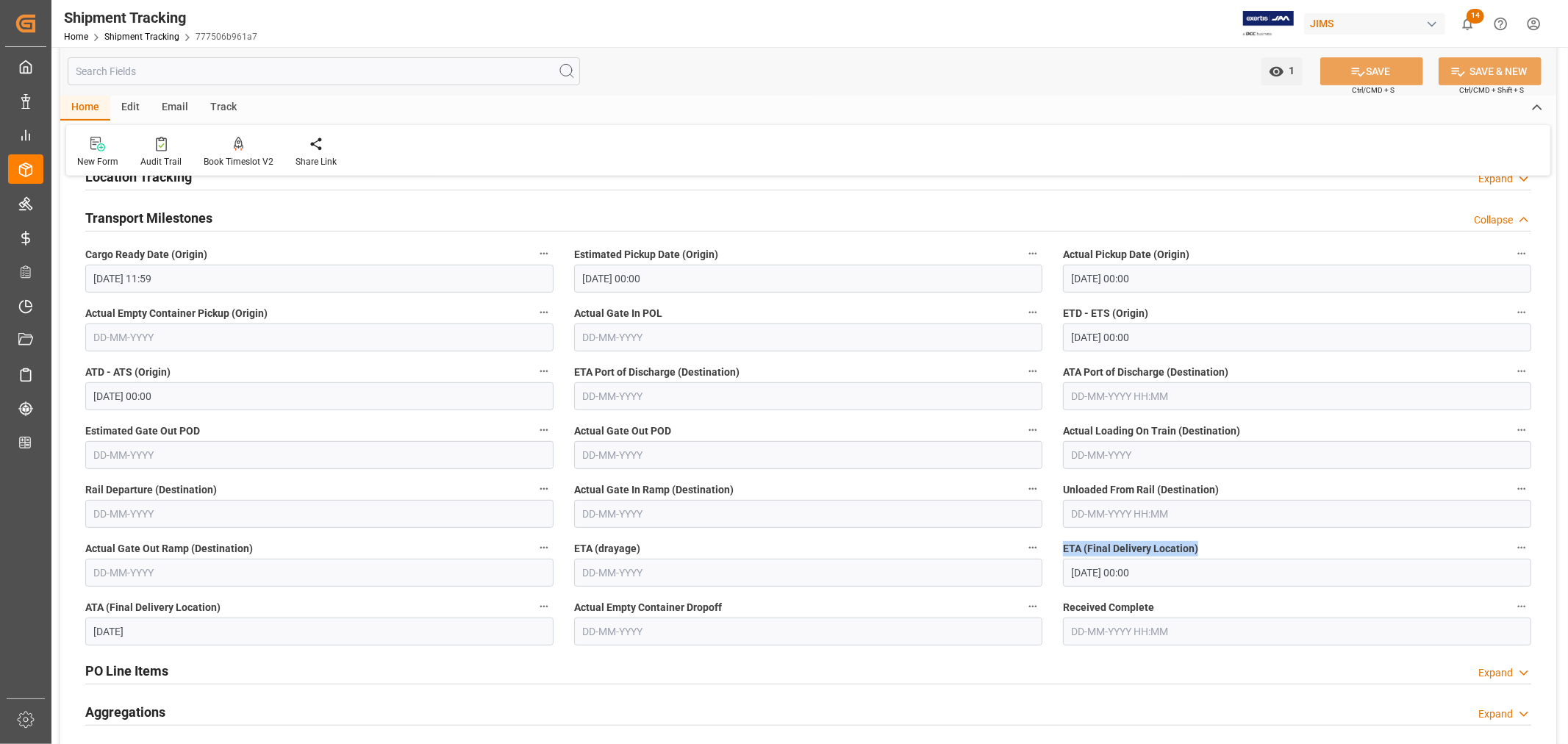
drag, startPoint x: 1200, startPoint y: 551, endPoint x: 1064, endPoint y: 548, distance: 136.0
click at [1064, 548] on label "ETA (Final Delivery Location)" at bounding box center [1297, 548] width 469 height 21
copy span "ETA (Final Delivery Location)"
click at [150, 150] on div at bounding box center [160, 144] width 41 height 15
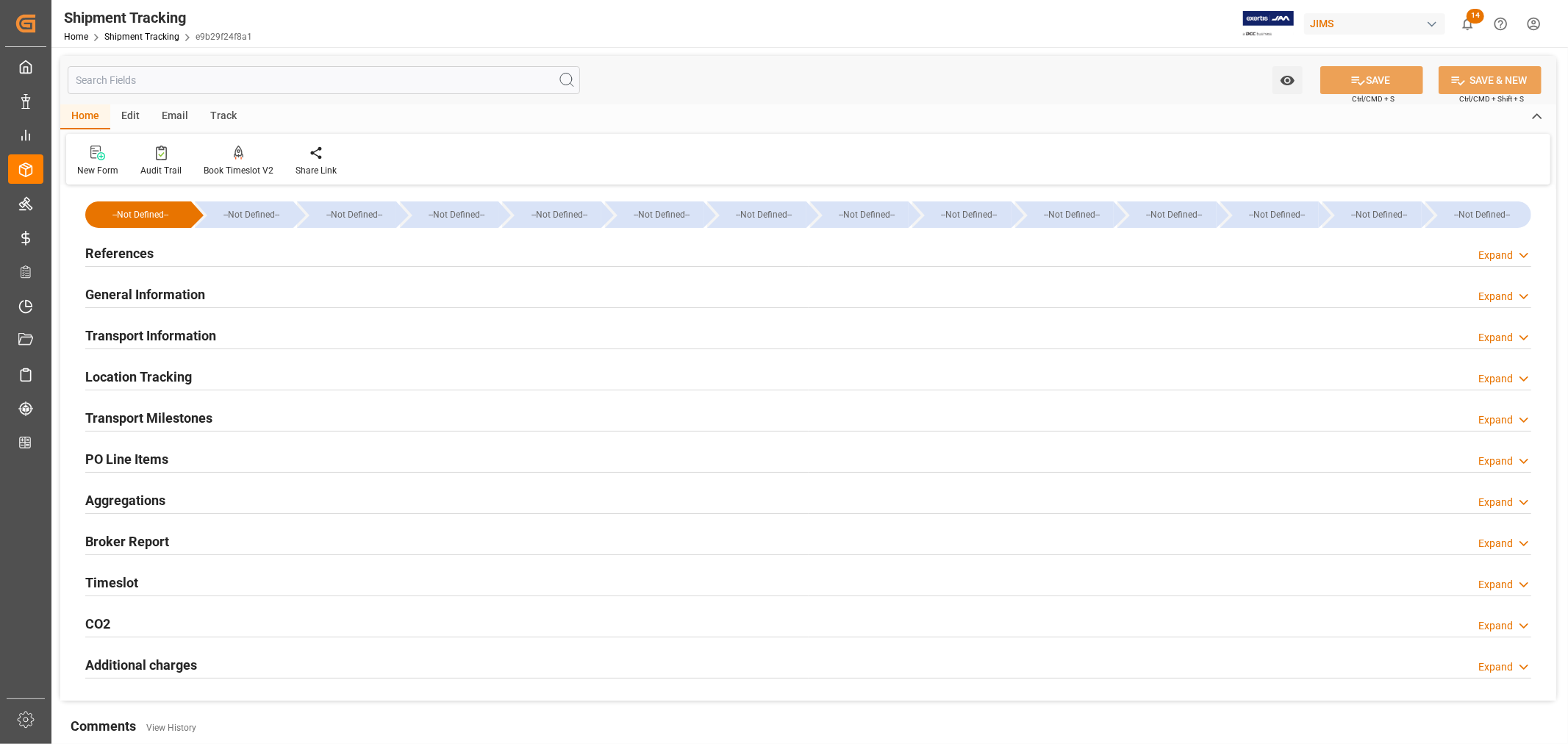
type input "[DATE] 11:59"
type input "[DATE] 16:00"
type input "[DATE]"
type input "[DATE] 11:59"
click at [162, 415] on h2 "Transport Milestones" at bounding box center [149, 418] width 127 height 20
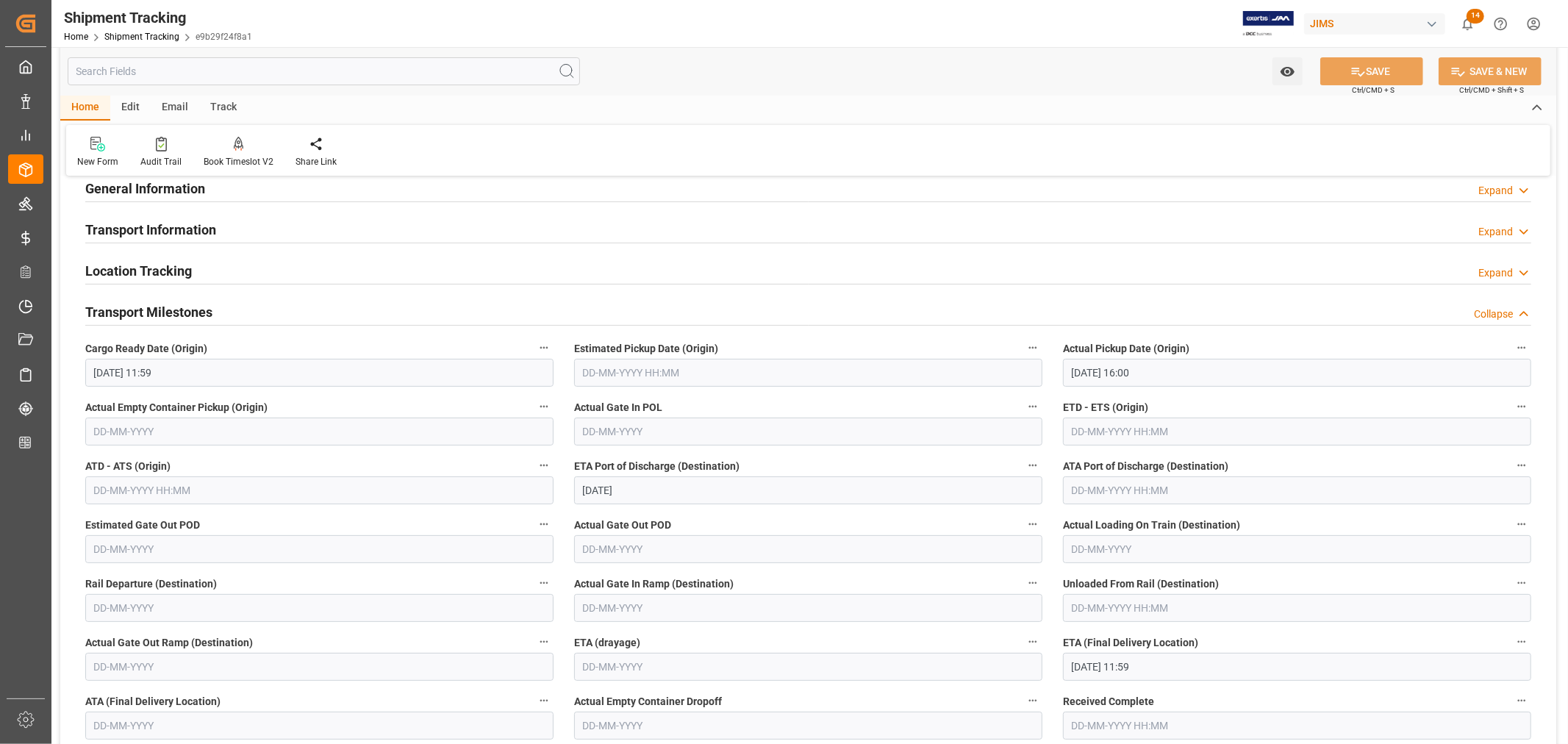
scroll to position [326, 0]
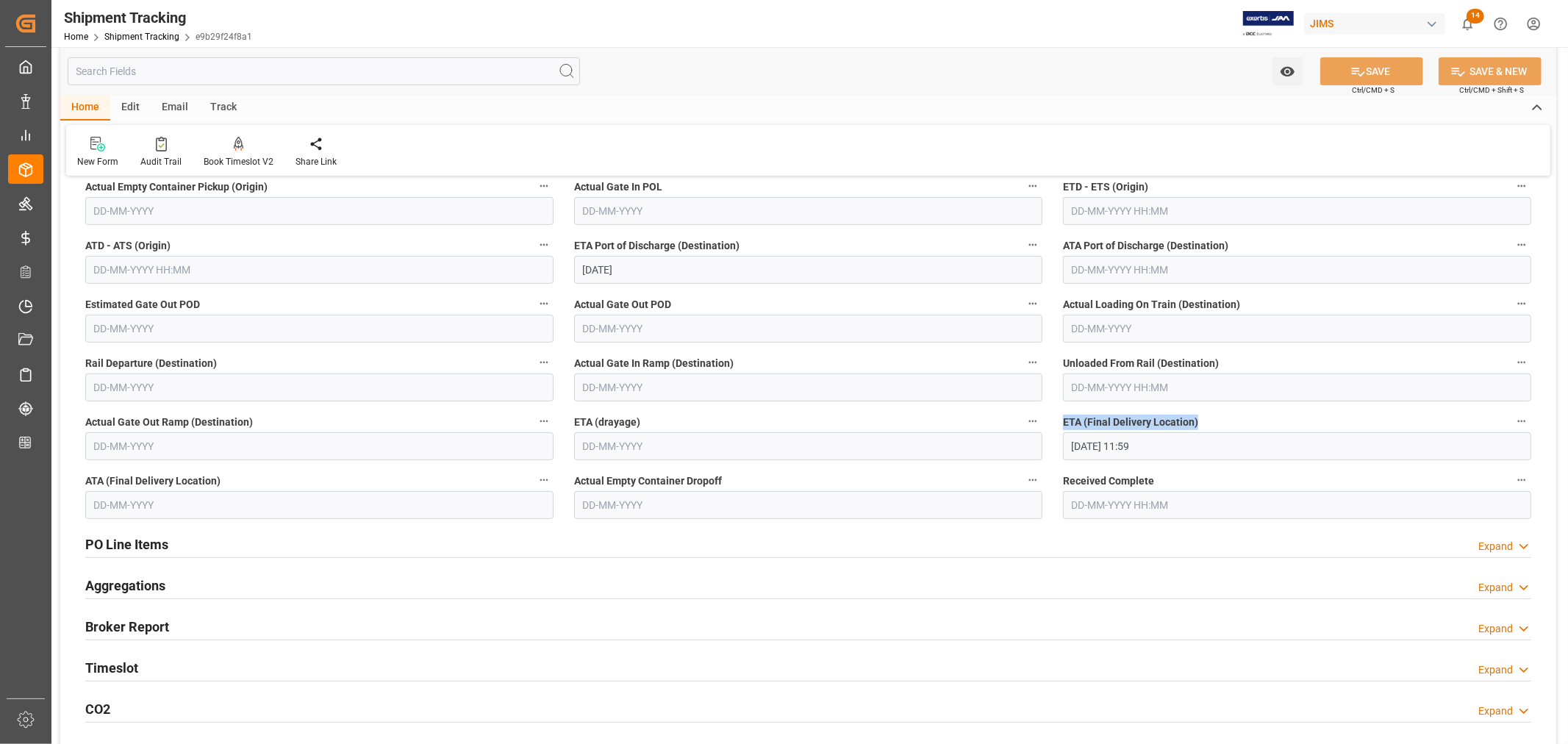
drag, startPoint x: 1191, startPoint y: 423, endPoint x: 1059, endPoint y: 423, distance: 132.0
click at [1059, 423] on div "ETA (Final Delivery Location) [DATE] 11:59" at bounding box center [1297, 436] width 489 height 58
copy span "ETA (Final Delivery Location)"
click at [158, 148] on icon at bounding box center [161, 144] width 11 height 15
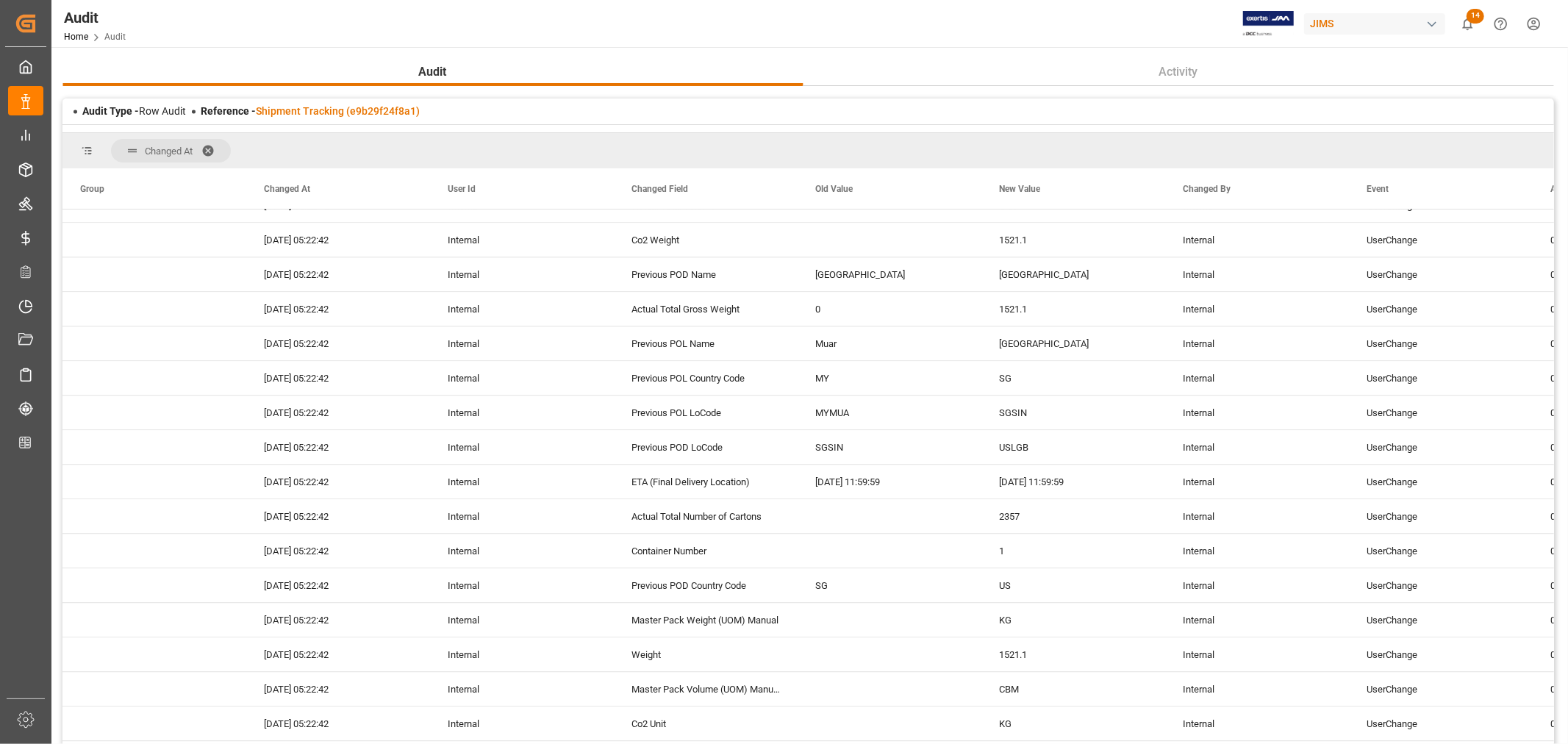
scroll to position [3924, 0]
